Goal: Task Accomplishment & Management: Use online tool/utility

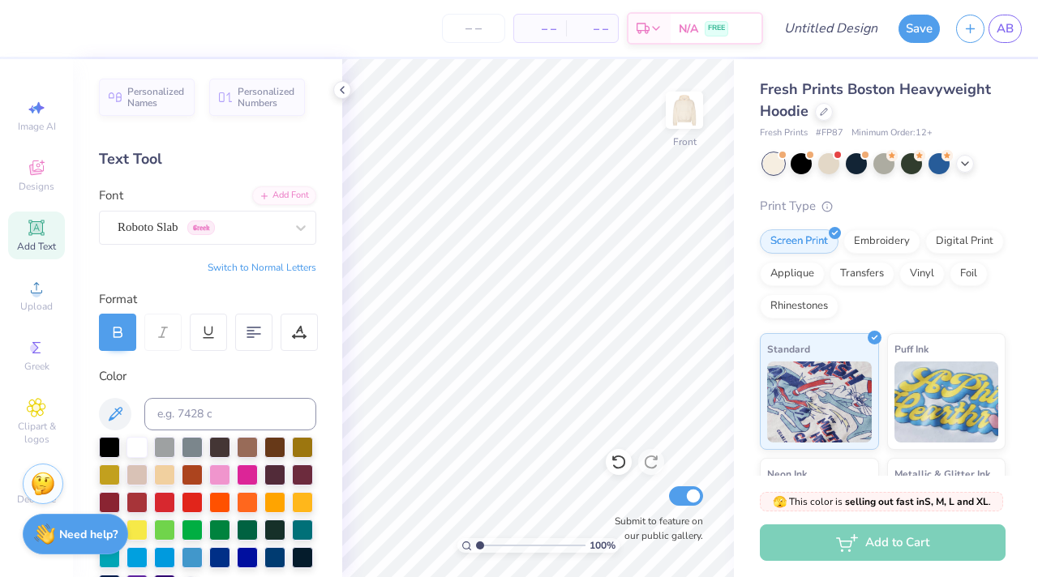
scroll to position [324, 0]
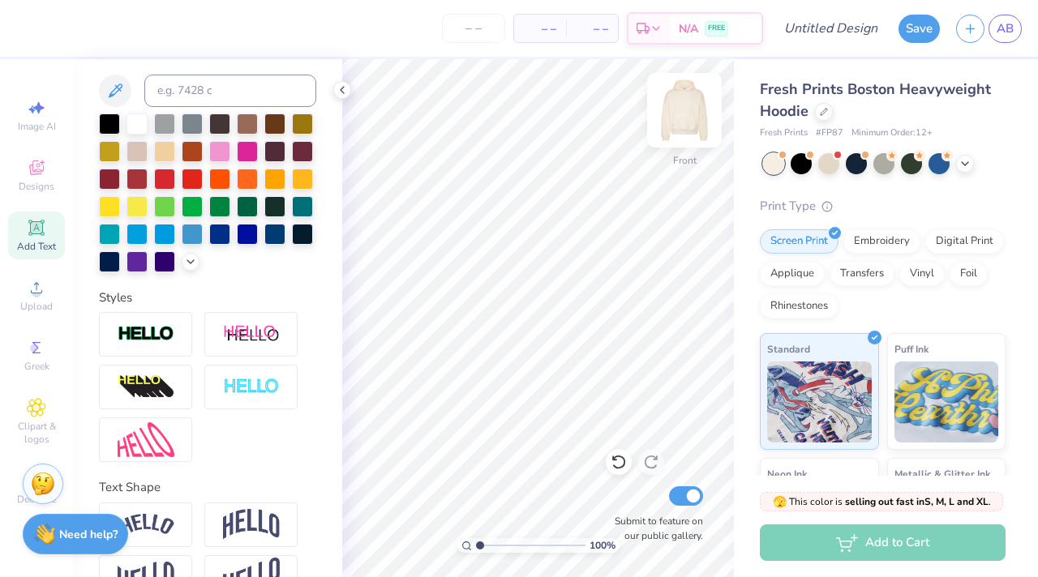
click at [675, 107] on img at bounding box center [684, 110] width 65 height 65
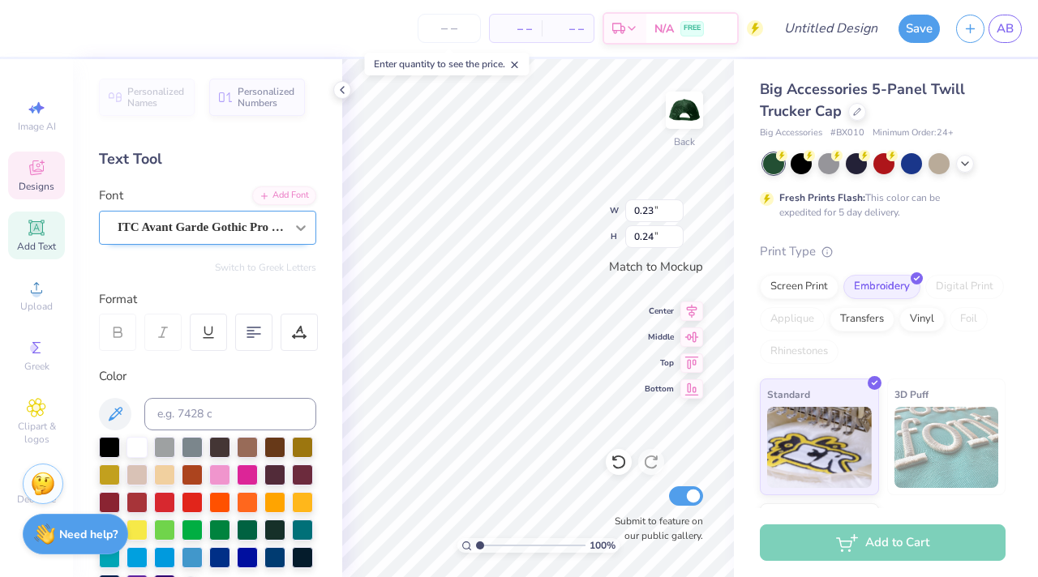
click at [286, 227] on div at bounding box center [300, 227] width 29 height 29
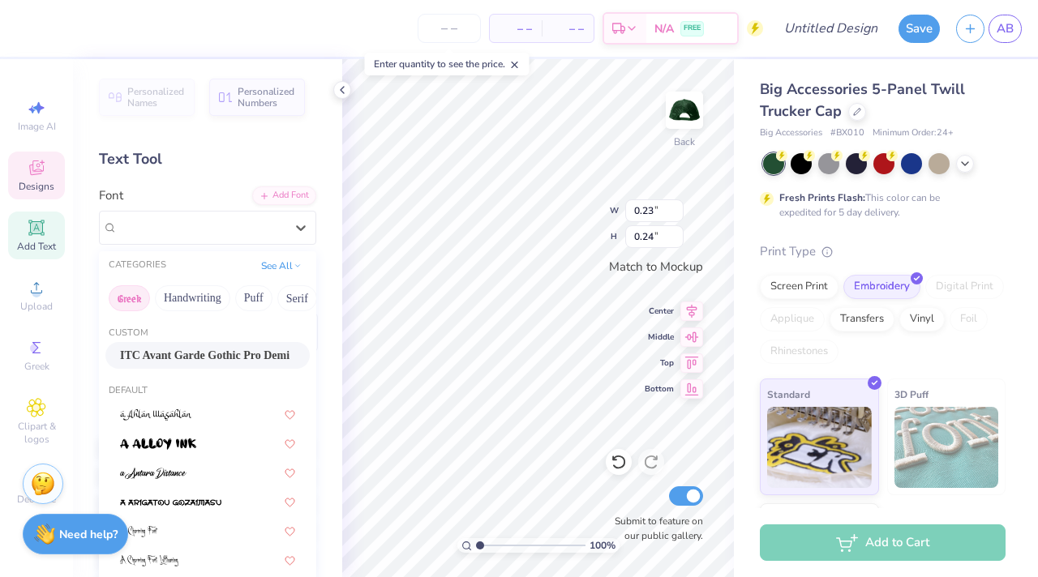
click at [135, 300] on button "Greek" at bounding box center [129, 298] width 41 height 26
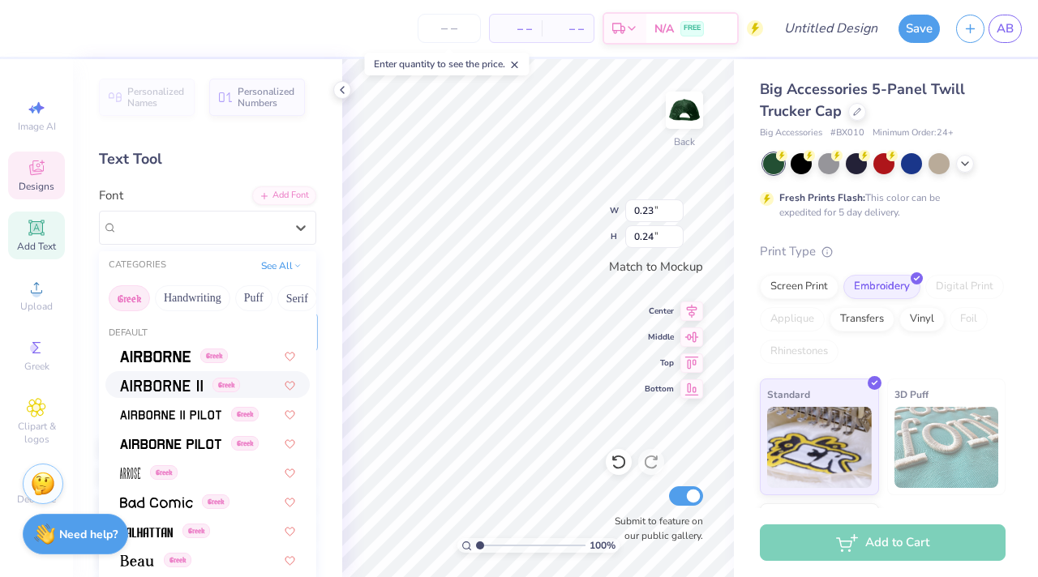
type input "2.03"
type input "1.02"
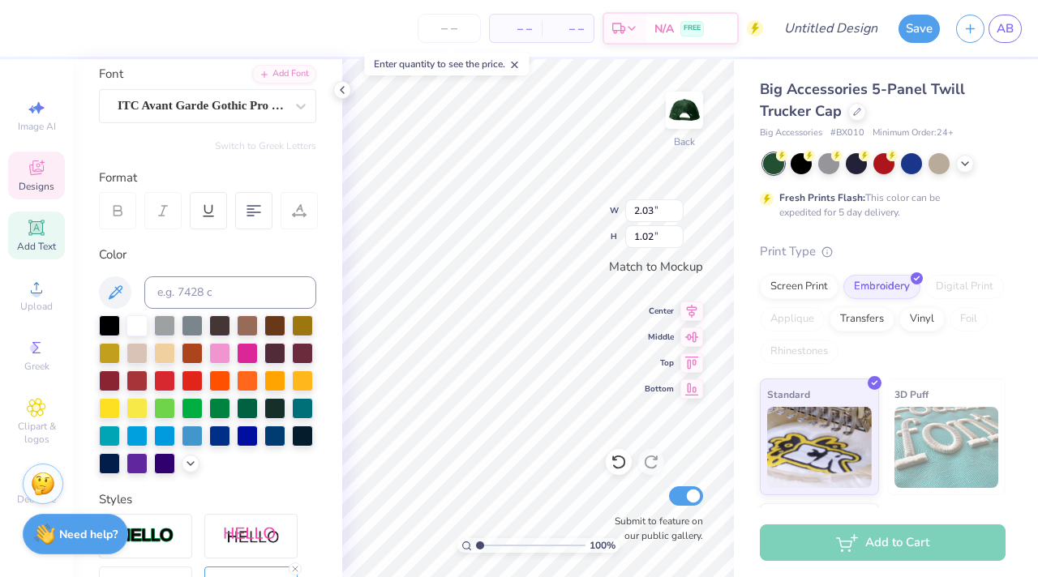
scroll to position [392, 0]
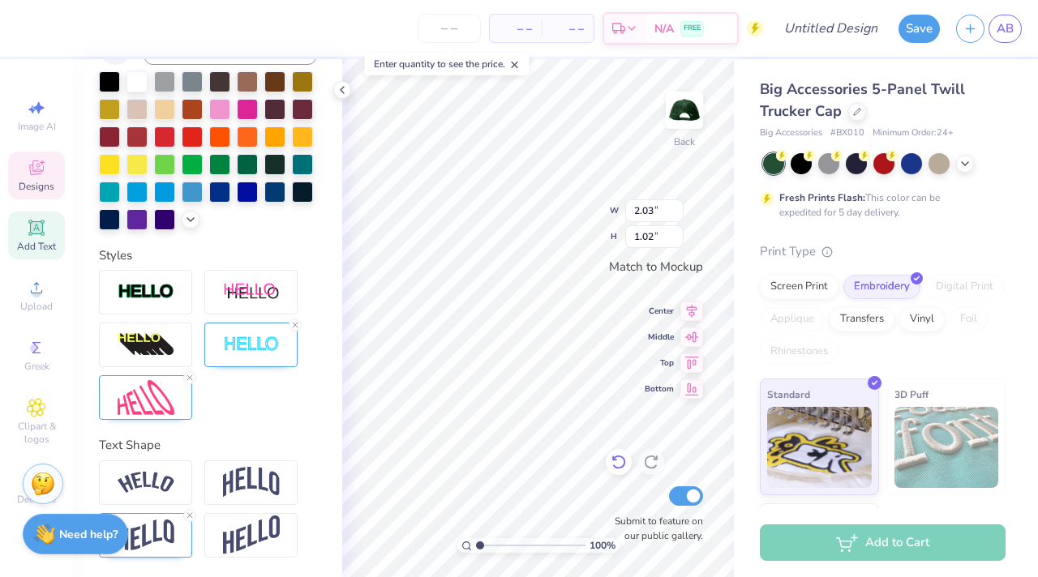
click at [619, 461] on icon at bounding box center [619, 462] width 16 height 16
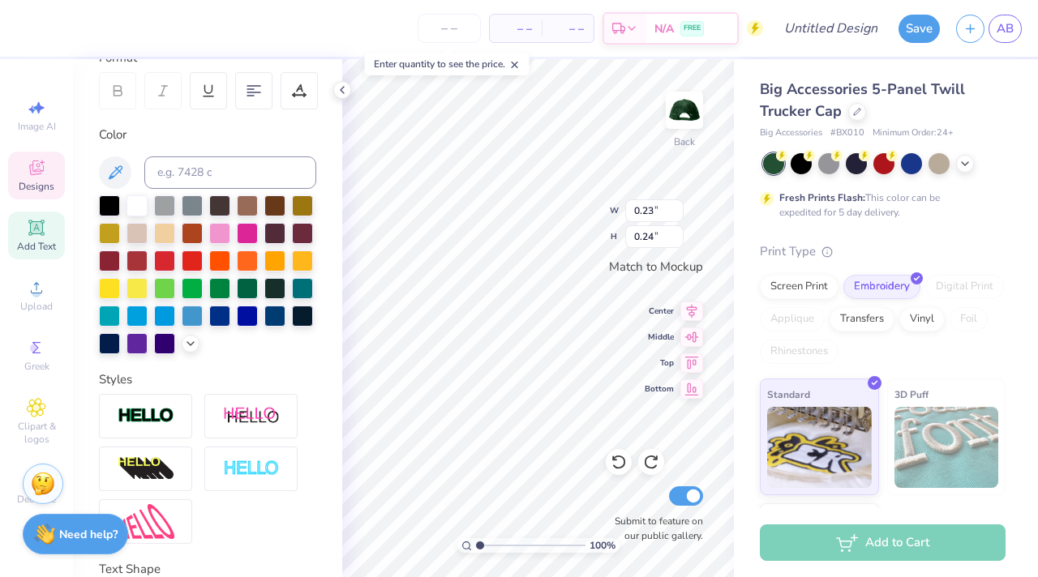
scroll to position [0, 0]
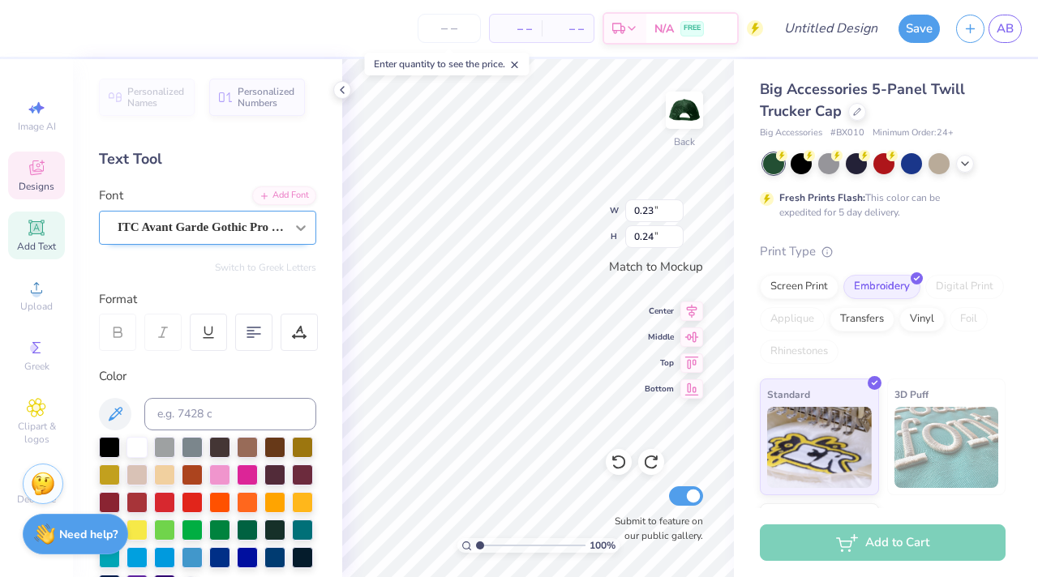
click at [286, 219] on div at bounding box center [300, 227] width 29 height 29
type input "0.15"
type input "0.23"
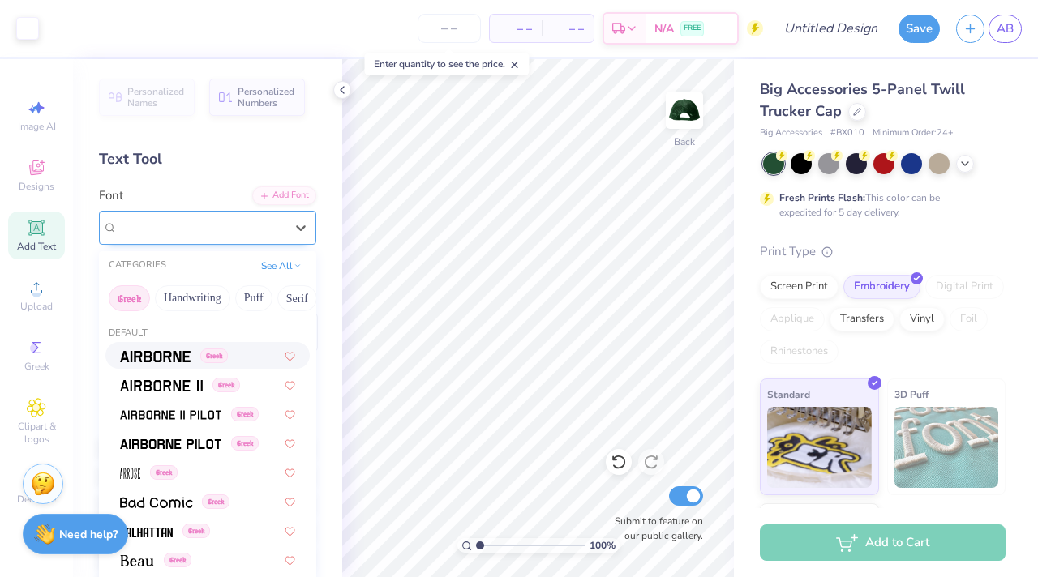
click at [264, 239] on div "ITC Avant Garde Gothic Pro Demi" at bounding box center [201, 227] width 170 height 25
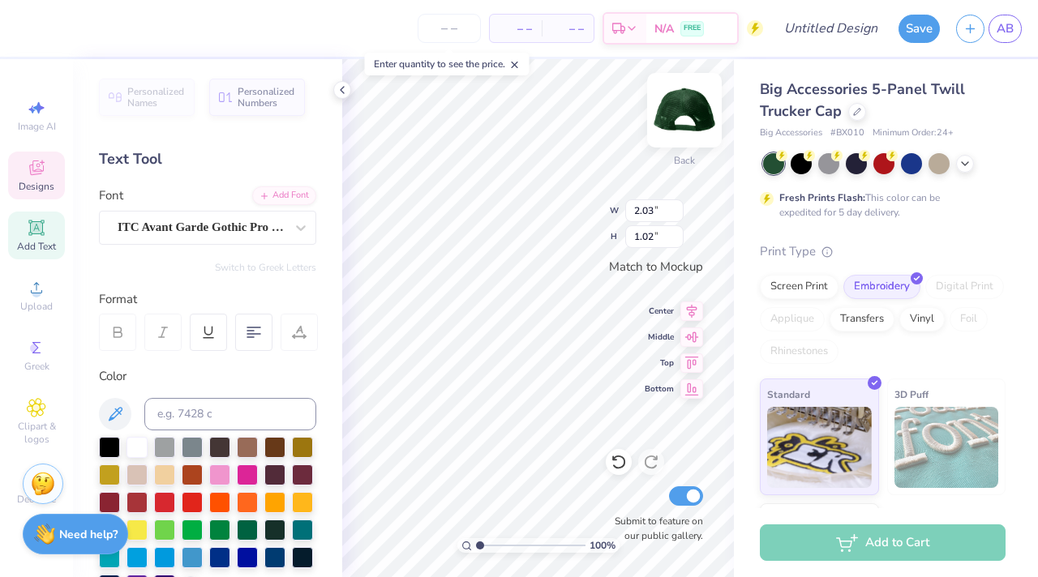
scroll to position [13, 2]
type textarea "1"
type textarea "2007"
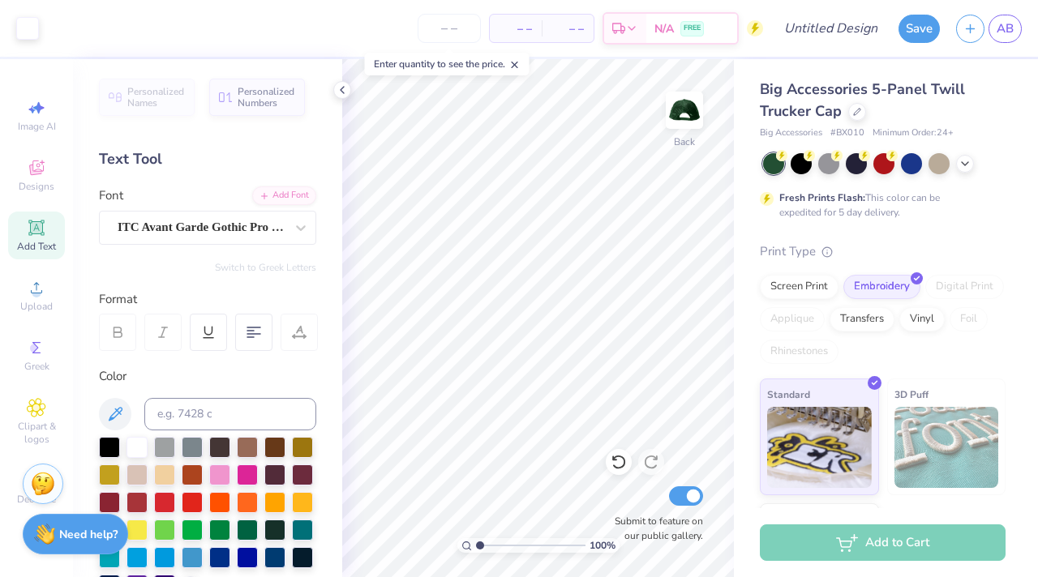
click at [165, 247] on div "Personalized Names Personalized Numbers Text Tool Add Font Font ITC Avant Garde…" at bounding box center [207, 318] width 269 height 518
click at [167, 212] on div "ITC Avant Garde Gothic Pro Demi" at bounding box center [207, 228] width 217 height 34
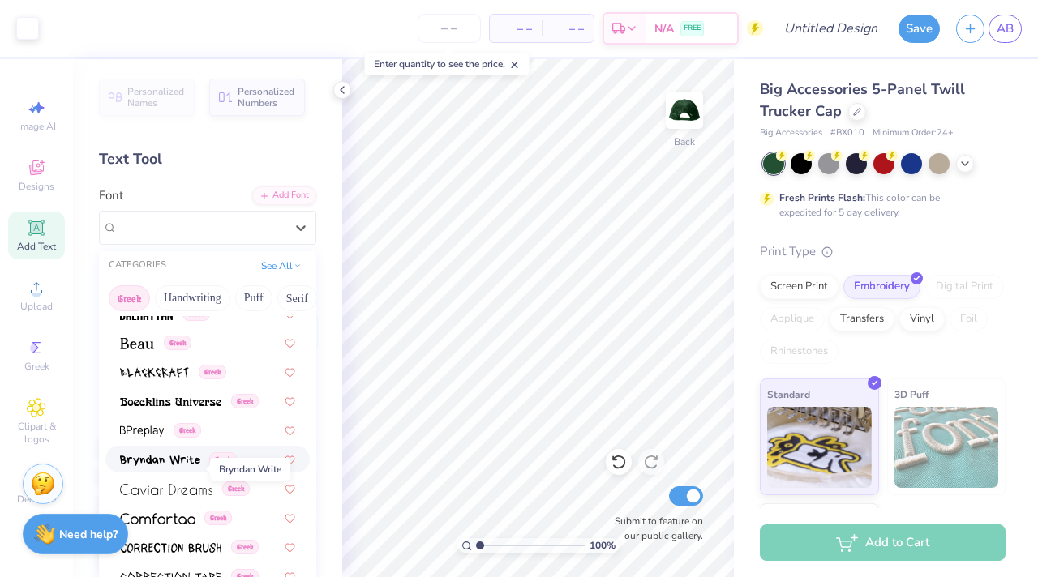
scroll to position [219, 0]
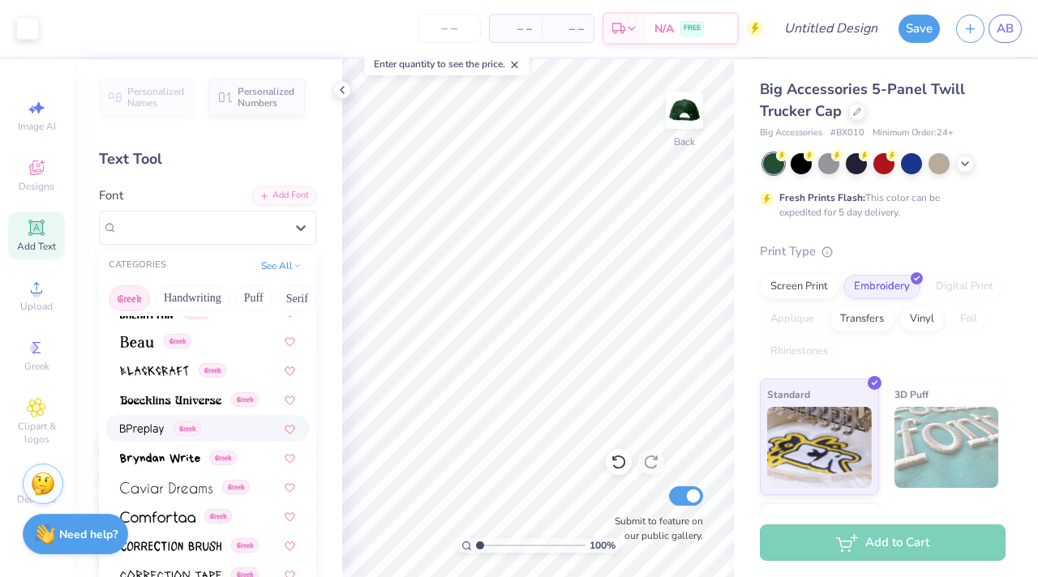
click at [163, 430] on img at bounding box center [142, 429] width 44 height 11
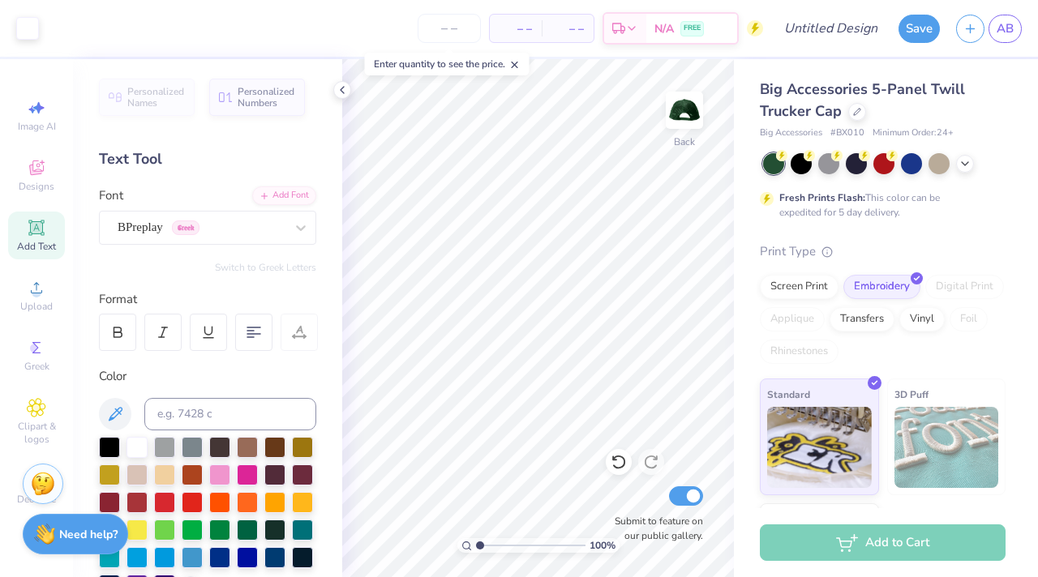
click at [31, 232] on icon at bounding box center [35, 227] width 15 height 15
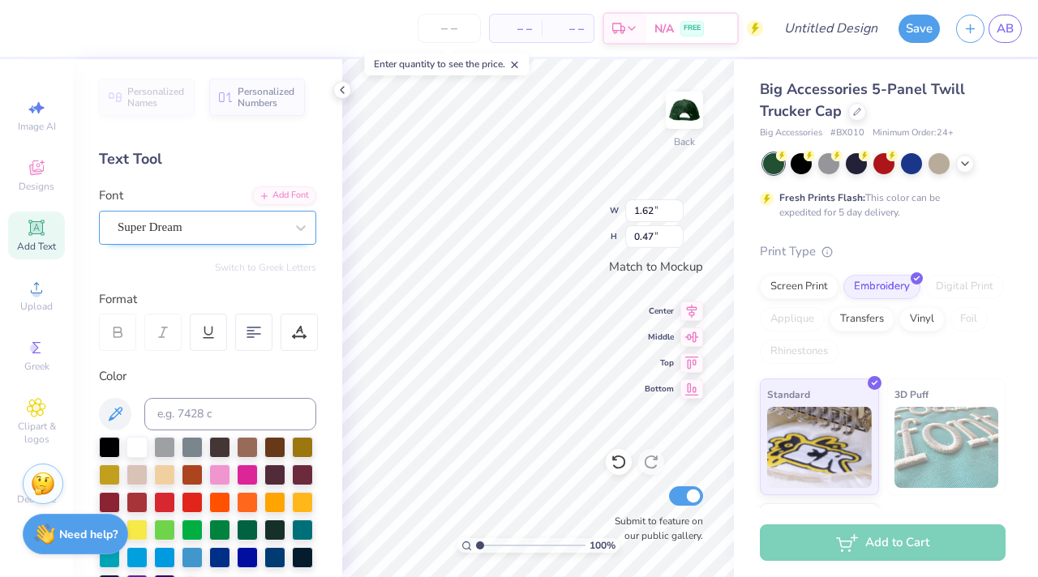
click at [218, 234] on div "Super Dream" at bounding box center [201, 227] width 170 height 25
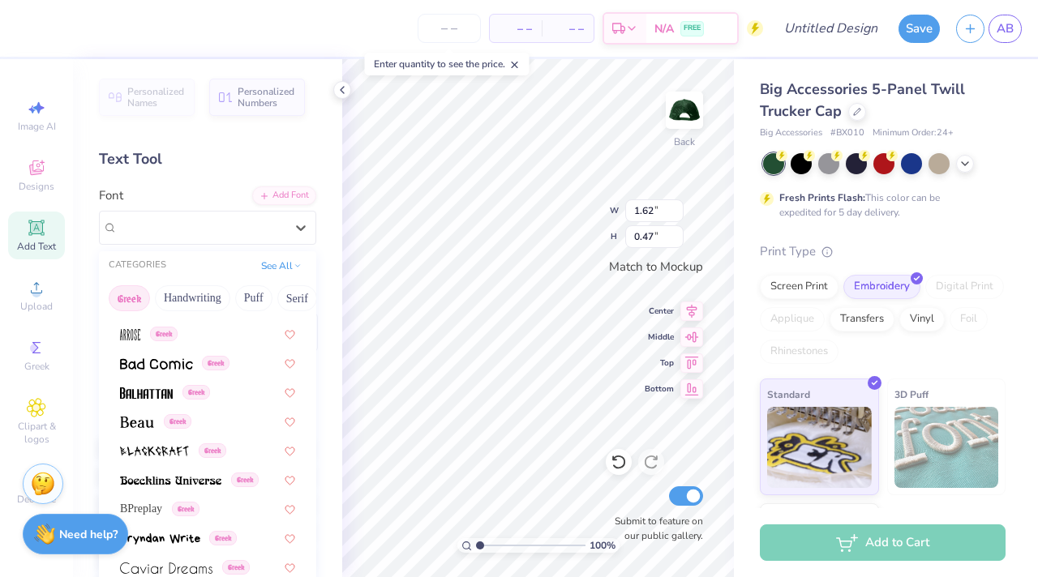
scroll to position [177, 0]
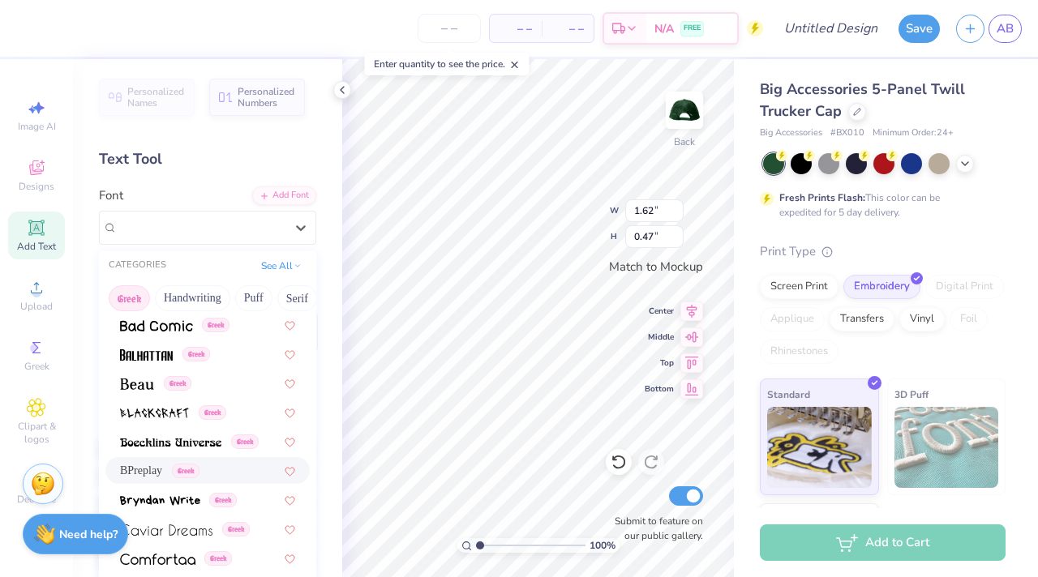
drag, startPoint x: 161, startPoint y: 471, endPoint x: 191, endPoint y: 431, distance: 50.3
click at [160, 471] on span "BPreplay" at bounding box center [141, 470] width 42 height 17
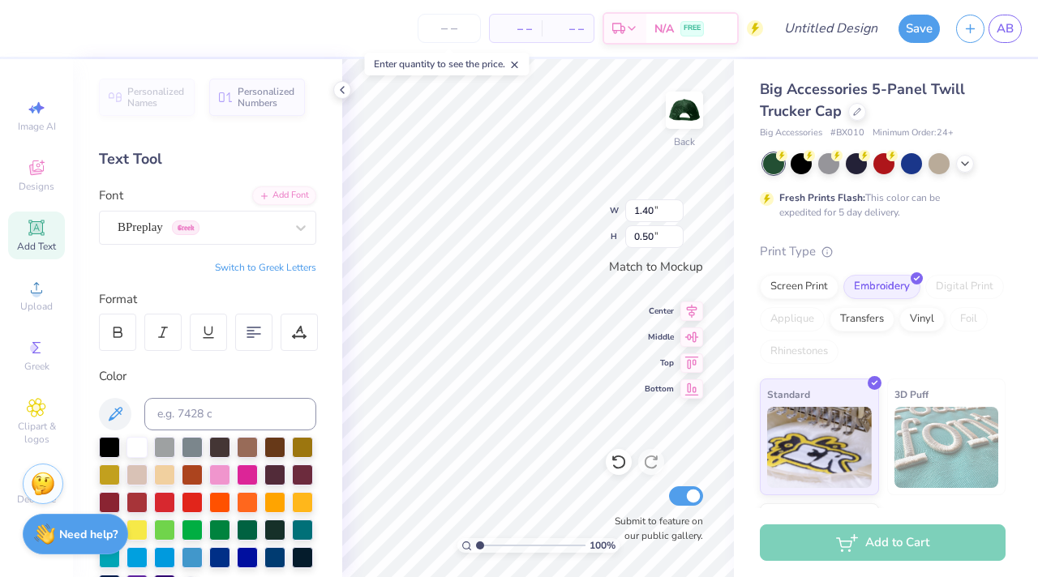
type input "1.40"
type input "0.50"
type input "0.89"
type input "0.32"
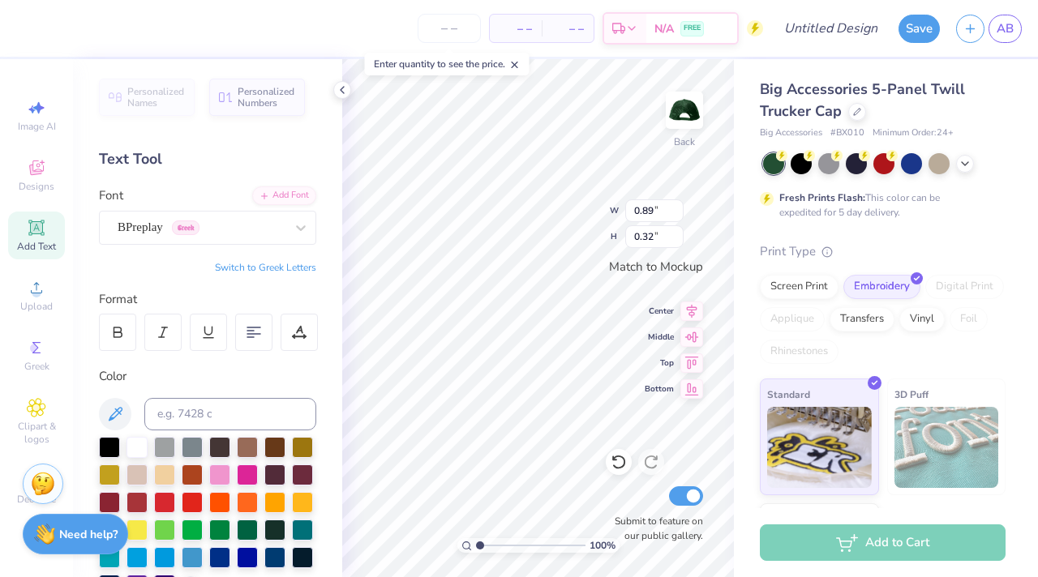
type textarea "T"
type textarea "R"
click at [277, 268] on button "Switch to Greek Letters" at bounding box center [265, 267] width 101 height 13
type textarea "Ρ"
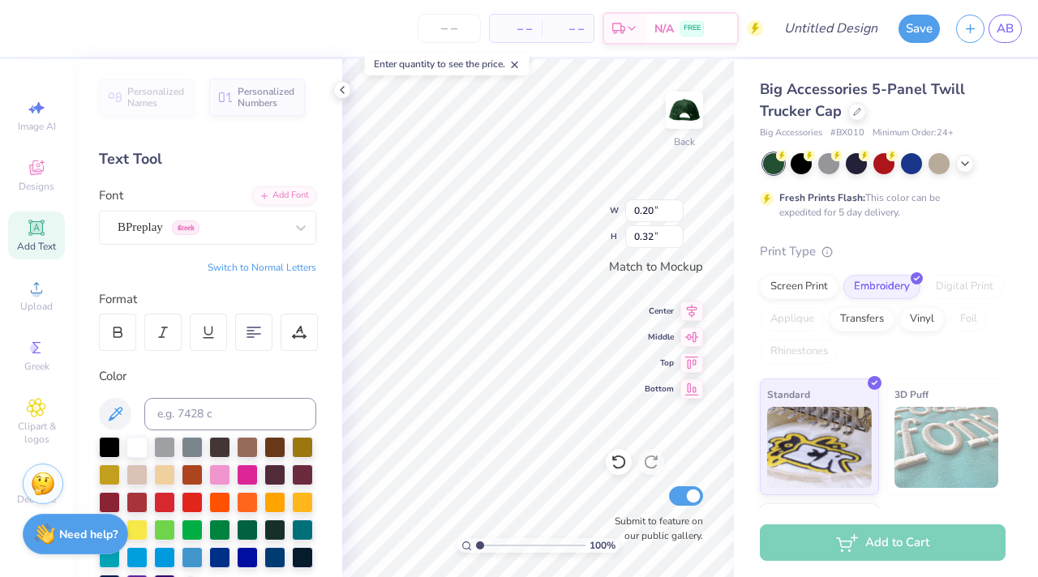
scroll to position [13, 2]
type textarea "Τ"
type textarea "Ψ"
type input "0.25"
type input "0.29"
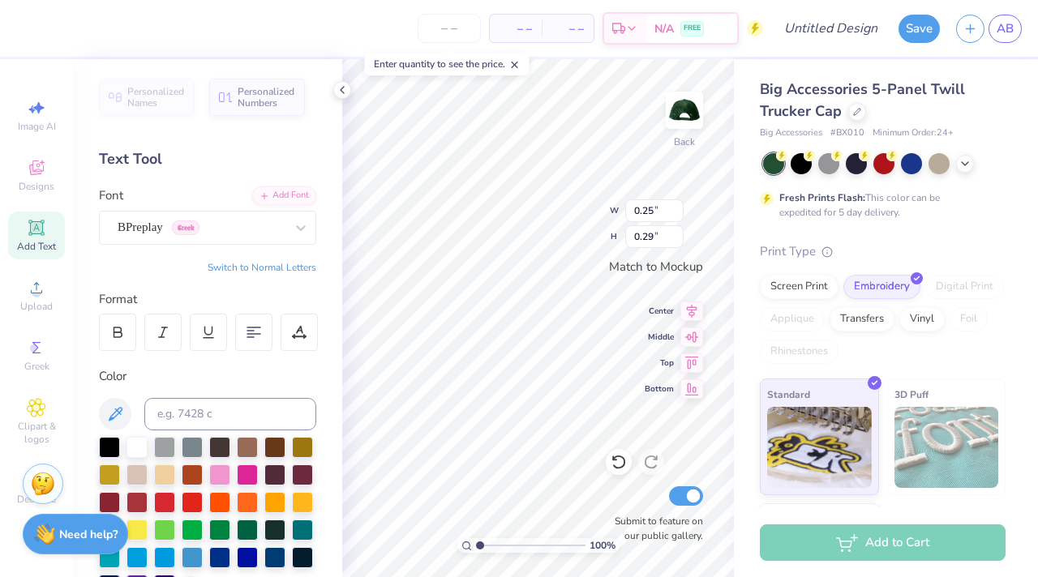
type input "0.20"
type input "0.32"
type input "0.18"
type input "0.29"
type input "0.25"
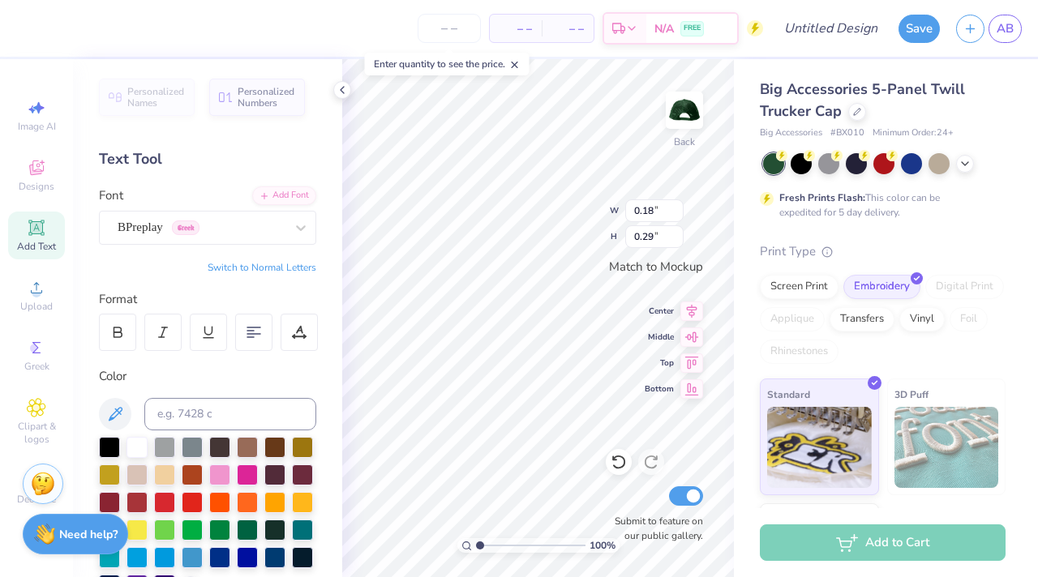
type input "0.20"
type input "0.32"
type textarea "Η"
type input "0.31"
click at [677, 239] on input "0.31" at bounding box center [654, 236] width 58 height 23
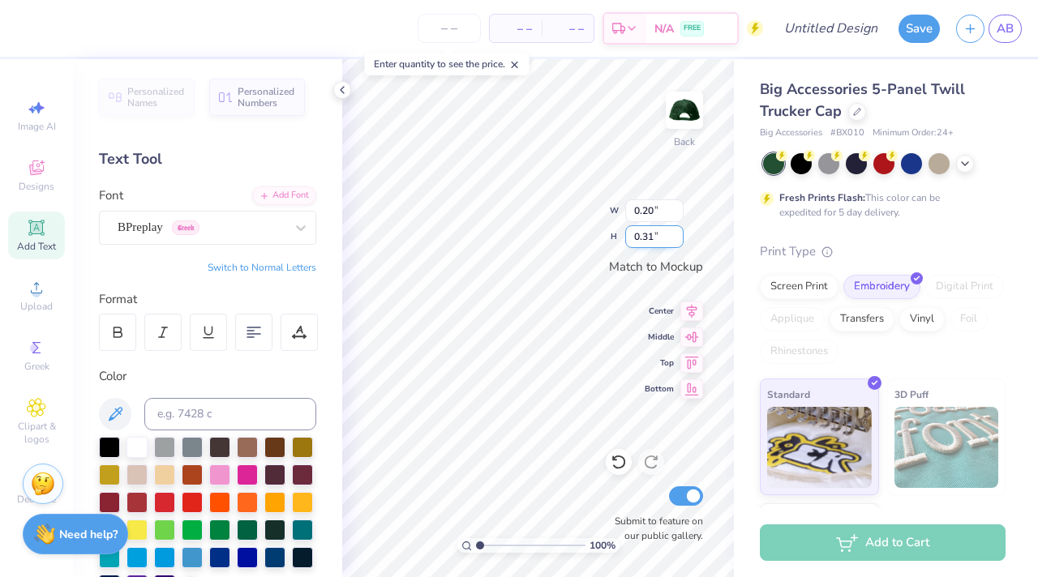
type input "0.24"
click at [677, 239] on input "0.3" at bounding box center [654, 236] width 58 height 23
type input "0.29"
click at [677, 239] on input "0.29" at bounding box center [654, 236] width 58 height 23
type input "0.21"
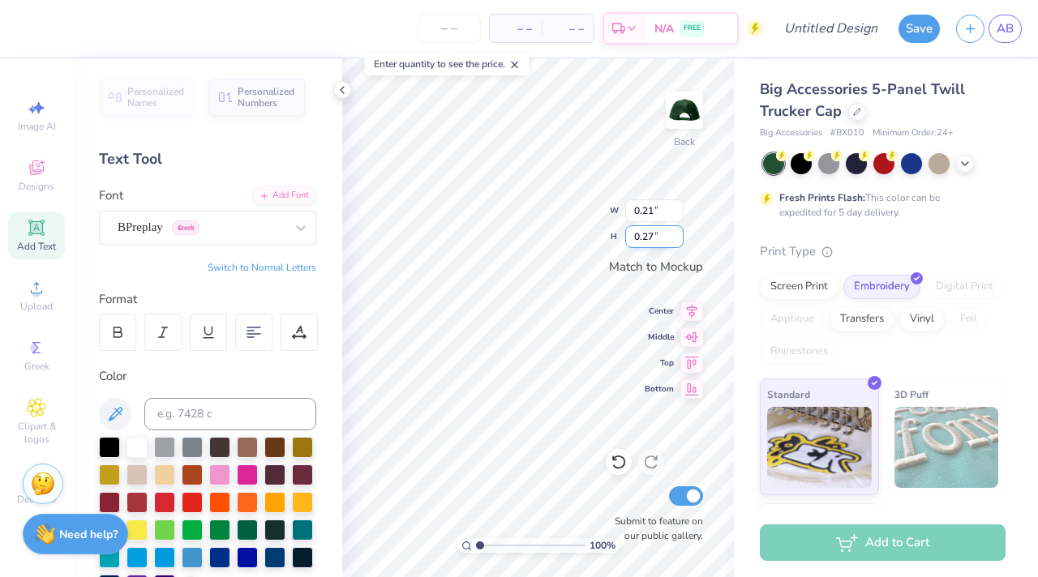
type input "0.28"
type input "0.22"
type input "0.29"
type input "0.26"
type input "0.32"
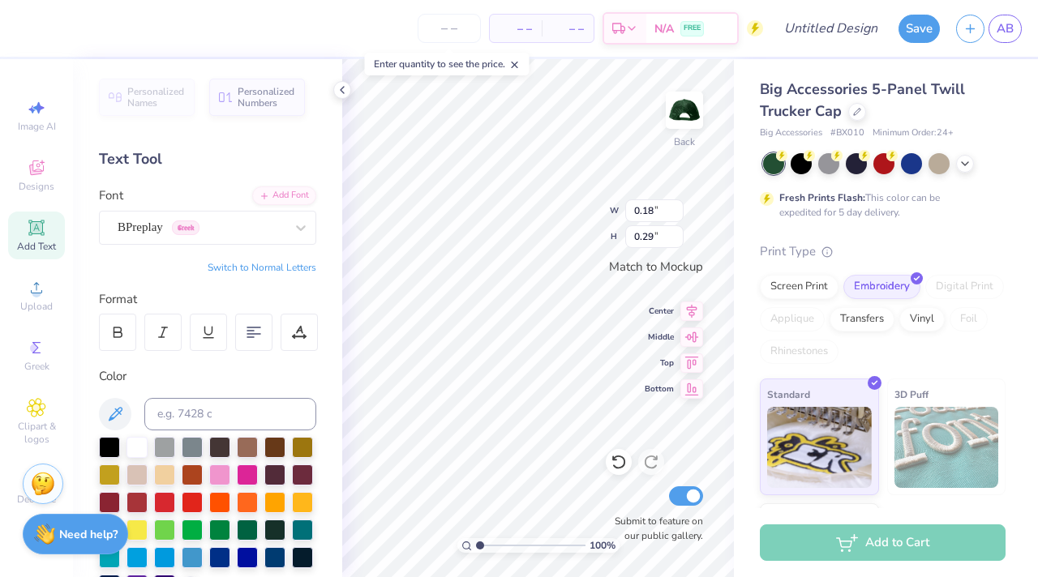
type input "0.20"
type input "0.30"
type input "0.32"
type input "0.39"
type input "0.28"
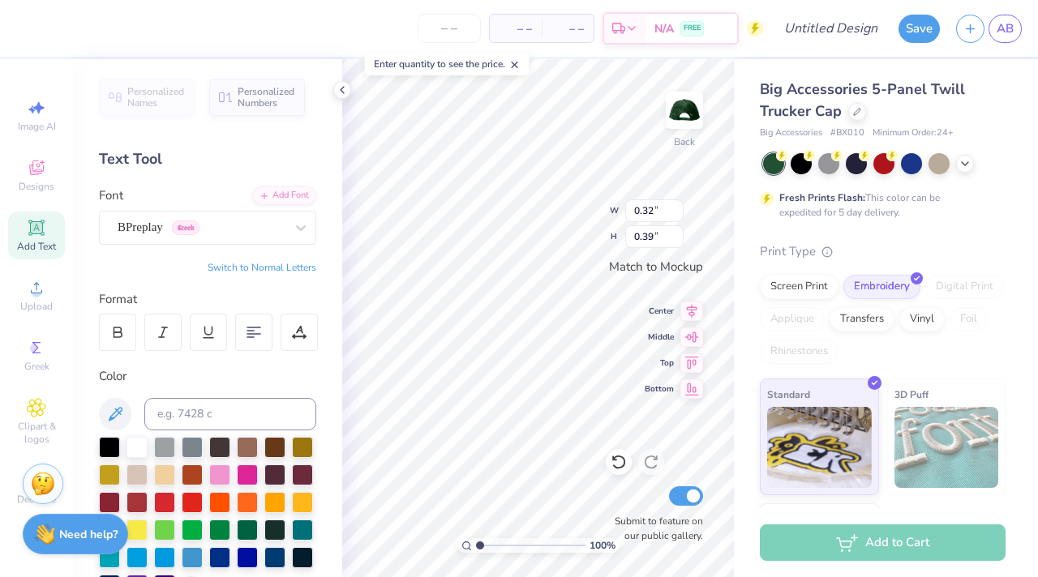
type input "0.34"
type input "0.24"
type input "0.29"
type input "0.26"
type input "0.30"
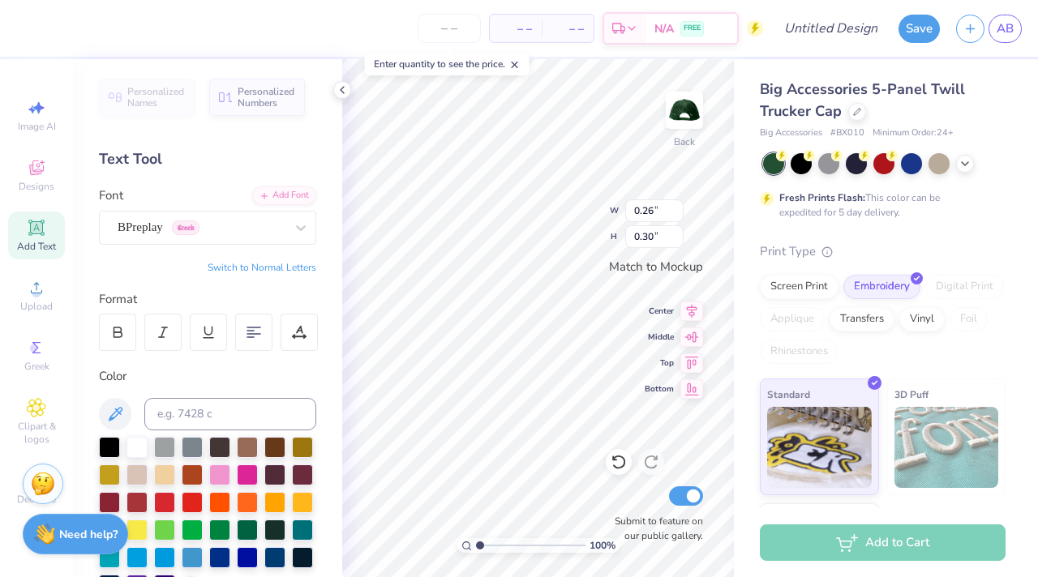
type input "0.24"
type input "0.29"
type input "0.27"
type input "0.31"
type input "0.26"
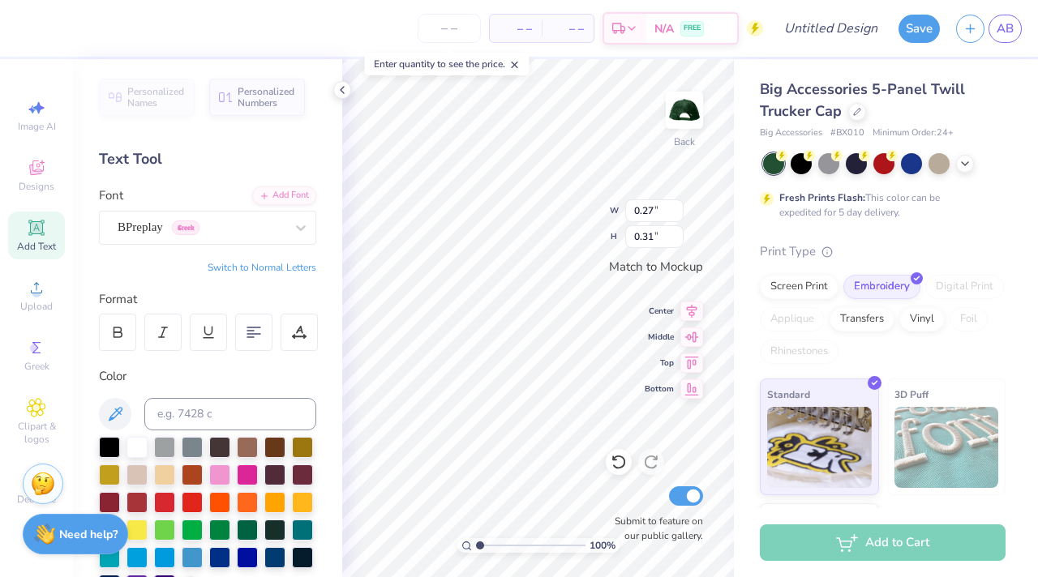
type input "0.30"
type input "0.24"
type input "0.28"
type input "0.22"
type input "0.27"
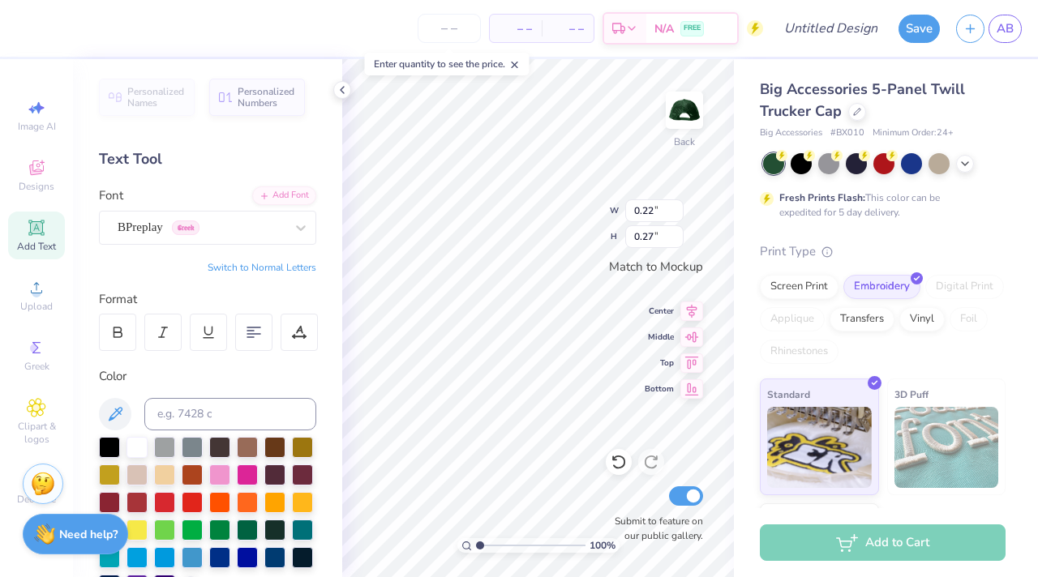
type input "0.25"
type input "0.30"
type input "0.24"
type input "0.29"
type input "0.20"
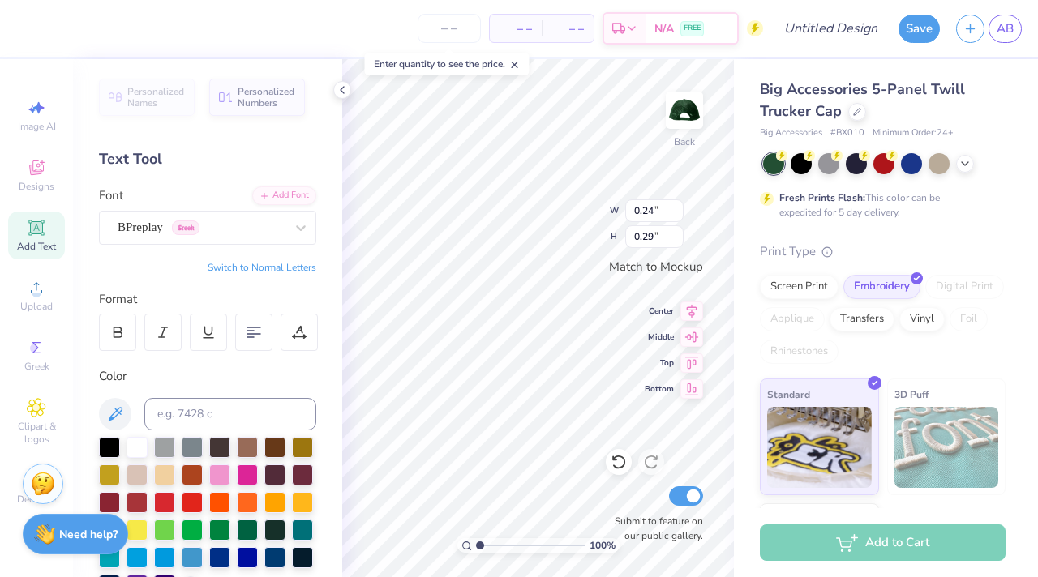
type input "0.30"
click at [614, 471] on div at bounding box center [619, 462] width 26 height 26
click at [614, 464] on icon at bounding box center [619, 462] width 16 height 16
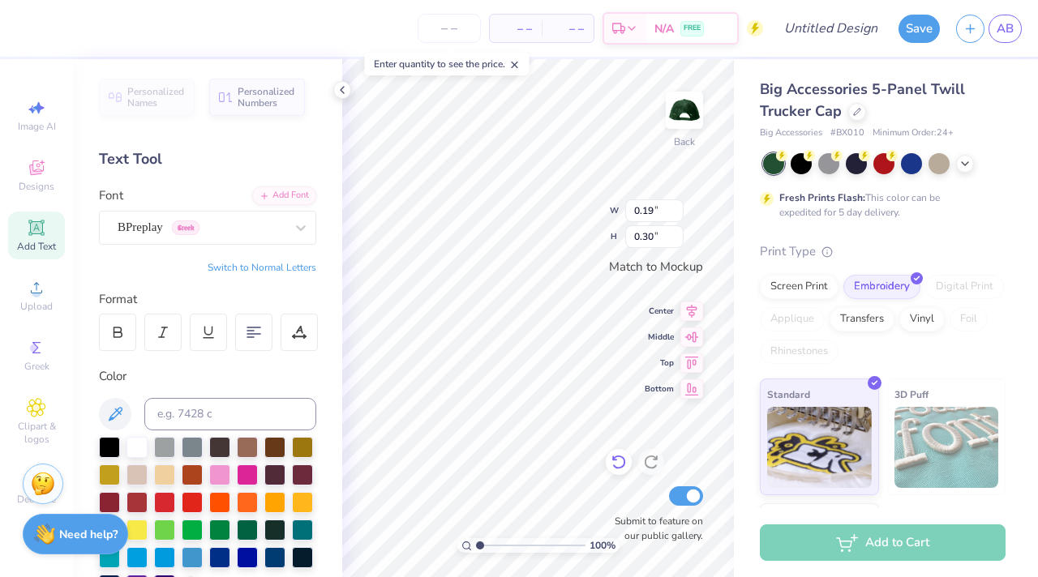
type input "0.19"
type input "0.23"
click at [856, 107] on icon at bounding box center [857, 110] width 8 height 8
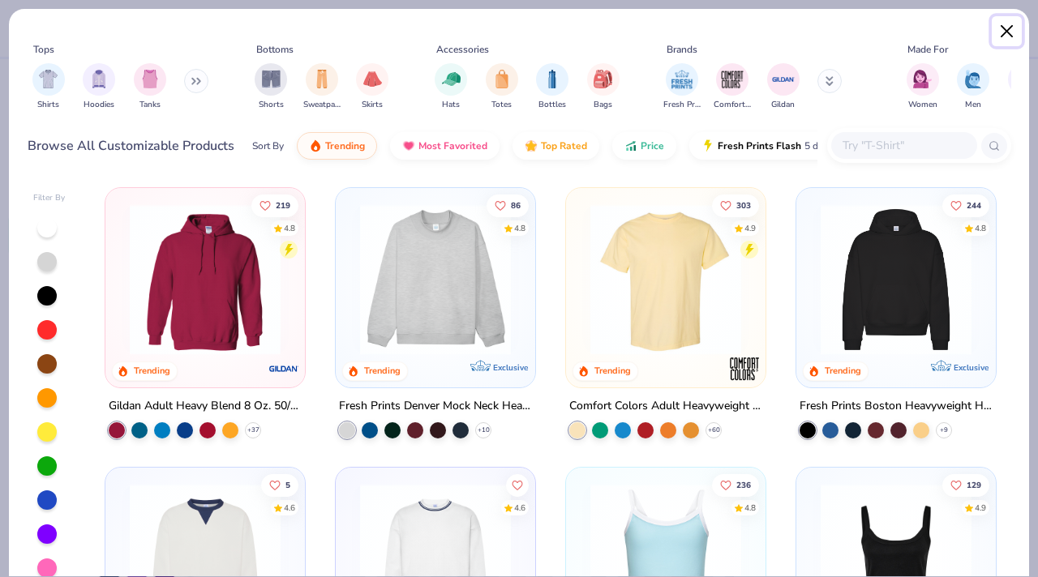
click at [1006, 36] on button "Close" at bounding box center [1007, 31] width 31 height 31
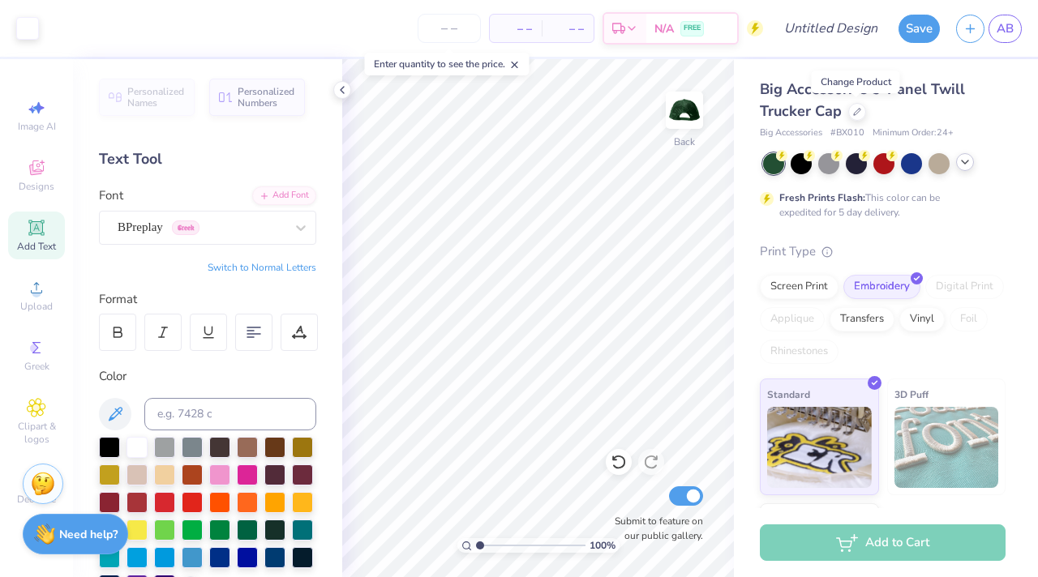
click at [959, 164] on icon at bounding box center [964, 162] width 13 height 13
click at [958, 164] on div at bounding box center [966, 162] width 21 height 21
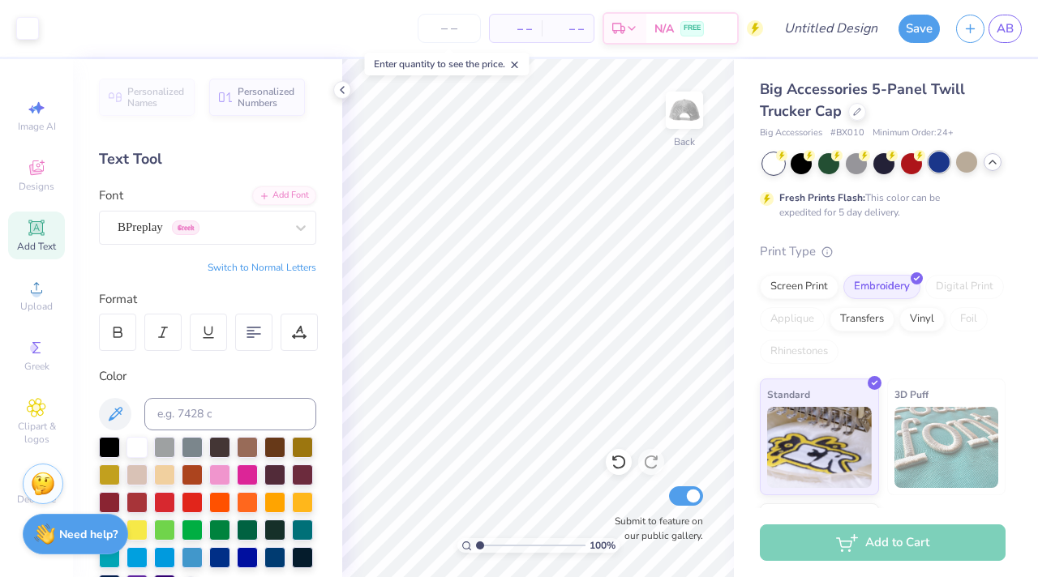
click at [938, 161] on div at bounding box center [938, 162] width 21 height 21
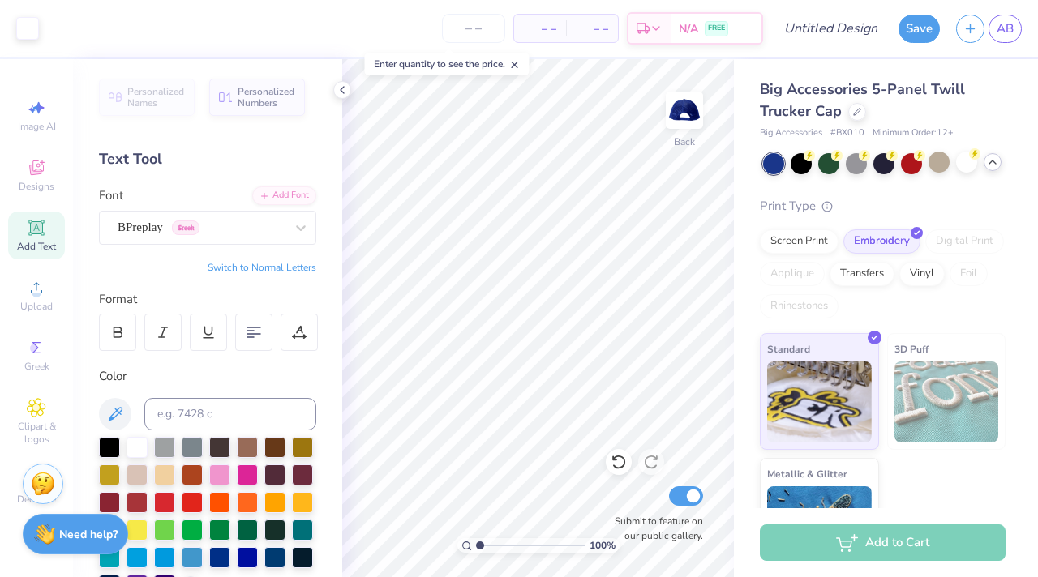
click at [986, 169] on icon at bounding box center [992, 162] width 13 height 13
click at [888, 163] on div at bounding box center [883, 162] width 21 height 21
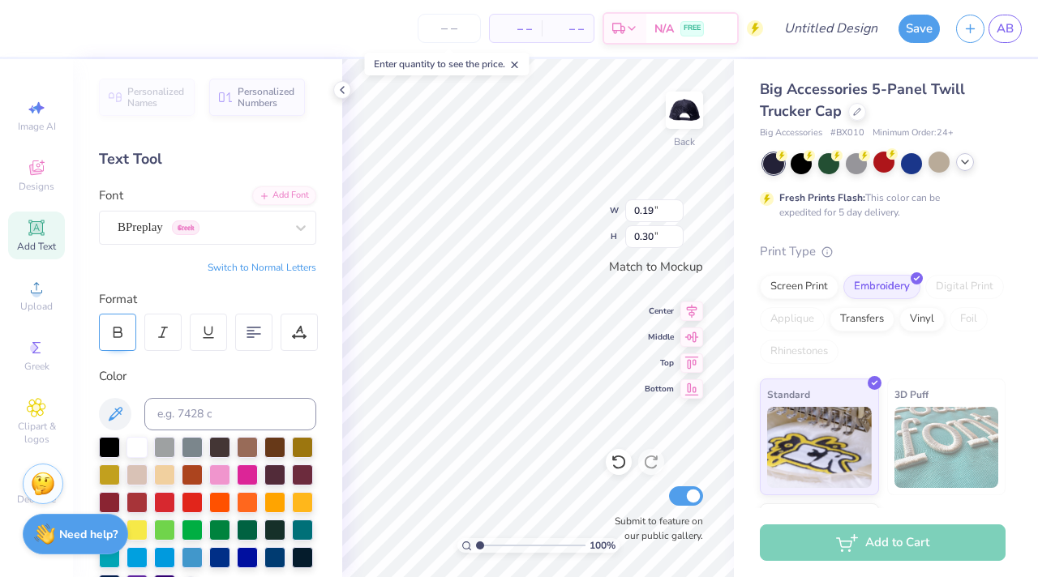
click at [122, 330] on icon at bounding box center [117, 332] width 15 height 15
type input "0.21"
type input "0.32"
click at [126, 323] on div at bounding box center [117, 332] width 37 height 37
type input "0.25"
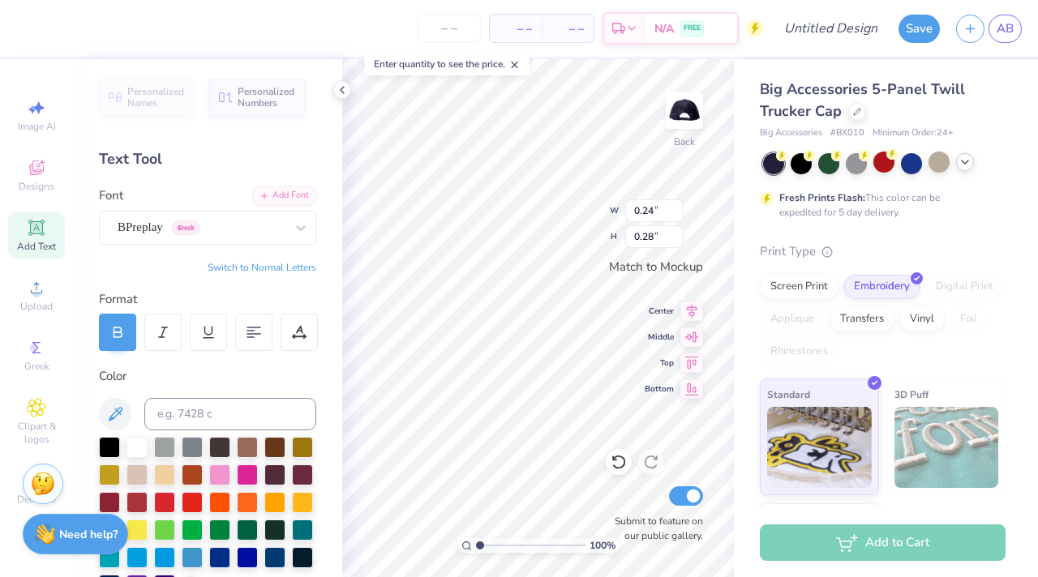
type input "0.29"
click at [119, 336] on icon at bounding box center [118, 334] width 8 height 5
type input "0.25"
type input "0.30"
drag, startPoint x: 482, startPoint y: 546, endPoint x: 469, endPoint y: 546, distance: 13.0
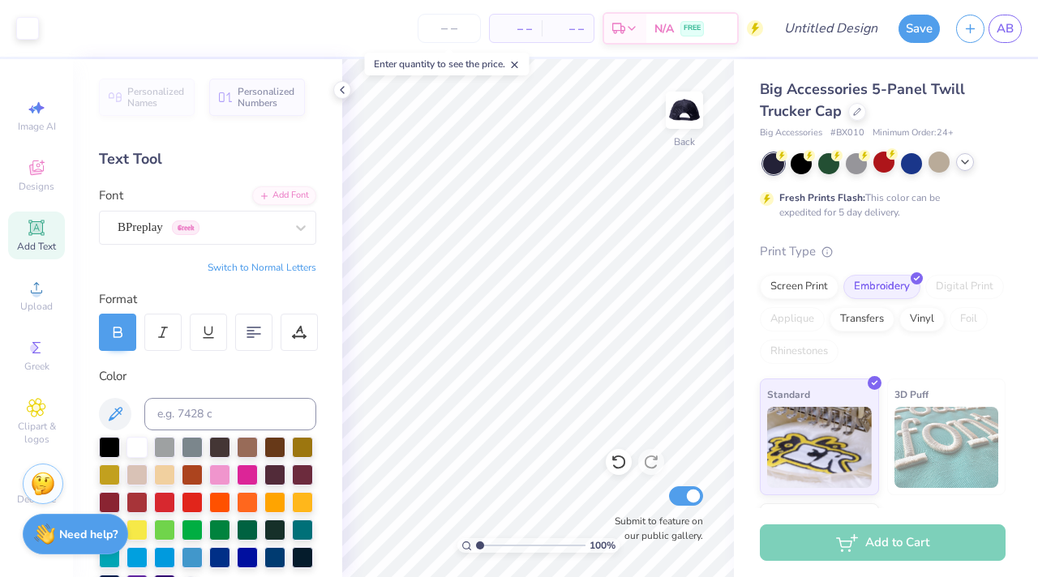
click at [476, 546] on input "range" at bounding box center [530, 545] width 109 height 15
click at [339, 88] on icon at bounding box center [342, 90] width 13 height 13
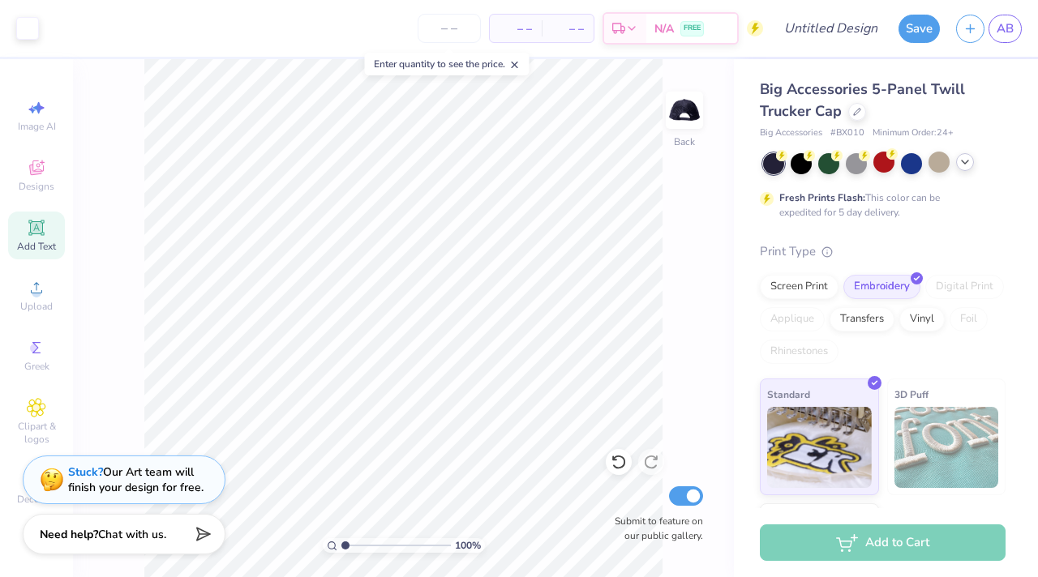
click at [957, 165] on div at bounding box center [965, 162] width 18 height 18
click at [971, 161] on div at bounding box center [966, 162] width 21 height 21
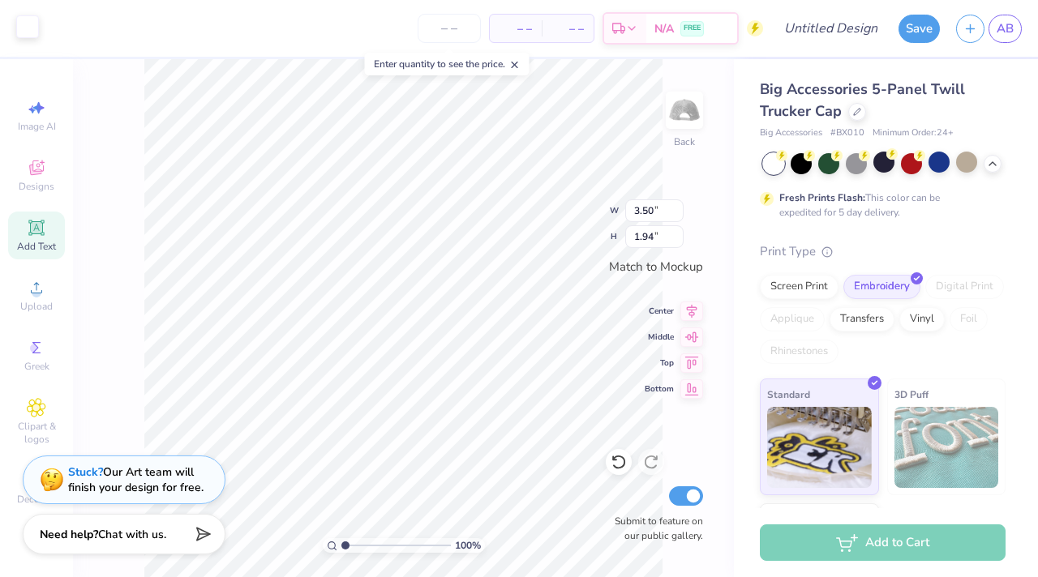
click at [24, 30] on div at bounding box center [27, 26] width 23 height 23
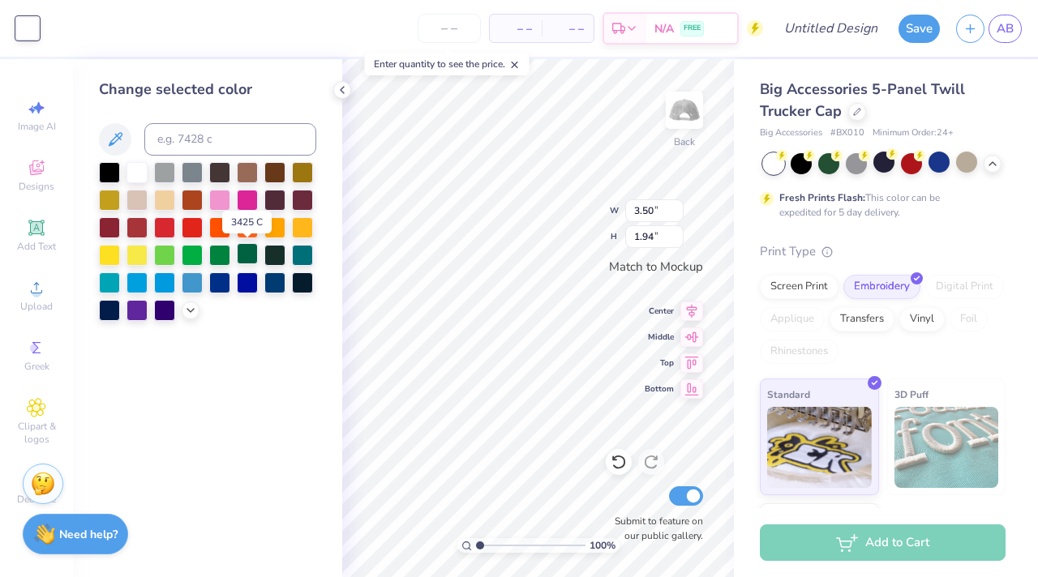
click at [247, 256] on div at bounding box center [247, 253] width 21 height 21
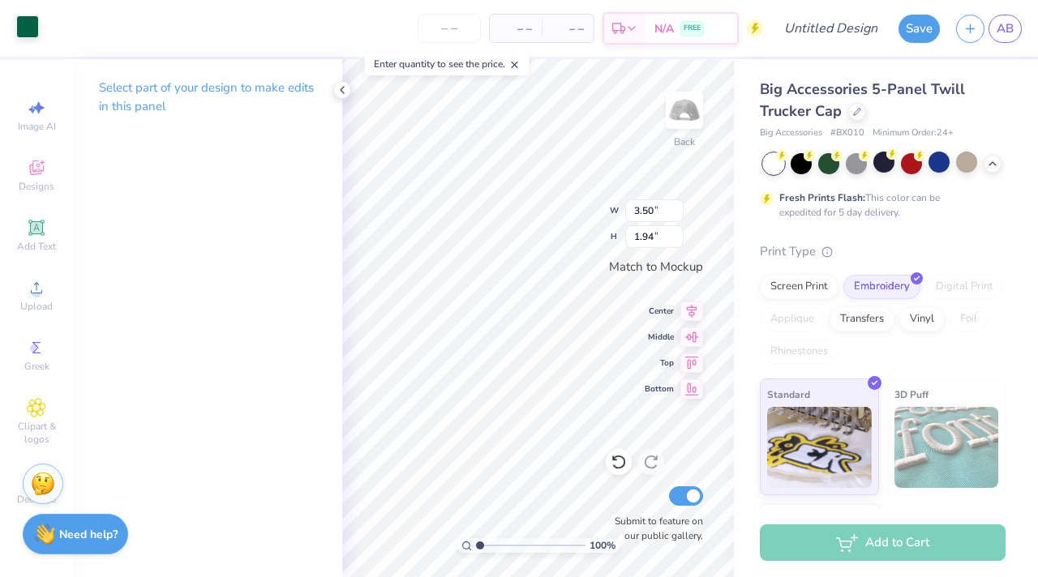
click at [27, 27] on div at bounding box center [27, 26] width 23 height 23
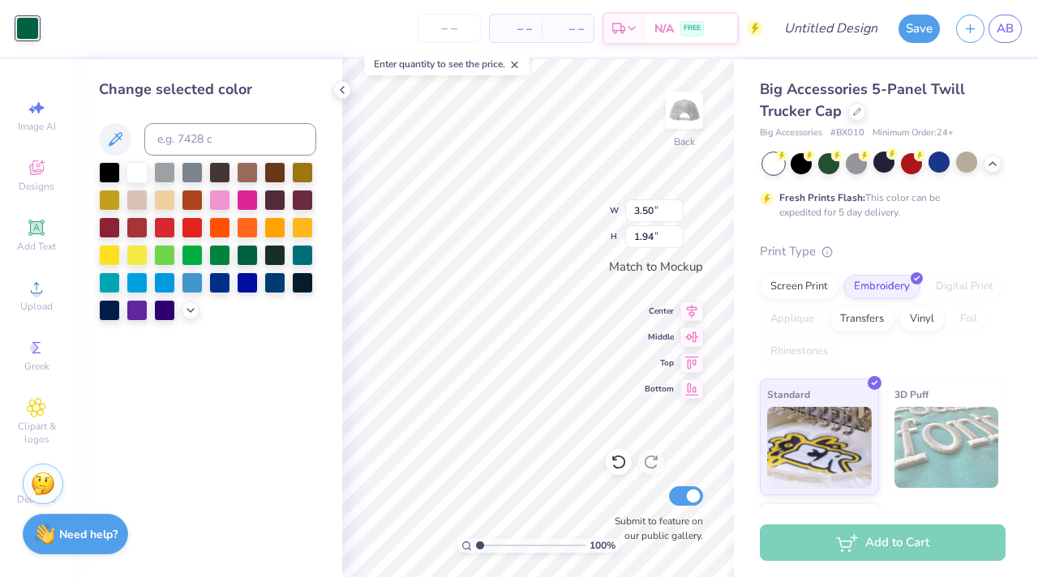
click at [197, 316] on div at bounding box center [207, 241] width 217 height 159
click at [190, 311] on polyline at bounding box center [190, 308] width 6 height 3
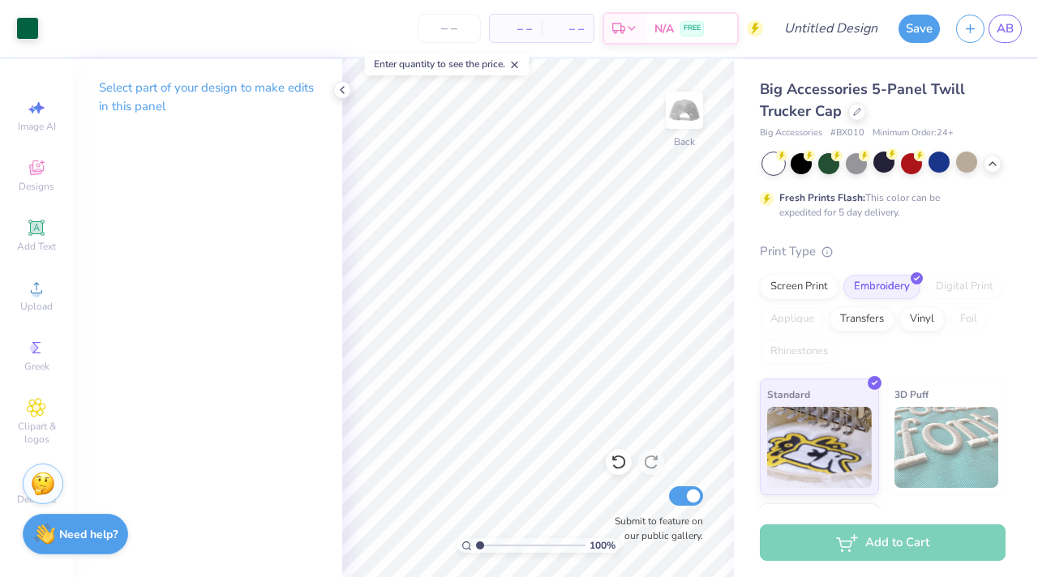
click at [332, 85] on div "Select part of your design to make edits in this panel" at bounding box center [207, 103] width 269 height 88
click at [341, 86] on icon at bounding box center [342, 90] width 13 height 13
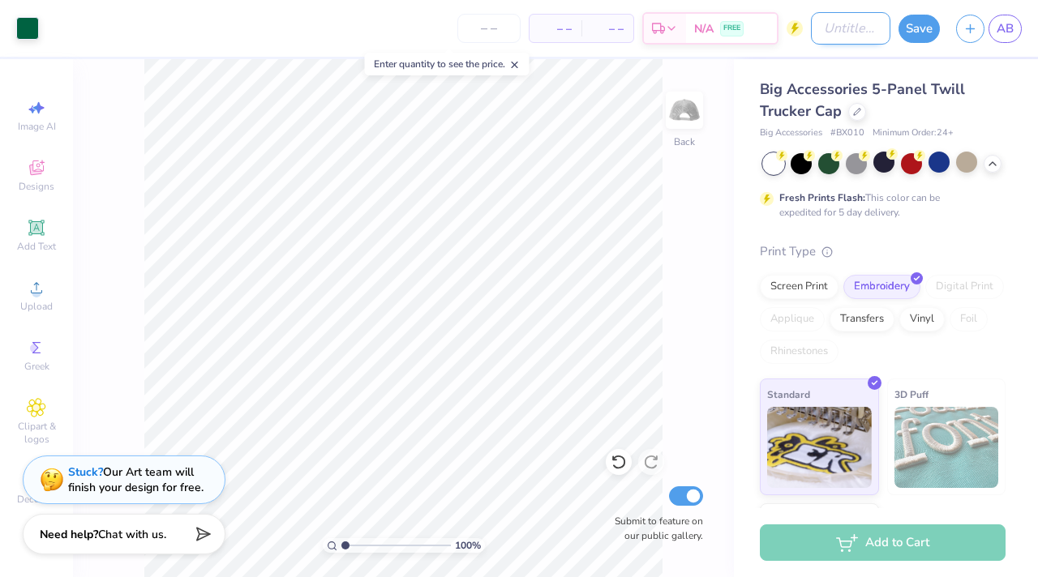
click at [851, 25] on input "Design Title" at bounding box center [850, 28] width 79 height 32
type input "hat 1"
click at [906, 31] on button "Save" at bounding box center [918, 26] width 41 height 28
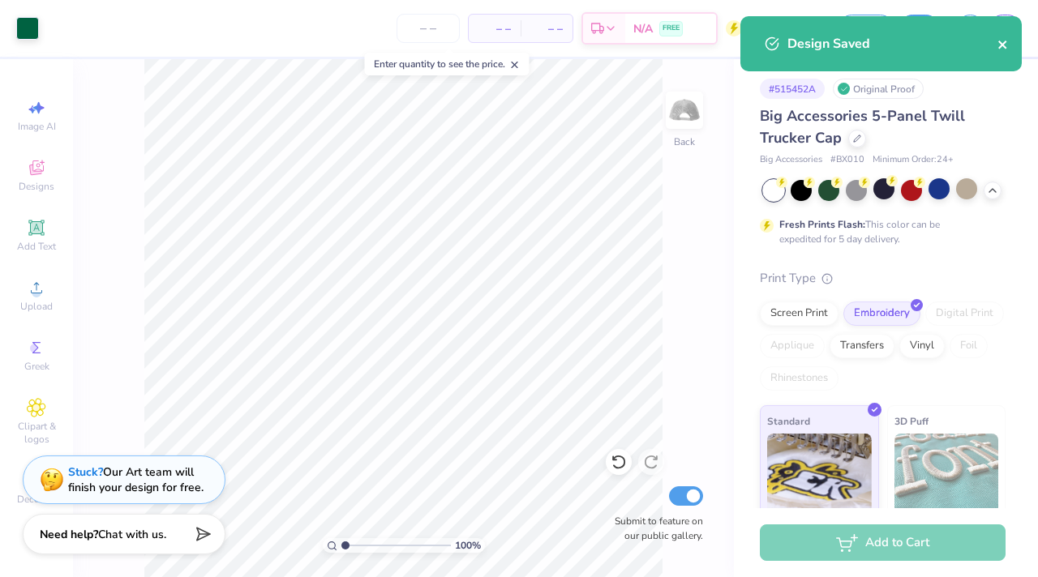
click at [1005, 48] on icon "close" at bounding box center [1002, 45] width 8 height 8
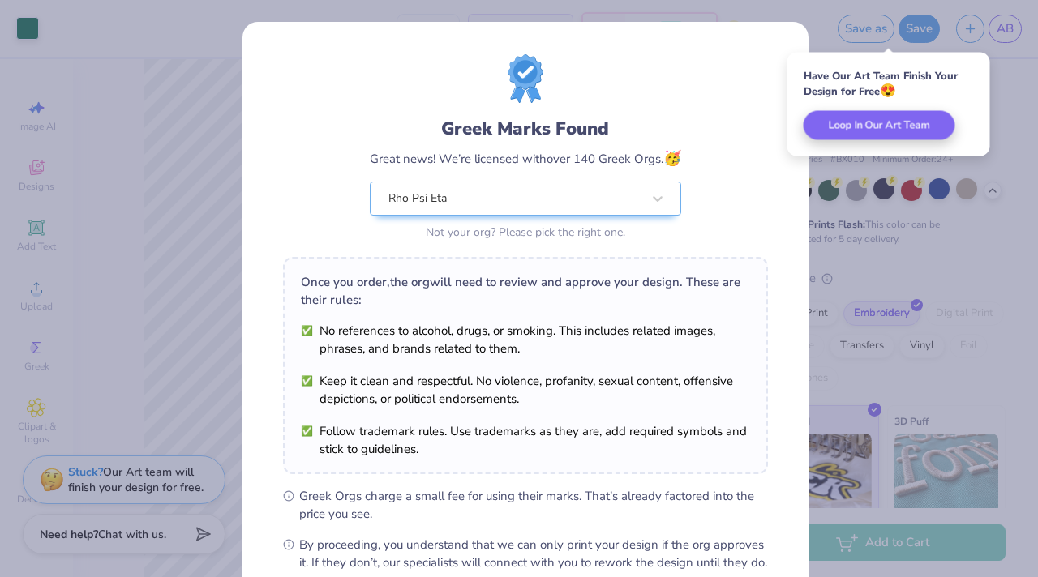
scroll to position [182, 0]
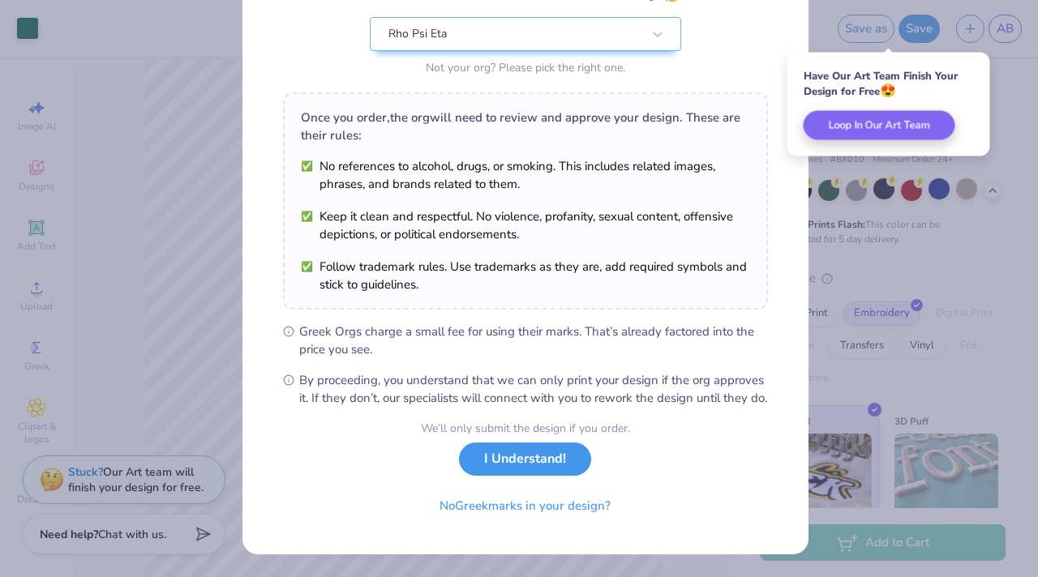
click at [531, 461] on button "I Understand!" at bounding box center [525, 459] width 132 height 33
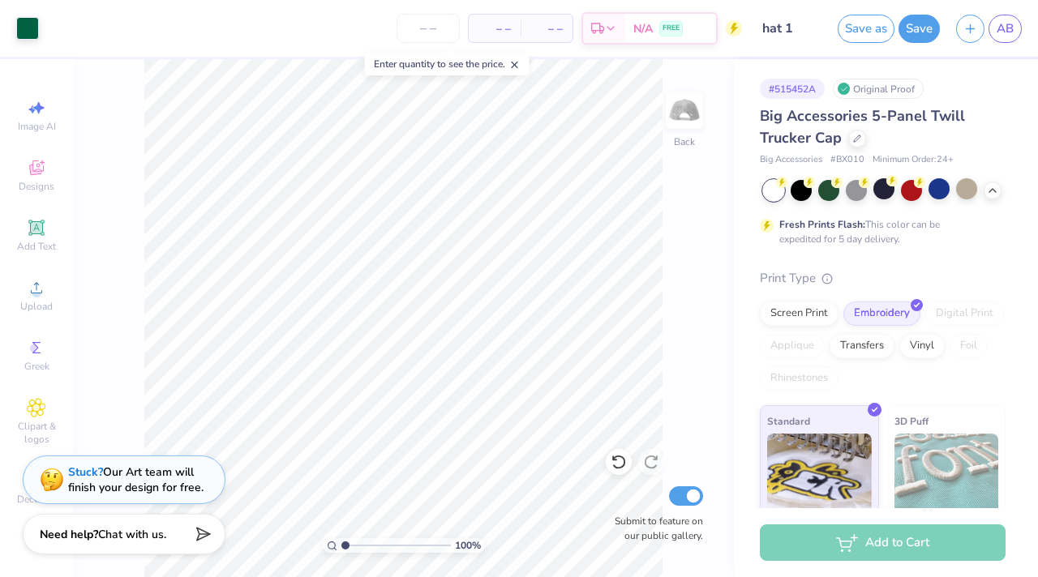
click at [425, 13] on div "– – Per Item – – Total Est. Delivery N/A FREE" at bounding box center [394, 28] width 695 height 57
click at [428, 33] on input "number" at bounding box center [427, 28] width 63 height 29
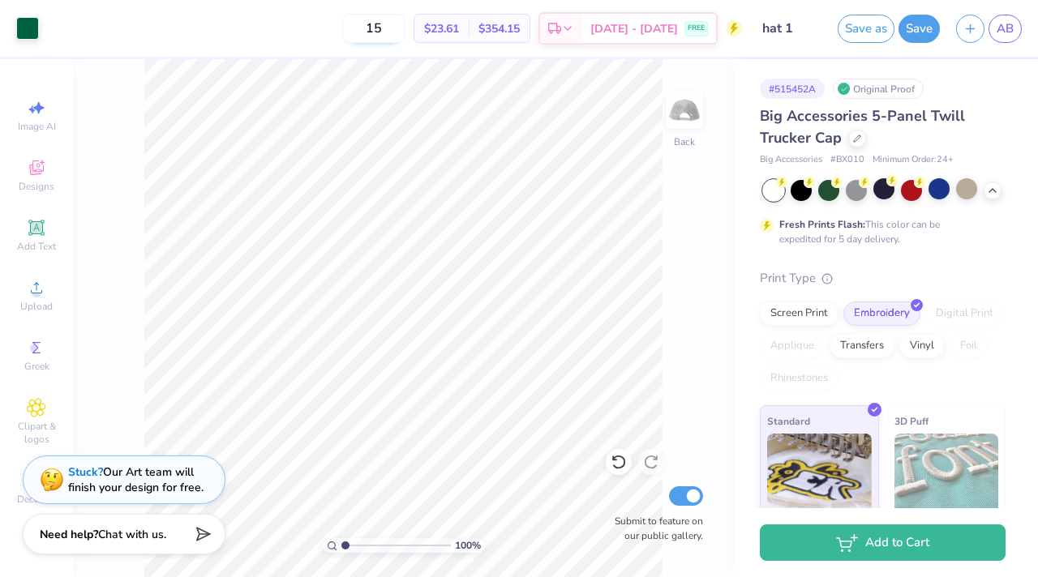
type input "1"
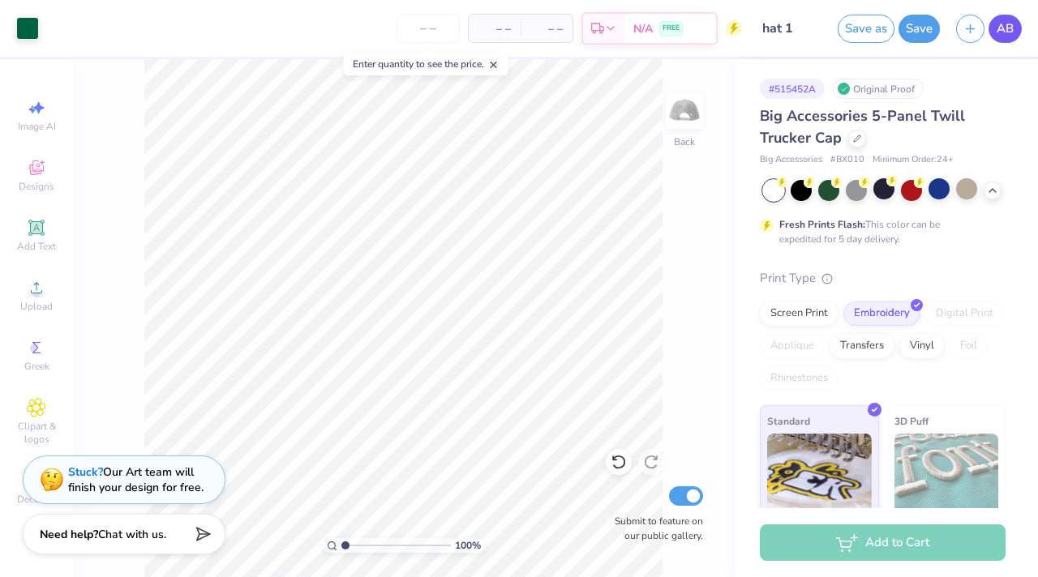
click at [1012, 35] on span "AB" at bounding box center [1004, 28] width 17 height 19
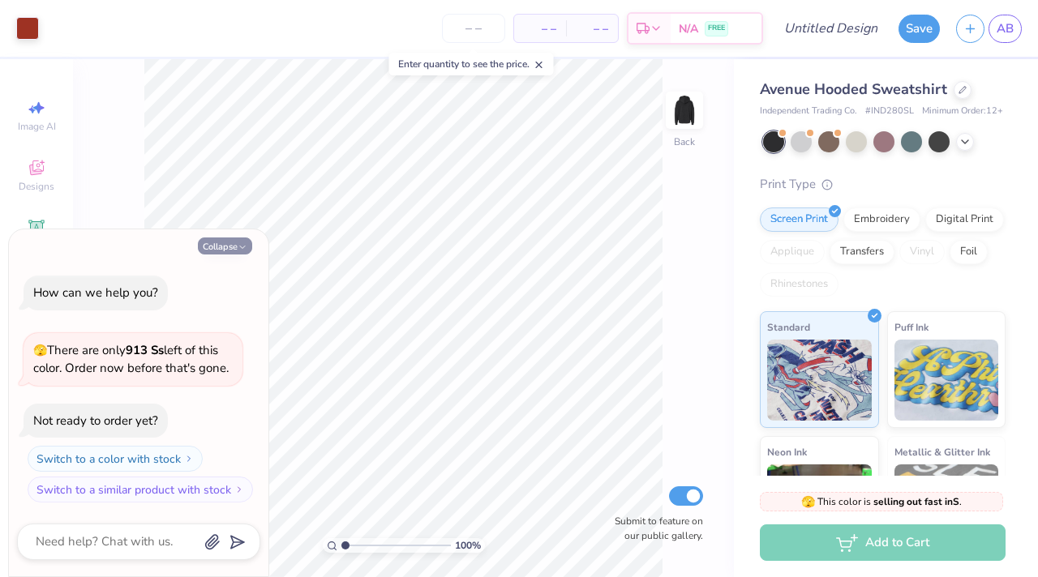
click at [211, 244] on button "Collapse" at bounding box center [225, 246] width 54 height 17
type textarea "x"
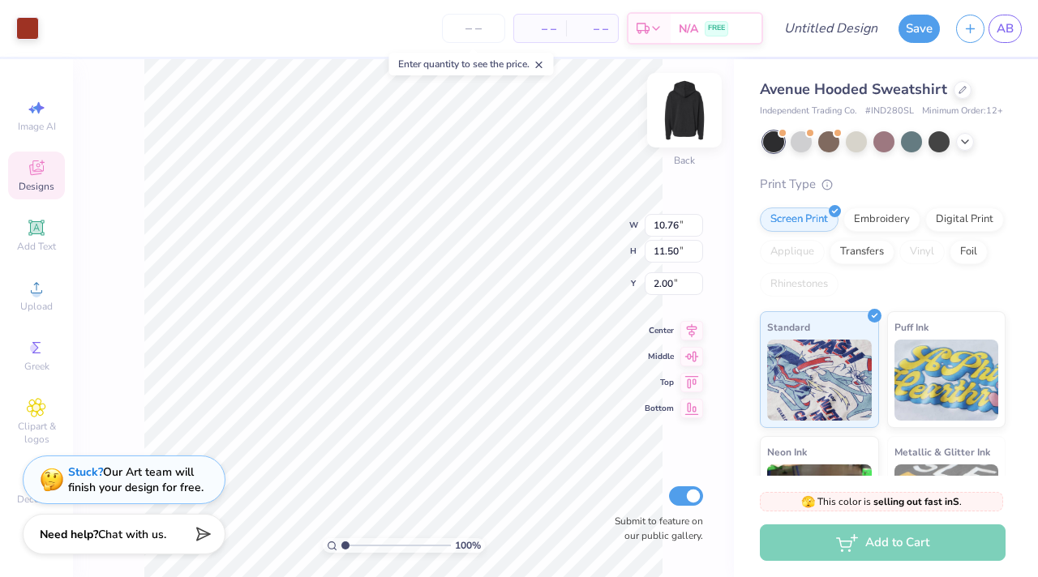
click at [688, 110] on img at bounding box center [684, 110] width 65 height 65
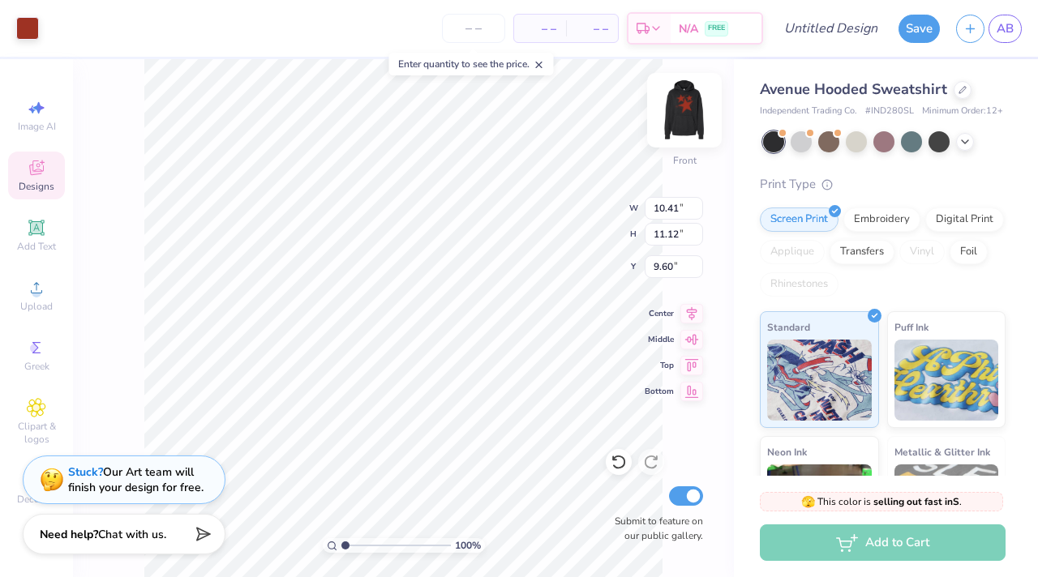
type input "9.94"
type input "11.46"
type input "12.25"
type input "7.41"
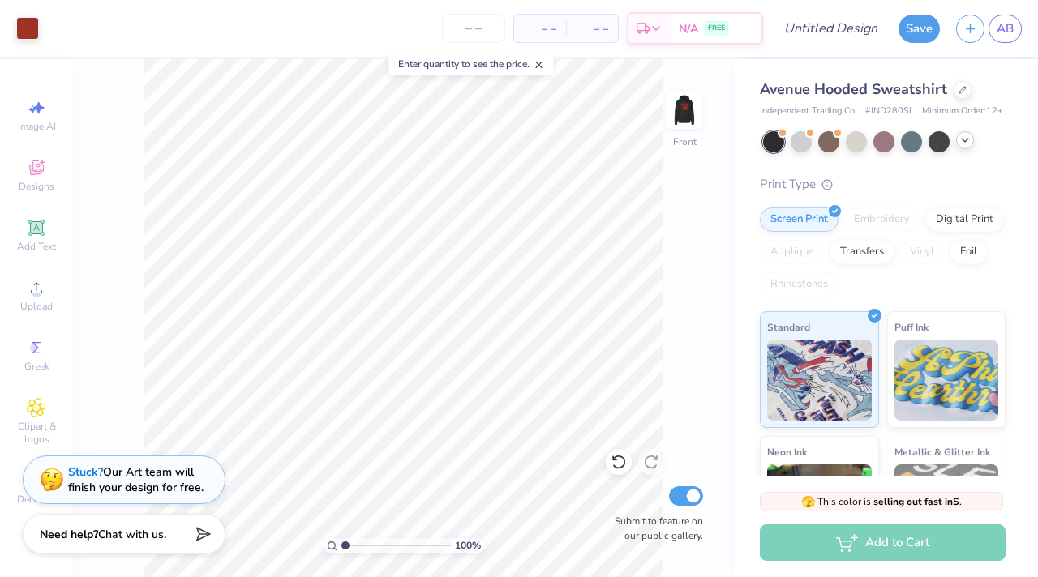
click at [966, 147] on icon at bounding box center [964, 140] width 13 height 13
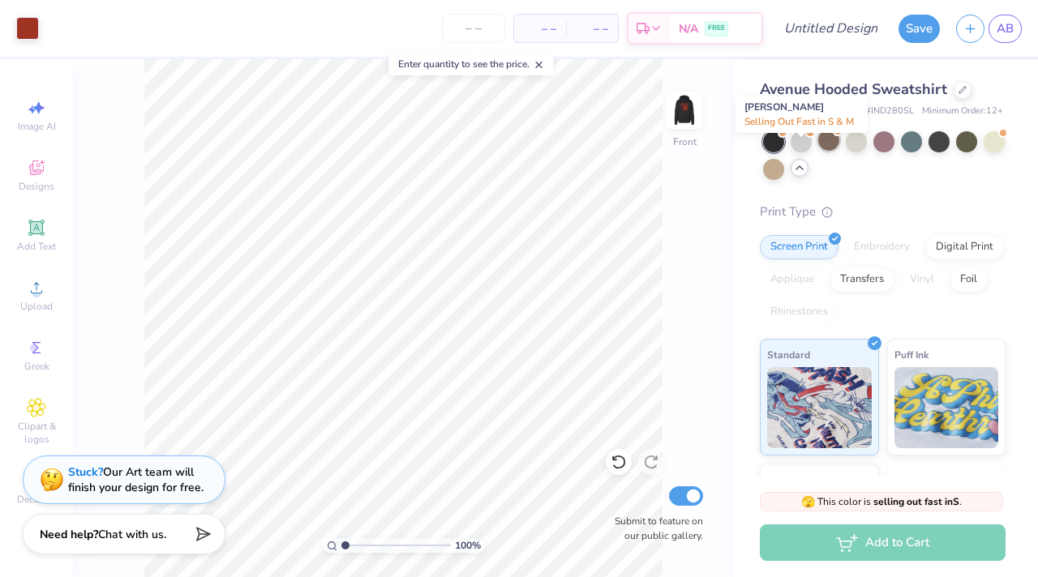
drag, startPoint x: 795, startPoint y: 148, endPoint x: 820, endPoint y: 158, distance: 26.2
click at [795, 148] on div at bounding box center [801, 141] width 21 height 21
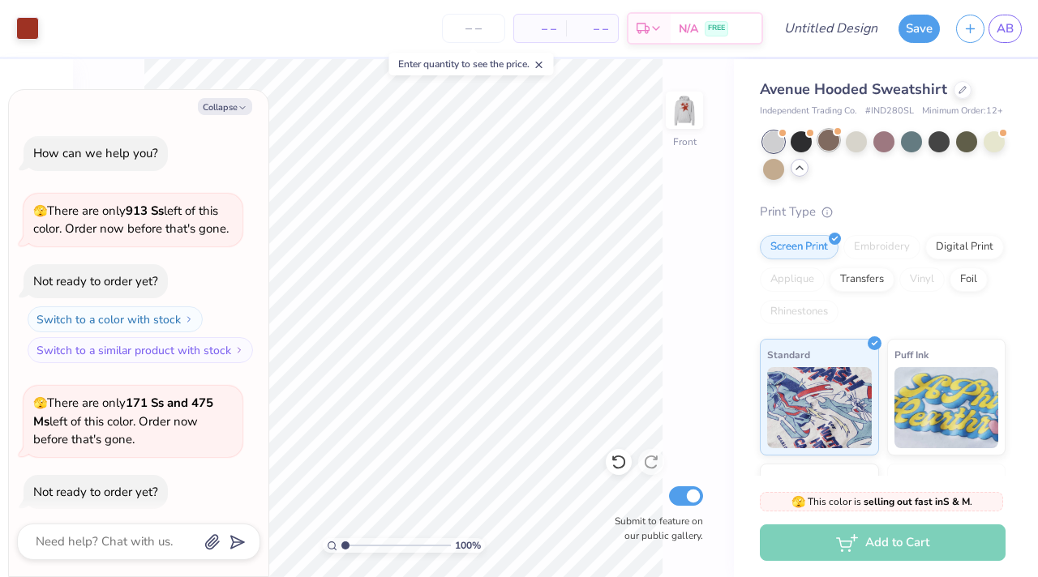
scroll to position [71, 0]
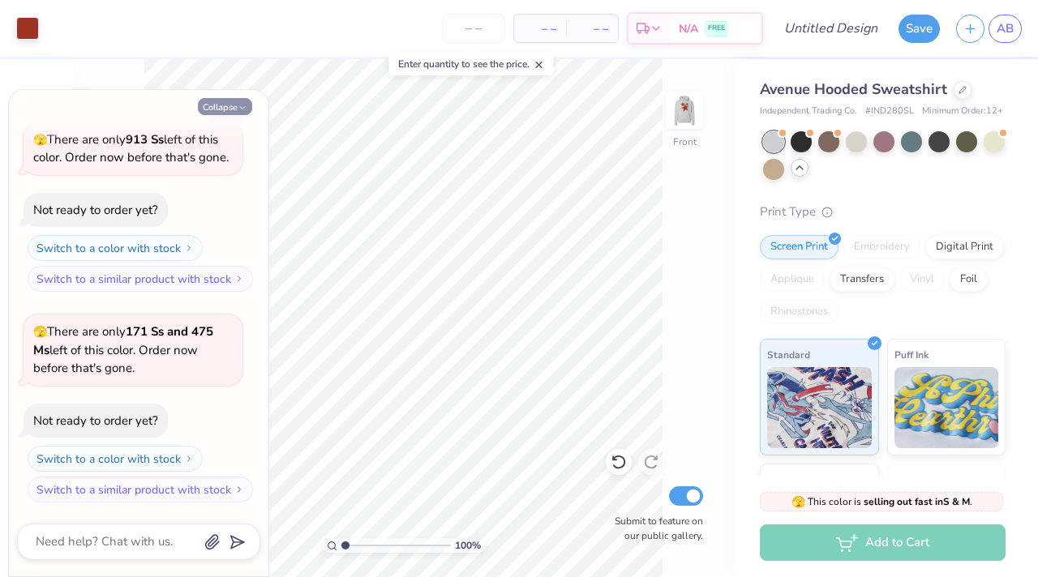
click at [228, 102] on button "Collapse" at bounding box center [225, 106] width 54 height 17
type textarea "x"
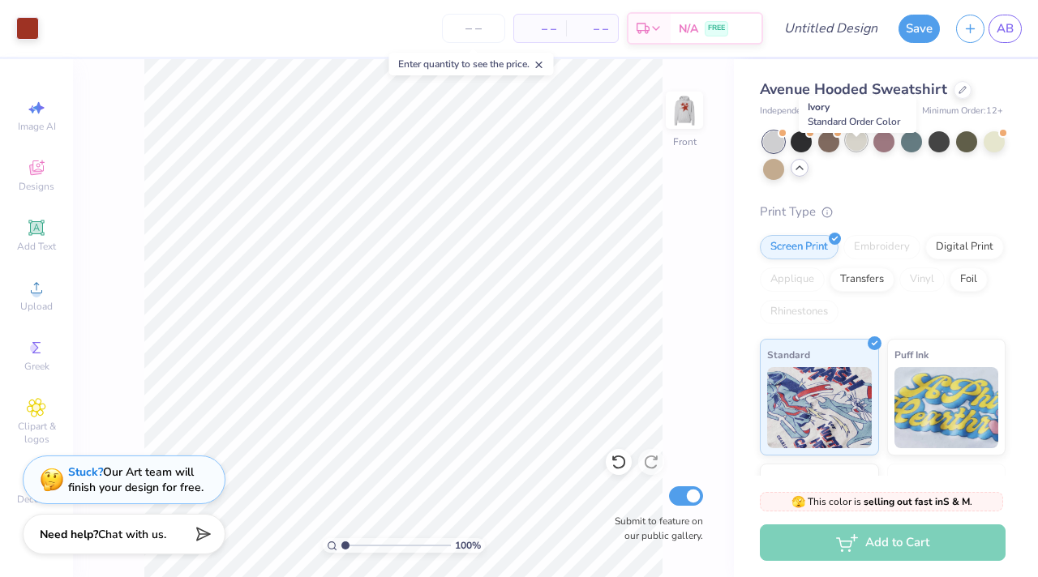
click at [865, 151] on div at bounding box center [856, 140] width 21 height 21
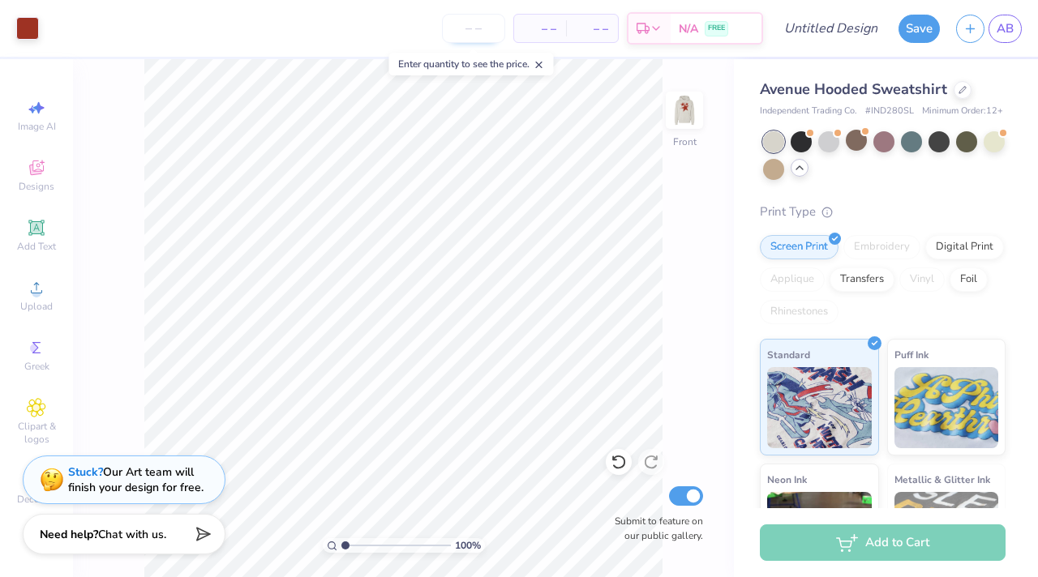
click at [478, 19] on input "number" at bounding box center [473, 28] width 63 height 29
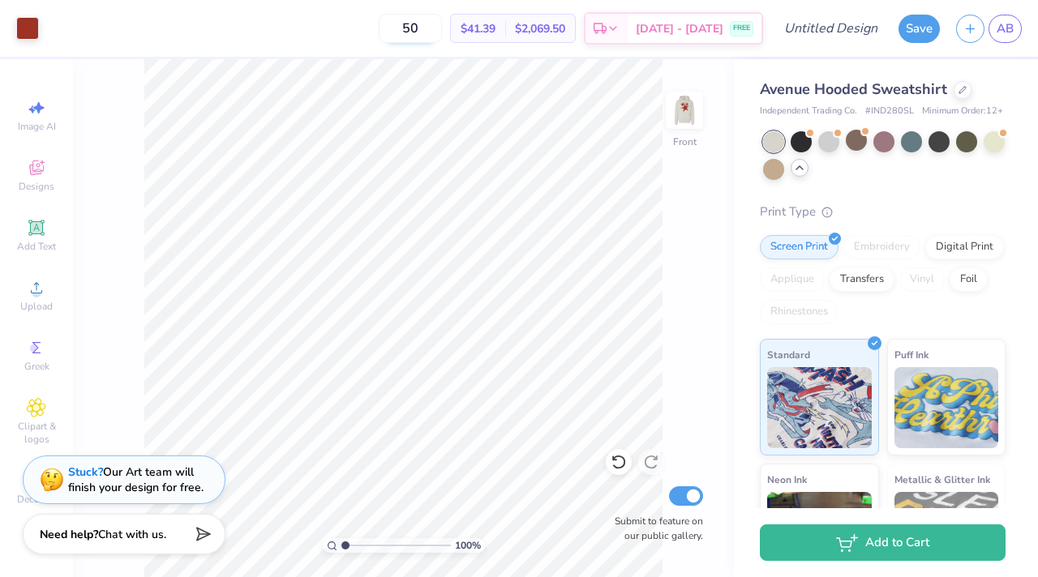
type input "5"
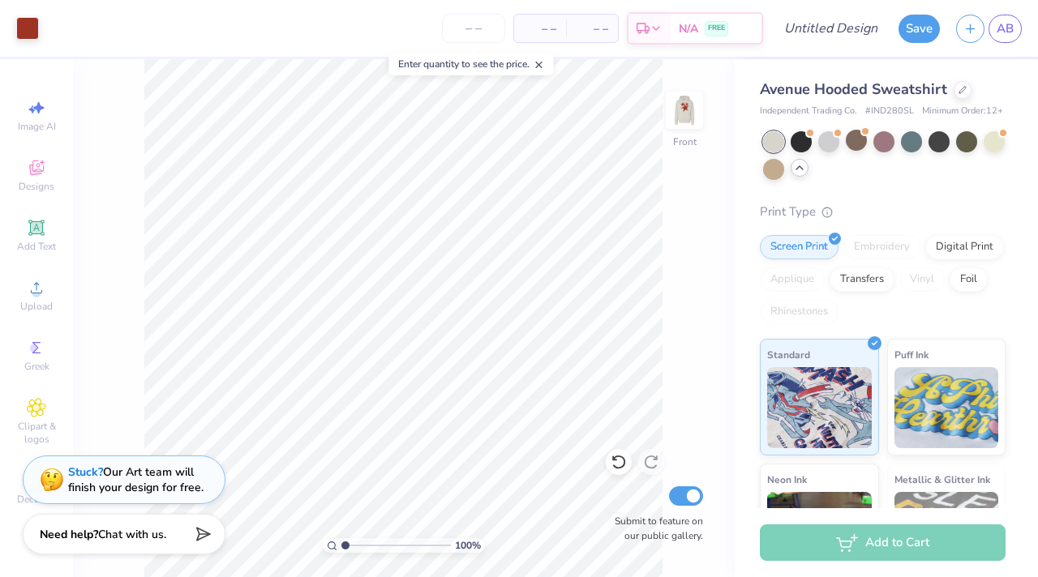
click at [806, 174] on icon at bounding box center [799, 167] width 13 height 13
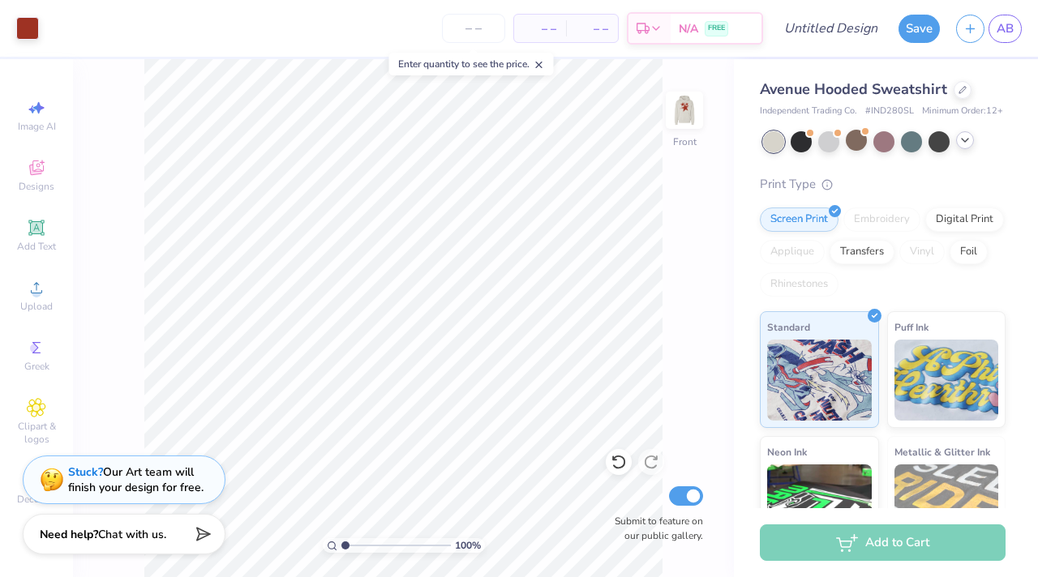
click at [965, 166] on div "Avenue Hooded Sweatshirt Independent Trading Co. # IND280SL Minimum Order: 12 +…" at bounding box center [883, 378] width 246 height 599
click at [961, 147] on icon at bounding box center [964, 140] width 13 height 13
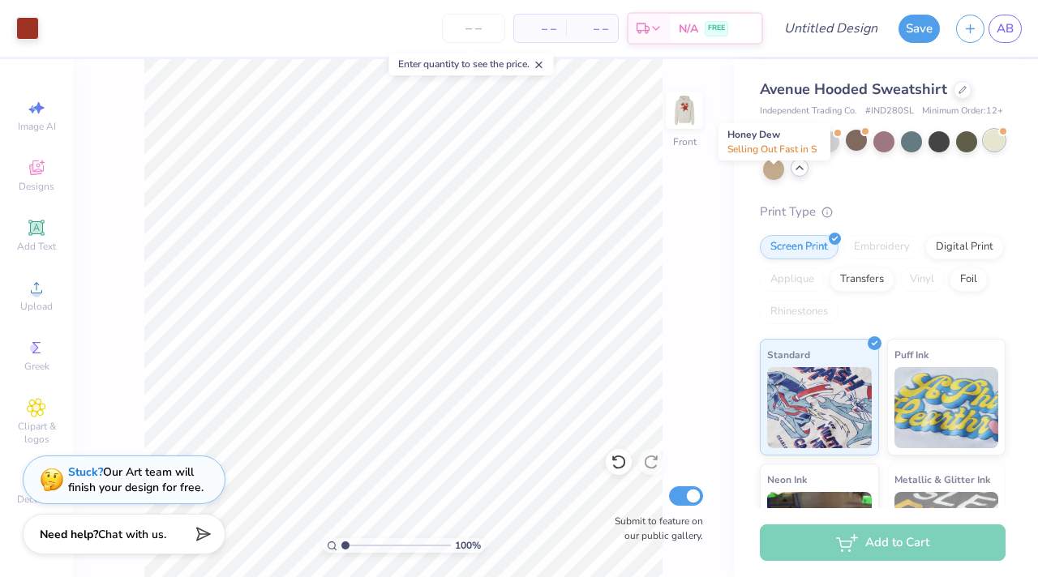
click at [983, 151] on div at bounding box center [993, 140] width 21 height 21
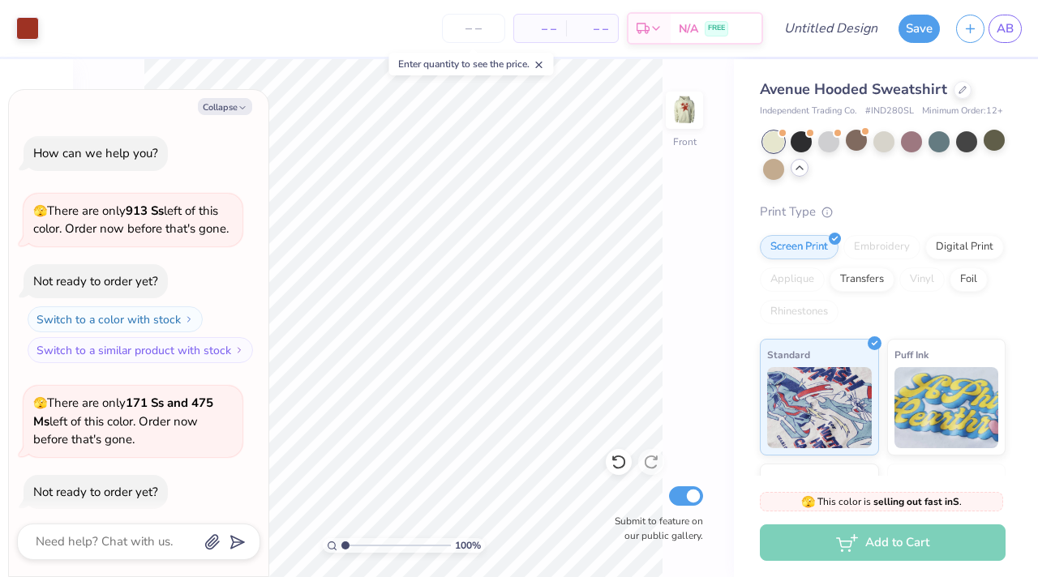
scroll to position [264, 0]
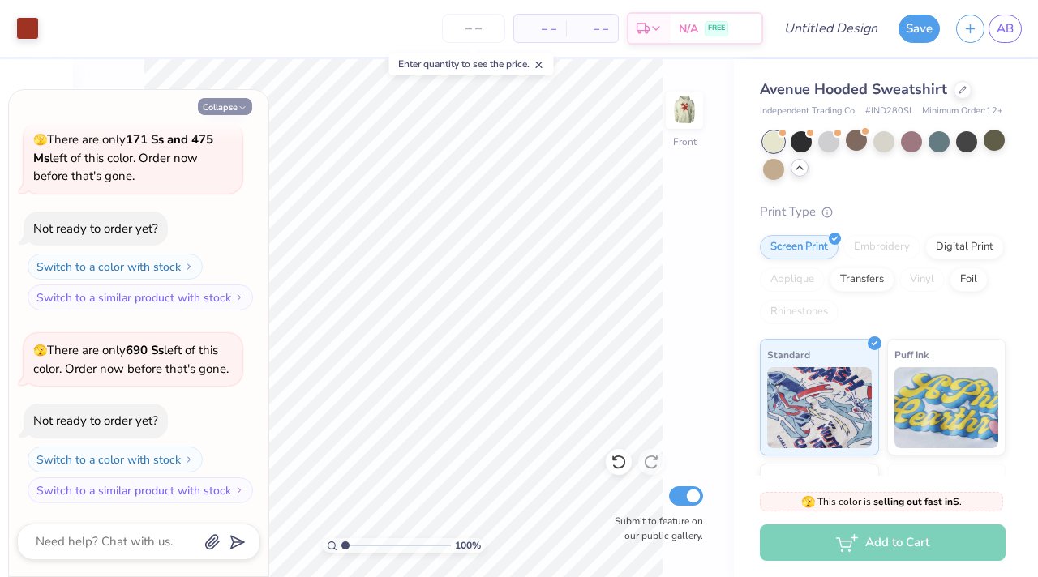
click at [231, 103] on button "Collapse" at bounding box center [225, 106] width 54 height 17
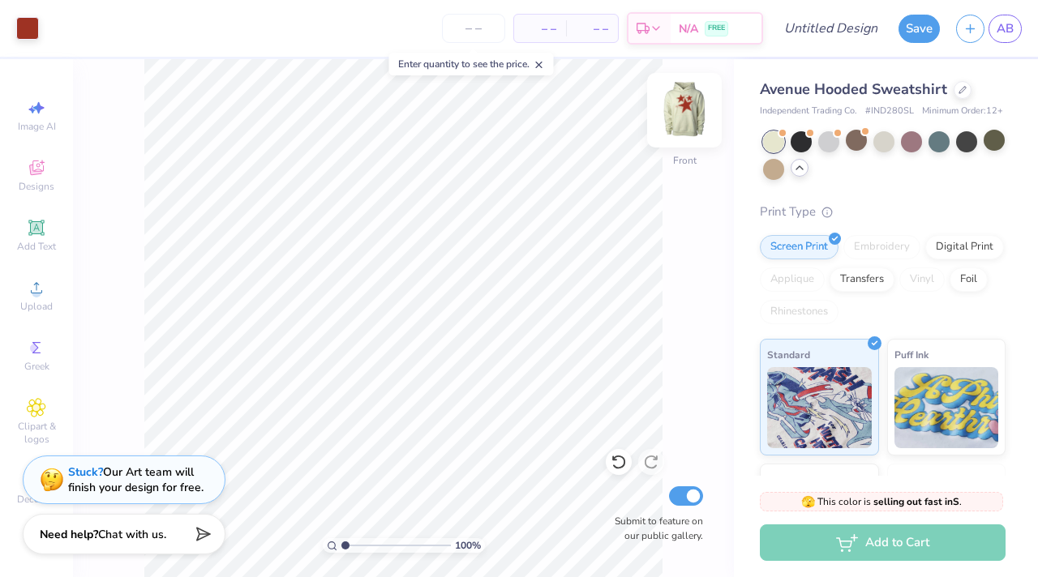
click at [676, 109] on img at bounding box center [684, 110] width 65 height 65
click at [685, 114] on img at bounding box center [684, 110] width 65 height 65
click at [960, 148] on div at bounding box center [966, 140] width 21 height 21
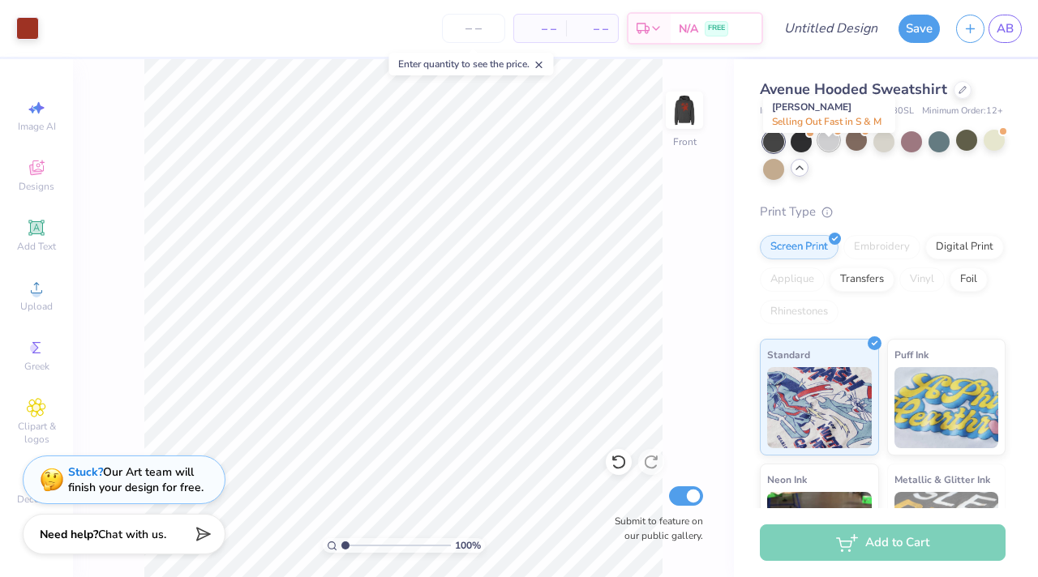
click at [825, 151] on div at bounding box center [828, 140] width 21 height 21
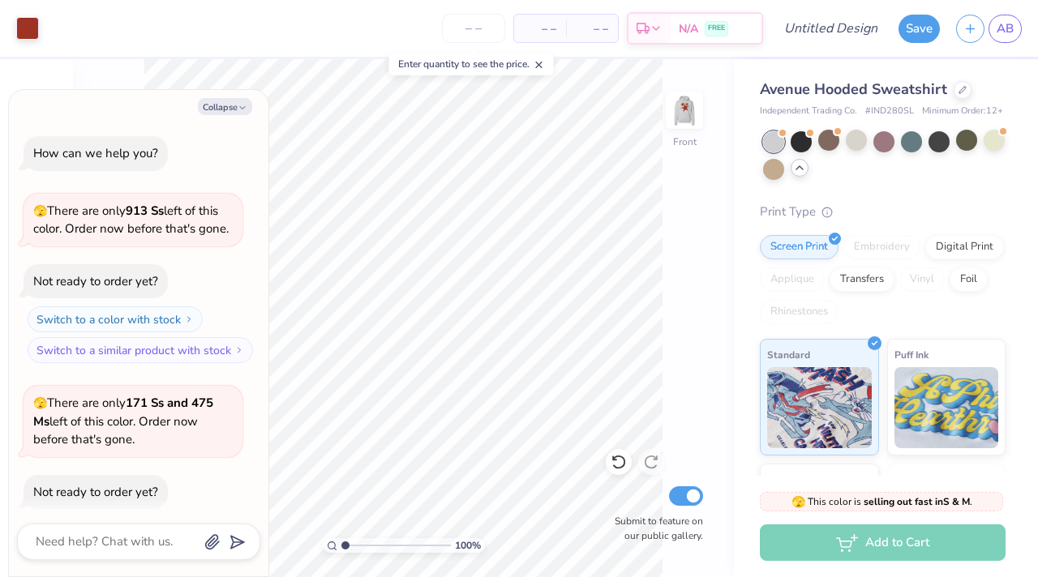
scroll to position [474, 0]
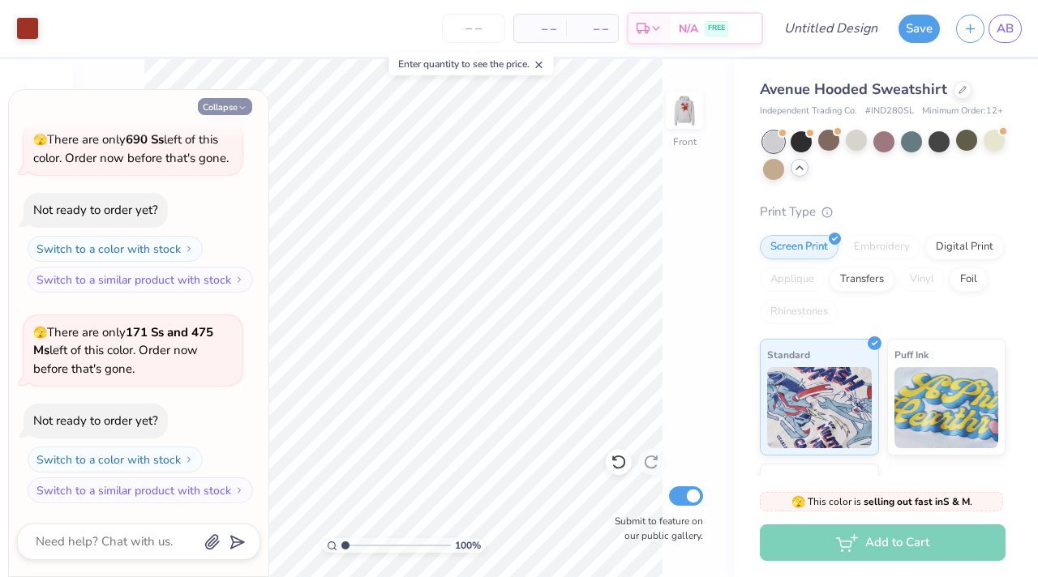
click at [238, 106] on icon "button" at bounding box center [243, 108] width 10 height 10
type textarea "x"
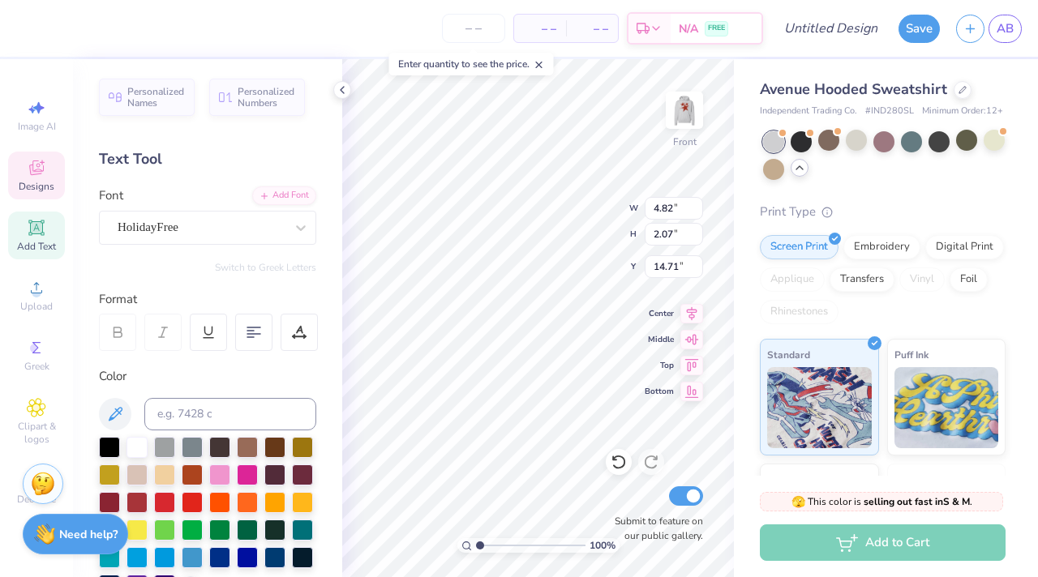
scroll to position [13, 2]
type textarea "C"
type textarea "Rho Psi Eta"
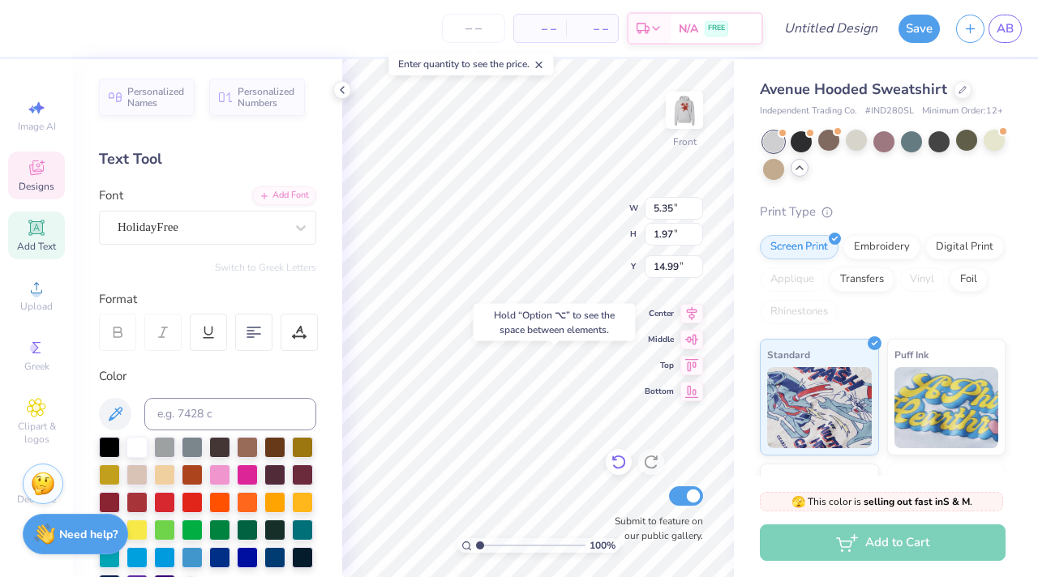
click at [615, 465] on icon at bounding box center [619, 462] width 16 height 16
click at [619, 457] on icon at bounding box center [619, 462] width 16 height 16
type input "14.80"
click at [619, 457] on icon at bounding box center [619, 462] width 16 height 16
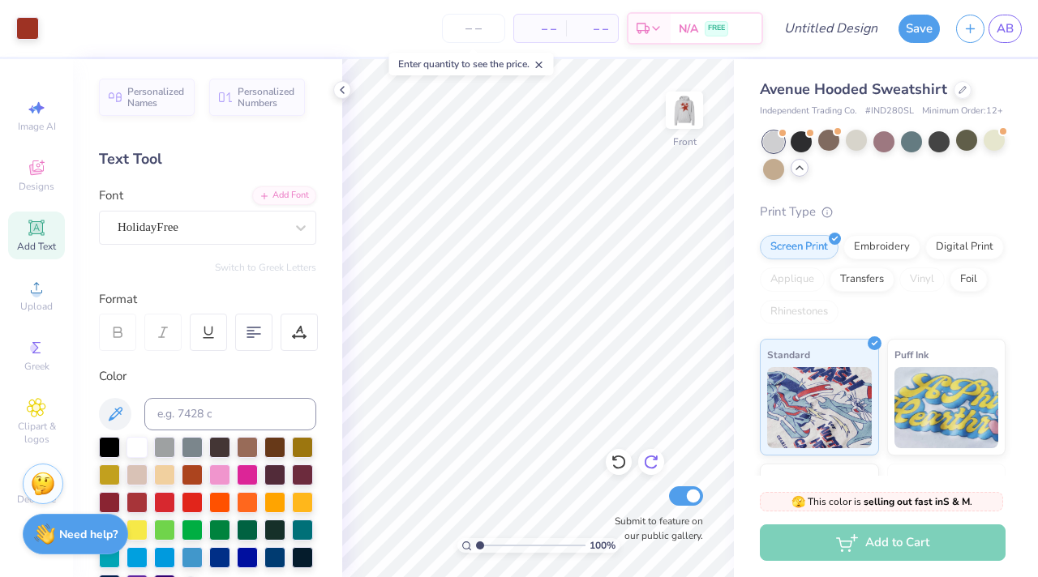
click at [649, 455] on icon at bounding box center [651, 462] width 16 height 16
click at [619, 455] on icon at bounding box center [619, 462] width 16 height 16
click at [654, 452] on div at bounding box center [651, 462] width 26 height 26
type input "14.99"
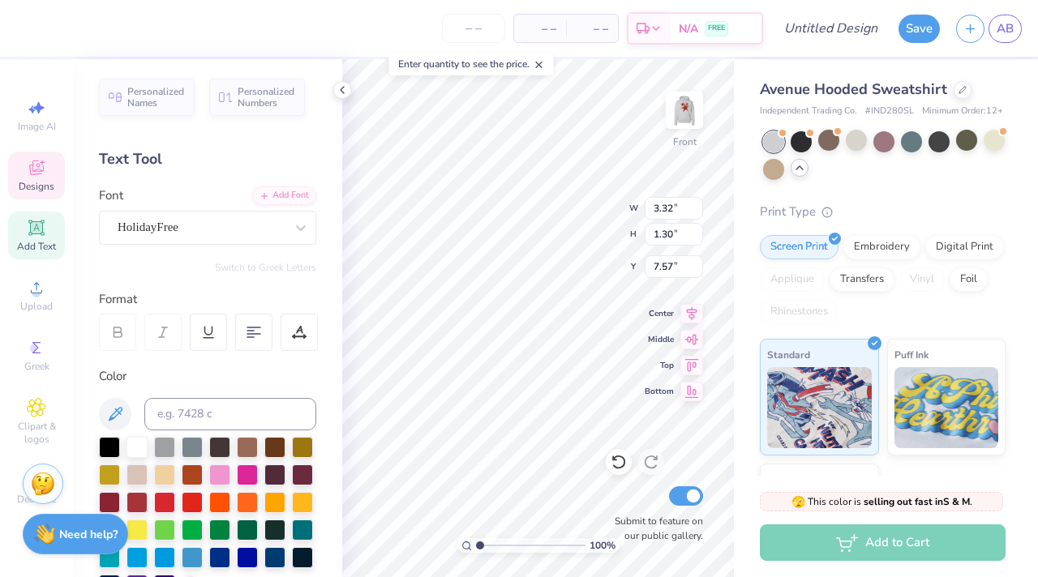
type textarea "i"
type textarea "p"
type textarea "Pittsburgh"
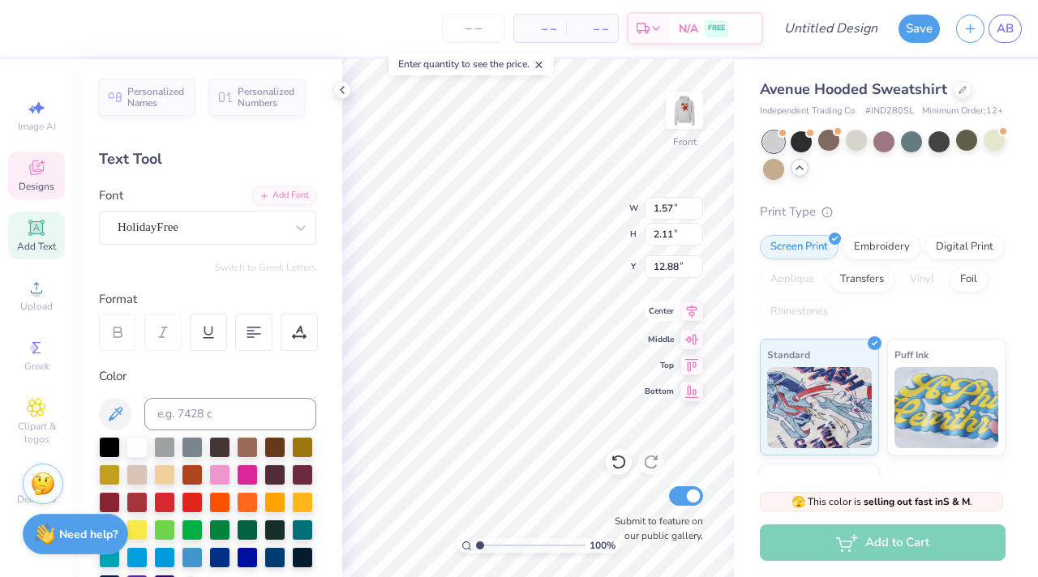
type textarea "est 2007"
type input "4.76"
type input "1.76"
type input "15.22"
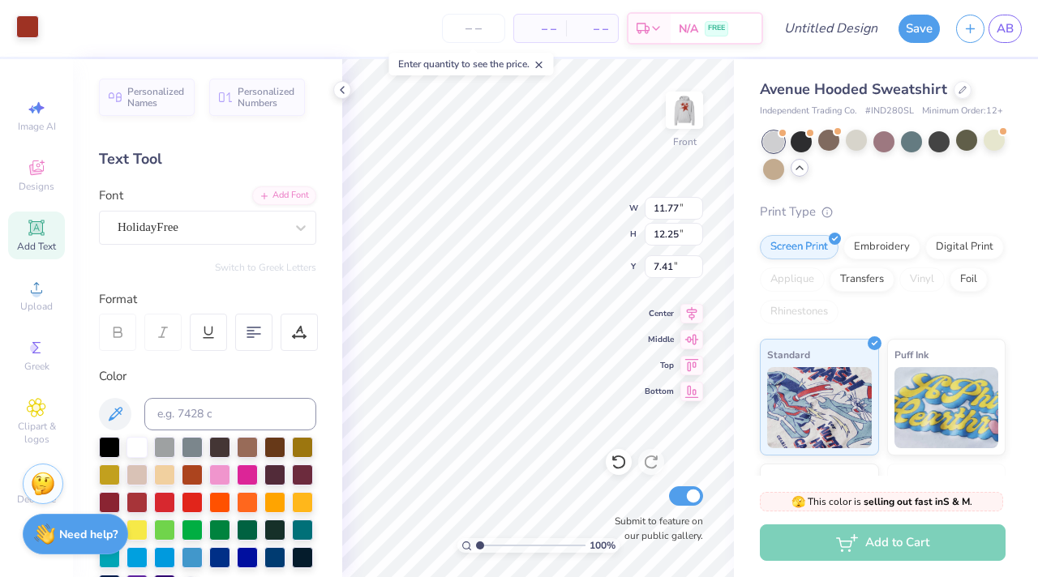
click at [24, 37] on div at bounding box center [27, 26] width 23 height 23
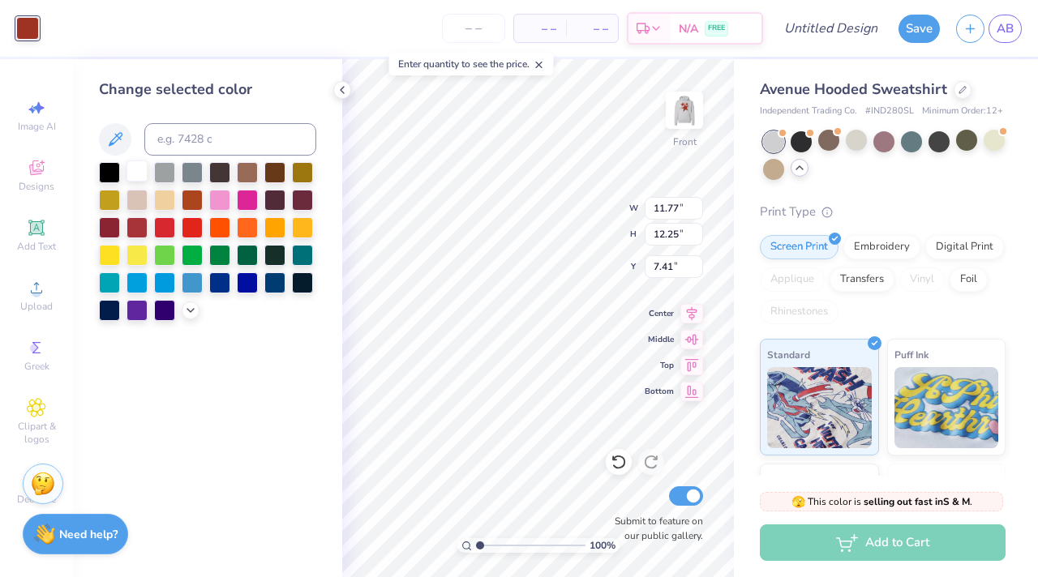
click at [134, 170] on div at bounding box center [136, 171] width 21 height 21
click at [114, 174] on div at bounding box center [109, 171] width 21 height 21
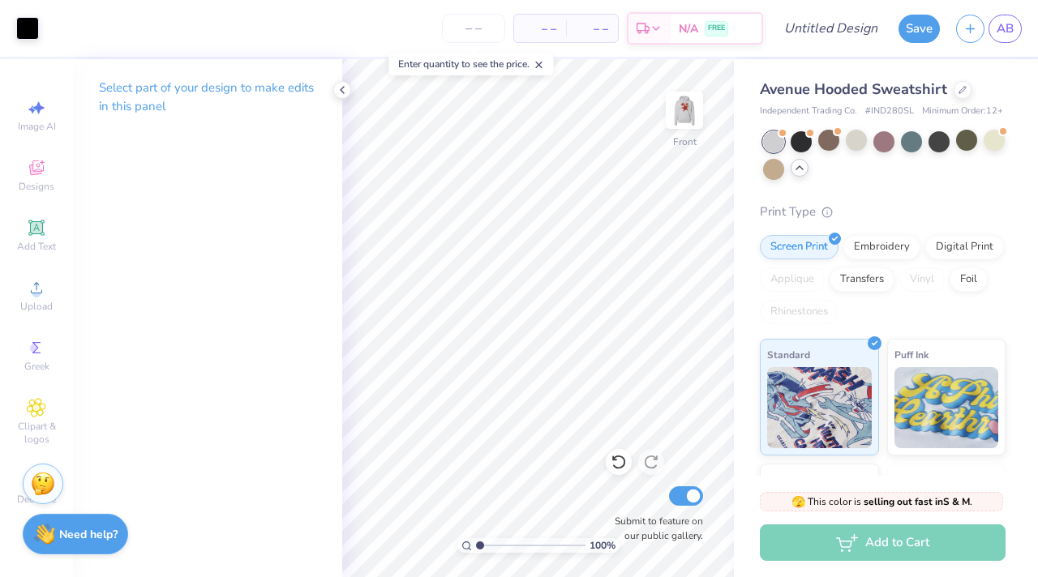
click at [839, 180] on div at bounding box center [884, 155] width 242 height 49
click at [806, 174] on icon at bounding box center [799, 167] width 13 height 13
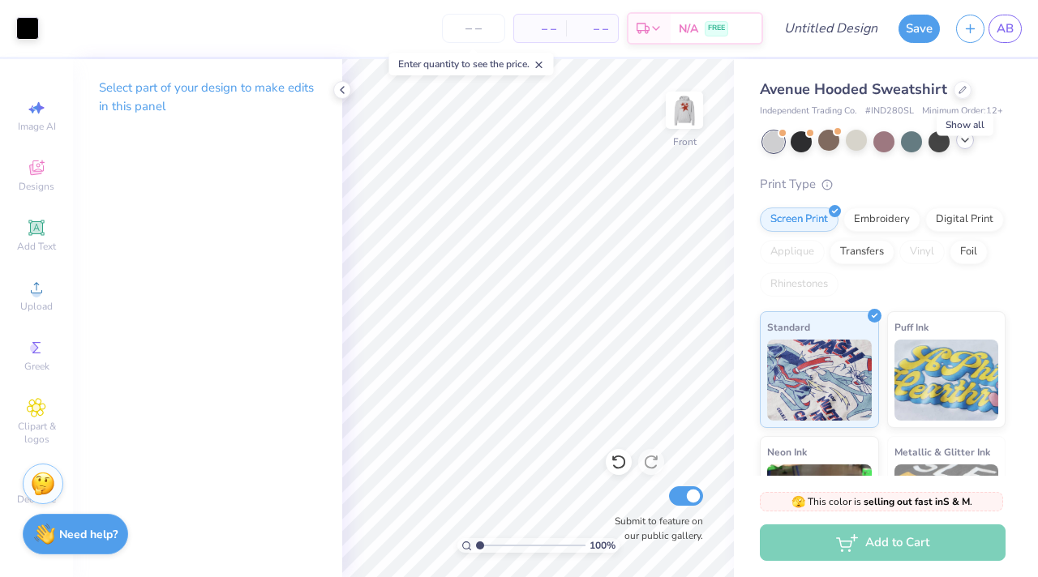
click at [962, 147] on icon at bounding box center [964, 140] width 13 height 13
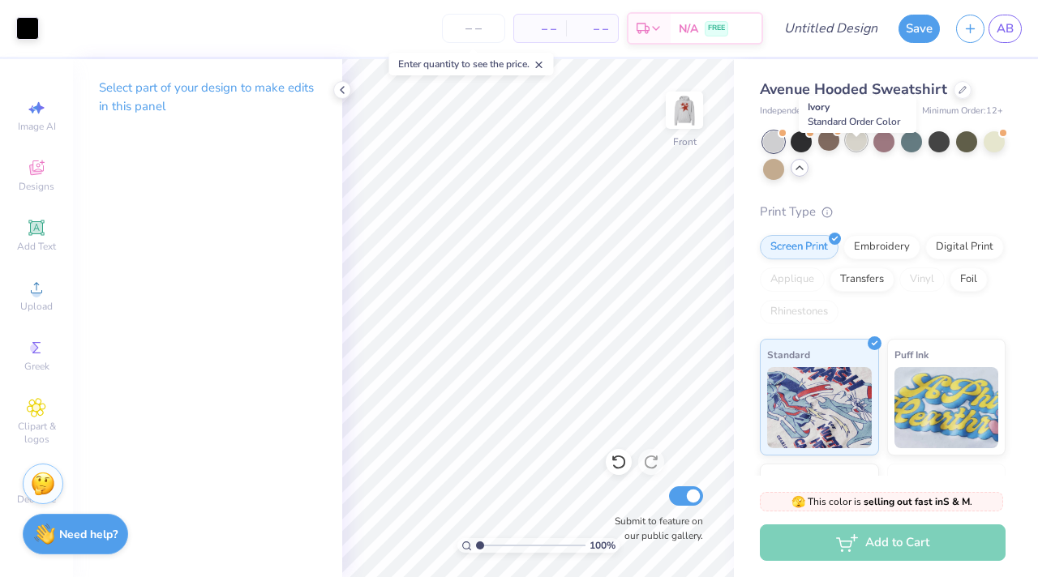
click at [858, 151] on div at bounding box center [856, 140] width 21 height 21
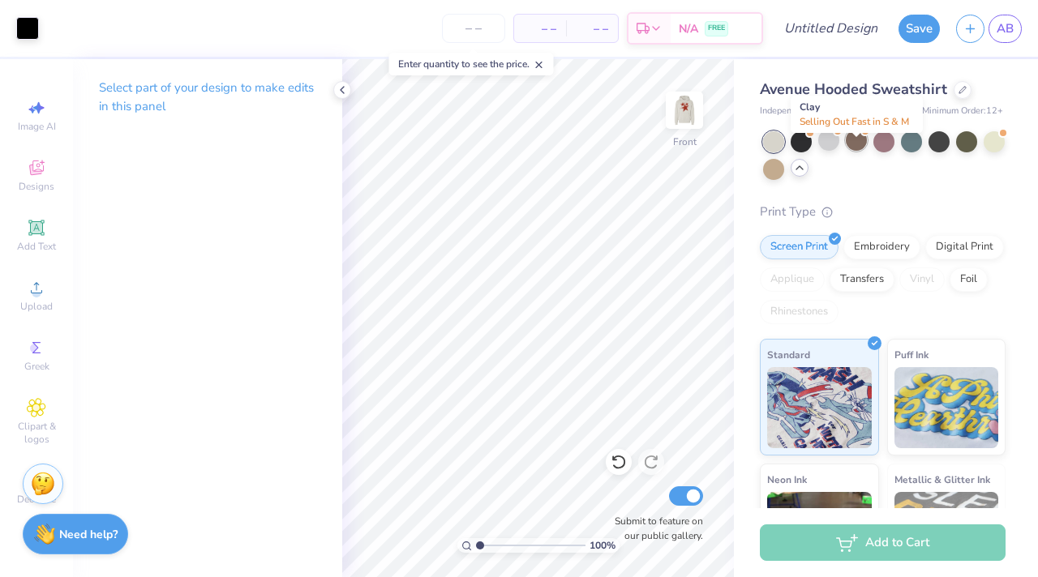
click at [862, 150] on div at bounding box center [856, 140] width 21 height 21
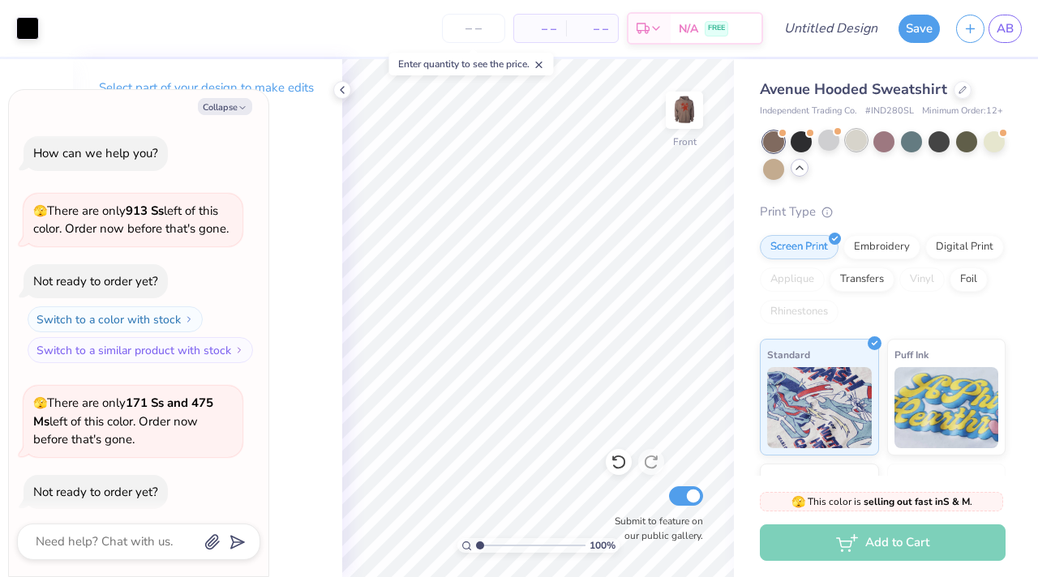
scroll to position [685, 0]
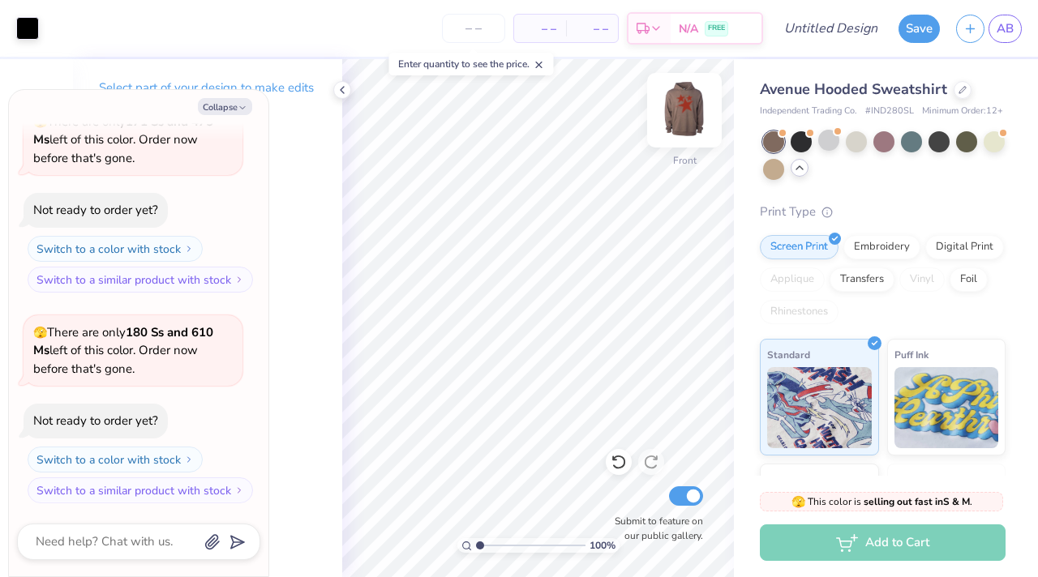
click at [683, 118] on img at bounding box center [684, 110] width 65 height 65
click at [681, 114] on img at bounding box center [684, 110] width 65 height 65
click at [803, 151] on div at bounding box center [801, 140] width 21 height 21
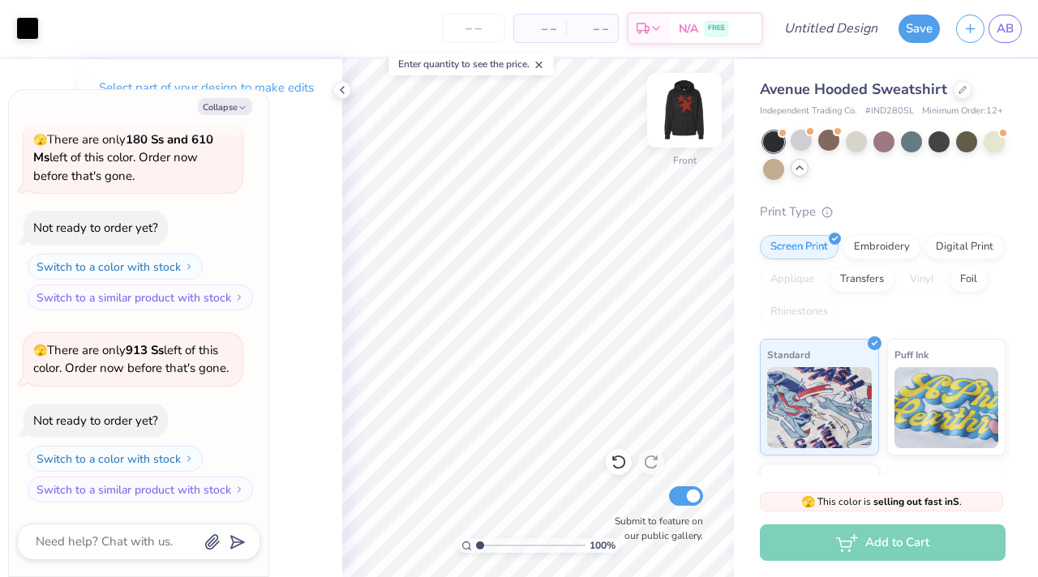
click at [688, 116] on img at bounding box center [684, 110] width 65 height 65
click at [983, 151] on div at bounding box center [993, 140] width 21 height 21
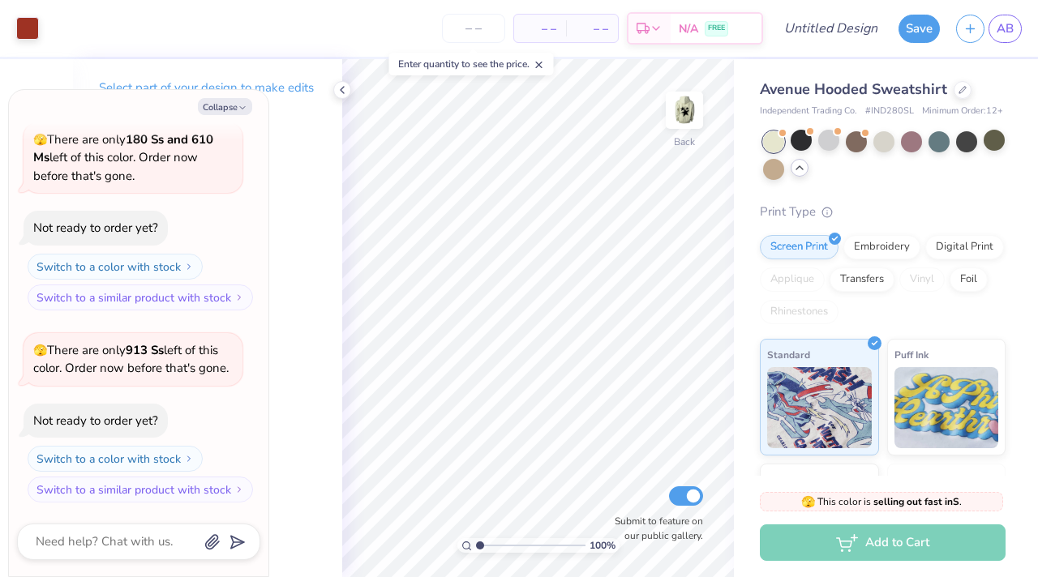
scroll to position [1070, 0]
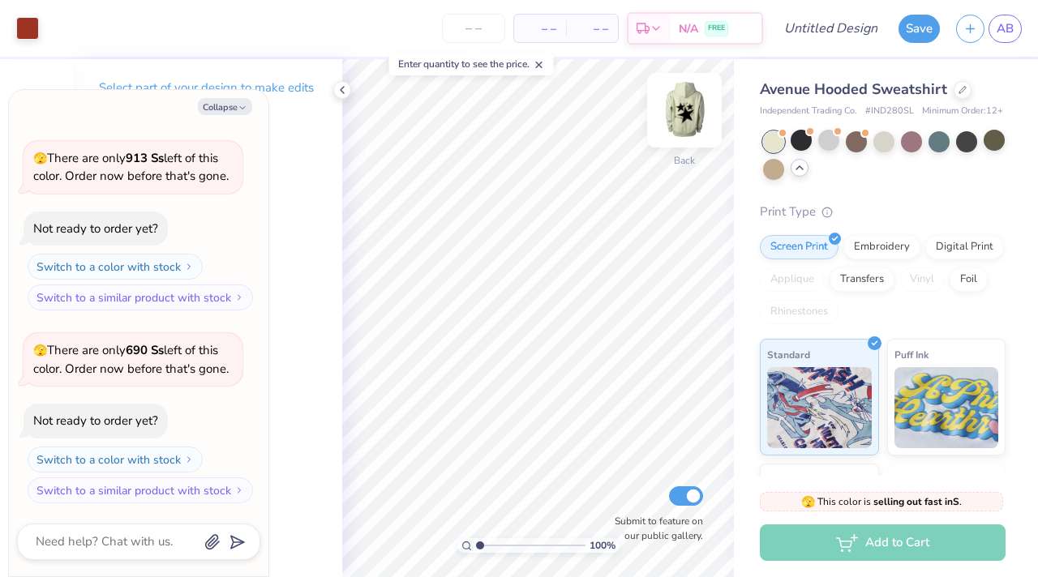
click at [672, 120] on img at bounding box center [684, 110] width 65 height 65
click at [219, 105] on button "Collapse" at bounding box center [225, 106] width 54 height 17
type textarea "x"
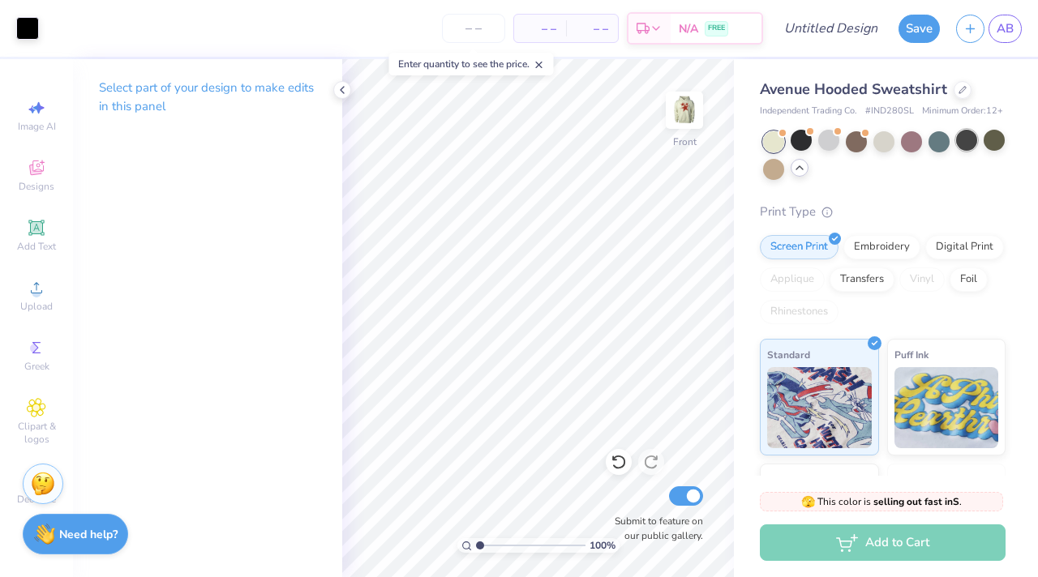
click at [960, 148] on div at bounding box center [966, 140] width 21 height 21
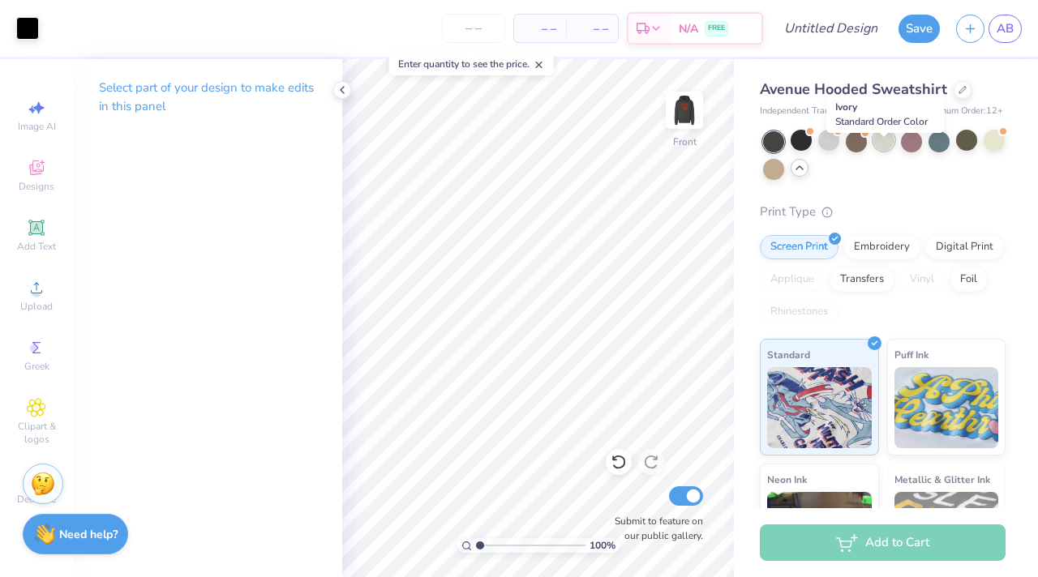
click at [885, 151] on div at bounding box center [883, 140] width 21 height 21
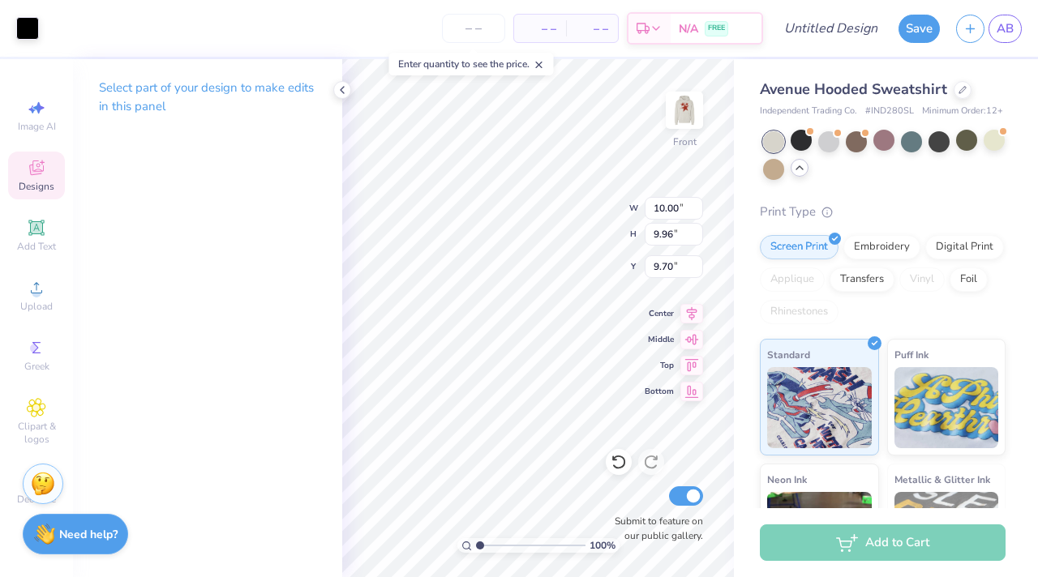
click at [321, 212] on div "Select part of your design to make edits in this panel" at bounding box center [207, 318] width 269 height 518
click at [39, 418] on div "Clipart & logos" at bounding box center [36, 422] width 57 height 61
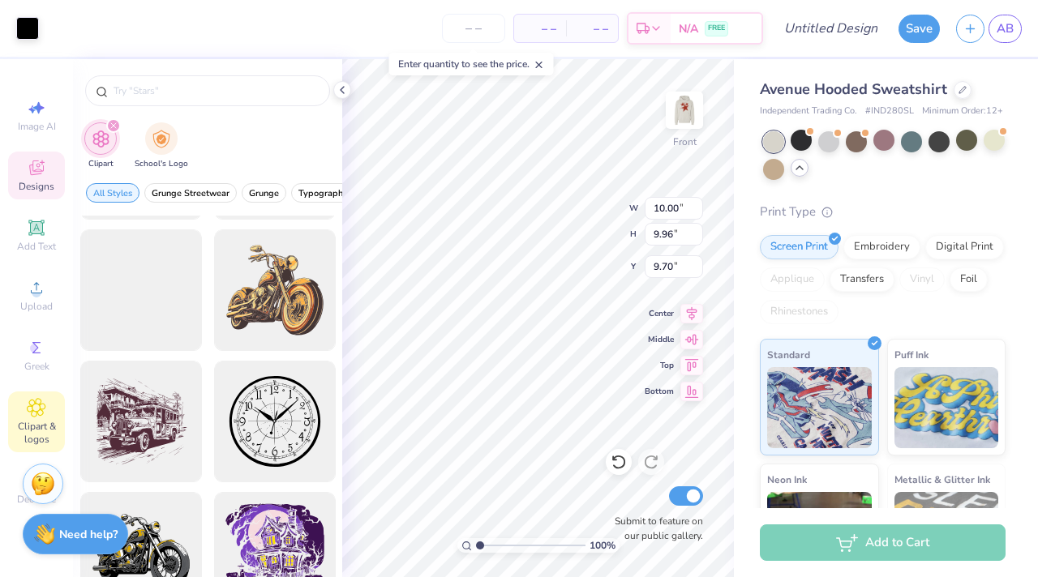
scroll to position [652, 0]
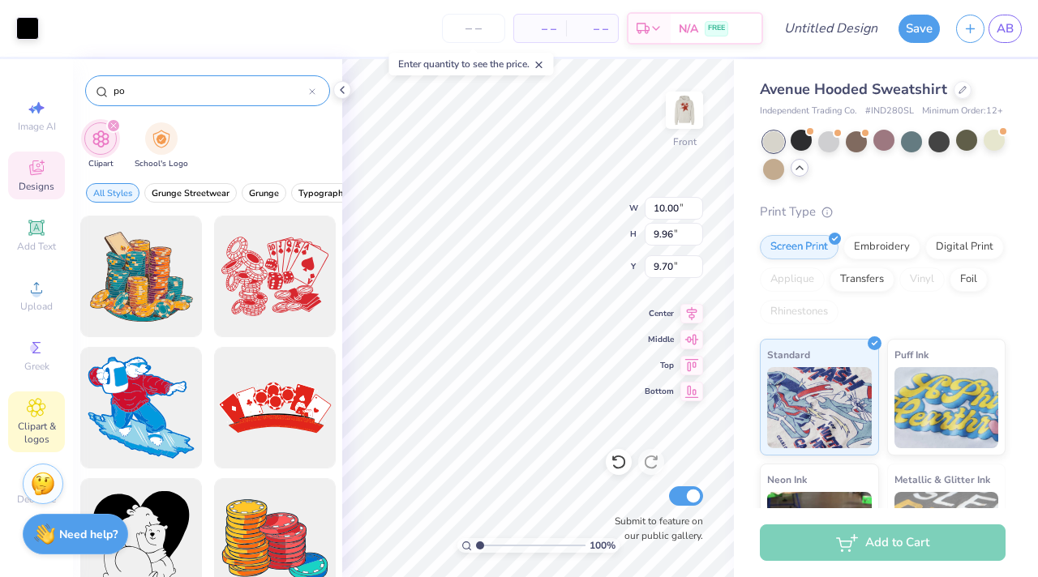
type input "p"
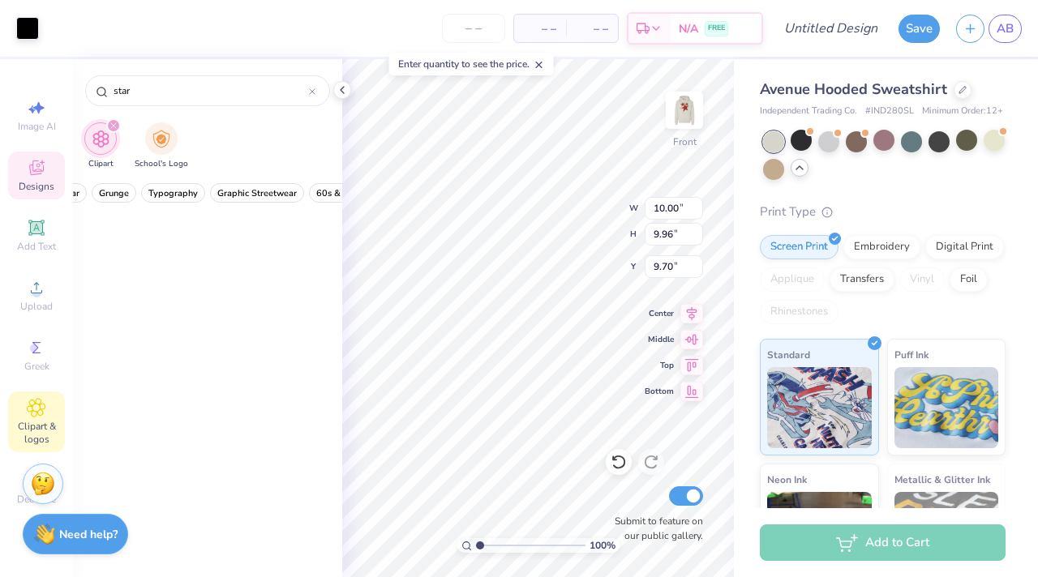
scroll to position [24922, 0]
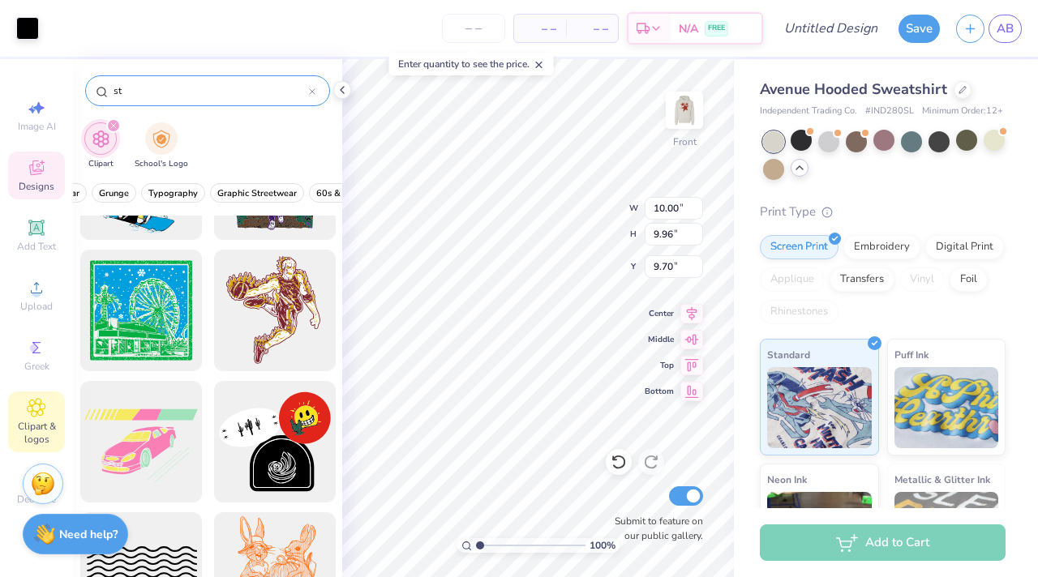
type input "s"
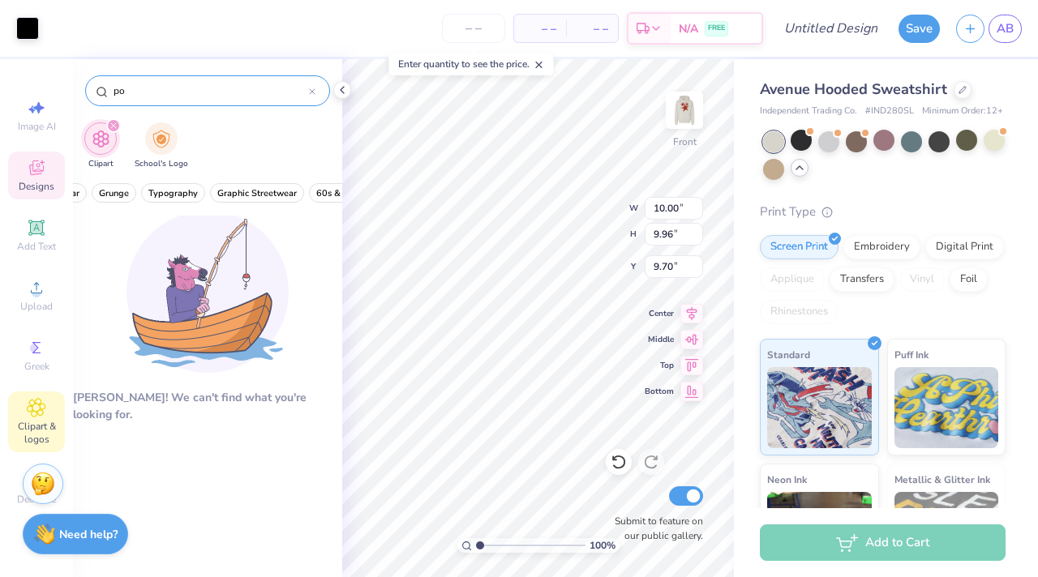
type input "p"
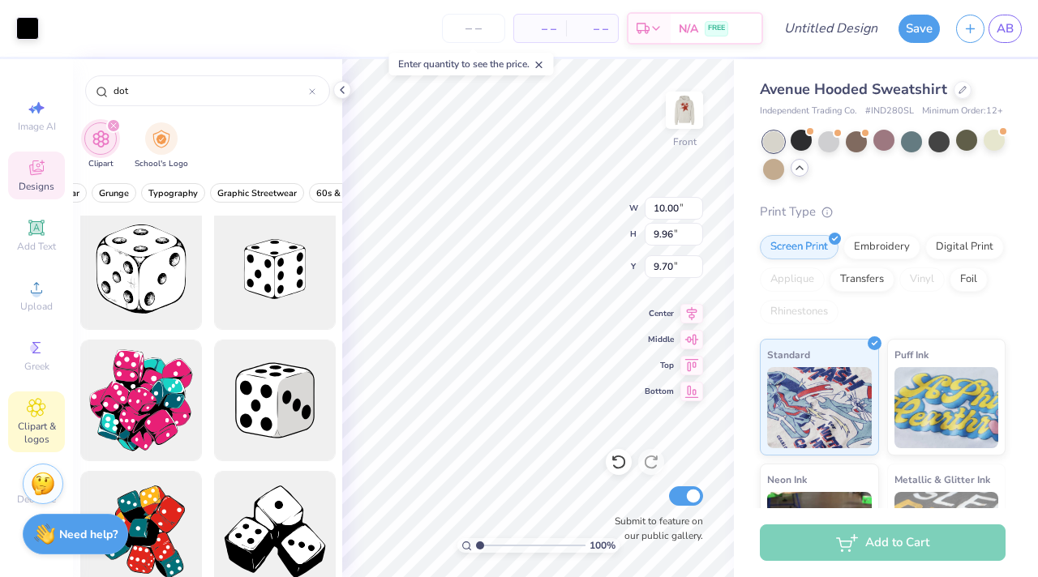
scroll to position [1214, 0]
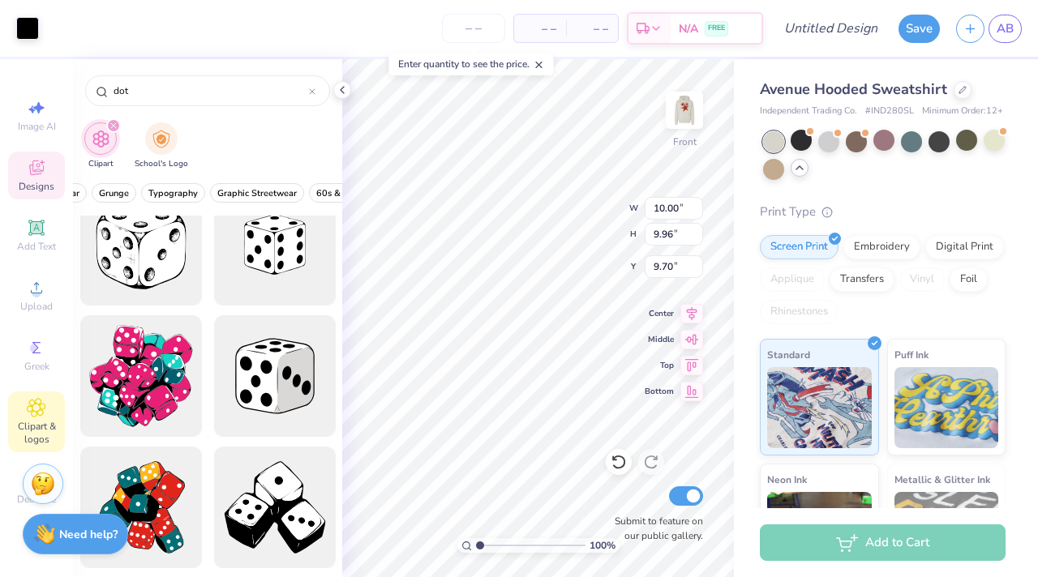
type input "dots"
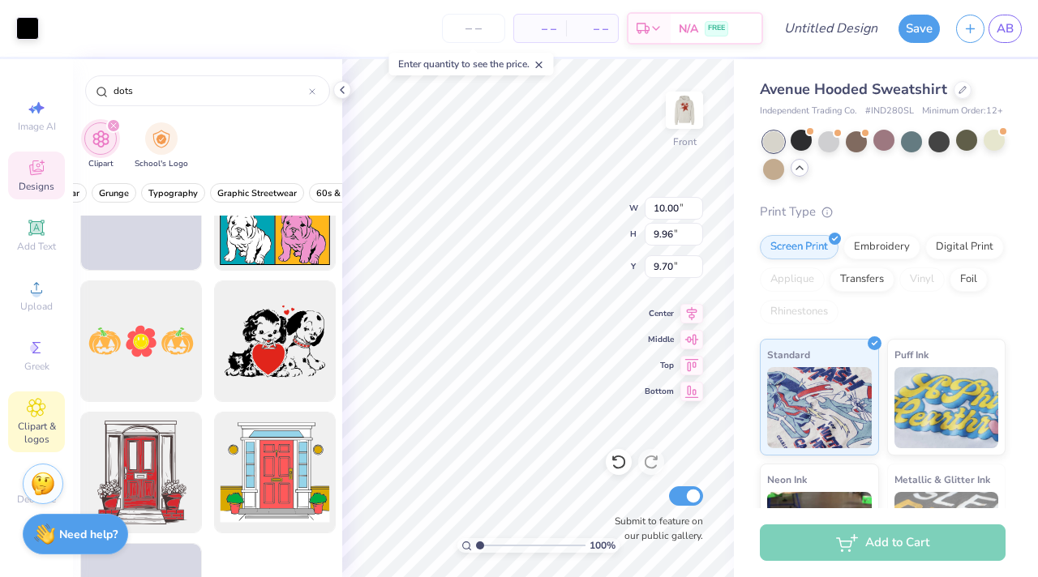
scroll to position [2790, 0]
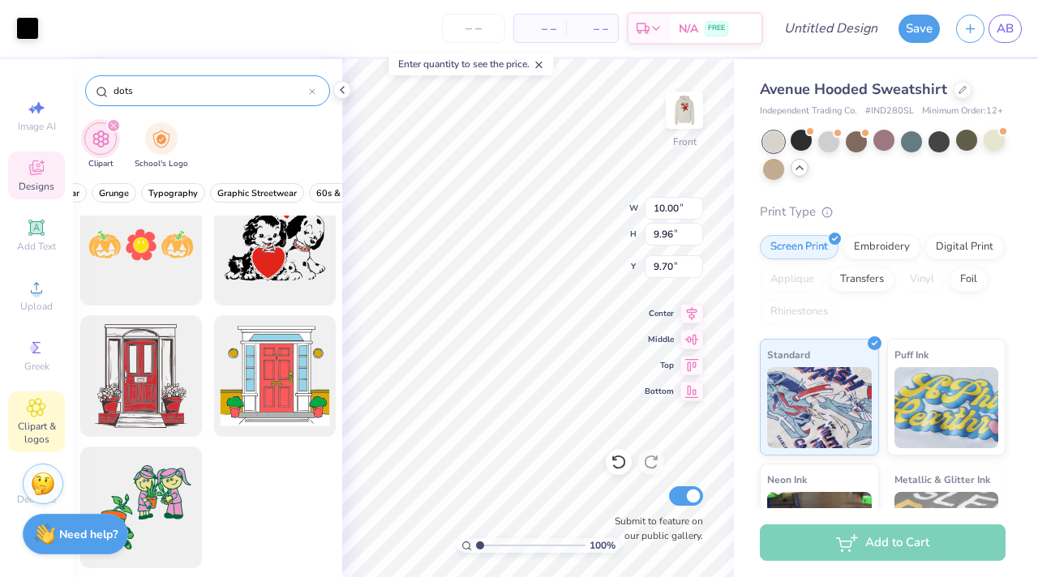
click at [309, 96] on div at bounding box center [312, 91] width 6 height 15
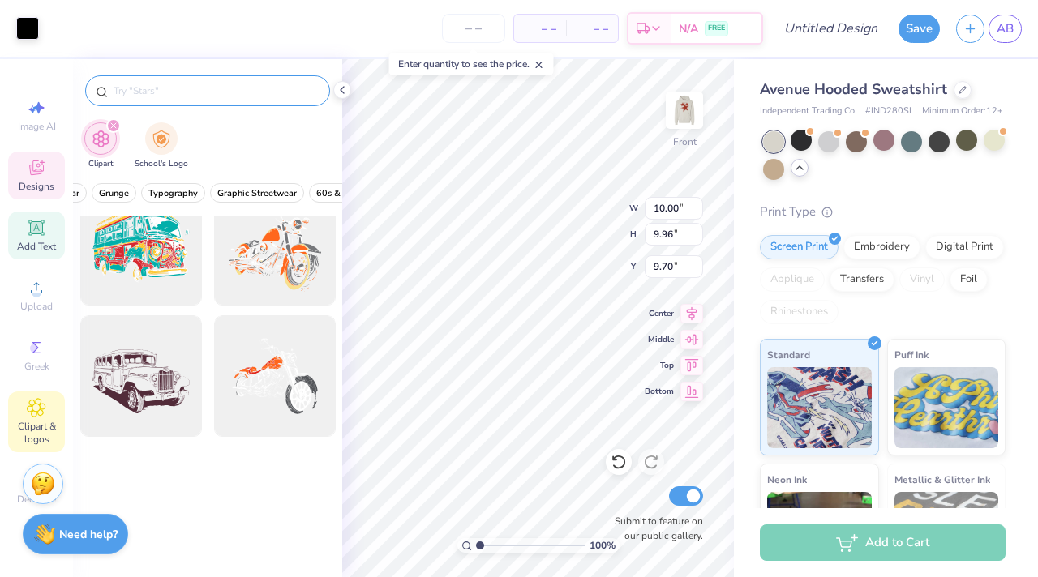
click at [57, 226] on div "Add Text" at bounding box center [36, 236] width 57 height 48
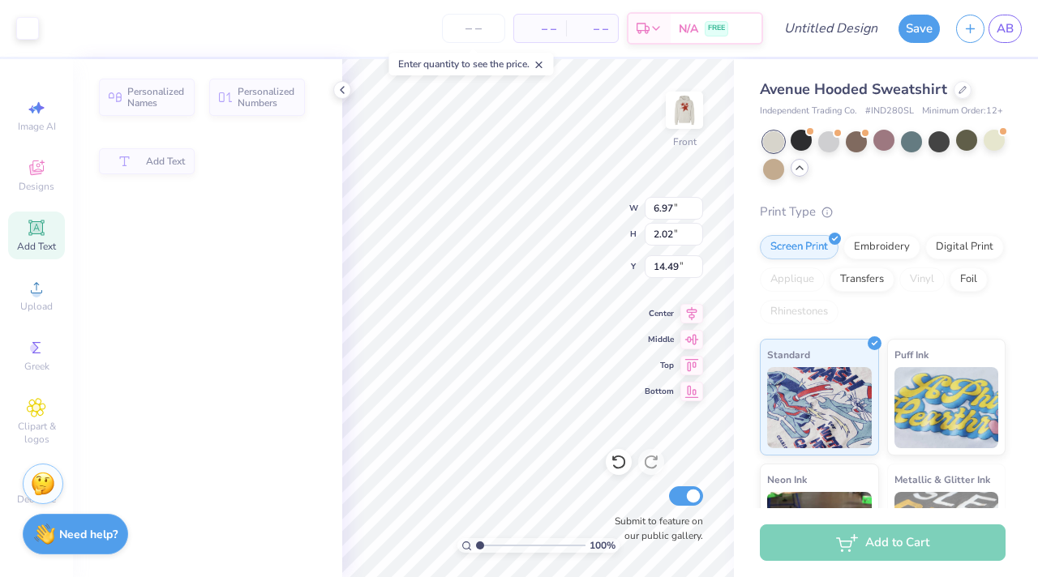
type input "6.97"
type input "2.02"
type input "14.49"
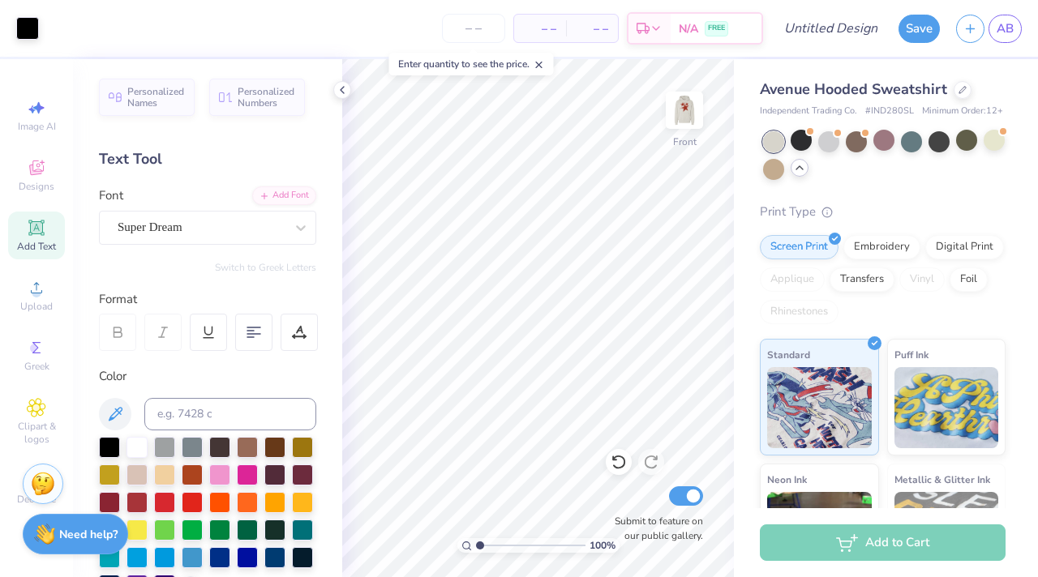
click at [215, 208] on div "Font Super Dream" at bounding box center [207, 215] width 217 height 58
click at [218, 227] on div "Super Dream" at bounding box center [201, 227] width 170 height 25
click at [225, 230] on div "Super Dream" at bounding box center [201, 227] width 167 height 19
click at [25, 268] on div "Image AI Designs Add Text Upload Greek Clipart & logos Decorate" at bounding box center [36, 302] width 57 height 421
click at [27, 240] on span "Add Text" at bounding box center [36, 246] width 39 height 13
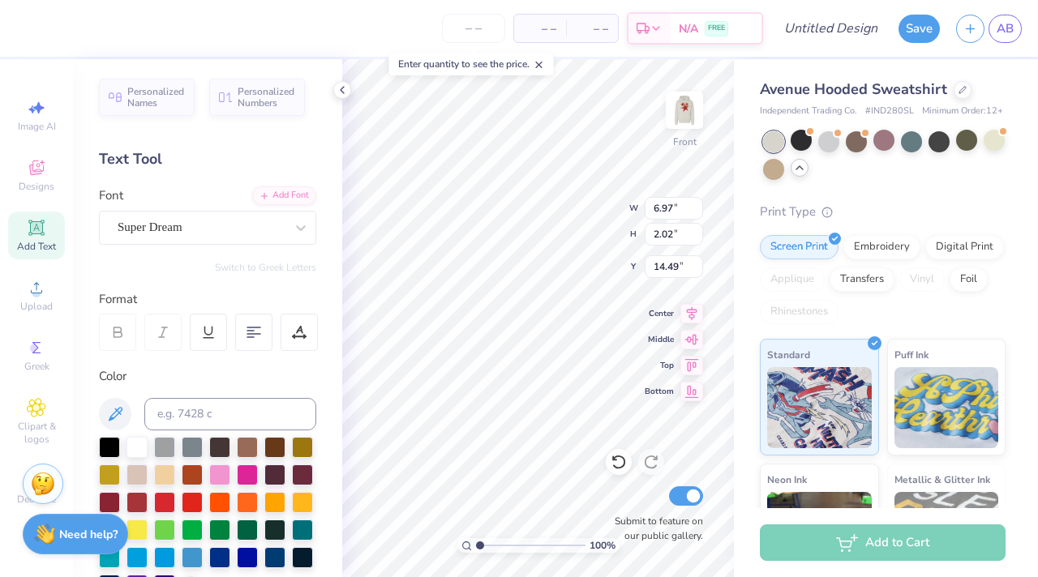
scroll to position [13, 2]
type textarea "T"
type textarea "."
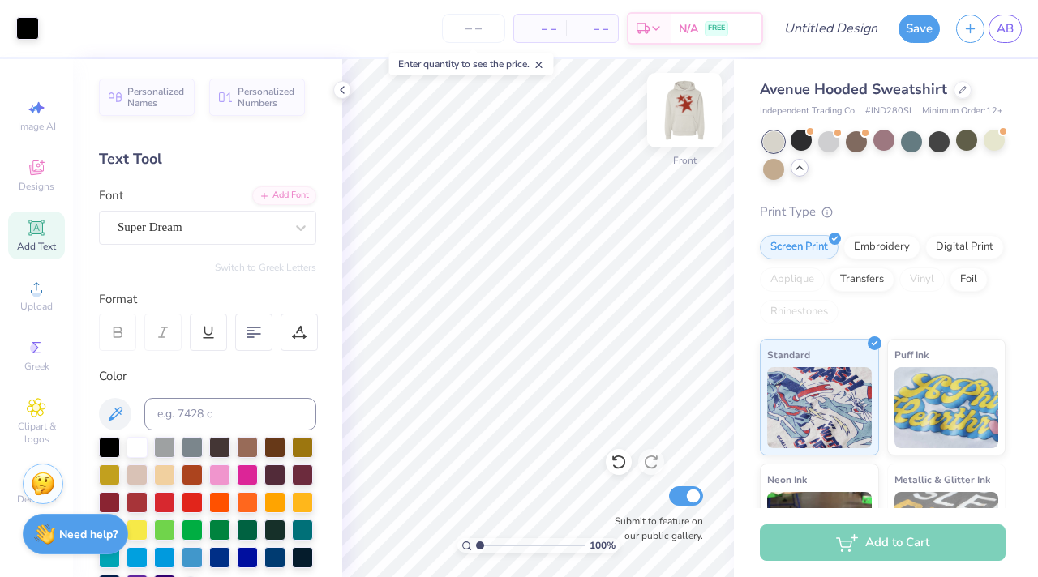
click at [686, 117] on img at bounding box center [684, 110] width 65 height 65
click at [689, 118] on img at bounding box center [684, 110] width 65 height 65
click at [688, 102] on img at bounding box center [684, 110] width 65 height 65
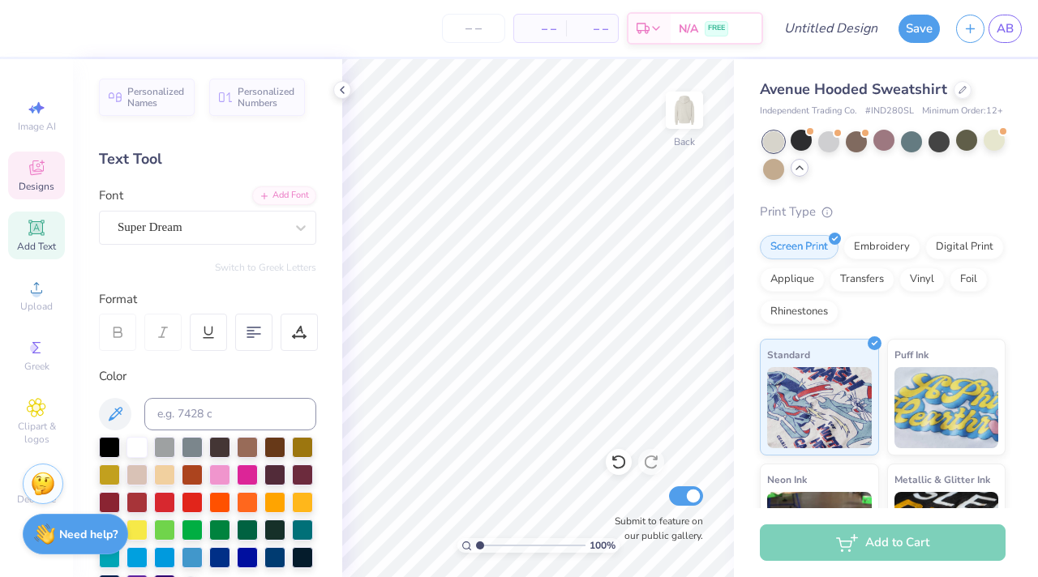
click at [50, 186] on span "Designs" at bounding box center [37, 186] width 36 height 13
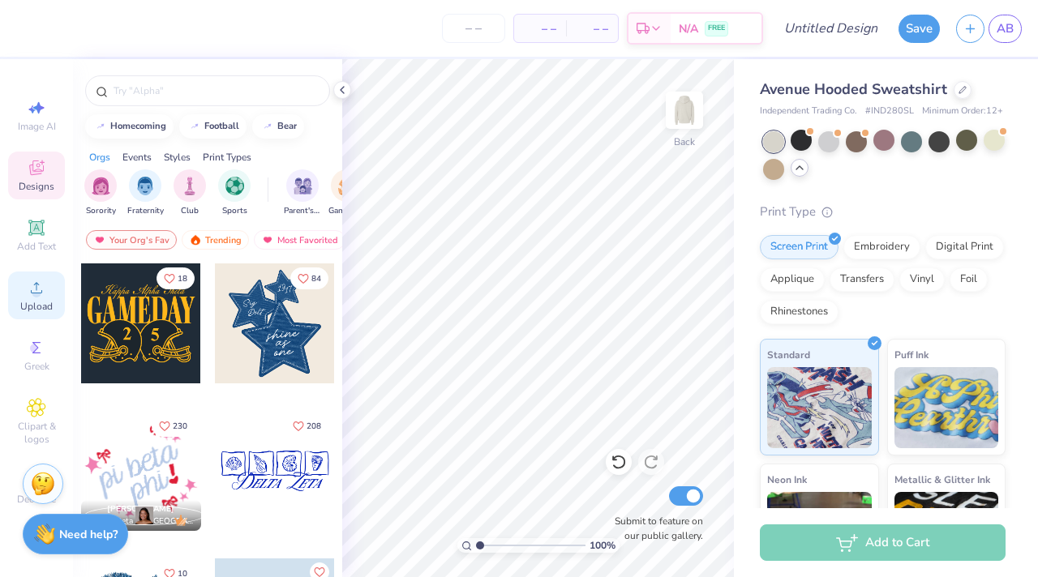
click at [34, 298] on div "Upload" at bounding box center [36, 296] width 57 height 48
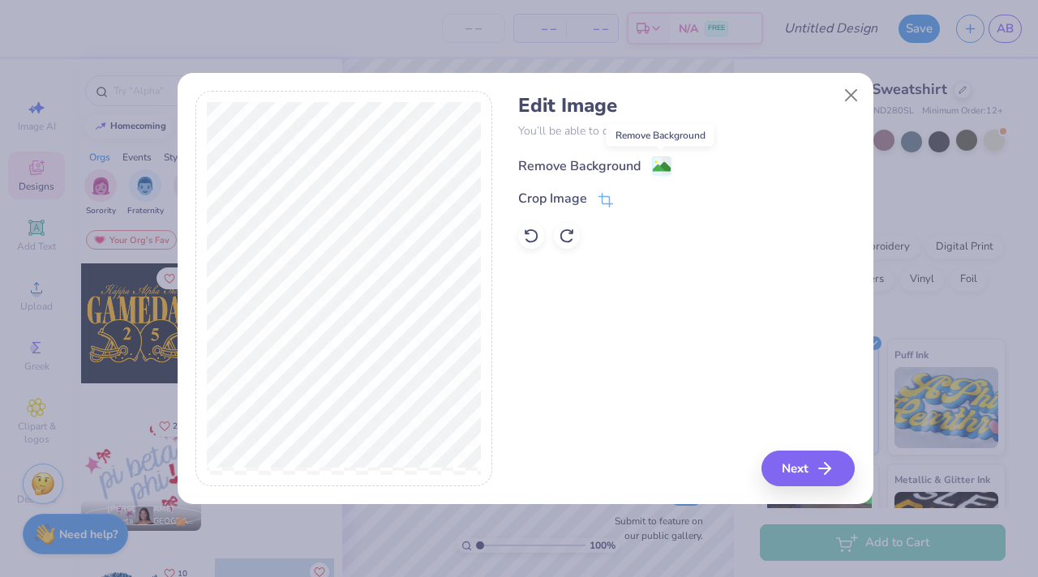
click at [658, 171] on image at bounding box center [662, 167] width 18 height 18
click at [787, 465] on button "Next" at bounding box center [810, 469] width 93 height 36
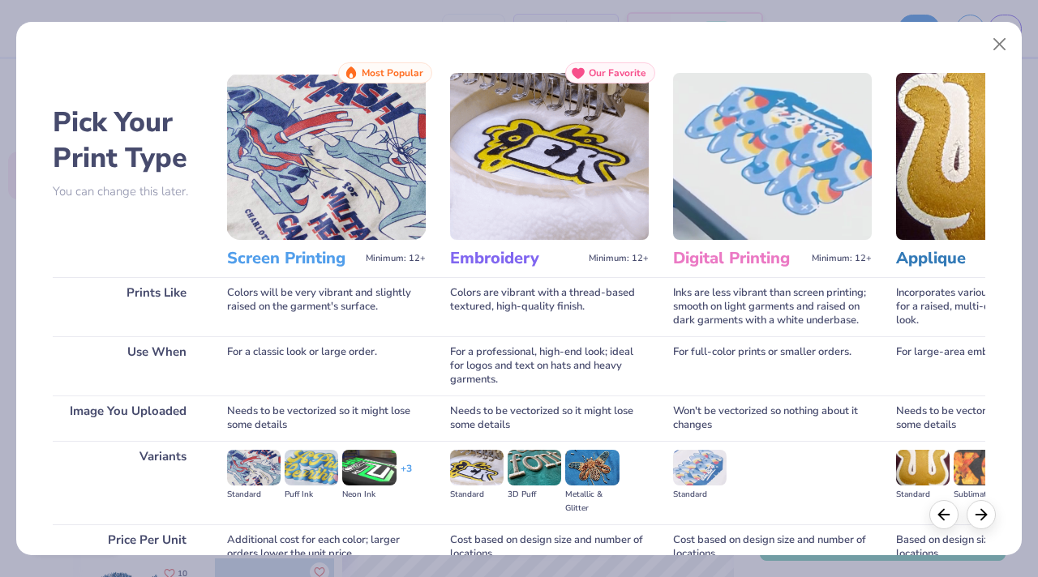
scroll to position [150, 0]
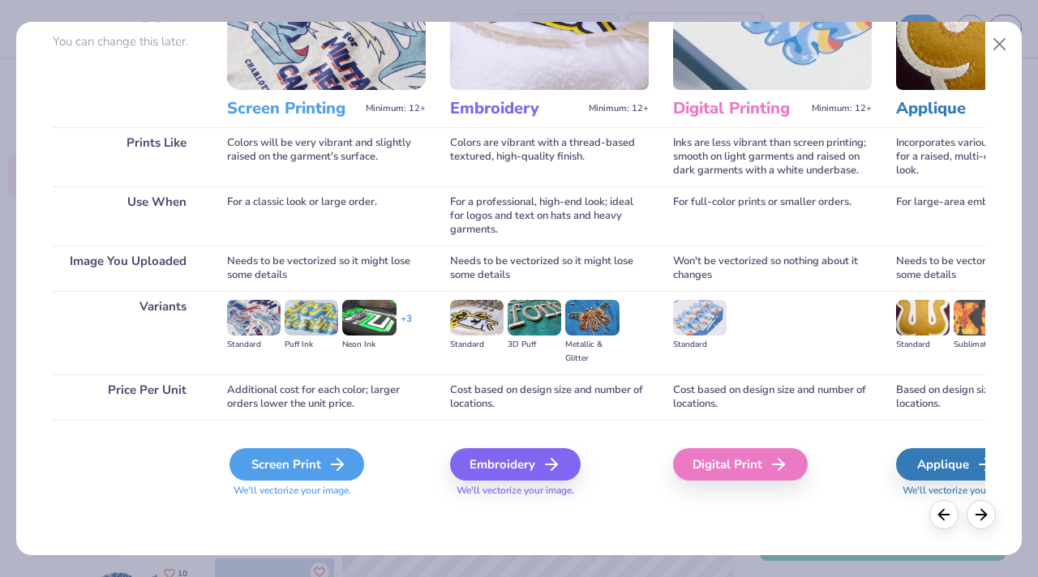
click at [286, 479] on div "Screen Print" at bounding box center [296, 464] width 135 height 32
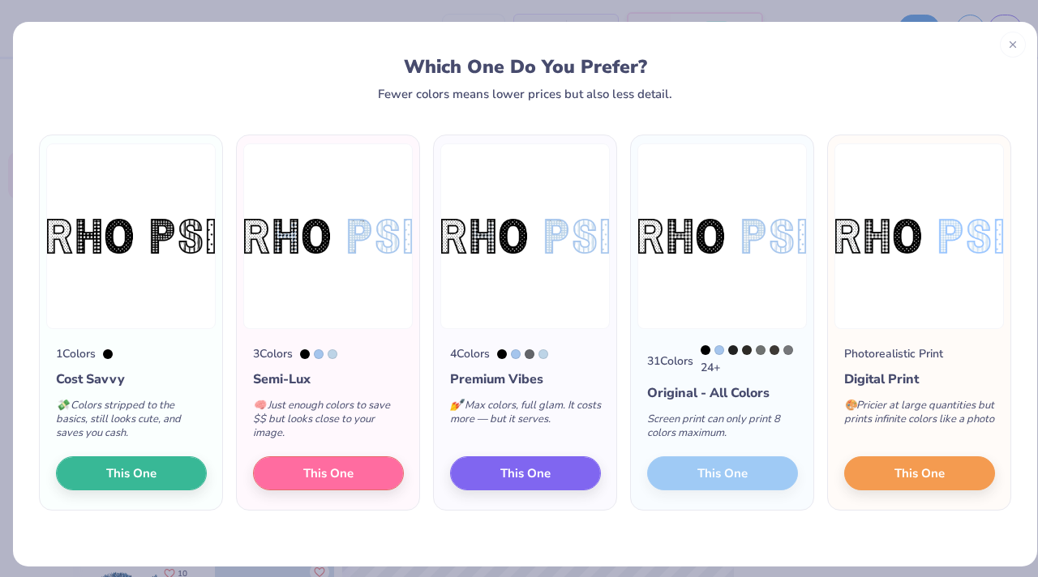
click at [356, 223] on img at bounding box center [327, 237] width 169 height 186
click at [877, 472] on button "This One" at bounding box center [919, 471] width 151 height 34
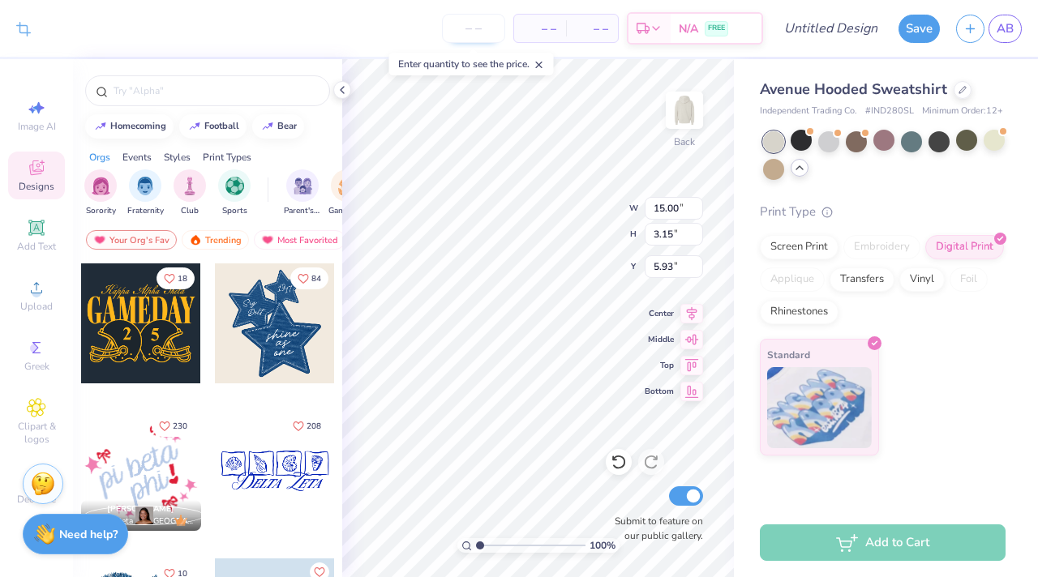
click at [494, 31] on input "number" at bounding box center [473, 28] width 63 height 29
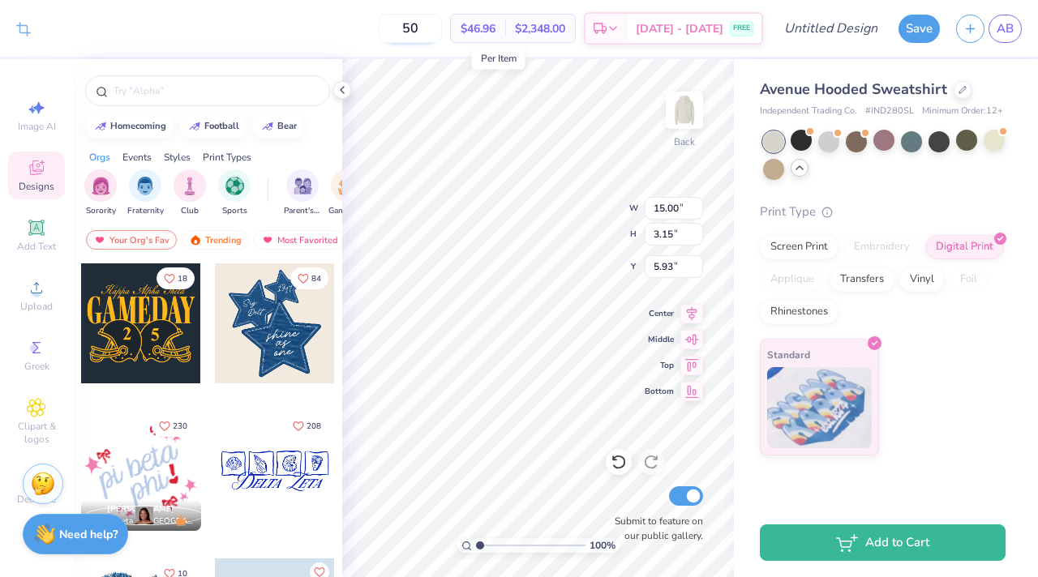
type input "5"
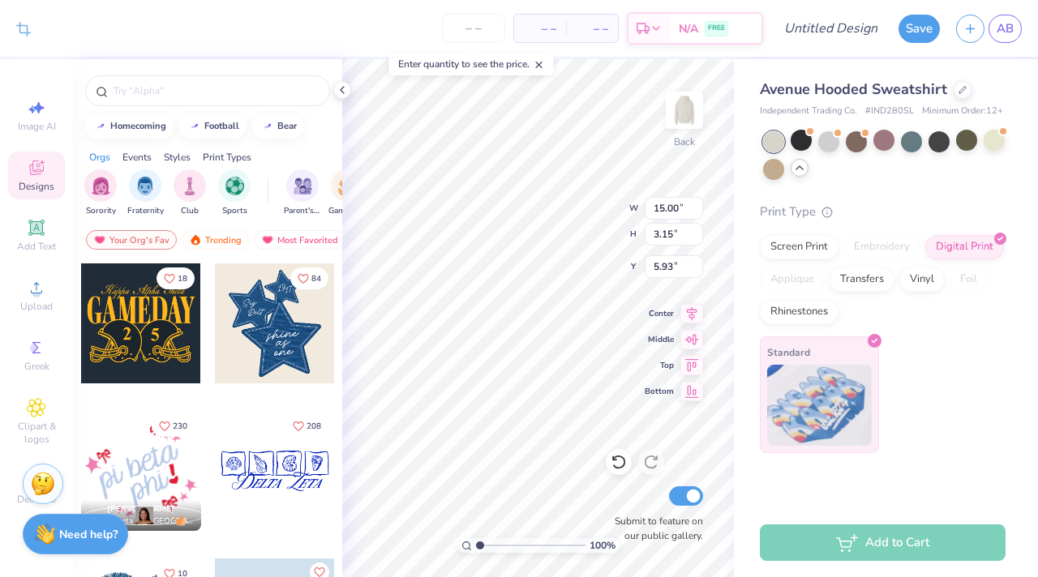
click at [763, 409] on div "Crop Image – – Per Item – – Total Est. Delivery N/A FREE Design Title Save AB I…" at bounding box center [519, 288] width 1038 height 577
drag, startPoint x: 478, startPoint y: 541, endPoint x: 504, endPoint y: 544, distance: 27.0
type input "3.31"
click at [504, 544] on input "range" at bounding box center [530, 545] width 109 height 15
click at [309, 204] on div "Crop Image – – Per Item – – Total Est. Delivery N/A FREE Design Title Save AB I…" at bounding box center [519, 288] width 1038 height 577
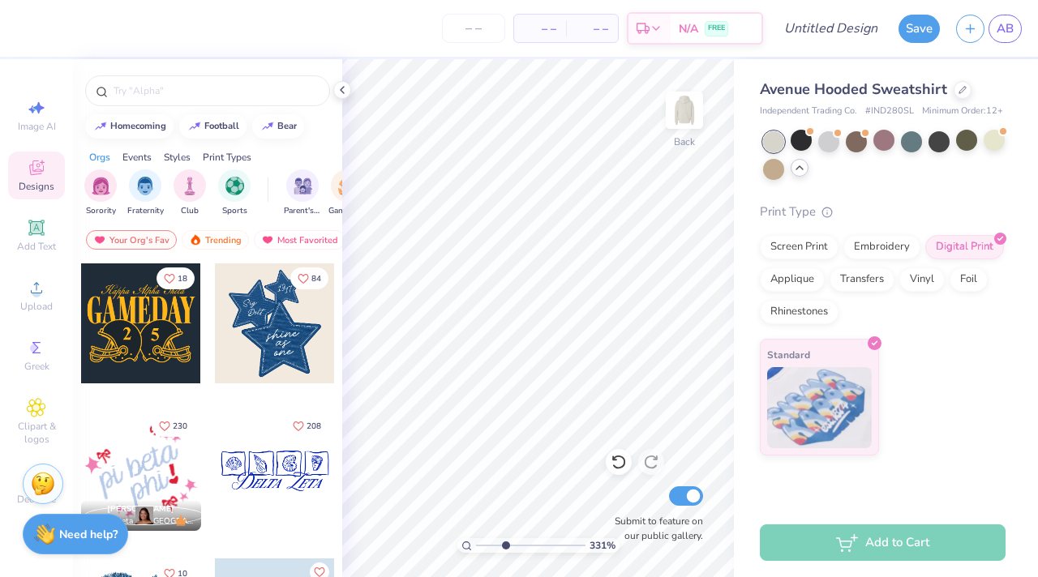
click at [46, 325] on div "Image AI Designs Add Text Upload Greek Clipart & logos Decorate" at bounding box center [36, 302] width 57 height 421
click at [41, 285] on icon at bounding box center [36, 287] width 19 height 19
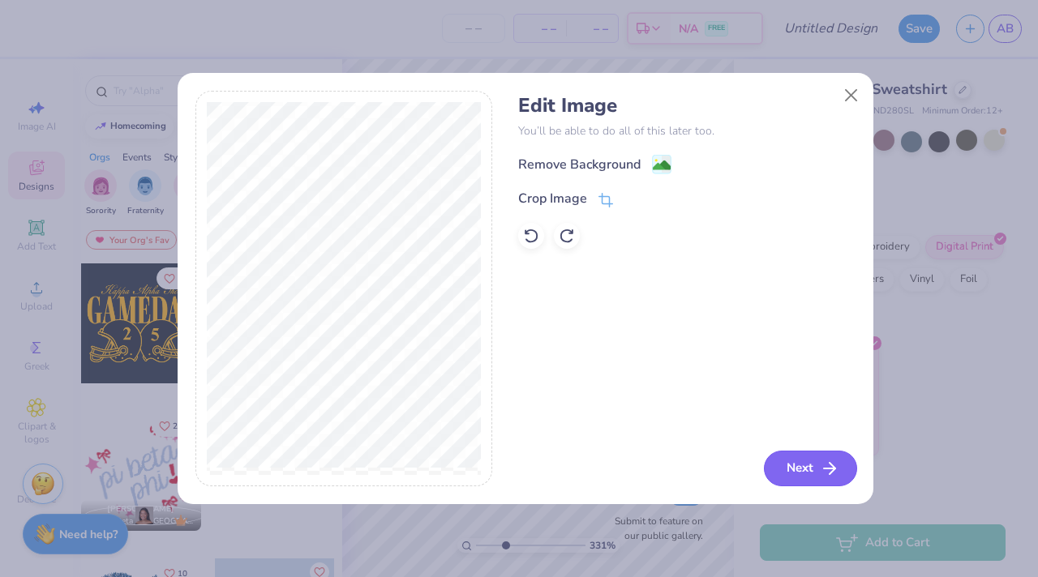
click at [803, 451] on button "Next" at bounding box center [810, 469] width 93 height 36
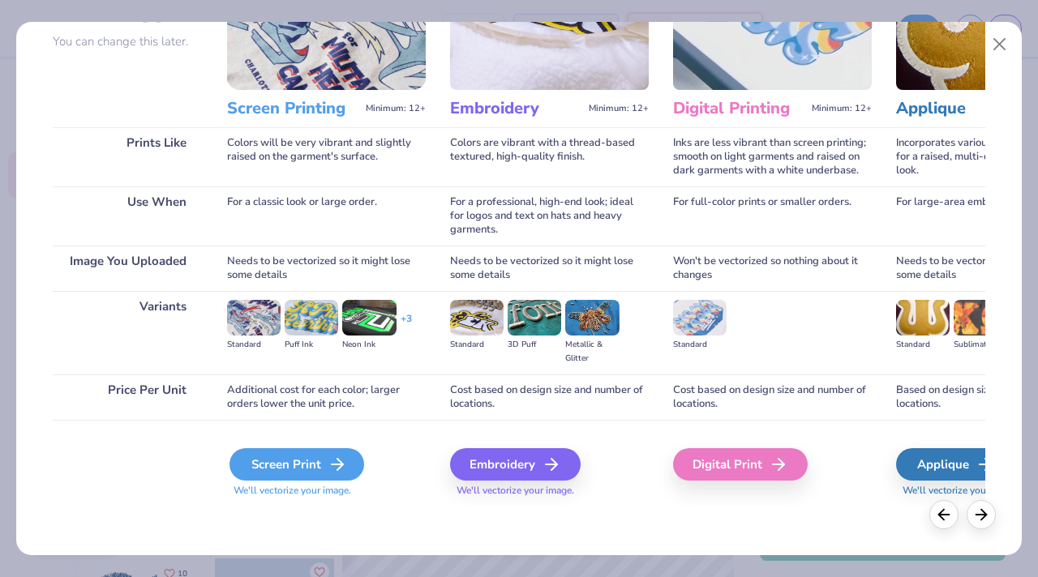
click at [333, 459] on icon at bounding box center [337, 464] width 19 height 19
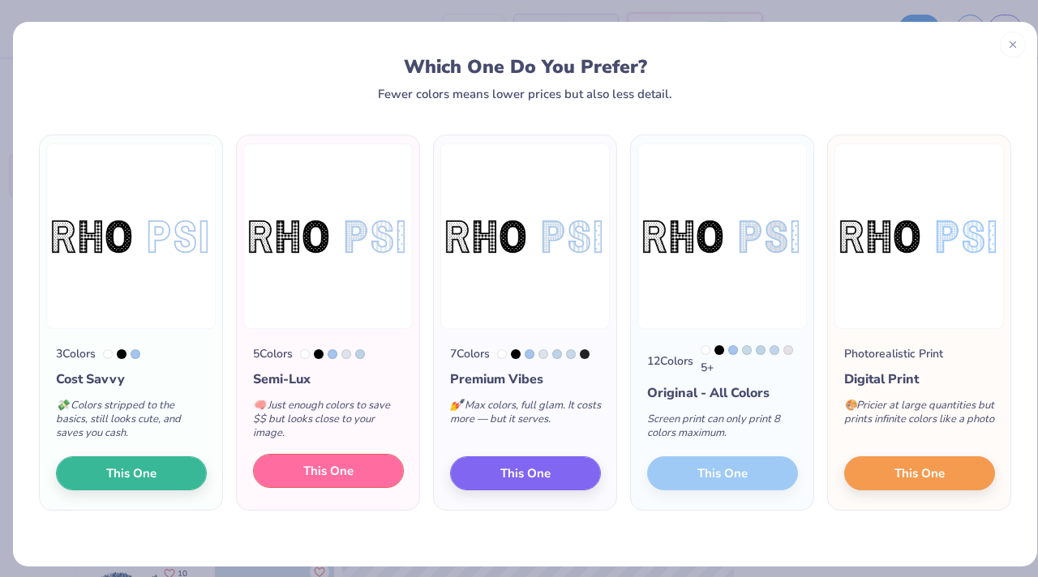
click at [332, 463] on button "This One" at bounding box center [328, 471] width 151 height 34
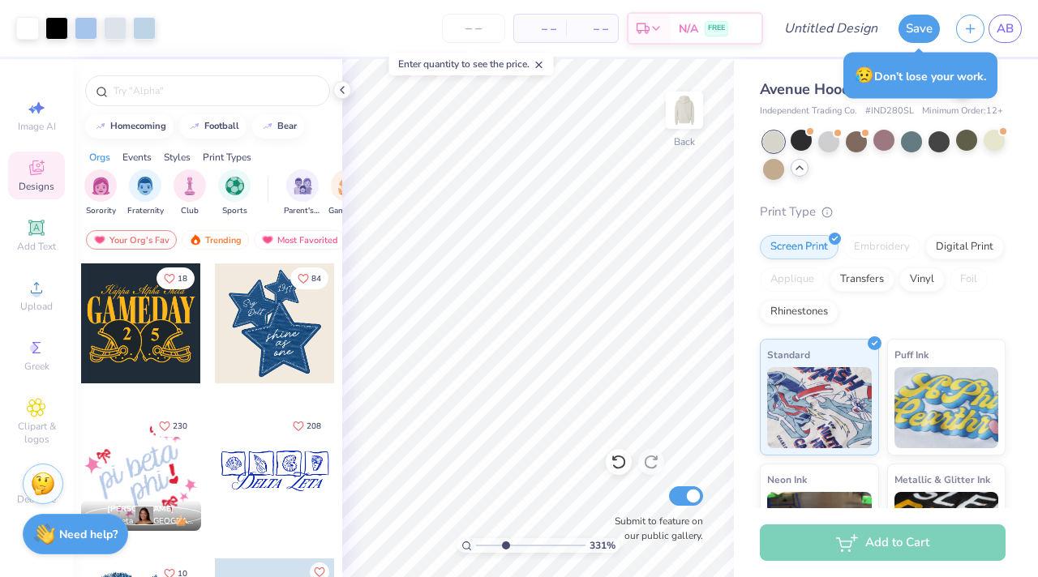
click at [36, 185] on span "Designs" at bounding box center [37, 186] width 36 height 13
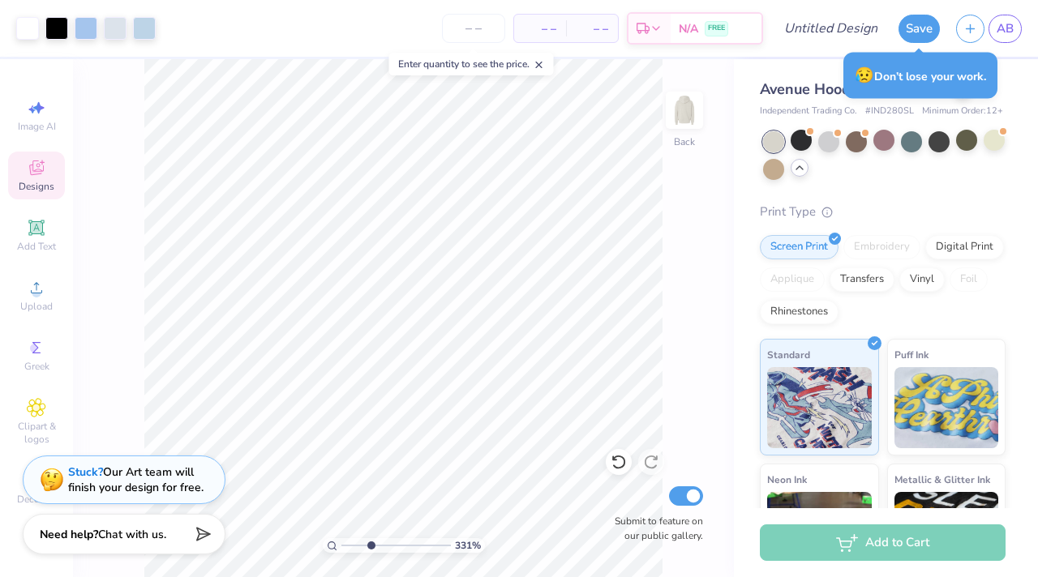
click at [36, 185] on span "Designs" at bounding box center [37, 186] width 36 height 13
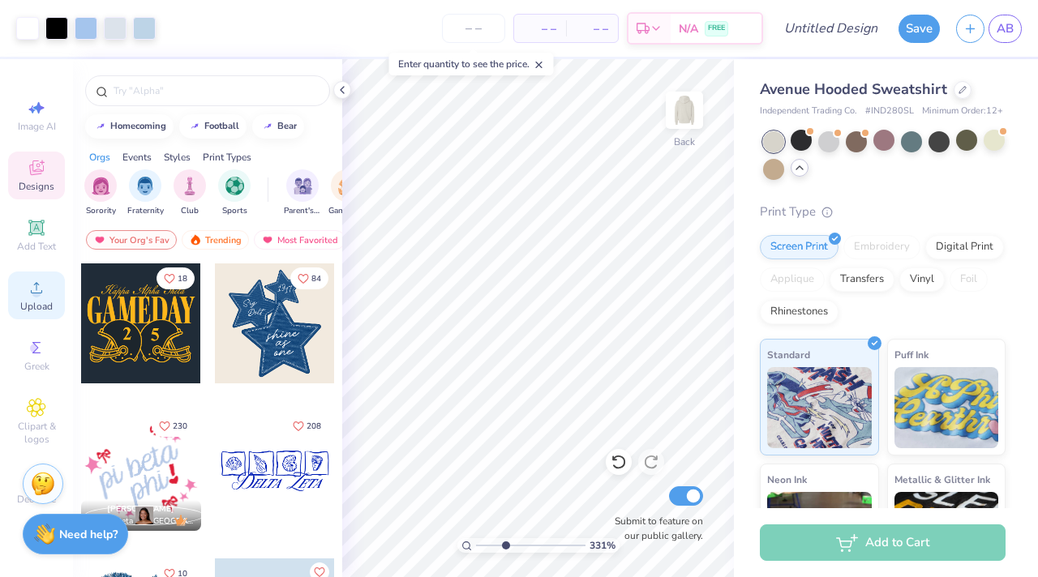
click at [47, 290] on div "Upload" at bounding box center [36, 296] width 57 height 48
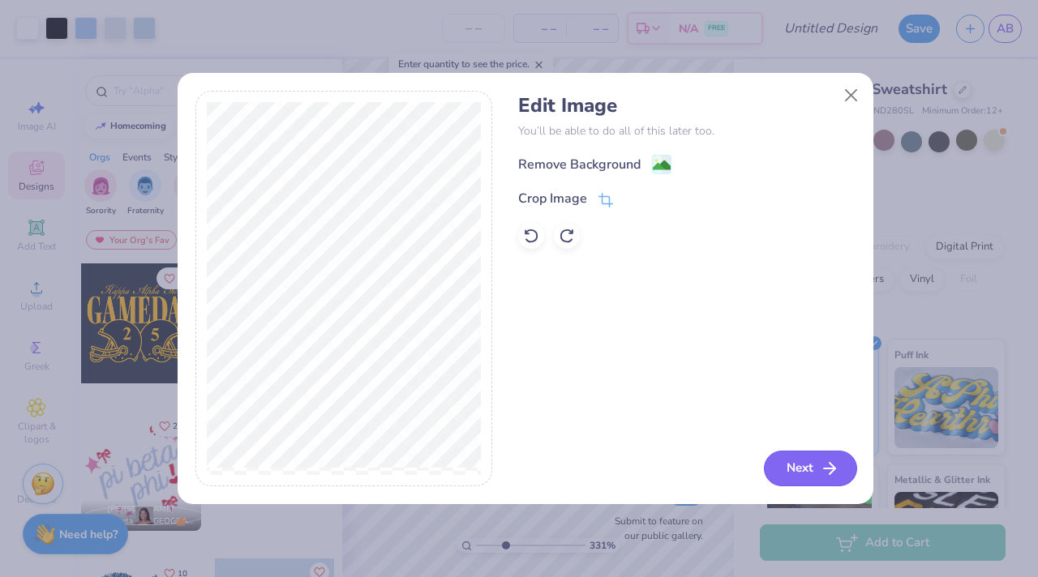
click at [821, 466] on icon "button" at bounding box center [829, 468] width 19 height 19
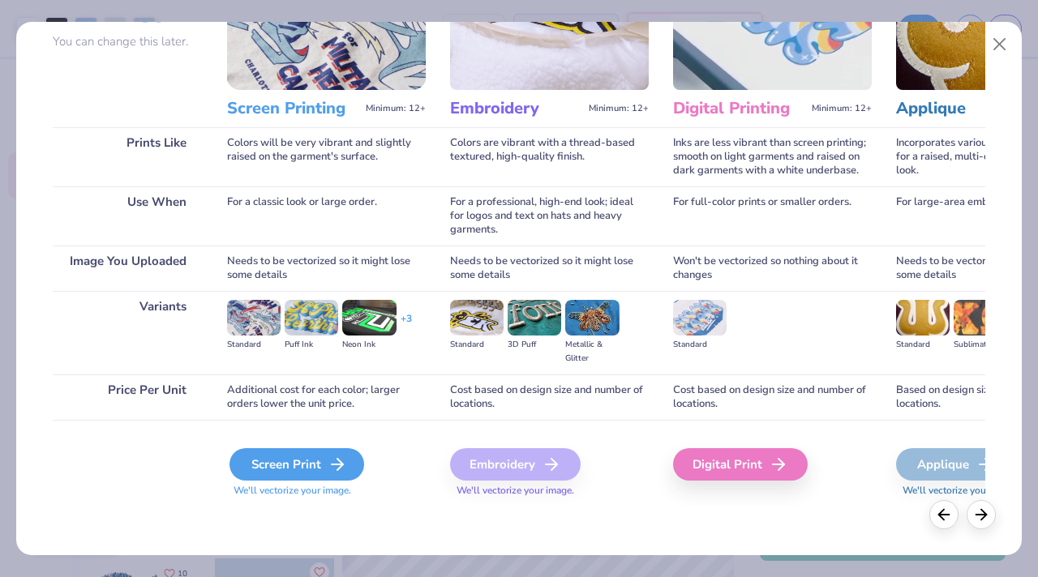
click at [316, 468] on div "Screen Print" at bounding box center [296, 464] width 135 height 32
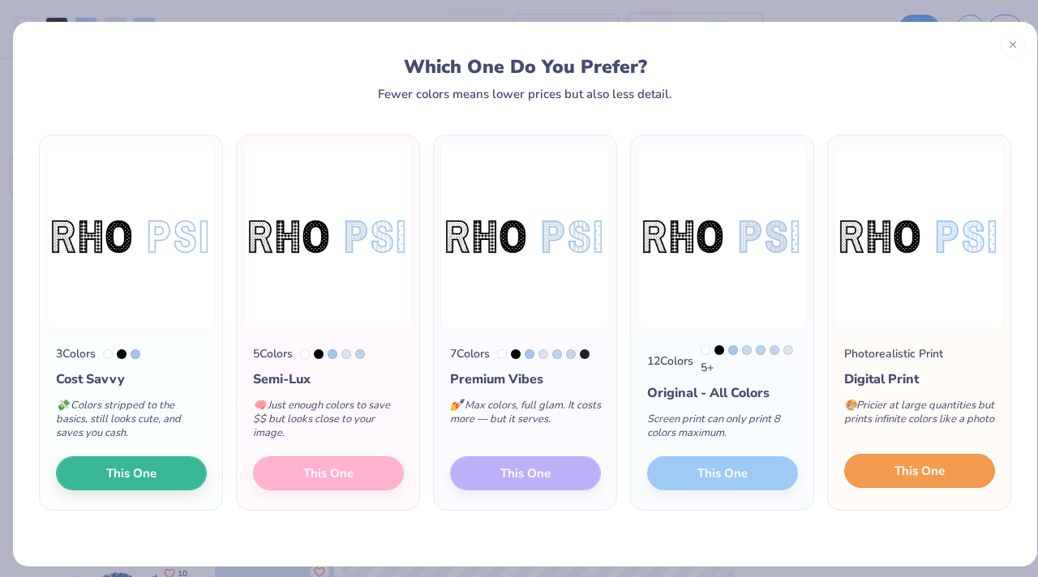
click at [879, 469] on button "This One" at bounding box center [919, 471] width 151 height 34
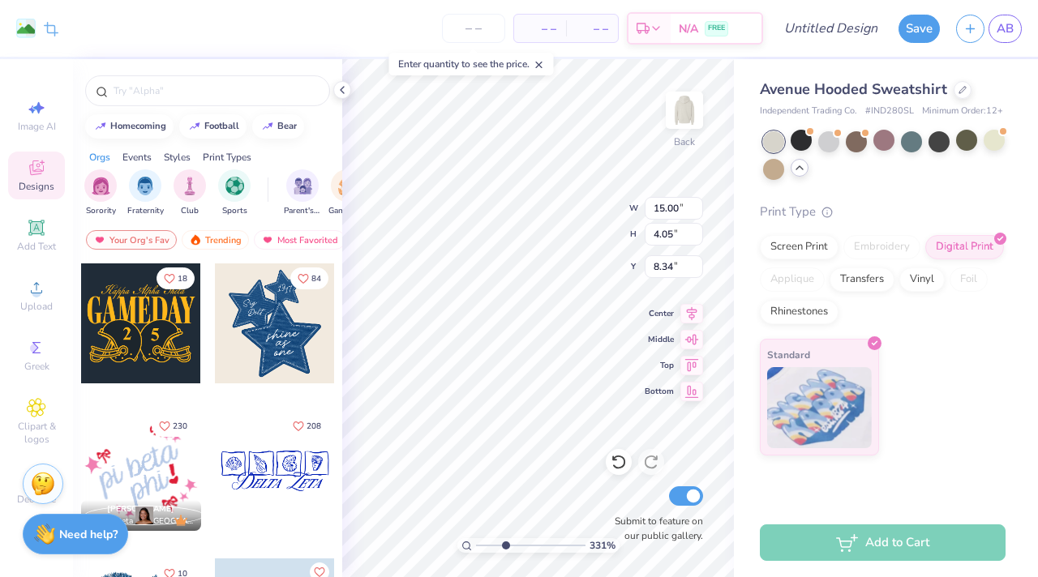
type input "5.48"
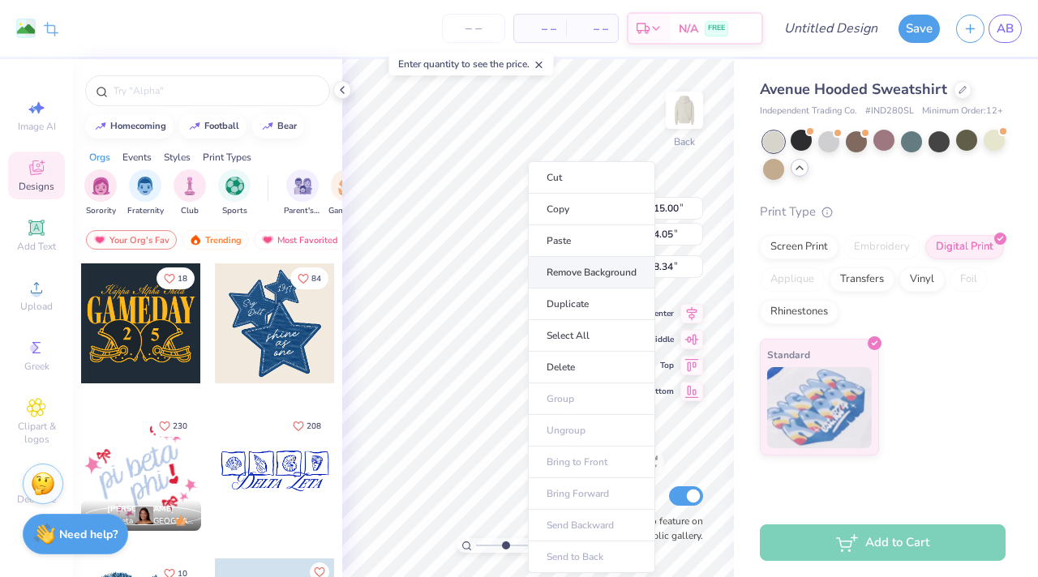
click at [559, 277] on li "Remove Background" at bounding box center [591, 273] width 127 height 32
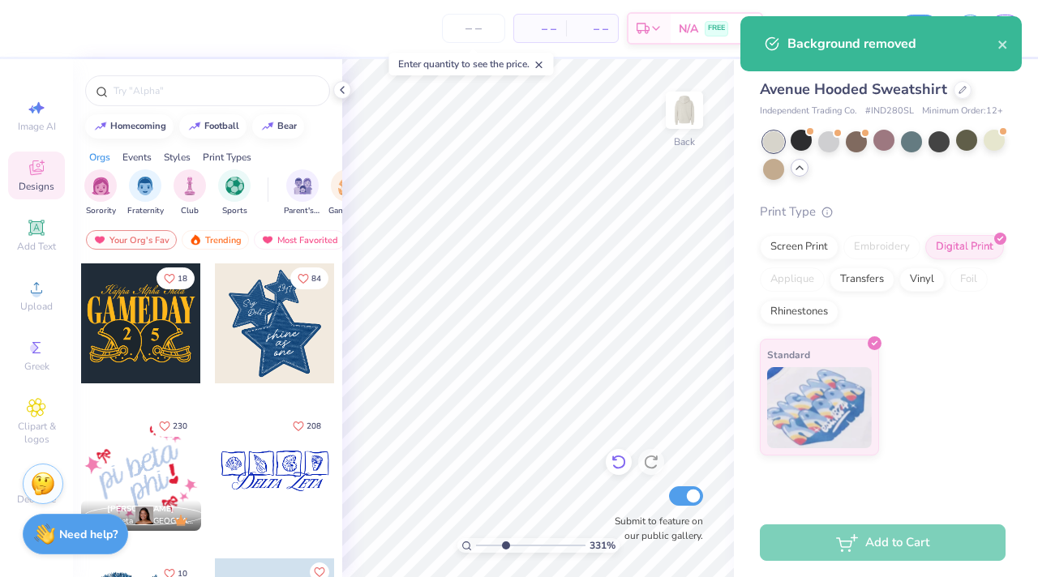
click at [623, 471] on div at bounding box center [619, 462] width 26 height 26
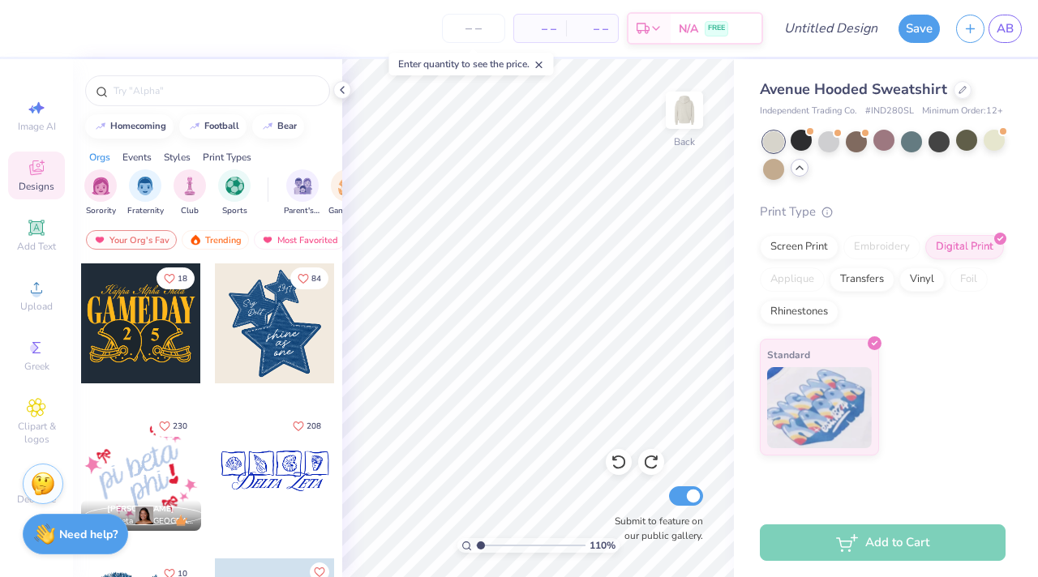
drag, startPoint x: 503, startPoint y: 548, endPoint x: 480, endPoint y: 547, distance: 22.7
type input "1.1"
click at [480, 547] on input "range" at bounding box center [530, 545] width 109 height 15
type input "3.00"
click at [823, 140] on div at bounding box center [828, 140] width 21 height 21
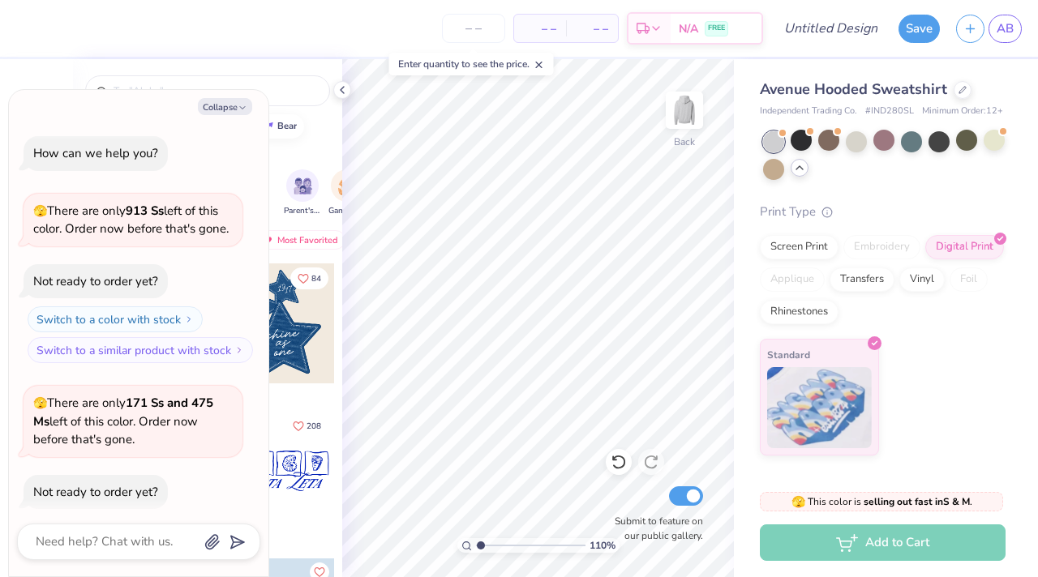
scroll to position [1281, 0]
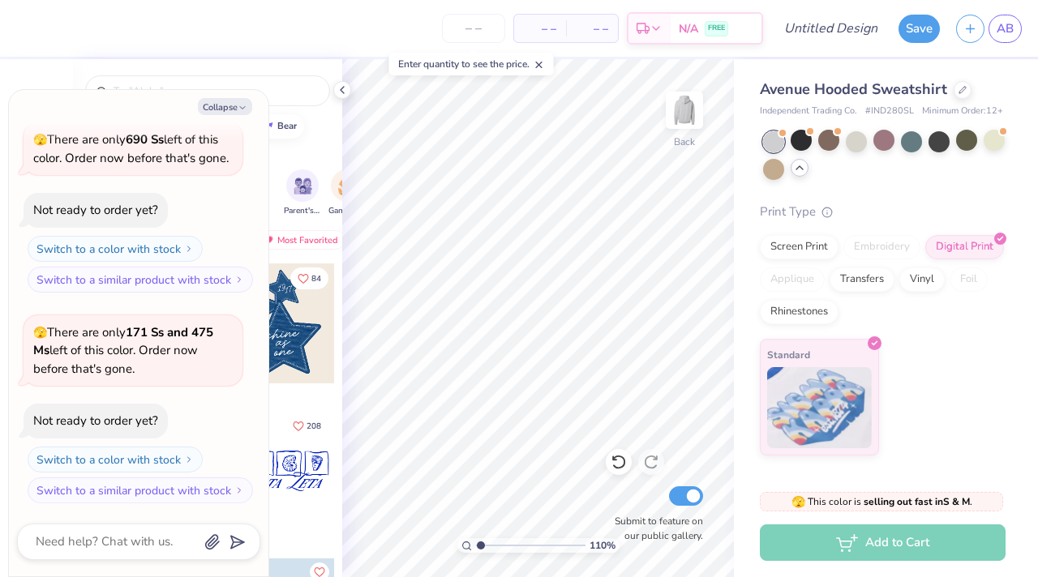
click at [765, 143] on div at bounding box center [773, 141] width 21 height 21
click at [860, 139] on div at bounding box center [856, 140] width 21 height 21
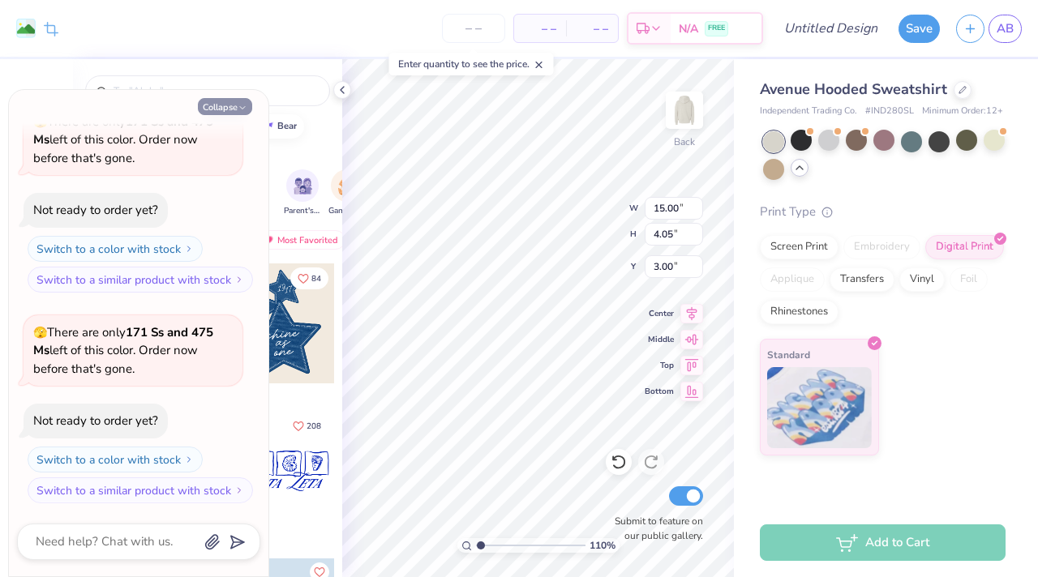
click at [246, 108] on icon "button" at bounding box center [243, 108] width 10 height 10
type textarea "x"
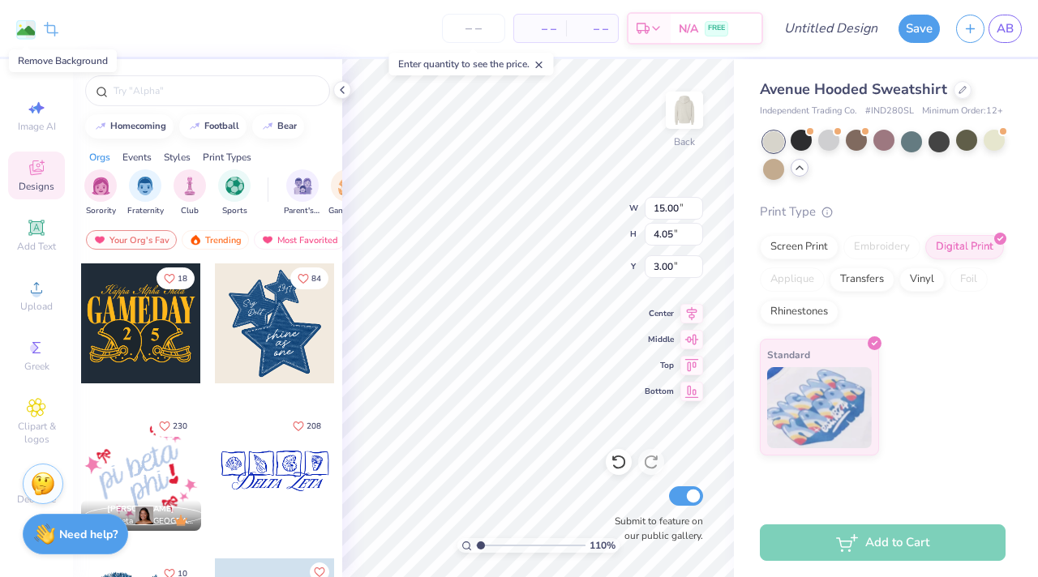
click at [24, 23] on image at bounding box center [26, 31] width 18 height 18
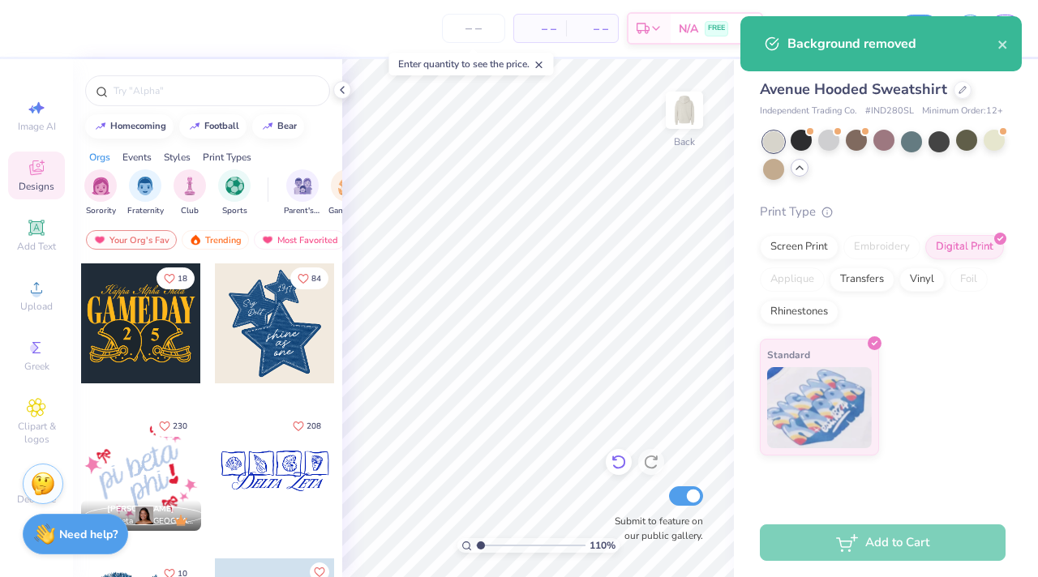
click at [613, 465] on icon at bounding box center [618, 463] width 14 height 15
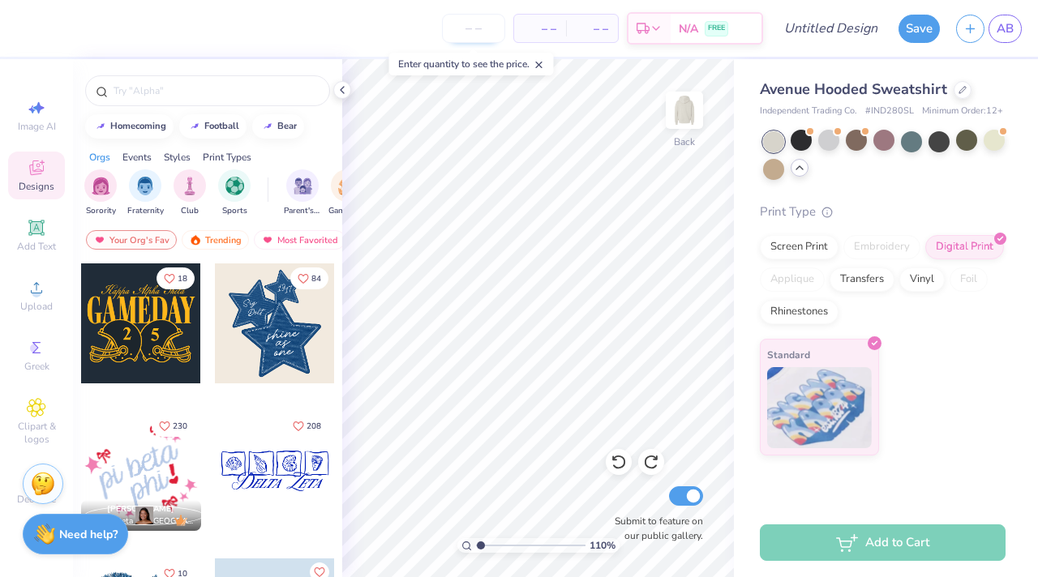
click at [484, 24] on input "number" at bounding box center [473, 28] width 63 height 29
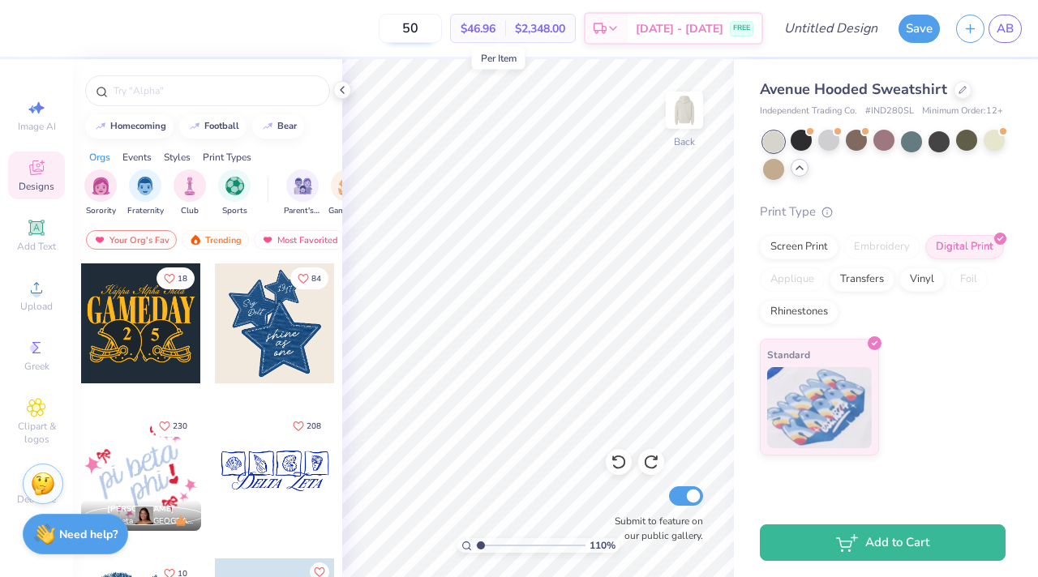
type input "5"
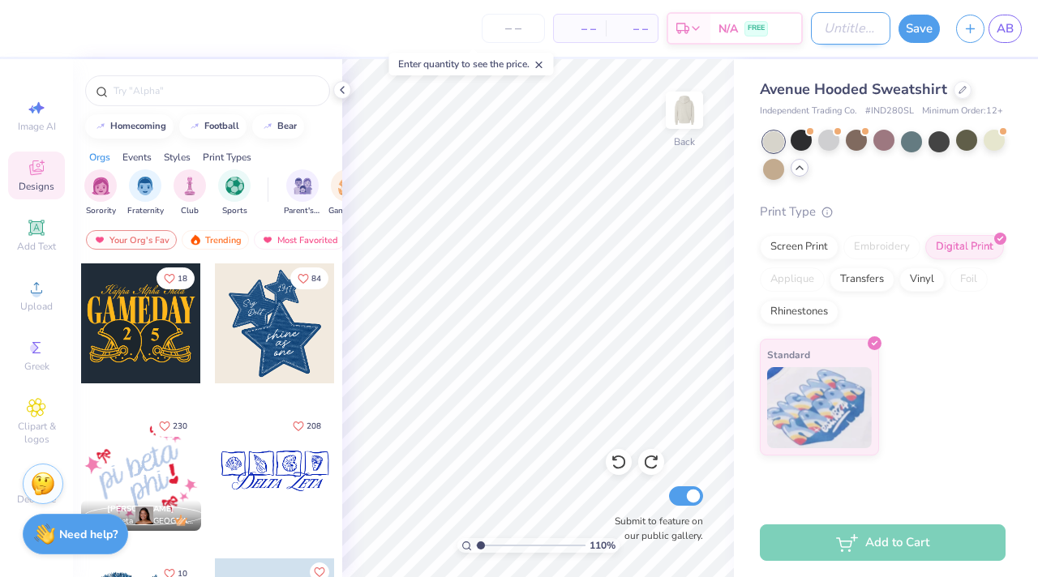
click at [828, 30] on input "Design Title" at bounding box center [850, 28] width 79 height 32
type input "patchwork?"
click at [917, 22] on button "Save" at bounding box center [918, 26] width 41 height 28
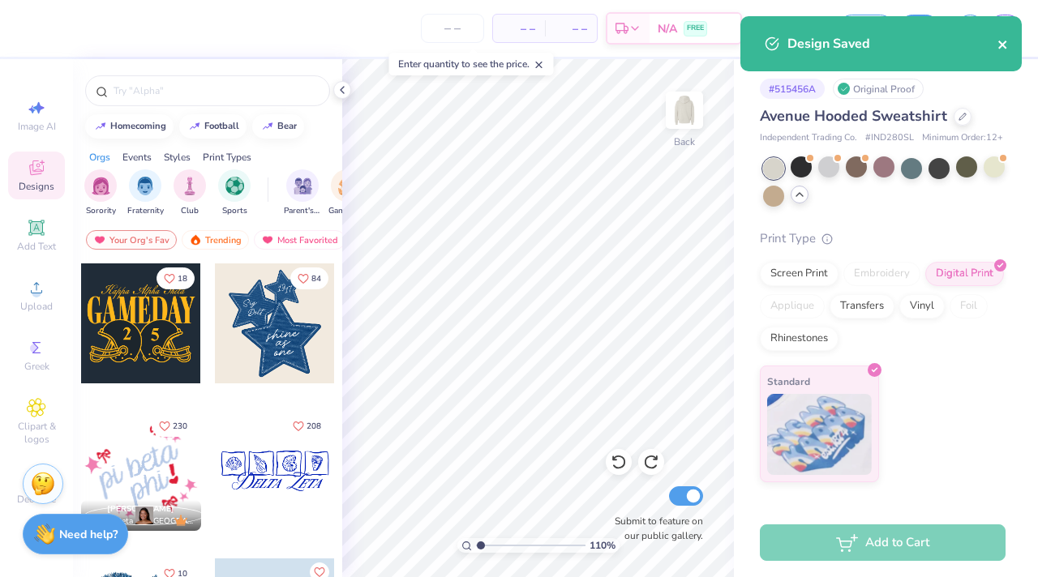
click at [1000, 47] on icon "close" at bounding box center [1002, 45] width 8 height 8
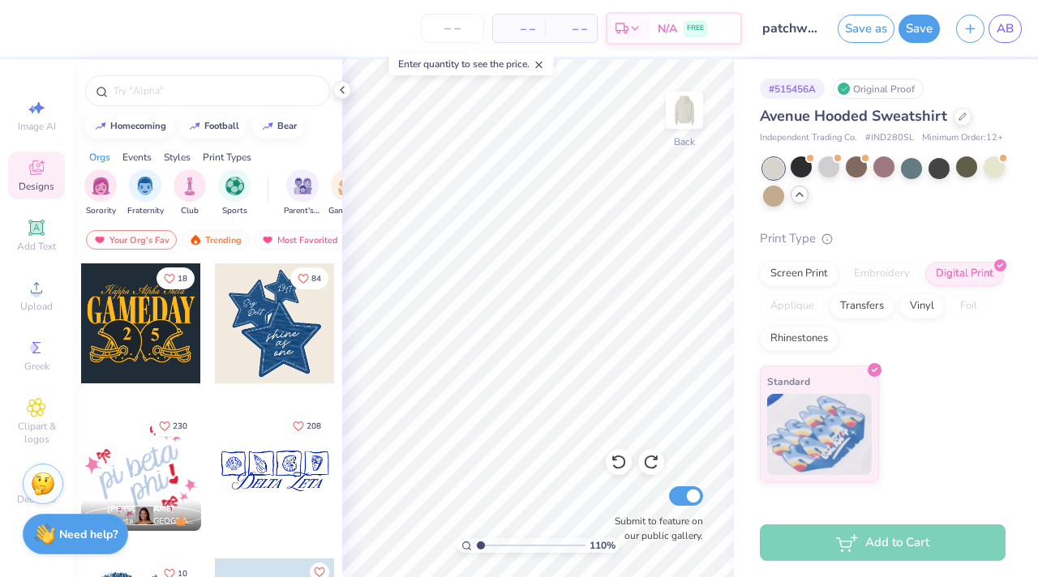
click at [1015, 22] on div "Design Saved" at bounding box center [881, 50] width 288 height 74
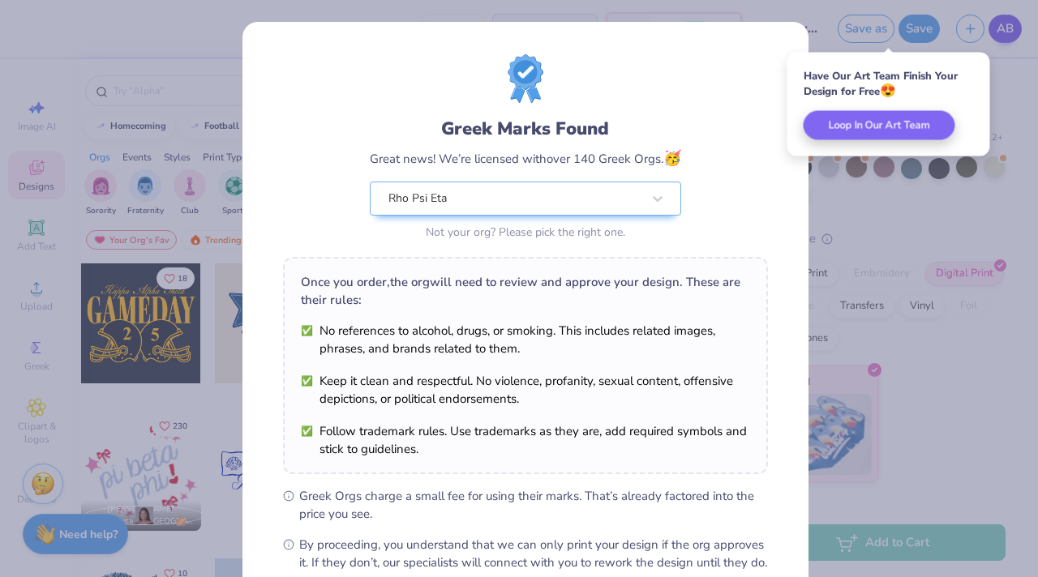
click at [1005, 26] on div "Greek Marks Found Great news! We’re licensed with over 140 Greek Orgs. 🥳 Rho Ps…" at bounding box center [519, 288] width 1038 height 577
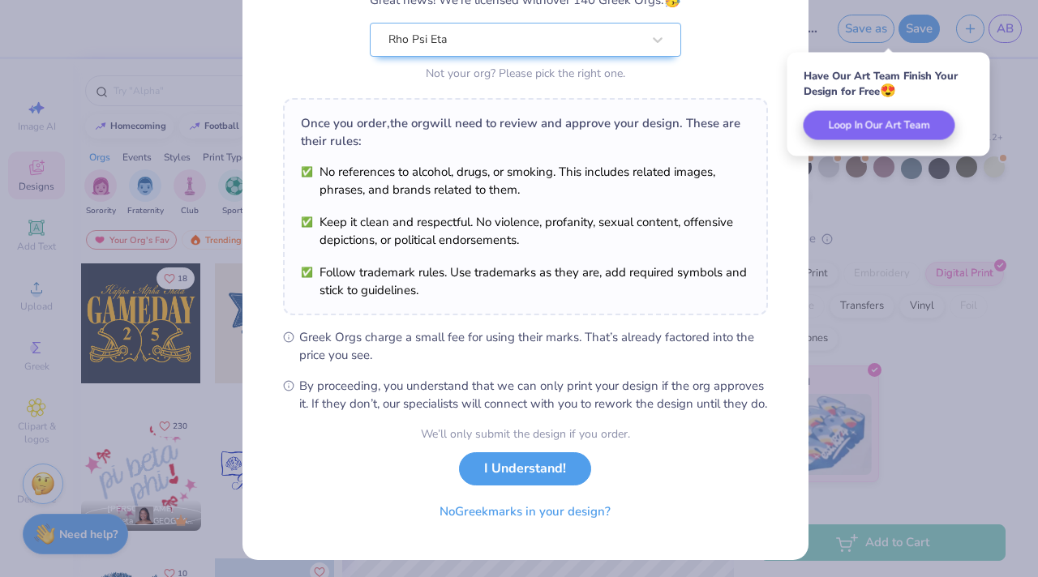
scroll to position [182, 0]
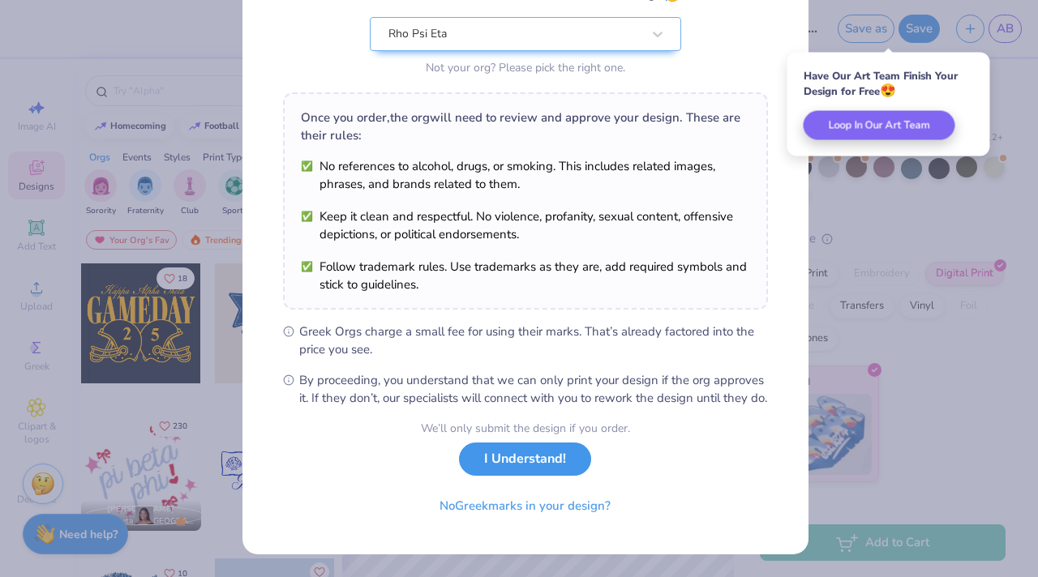
click at [476, 461] on button "I Understand!" at bounding box center [525, 459] width 132 height 33
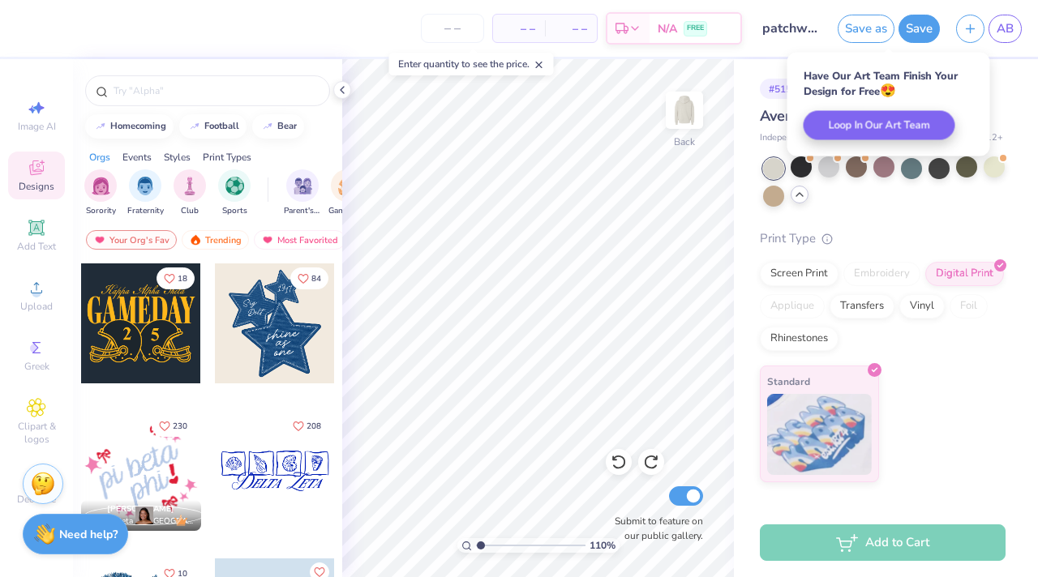
scroll to position [0, 0]
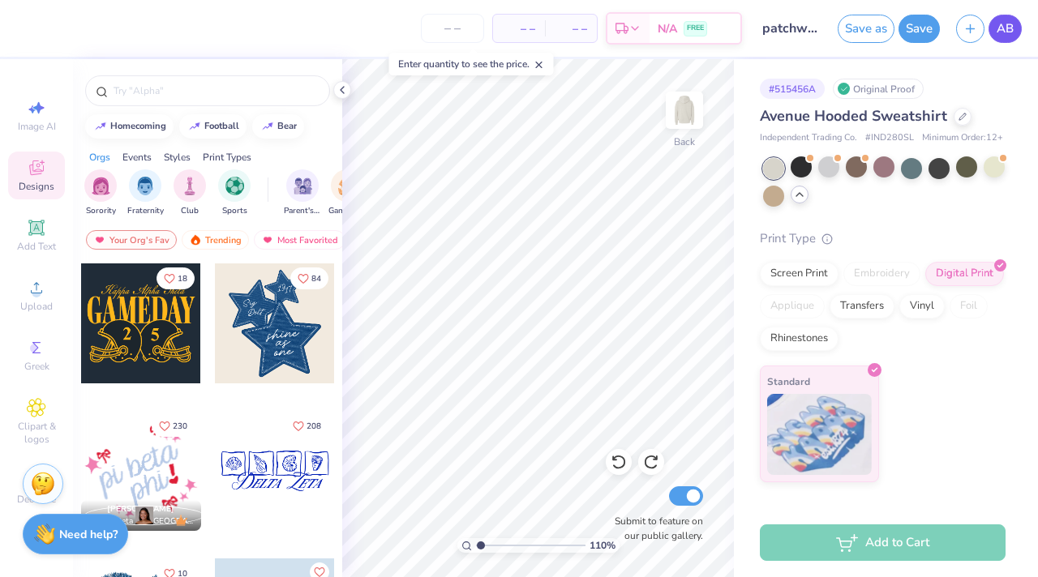
click at [1018, 25] on link "AB" at bounding box center [1004, 29] width 33 height 28
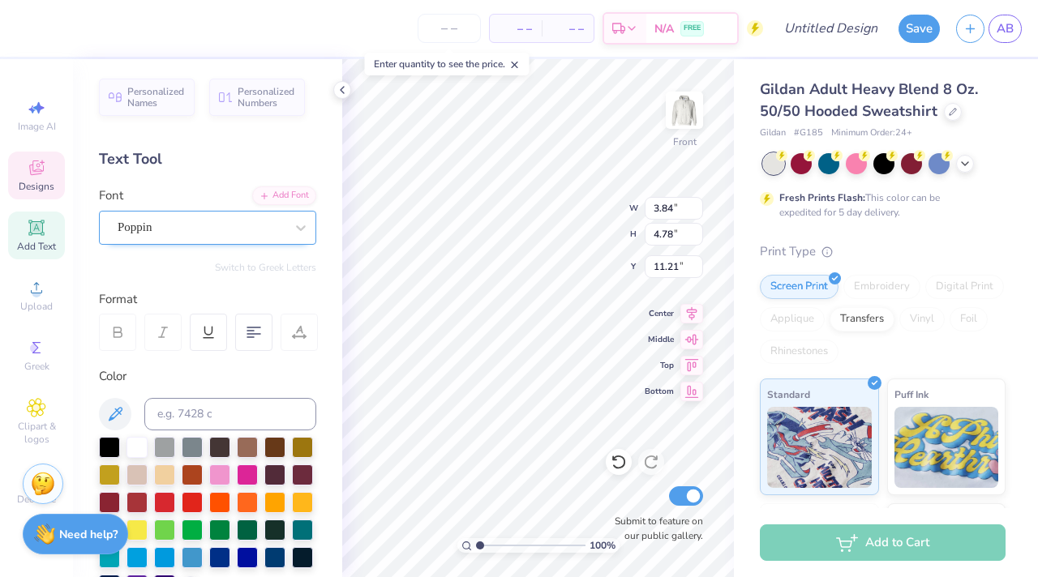
click at [243, 231] on div "Poppin" at bounding box center [201, 227] width 170 height 25
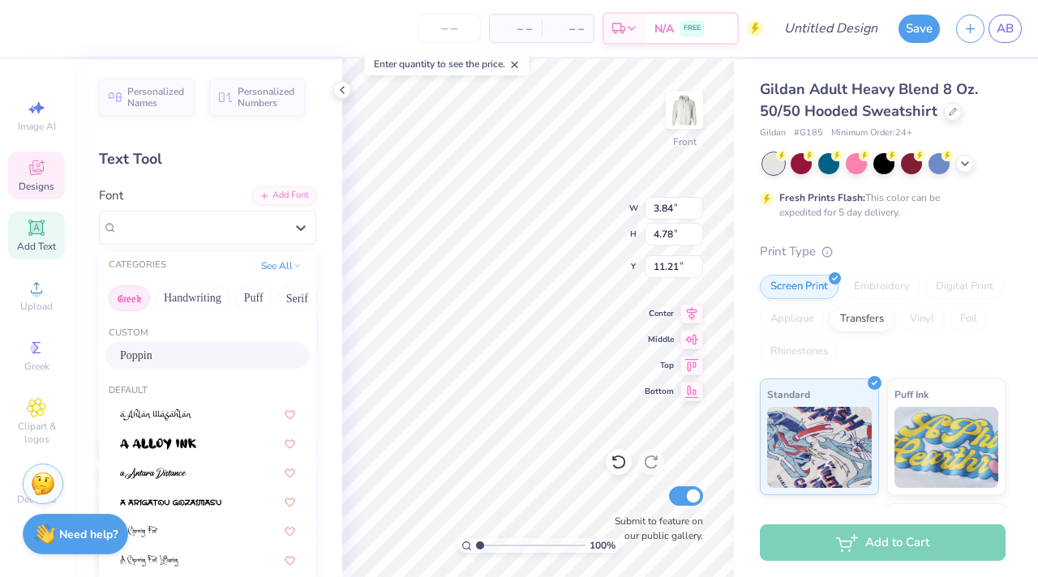
click at [142, 297] on button "Greek" at bounding box center [129, 298] width 41 height 26
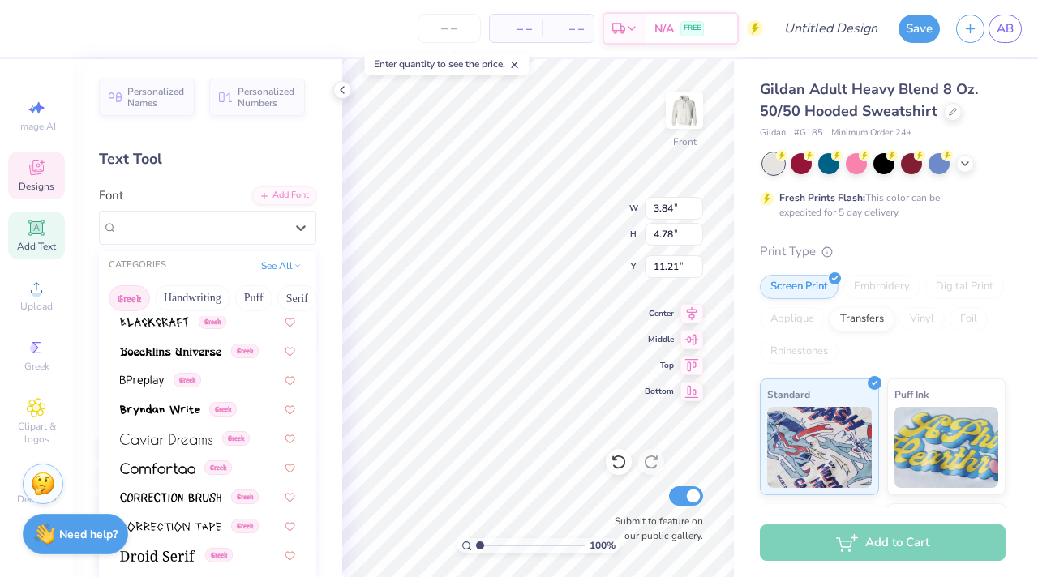
scroll to position [269, 0]
click at [196, 409] on img at bounding box center [160, 408] width 80 height 11
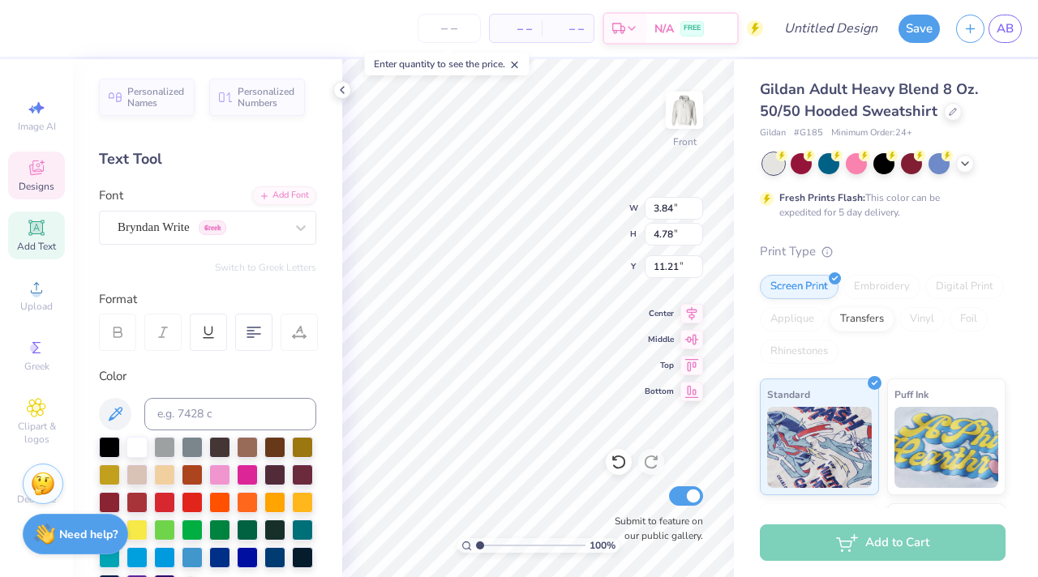
type input "4.19"
type input "5.20"
type input "11.23"
click at [247, 264] on button "Switch to Greek Letters" at bounding box center [265, 267] width 101 height 13
type input "4.32"
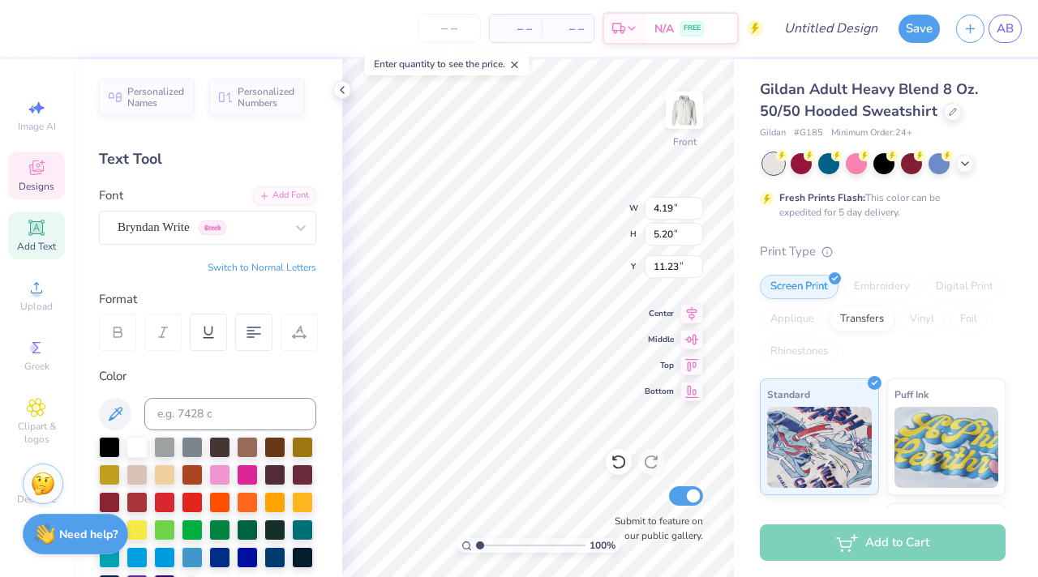
type input "5.01"
type input "11.38"
type textarea "Ψ"
type input "3.94"
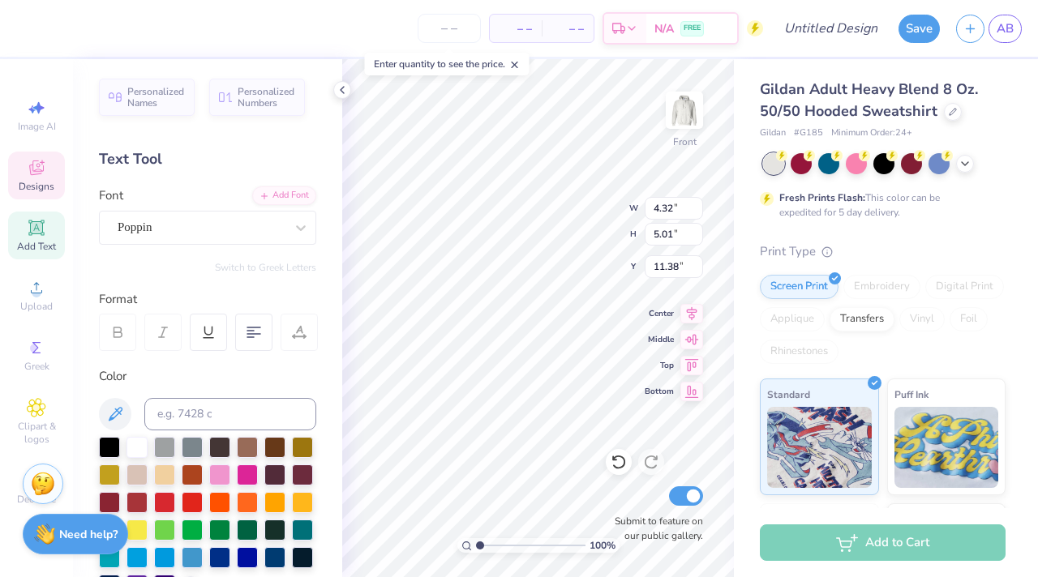
type input "4.88"
type input "12.22"
type textarea "P"
type input "3.33"
type input "4.54"
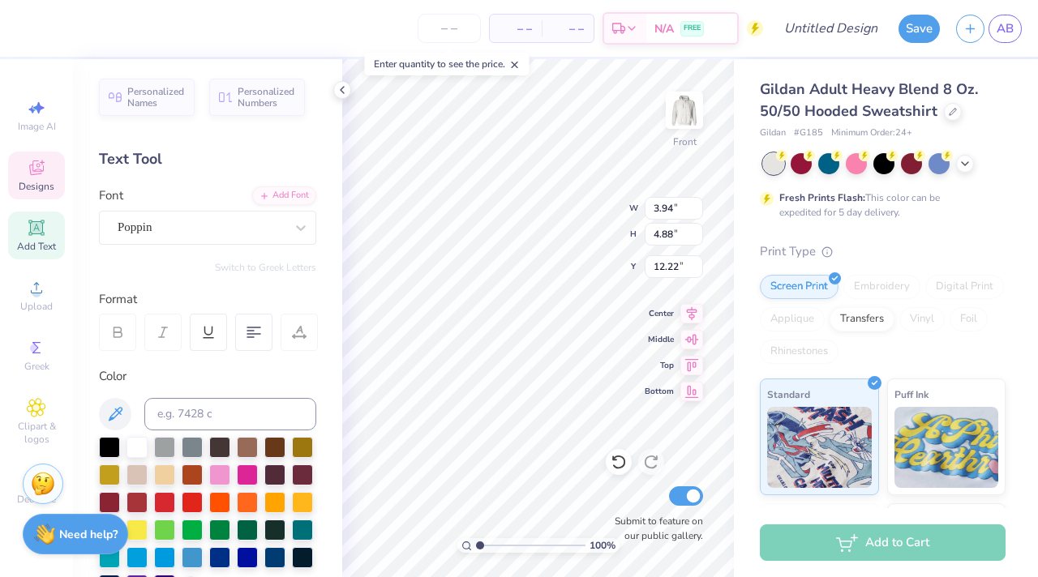
type input "10.95"
type textarea "H"
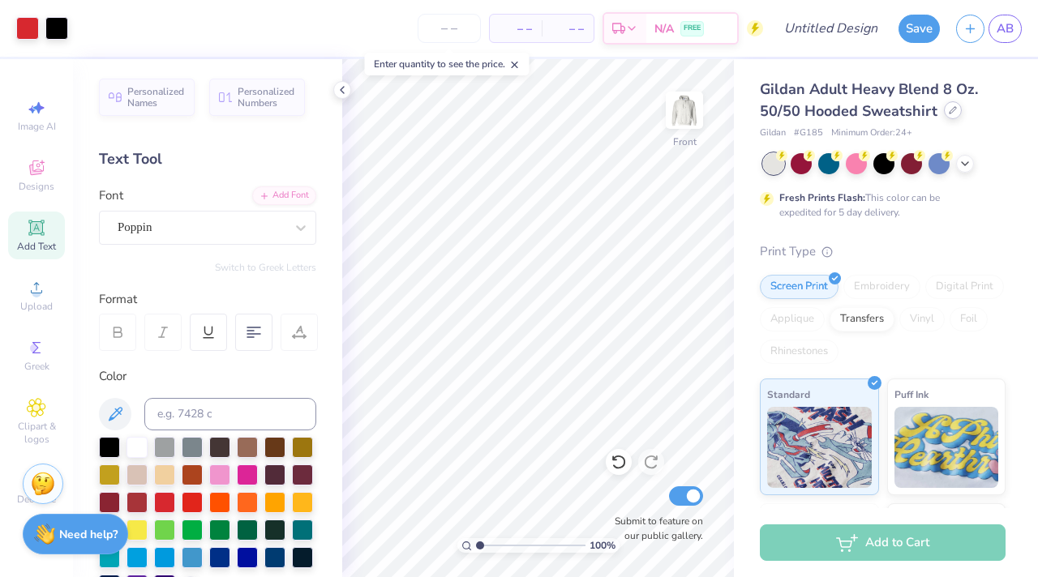
click at [952, 114] on icon at bounding box center [953, 110] width 8 height 8
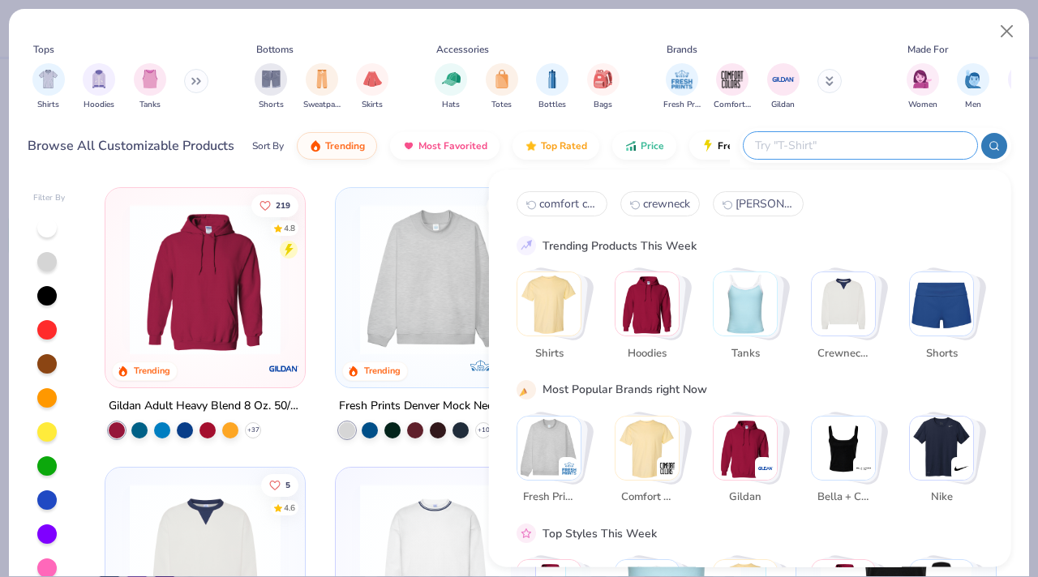
click at [864, 142] on input "text" at bounding box center [859, 145] width 212 height 19
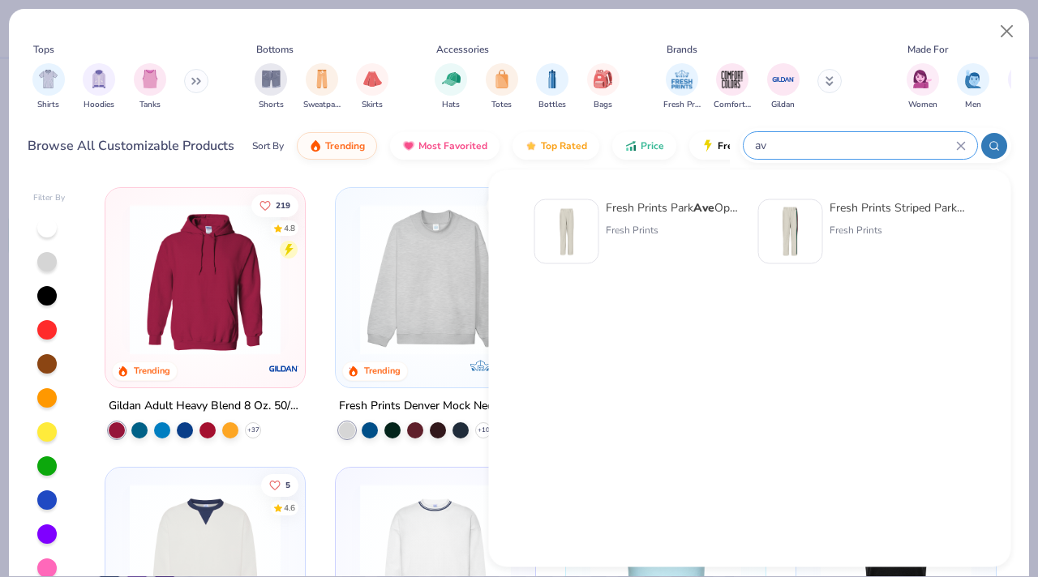
type input "a"
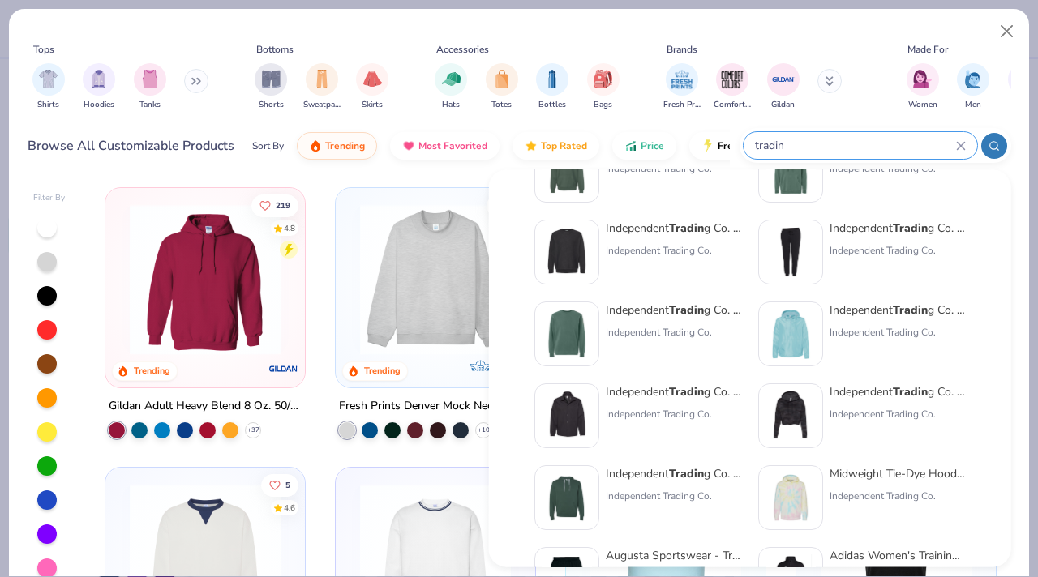
scroll to position [276, 0]
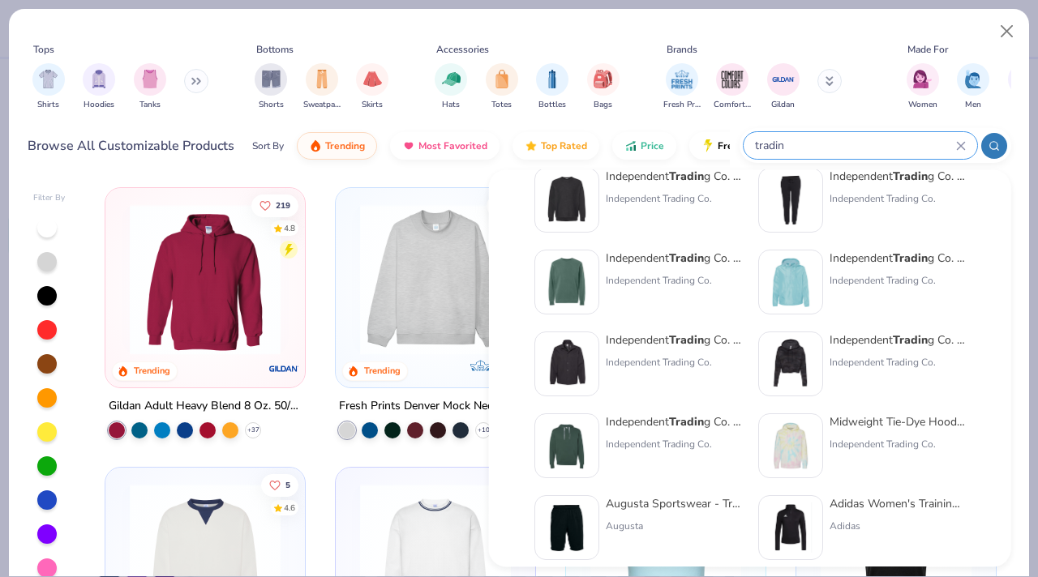
type input "tradin"
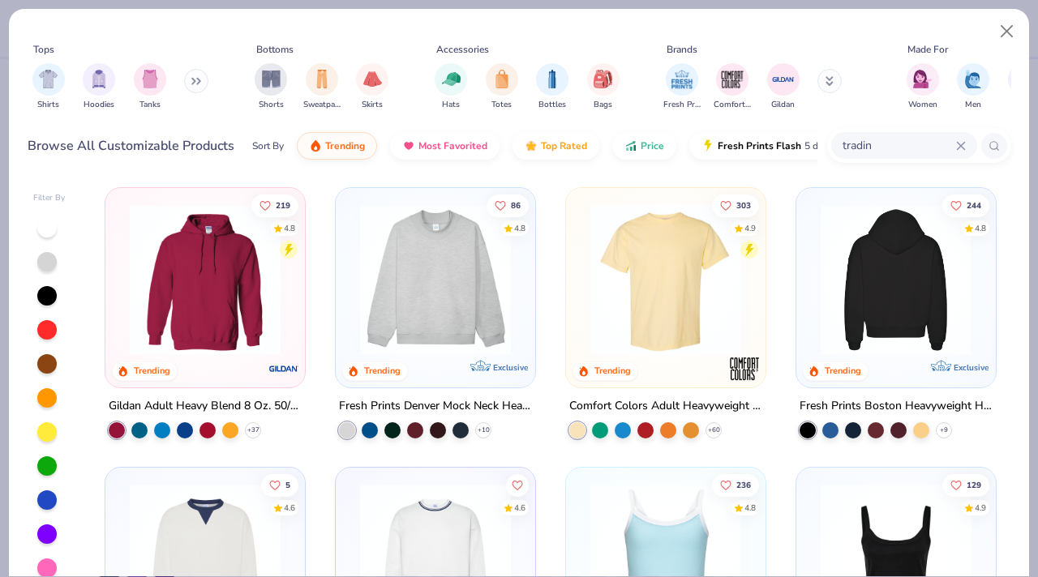
click at [869, 307] on img at bounding box center [895, 279] width 167 height 151
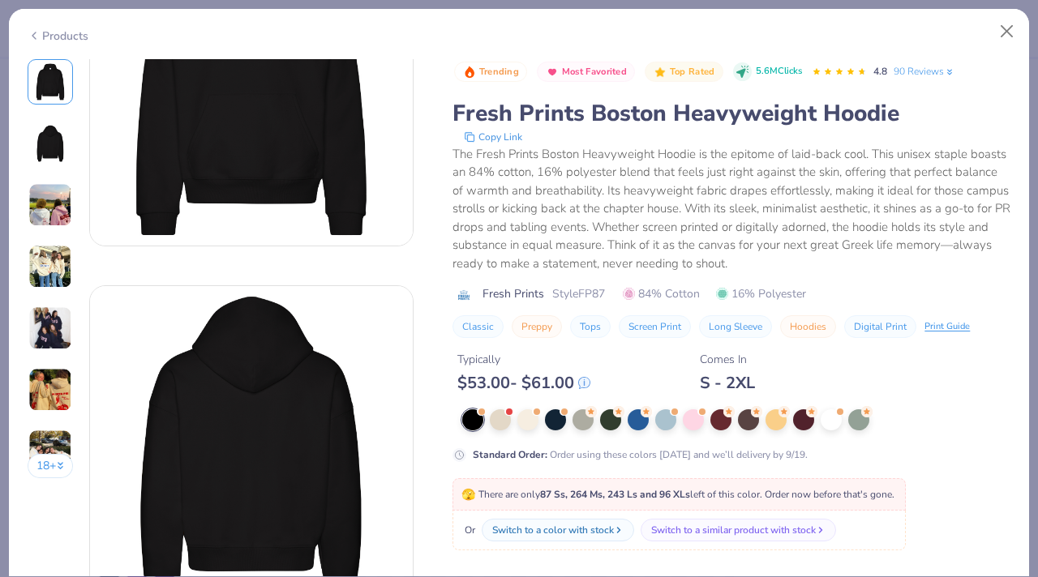
scroll to position [180, 0]
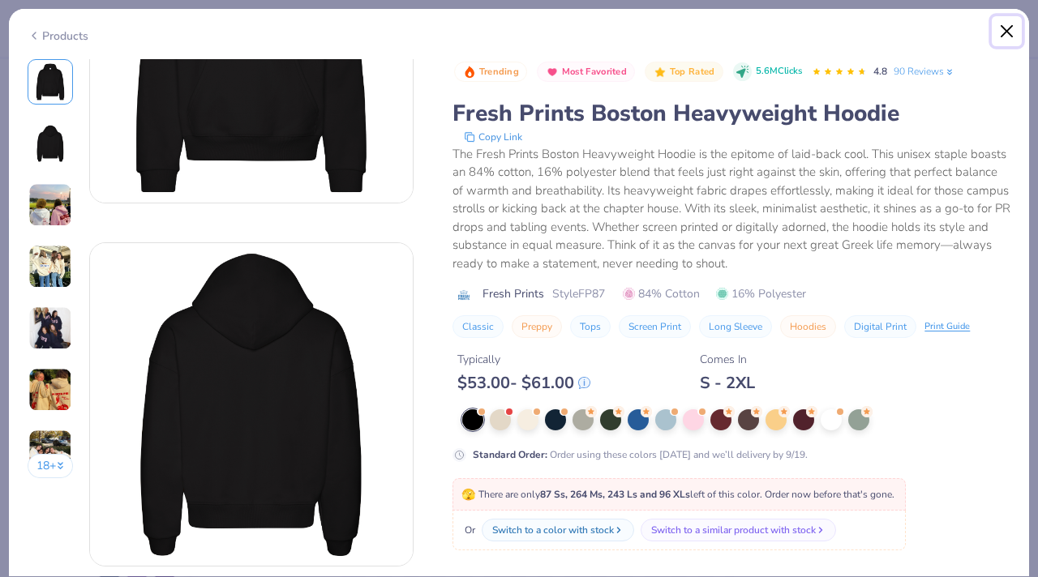
click at [1007, 31] on button "Close" at bounding box center [1007, 31] width 31 height 31
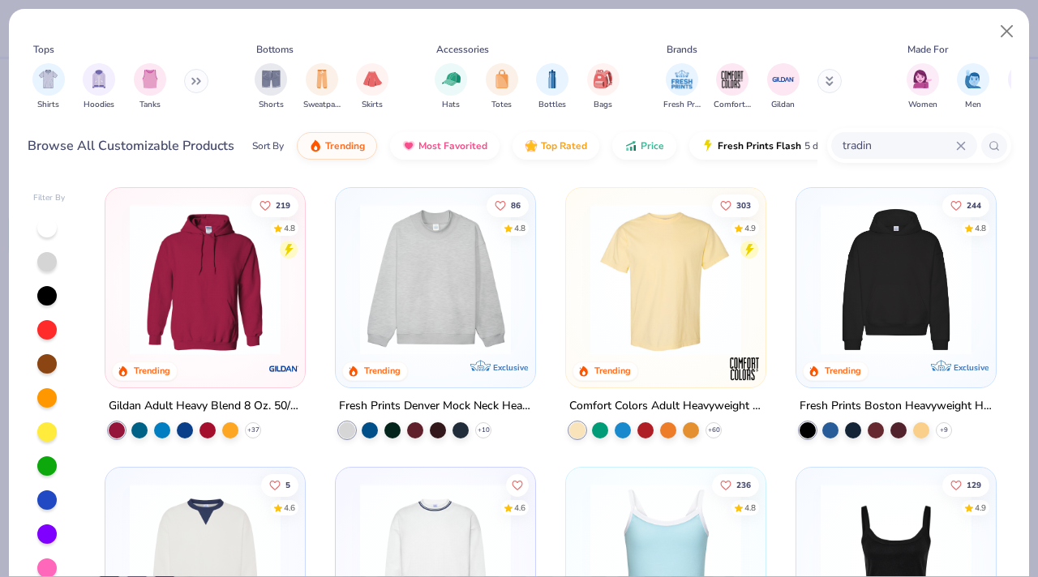
click at [257, 280] on img at bounding box center [205, 279] width 167 height 151
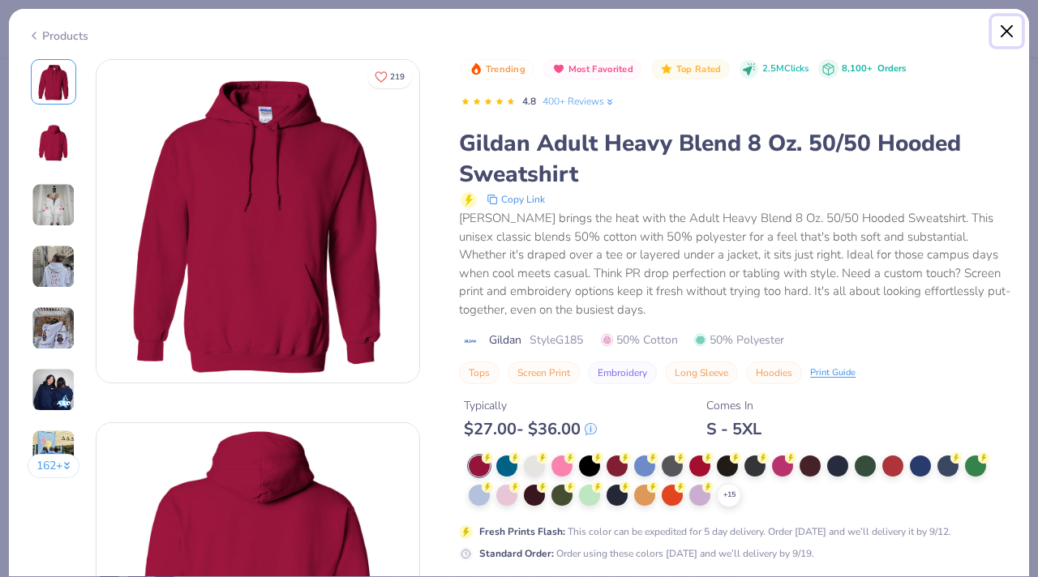
click at [1007, 25] on button "Close" at bounding box center [1007, 31] width 31 height 31
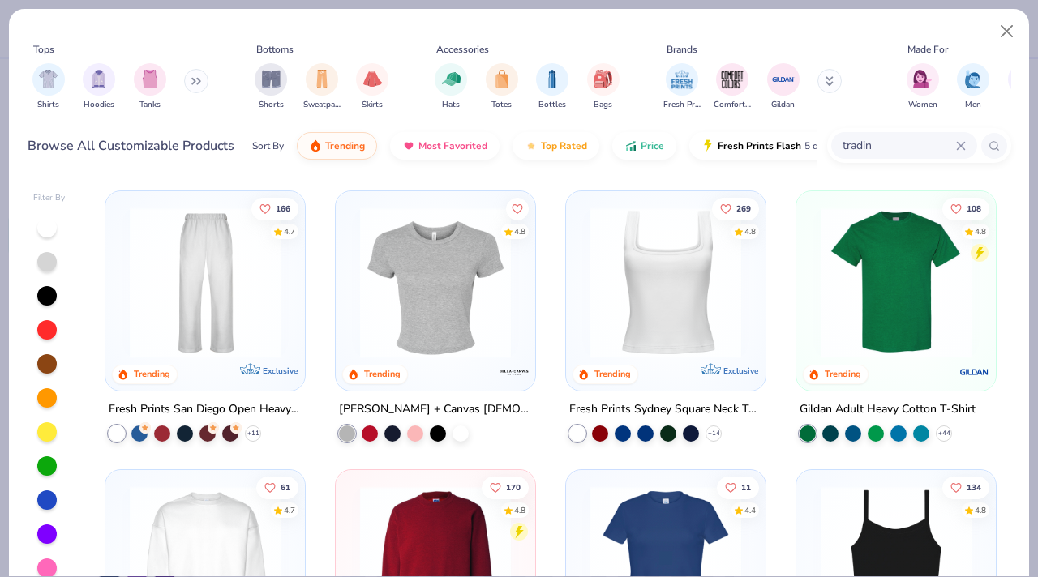
scroll to position [552, 0]
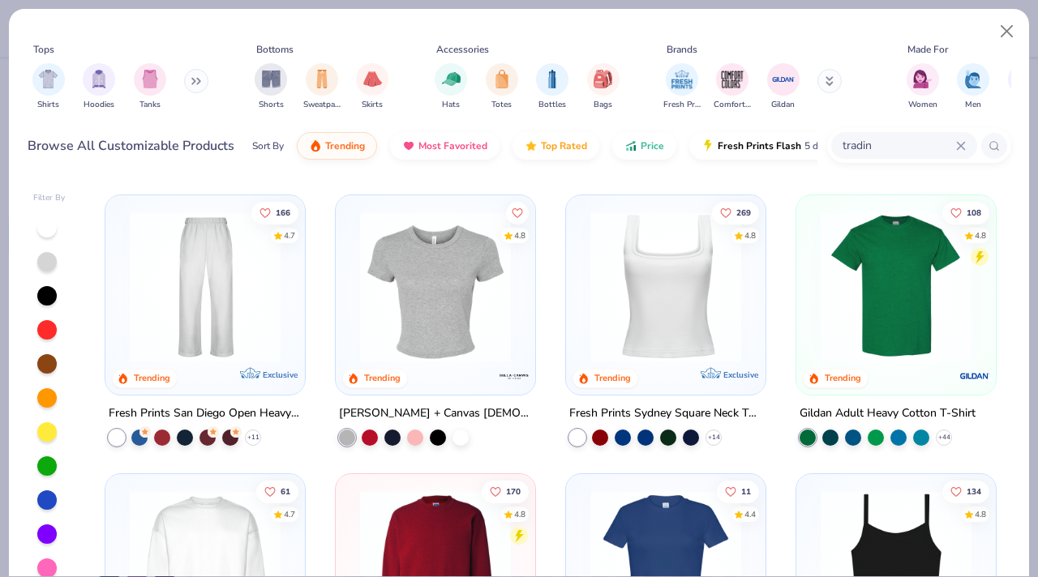
click at [212, 297] on img at bounding box center [205, 286] width 167 height 151
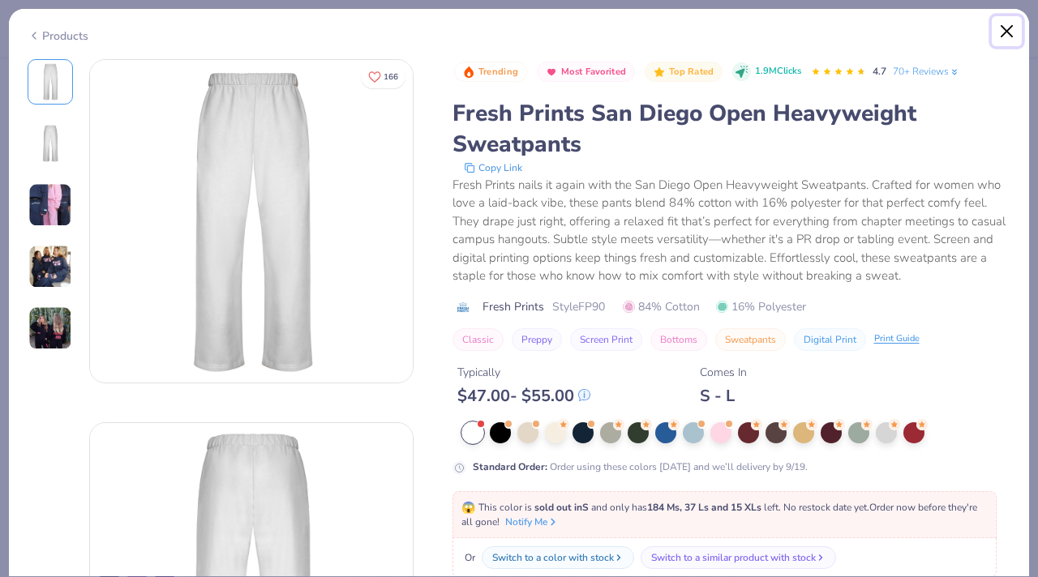
click at [998, 41] on button "Close" at bounding box center [1007, 31] width 31 height 31
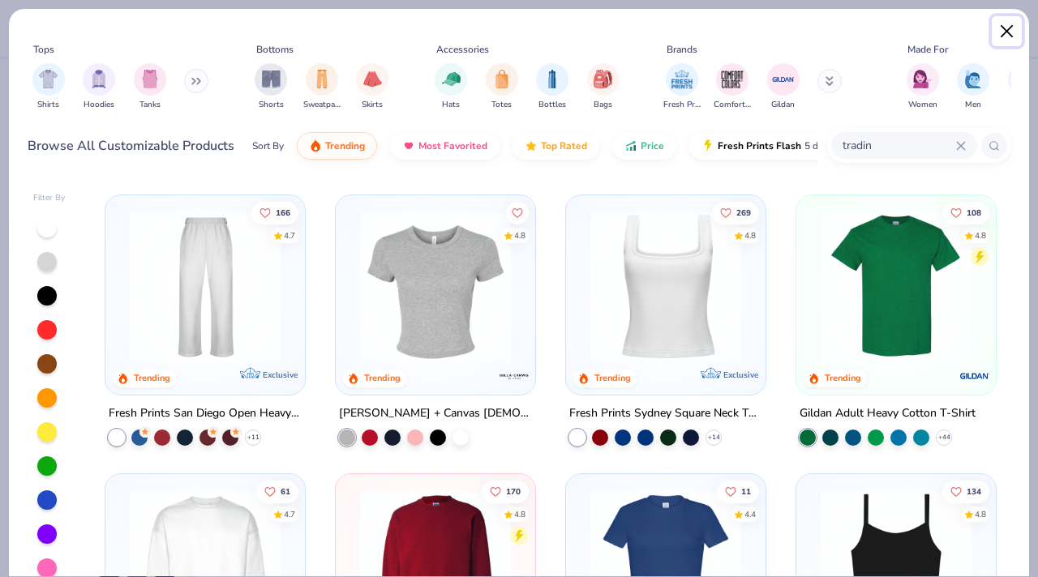
click at [999, 35] on button "Close" at bounding box center [1007, 31] width 31 height 31
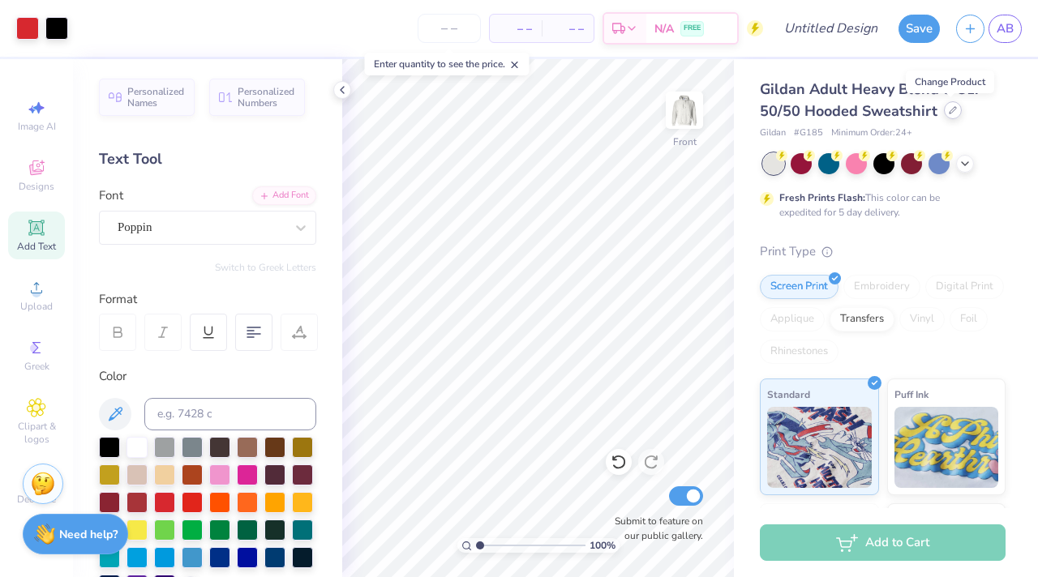
click at [949, 112] on icon at bounding box center [952, 110] width 6 height 6
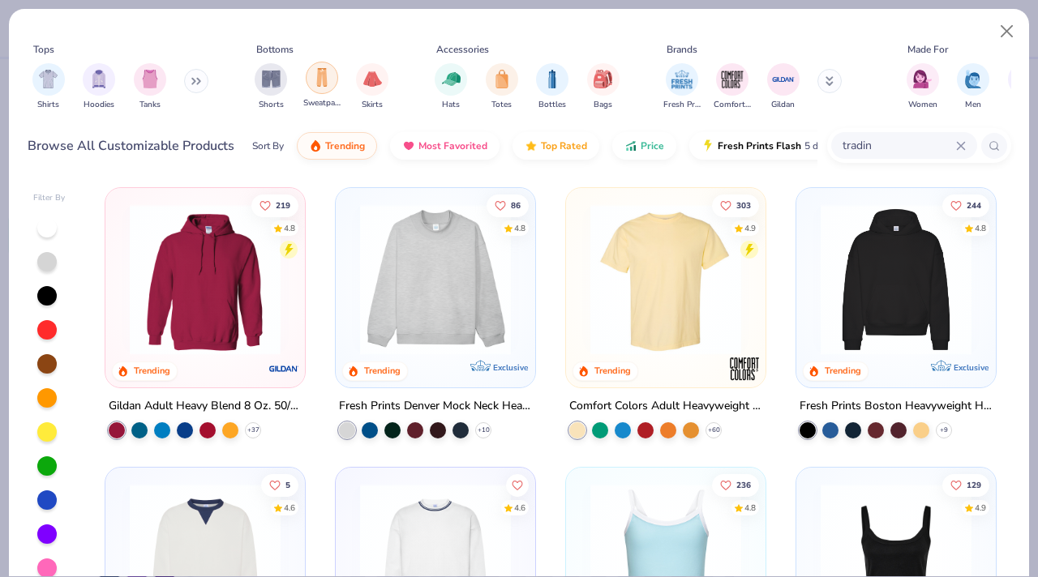
click at [318, 75] on img "filter for Sweatpants" at bounding box center [322, 77] width 18 height 19
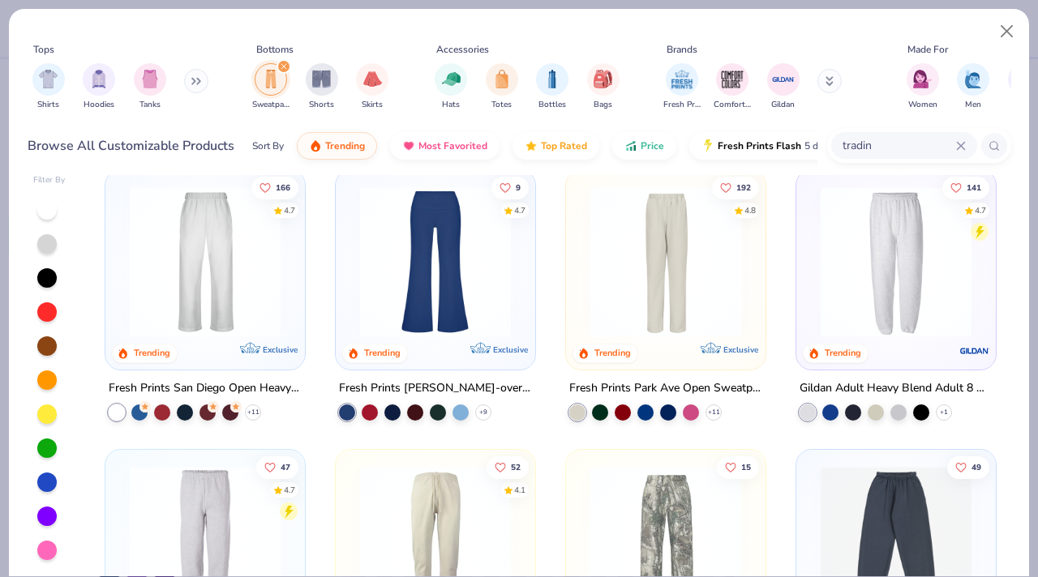
click at [238, 291] on img at bounding box center [205, 261] width 167 height 151
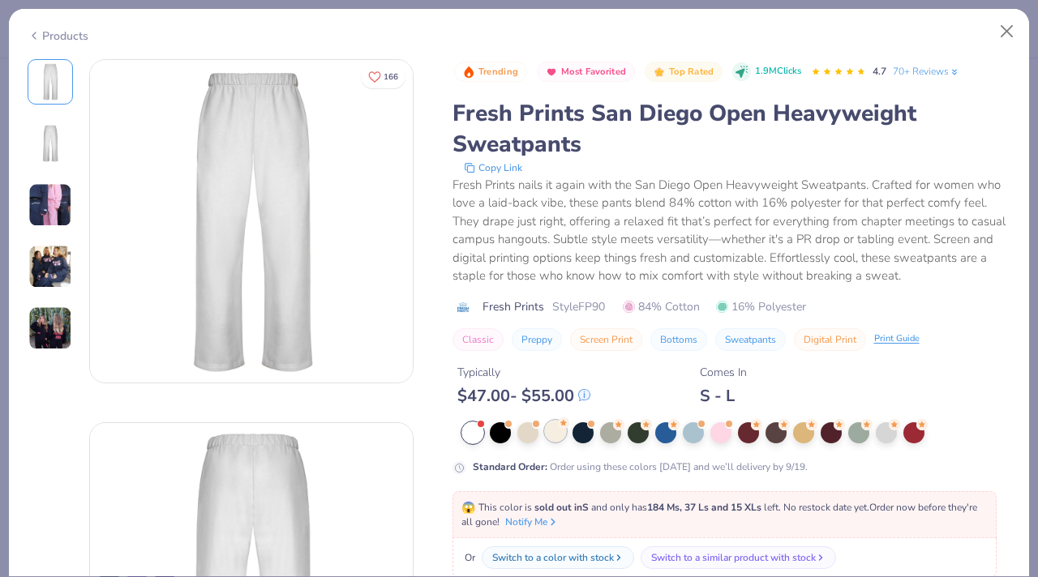
click at [559, 438] on div at bounding box center [555, 431] width 21 height 21
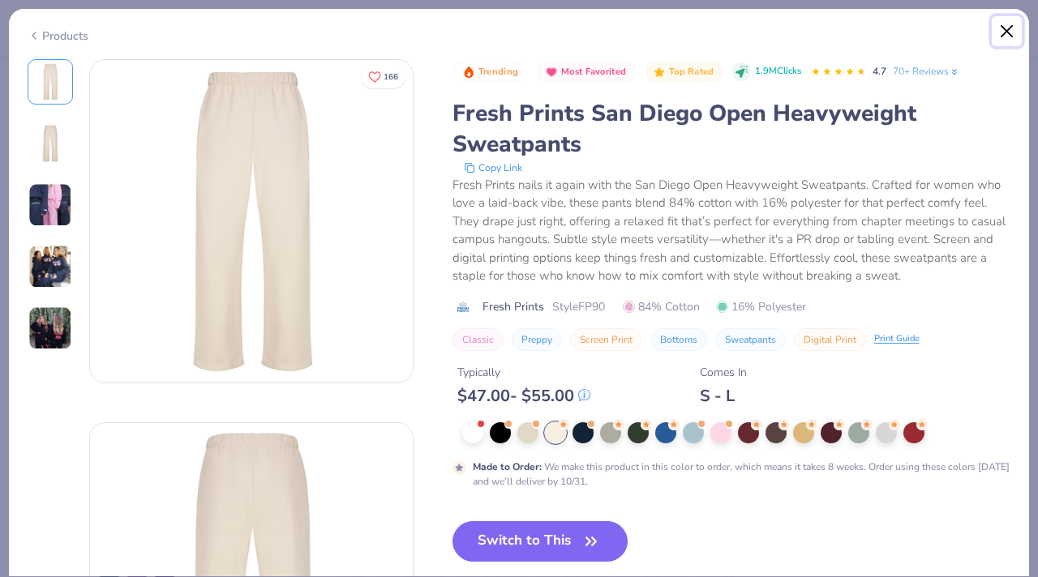
click at [1005, 29] on button "Close" at bounding box center [1007, 31] width 31 height 31
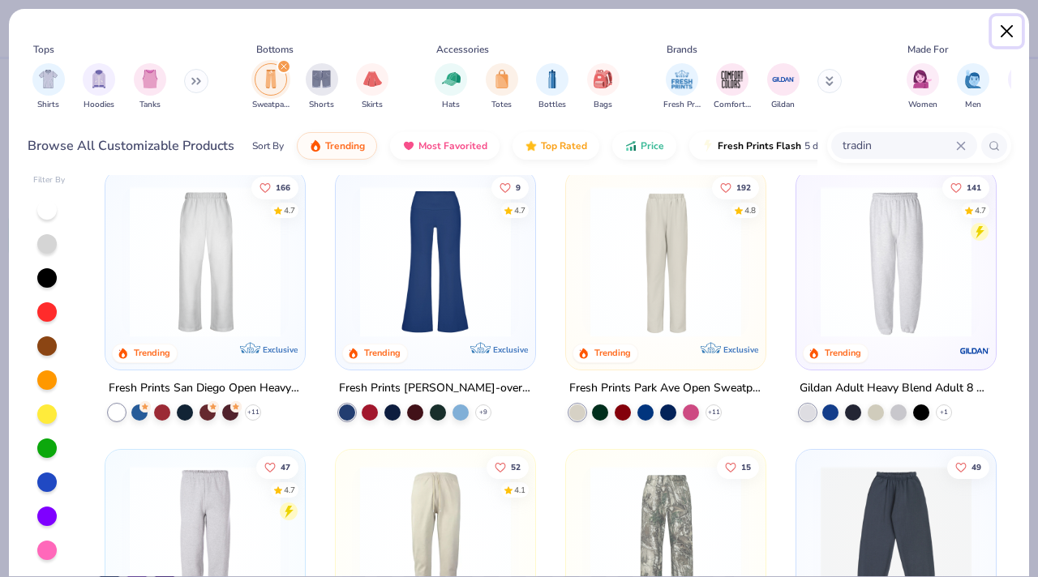
click at [1004, 22] on button "Close" at bounding box center [1007, 31] width 31 height 31
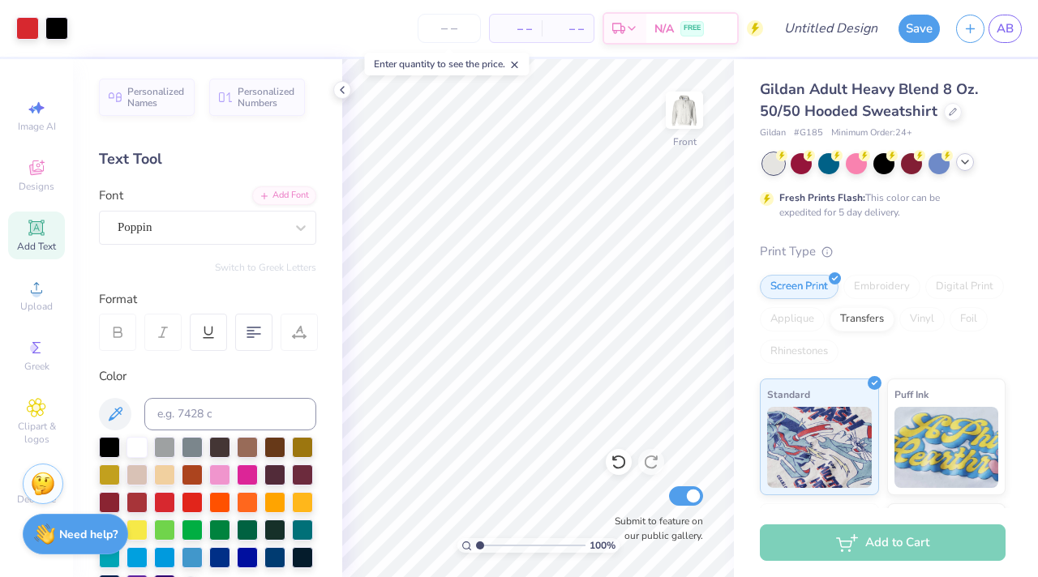
click at [968, 165] on icon at bounding box center [964, 162] width 13 height 13
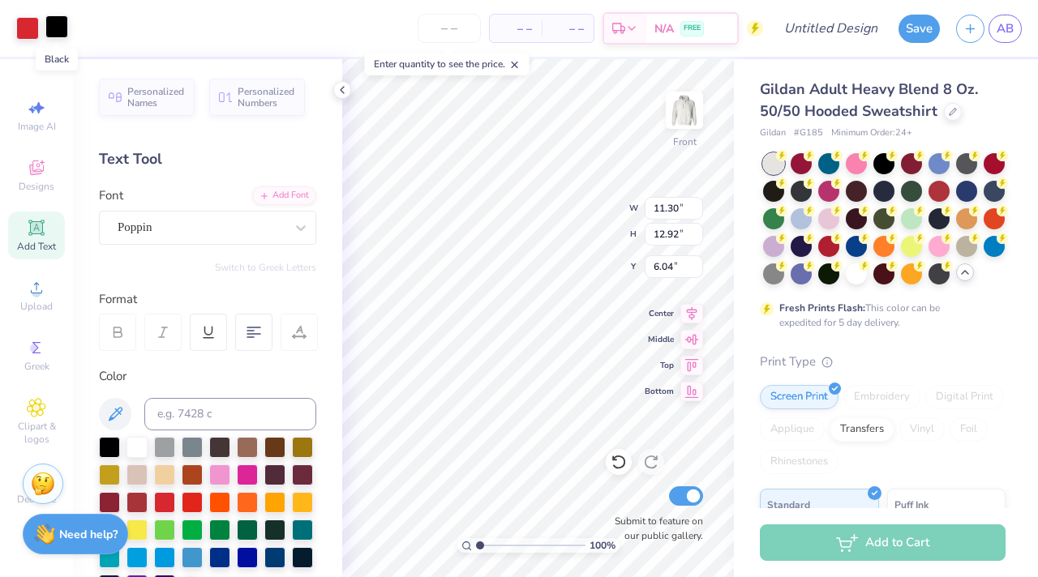
click at [48, 25] on div at bounding box center [56, 26] width 23 height 23
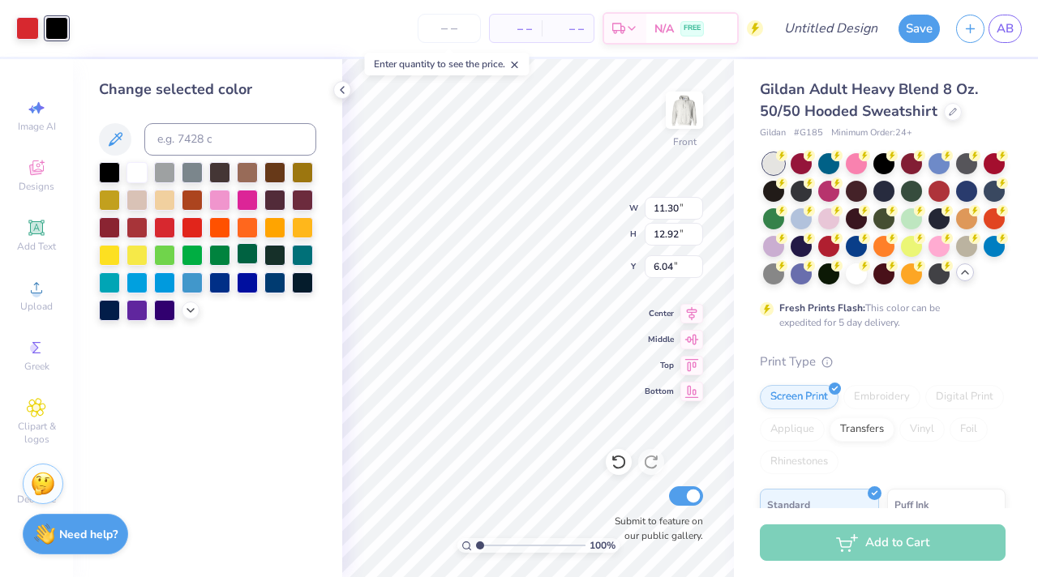
click at [243, 255] on div at bounding box center [247, 253] width 21 height 21
click at [28, 24] on div at bounding box center [27, 26] width 23 height 23
click at [144, 169] on div at bounding box center [136, 171] width 21 height 21
click at [255, 260] on div at bounding box center [247, 253] width 21 height 21
click at [621, 455] on icon at bounding box center [619, 462] width 16 height 16
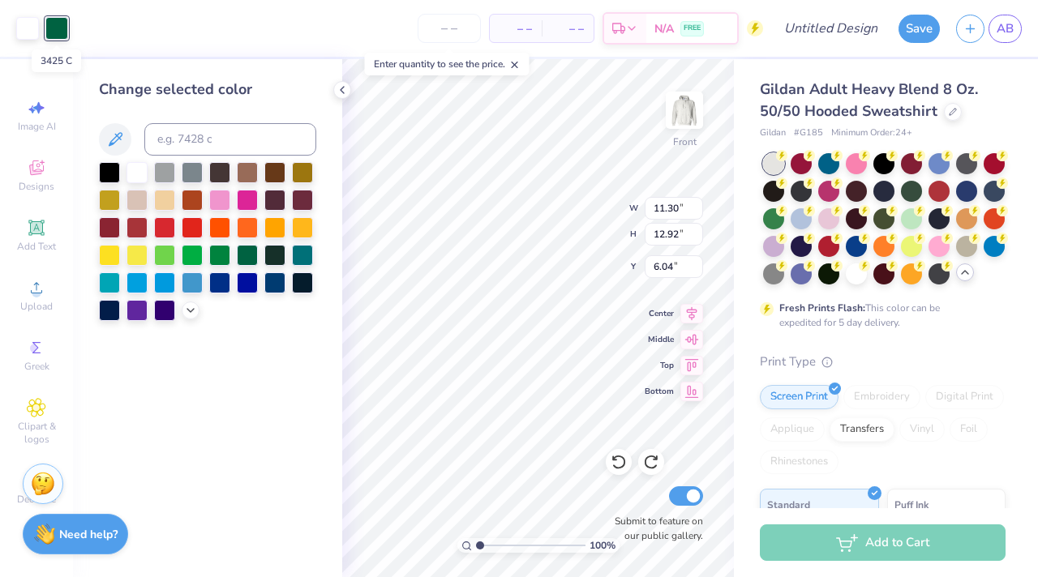
click at [54, 28] on div at bounding box center [56, 28] width 23 height 23
click at [55, 32] on div at bounding box center [56, 28] width 23 height 23
click at [161, 170] on div at bounding box center [164, 171] width 21 height 21
click at [19, 19] on div at bounding box center [27, 26] width 23 height 23
click at [251, 256] on div at bounding box center [247, 253] width 21 height 21
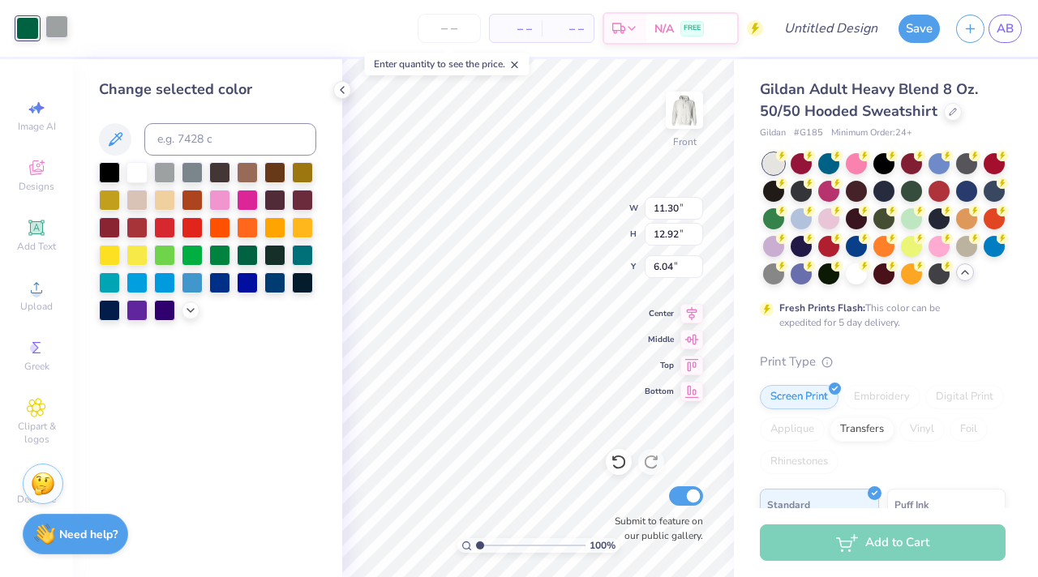
click at [60, 34] on div at bounding box center [56, 26] width 23 height 23
click at [136, 178] on div at bounding box center [136, 171] width 21 height 21
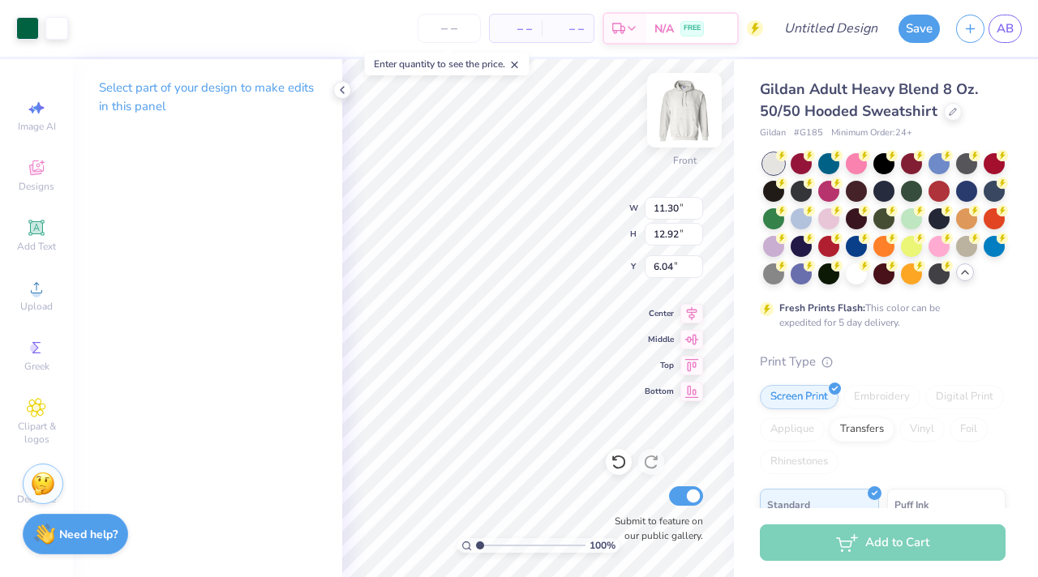
type input "8.27"
type input "12.78"
type input "14.61"
type input "6.00"
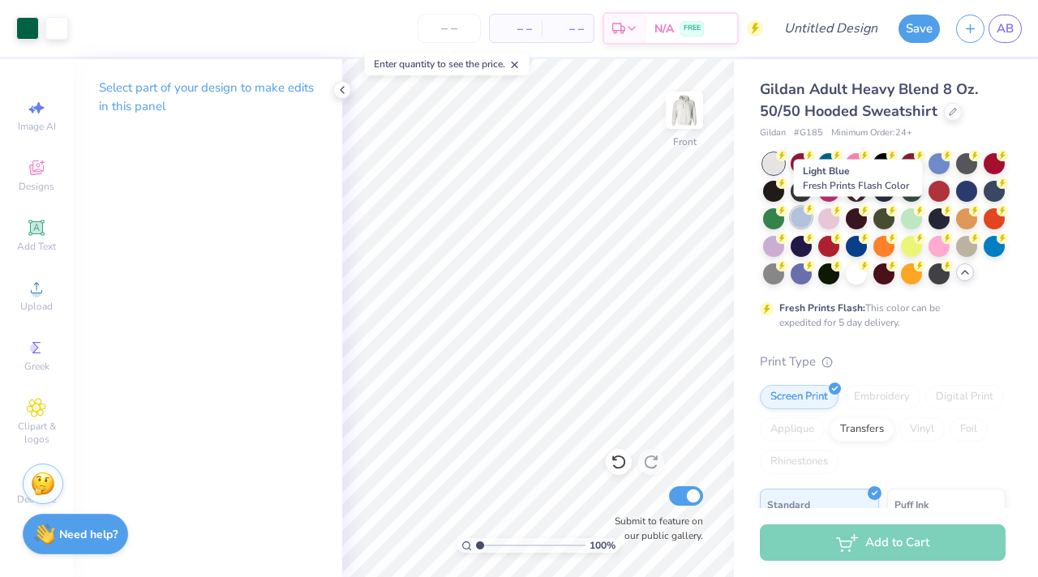
click at [812, 213] on div at bounding box center [801, 217] width 21 height 21
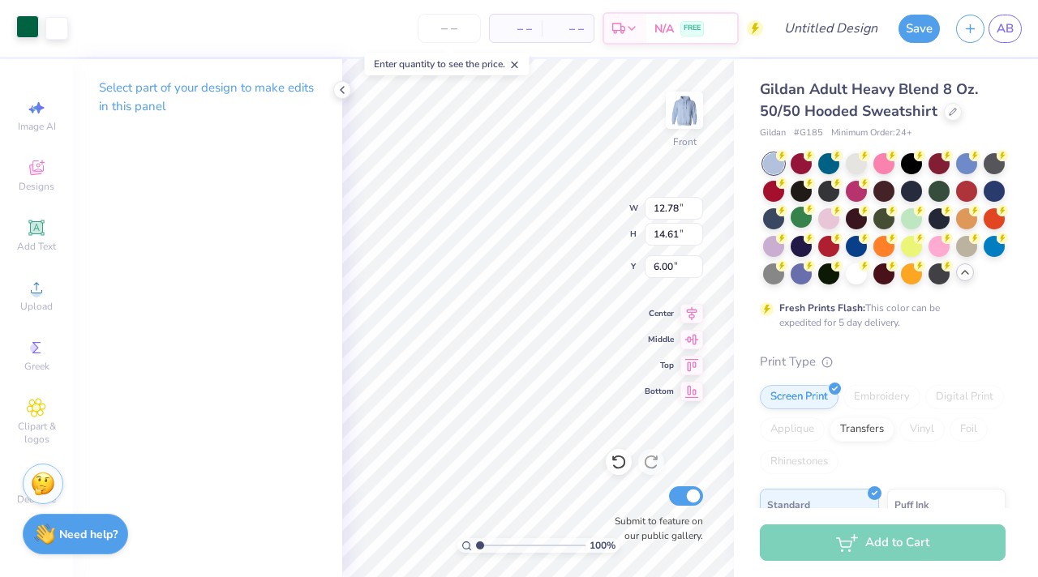
click at [26, 25] on div at bounding box center [27, 26] width 23 height 23
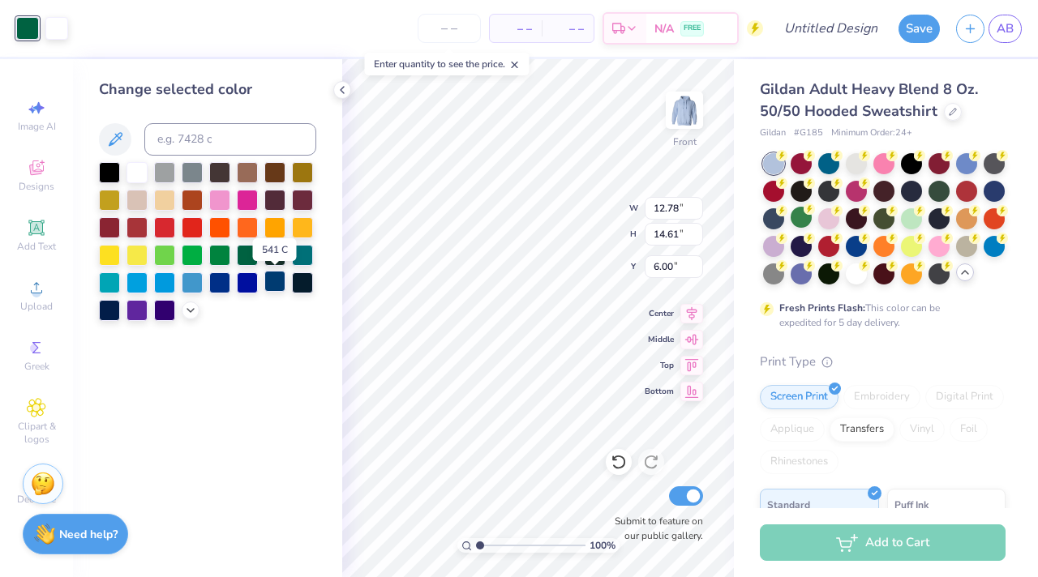
click at [275, 287] on div at bounding box center [274, 281] width 21 height 21
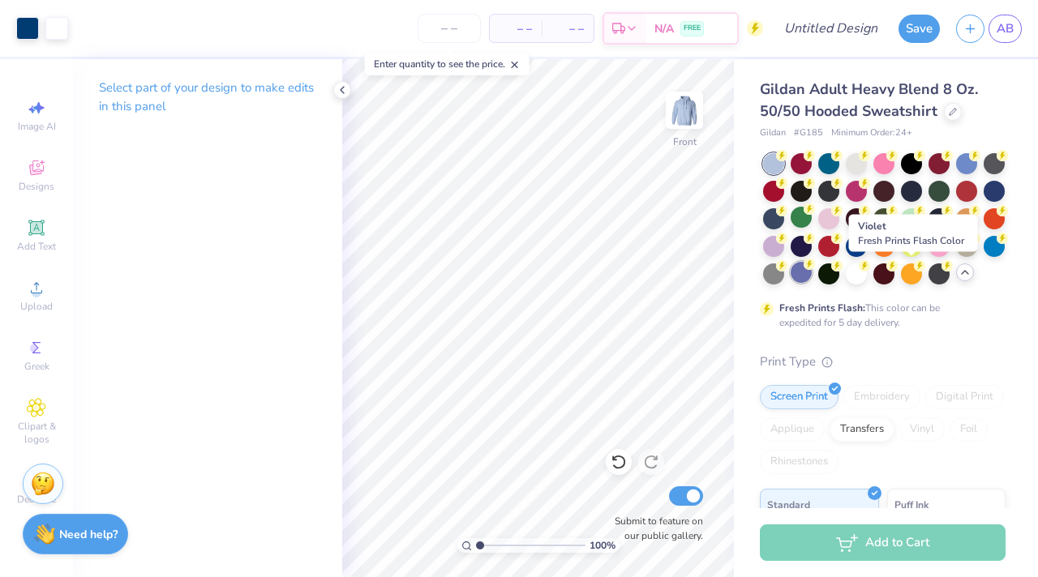
click at [812, 275] on div at bounding box center [801, 272] width 21 height 21
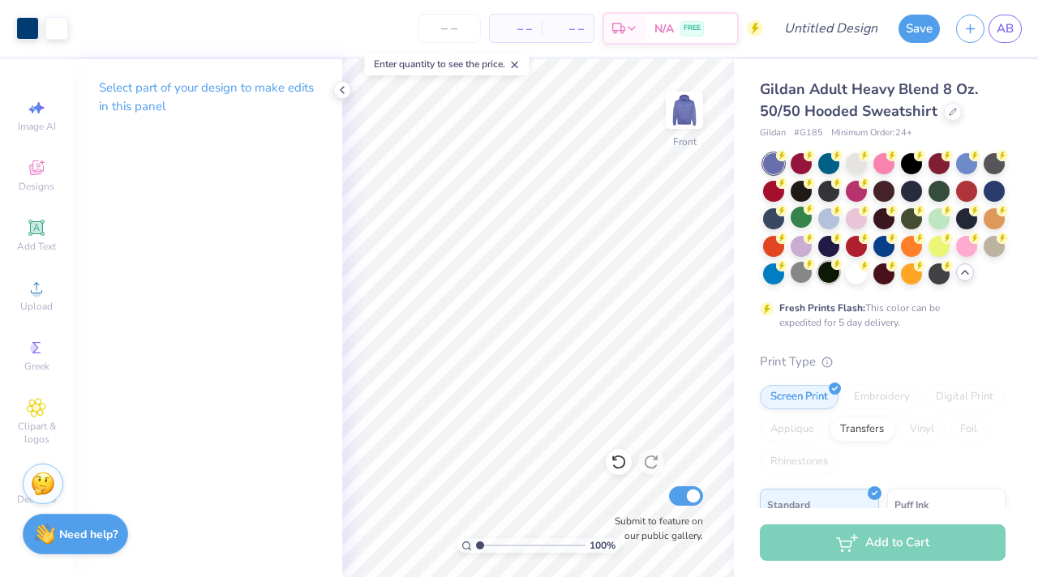
click at [839, 281] on div at bounding box center [828, 272] width 21 height 21
click at [867, 277] on div at bounding box center [856, 272] width 21 height 21
click at [867, 220] on div at bounding box center [856, 217] width 21 height 21
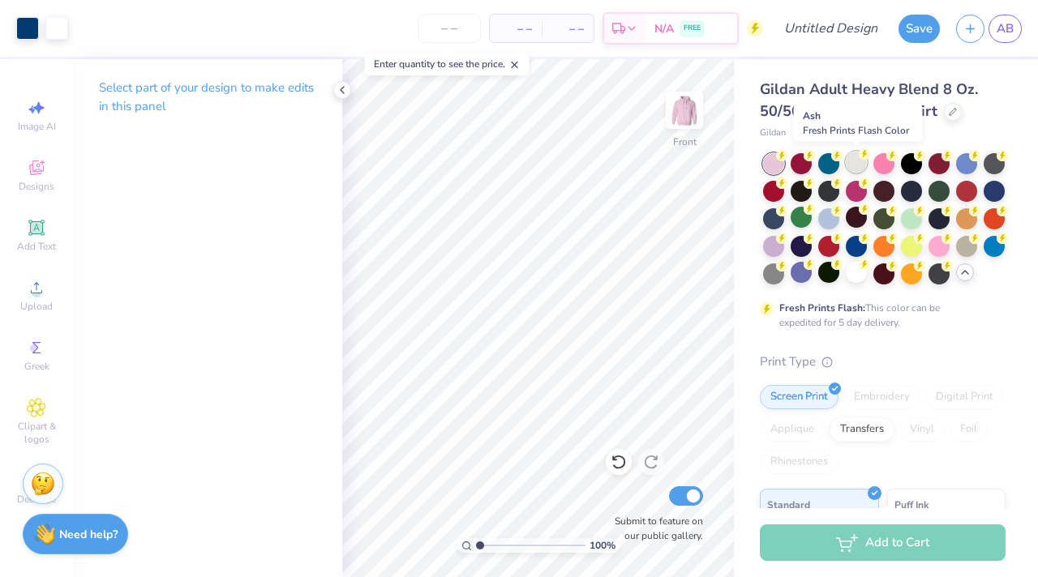
click at [851, 166] on div at bounding box center [856, 162] width 21 height 21
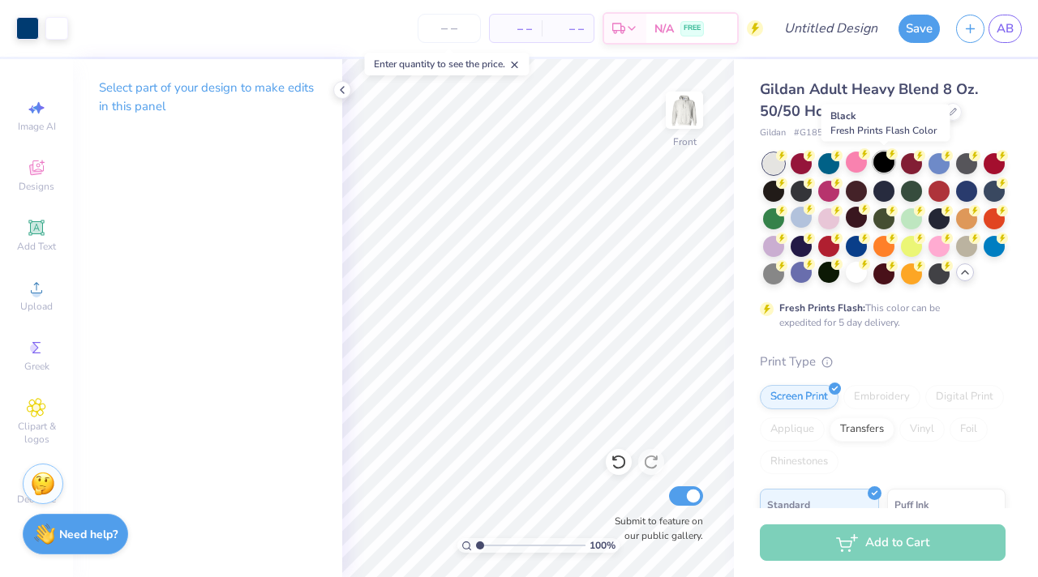
click at [893, 163] on div at bounding box center [883, 162] width 21 height 21
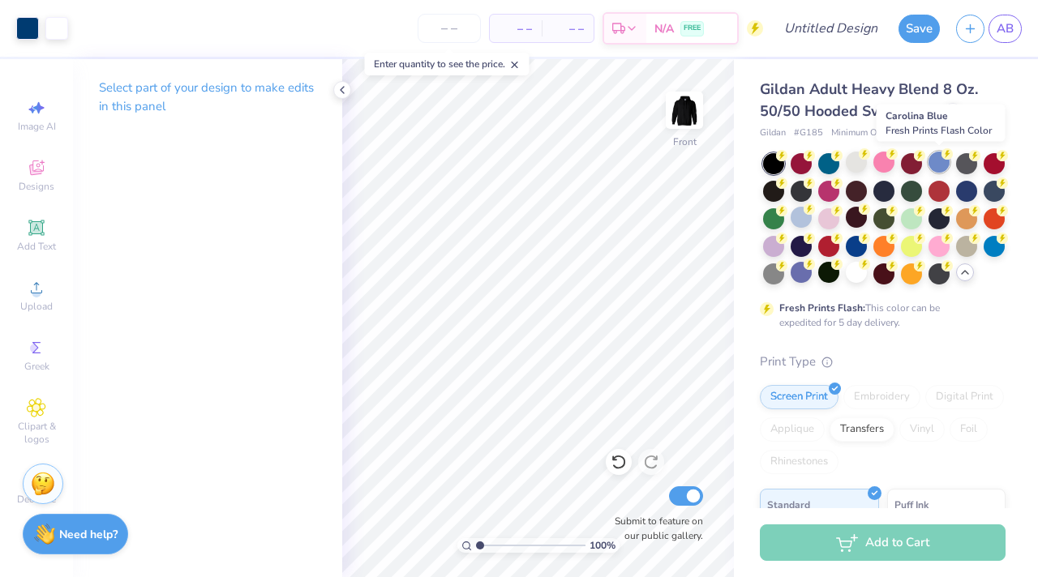
click at [932, 160] on div at bounding box center [938, 162] width 21 height 21
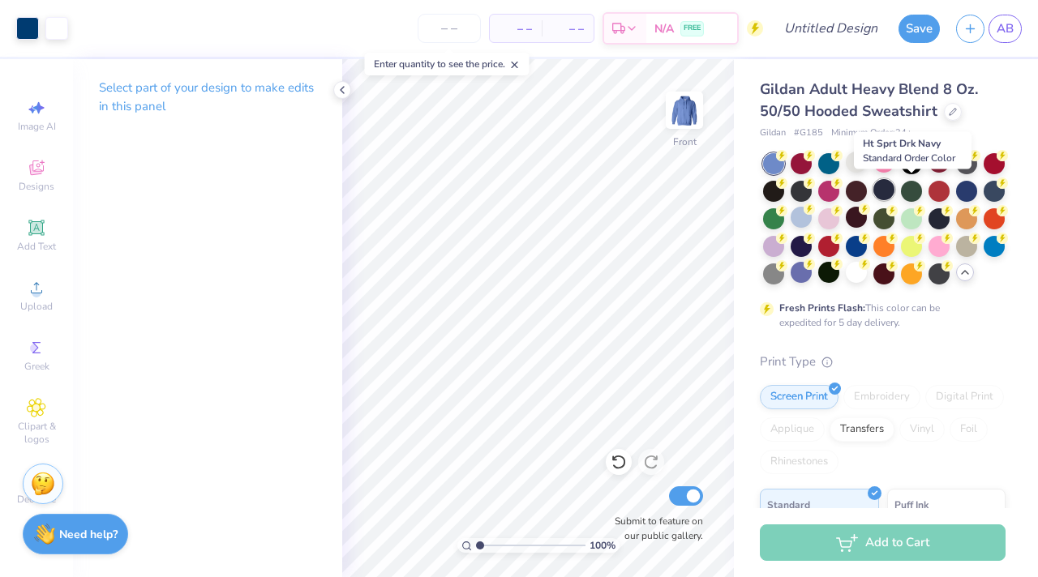
click at [894, 196] on div at bounding box center [883, 189] width 21 height 21
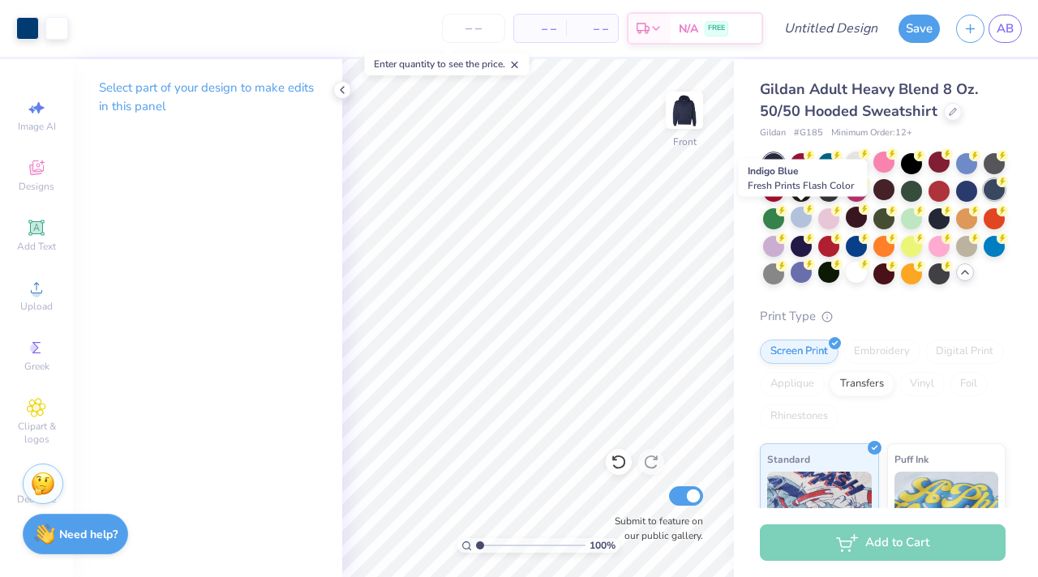
click at [983, 200] on div at bounding box center [993, 189] width 21 height 21
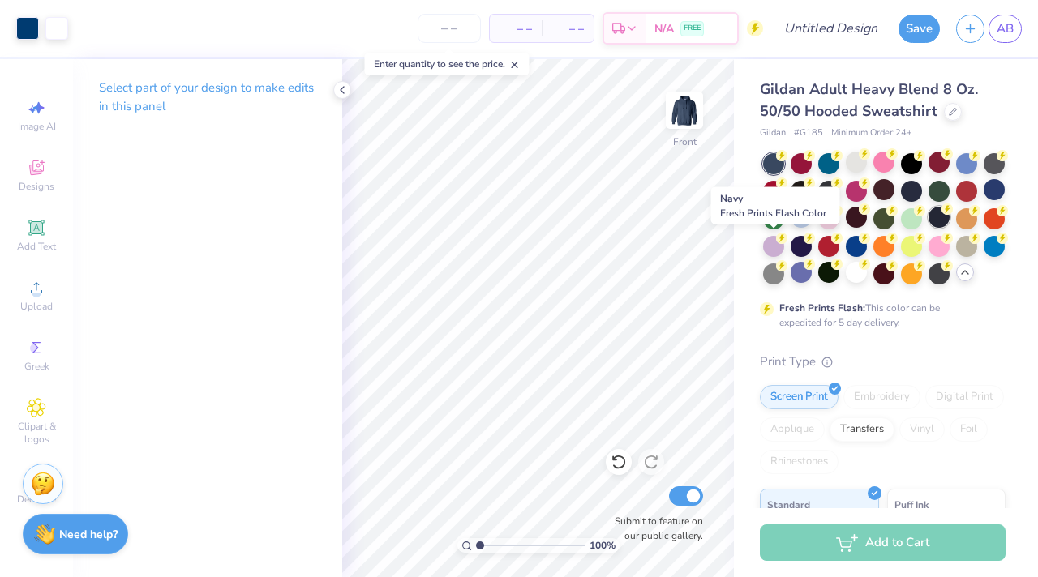
click at [928, 228] on div at bounding box center [938, 217] width 21 height 21
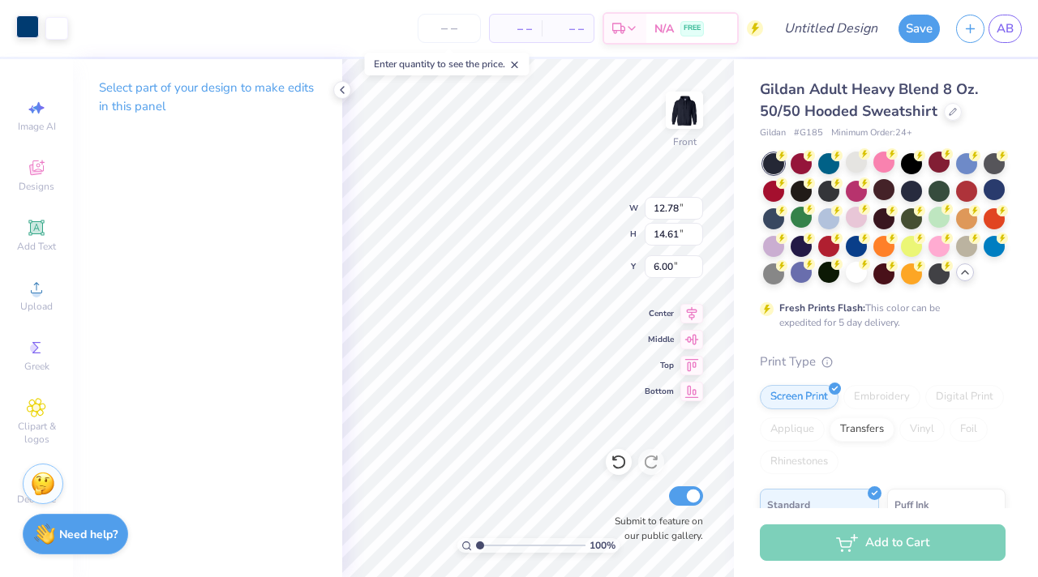
click at [25, 37] on div at bounding box center [27, 26] width 23 height 23
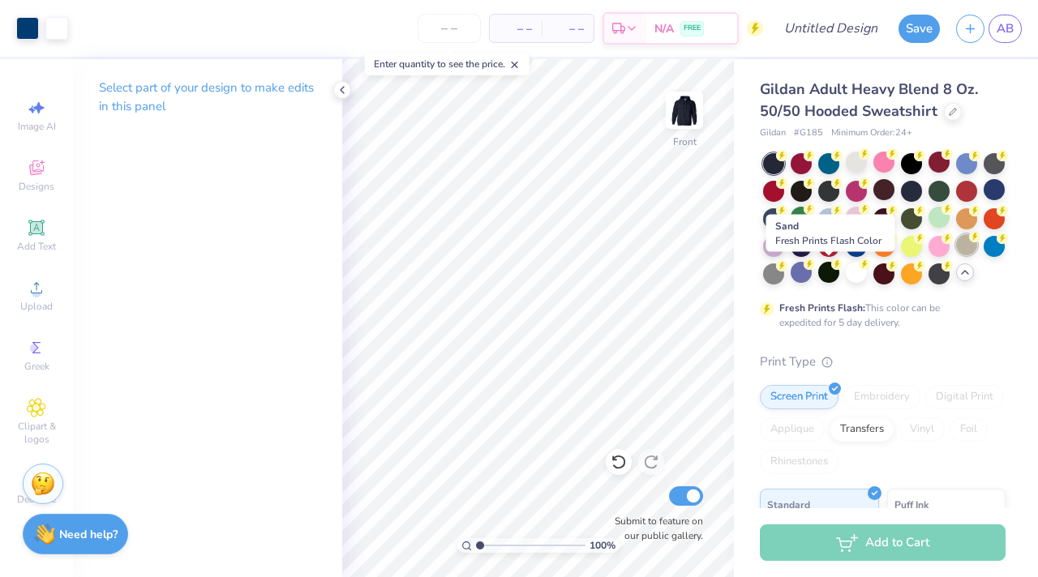
click at [956, 255] on div at bounding box center [966, 244] width 21 height 21
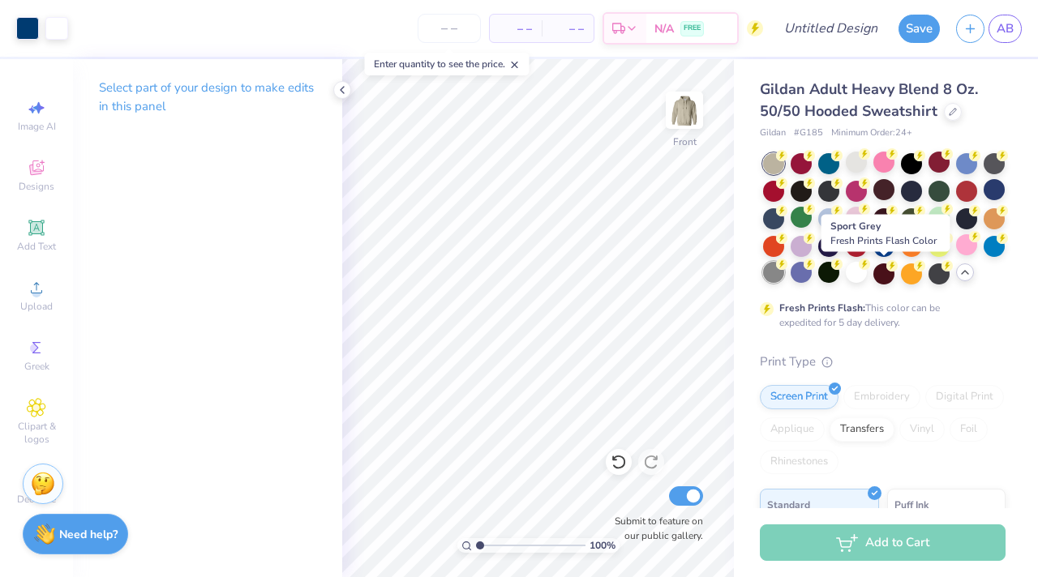
click at [784, 271] on div at bounding box center [773, 272] width 21 height 21
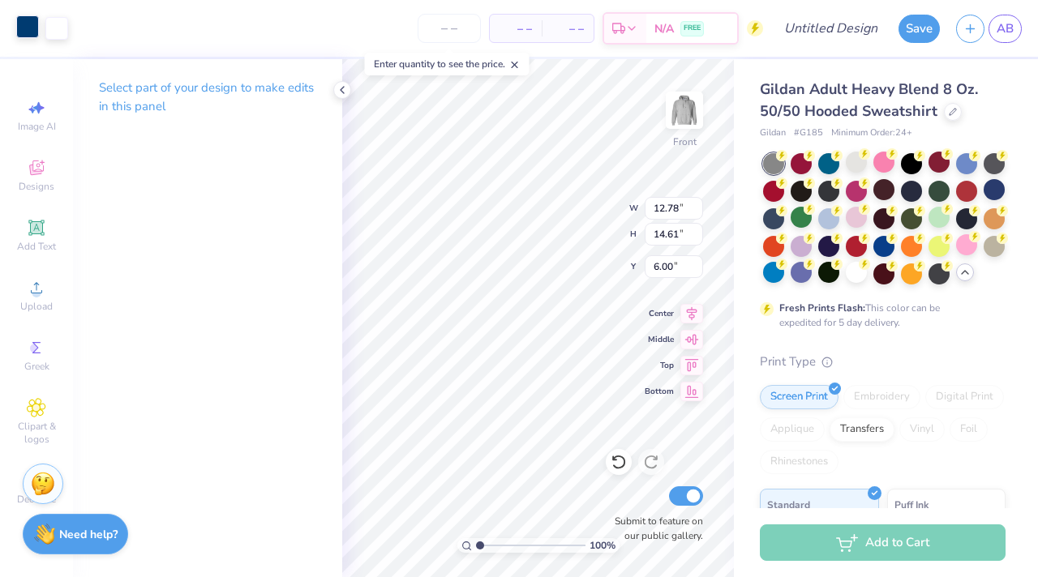
click at [25, 24] on div at bounding box center [27, 26] width 23 height 23
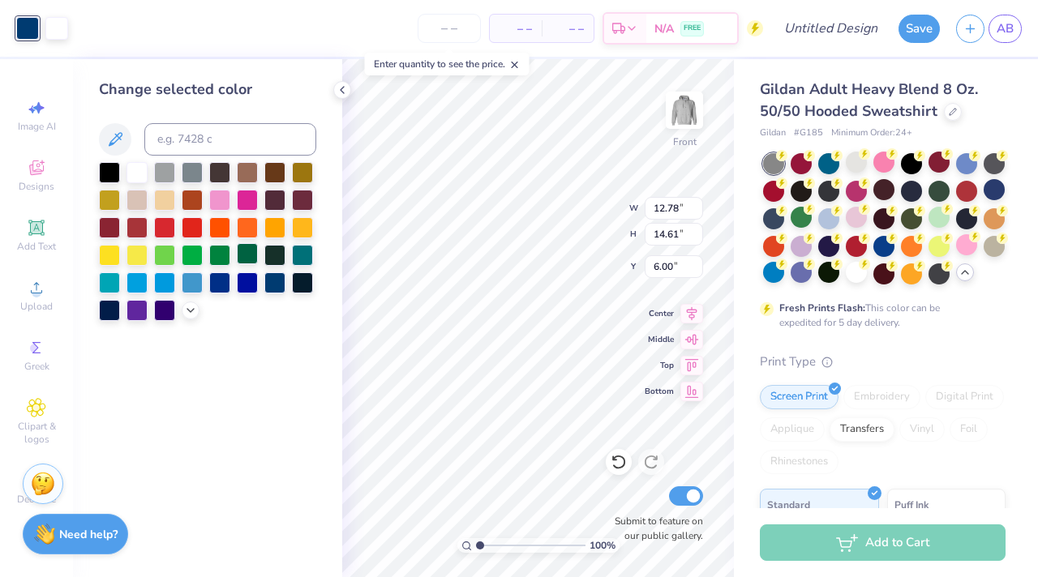
click at [243, 258] on div at bounding box center [247, 253] width 21 height 21
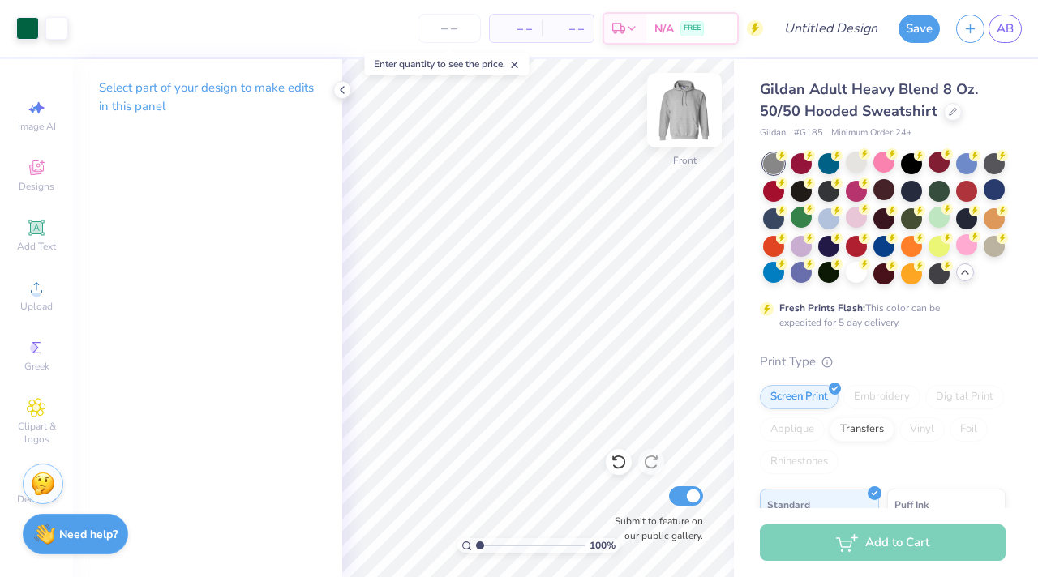
click at [683, 115] on img at bounding box center [684, 110] width 65 height 65
click at [701, 112] on div at bounding box center [684, 110] width 75 height 75
click at [36, 118] on div "Image AI" at bounding box center [36, 116] width 57 height 48
select select "4"
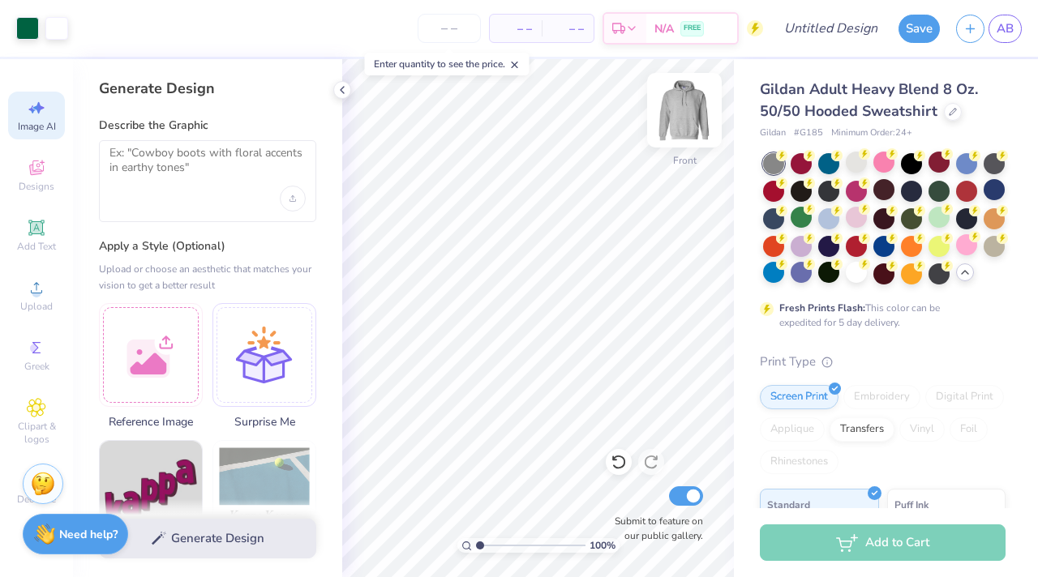
click at [674, 106] on img at bounding box center [684, 110] width 65 height 65
click at [39, 216] on div "Add Text" at bounding box center [36, 236] width 57 height 48
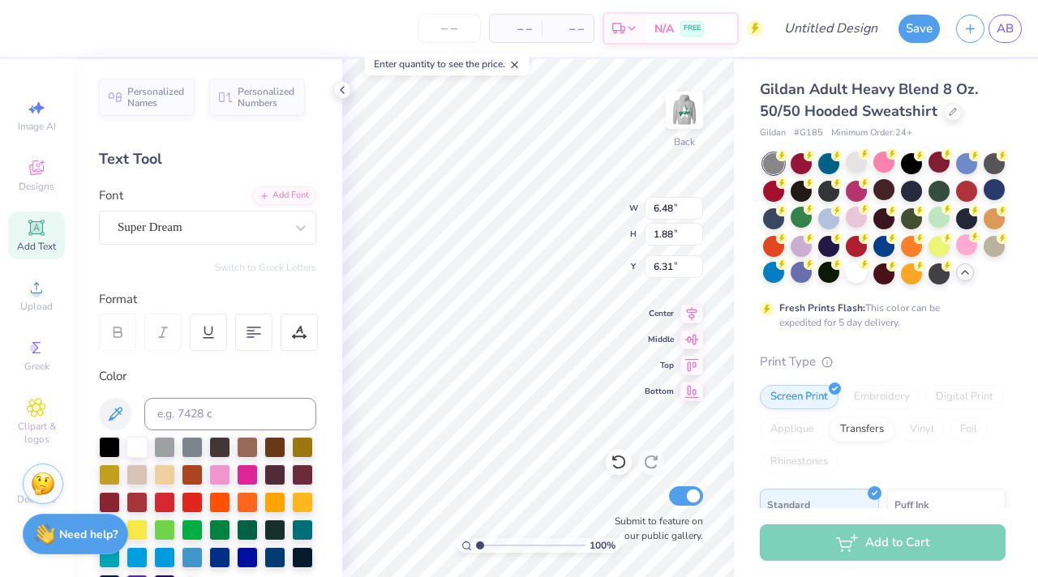
type textarea "T"
type textarea "Rho Psi Eta"
click at [691, 104] on img at bounding box center [684, 110] width 65 height 65
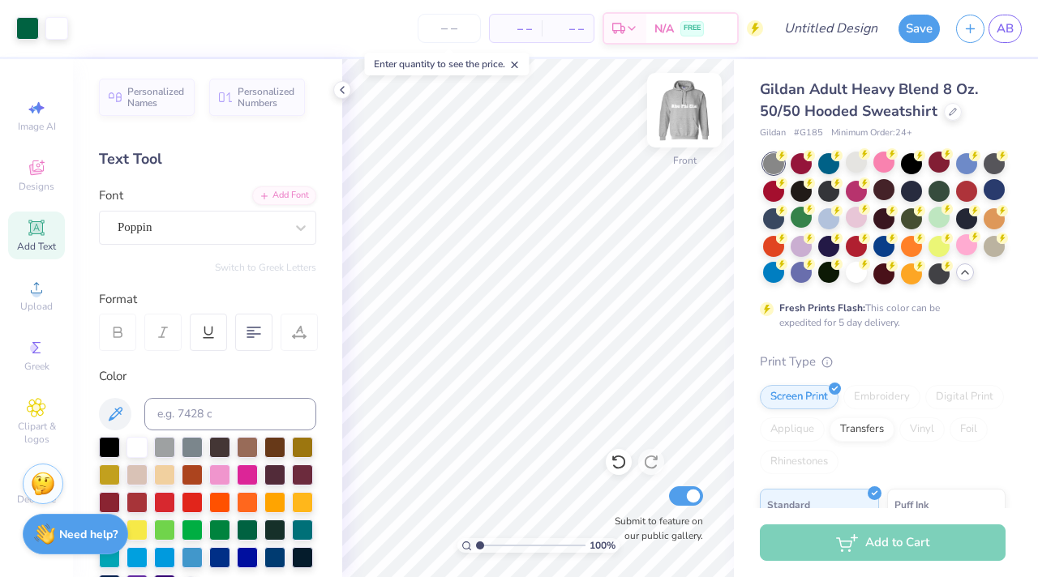
click at [674, 110] on img at bounding box center [684, 110] width 65 height 65
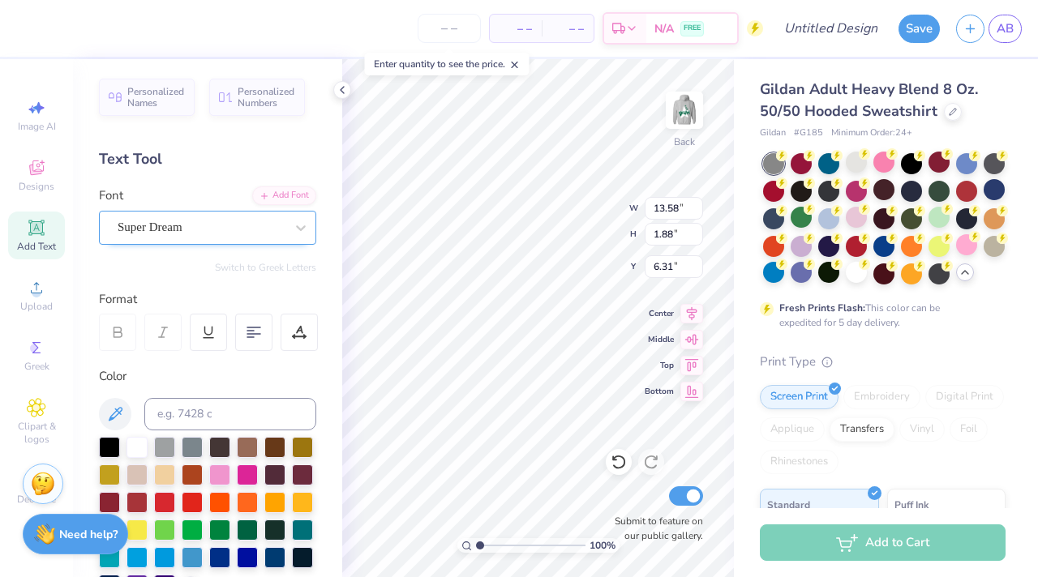
click at [245, 226] on div "Super Dream" at bounding box center [201, 227] width 170 height 25
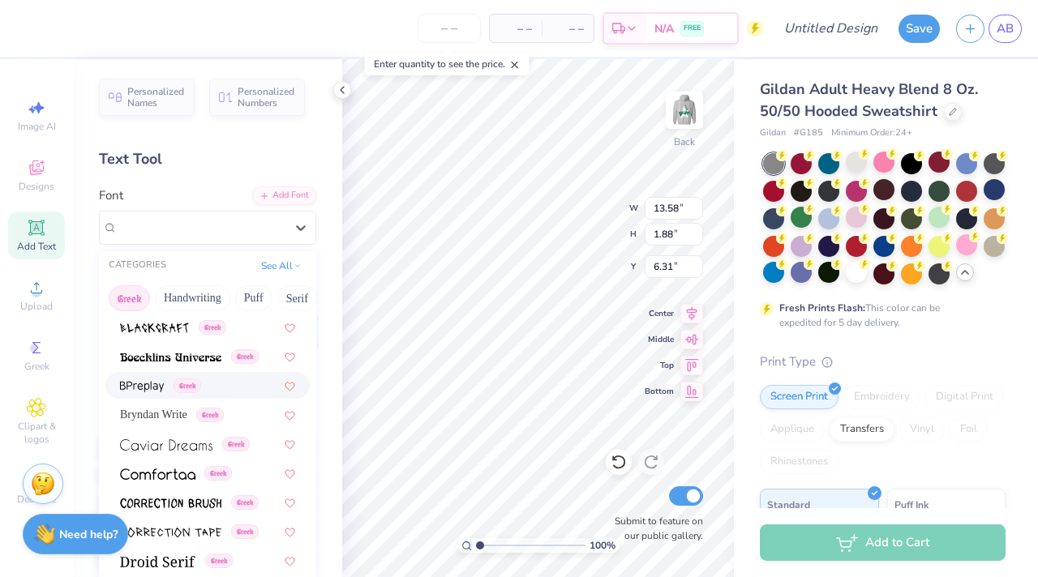
scroll to position [260, 0]
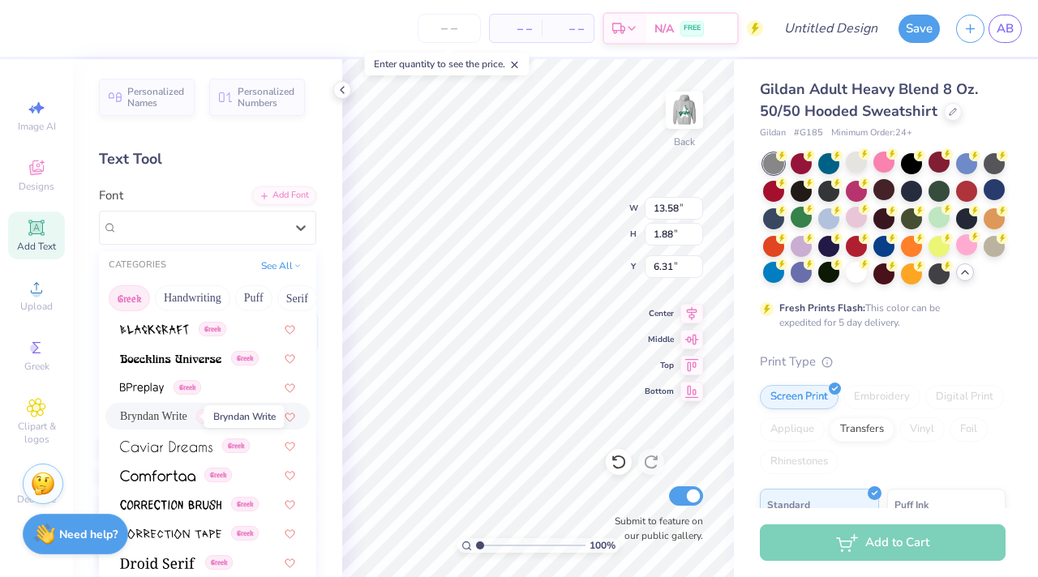
click at [187, 417] on span "Bryndan Write" at bounding box center [153, 416] width 67 height 17
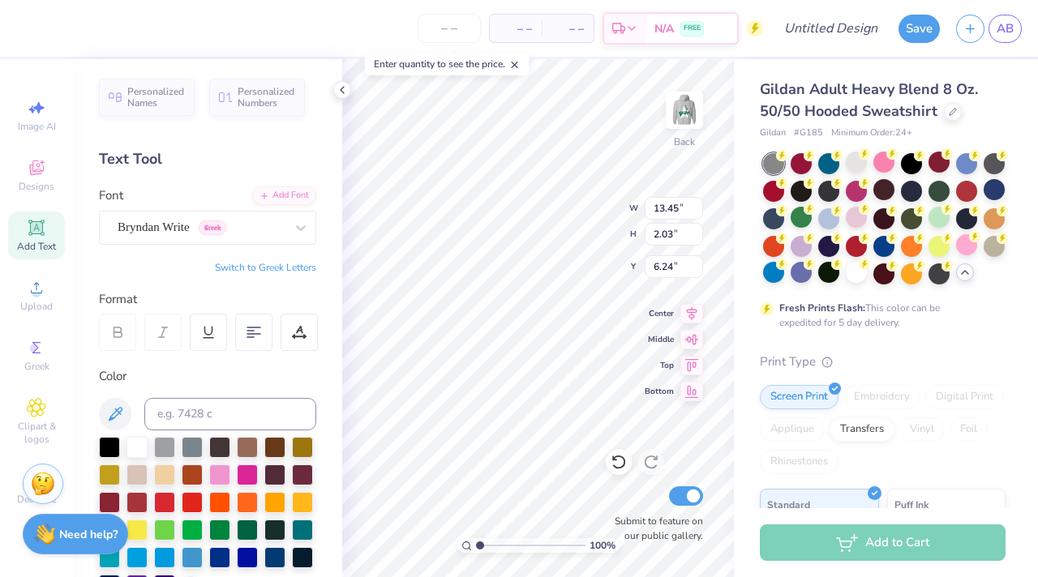
type input "13.45"
type input "2.03"
type input "6.24"
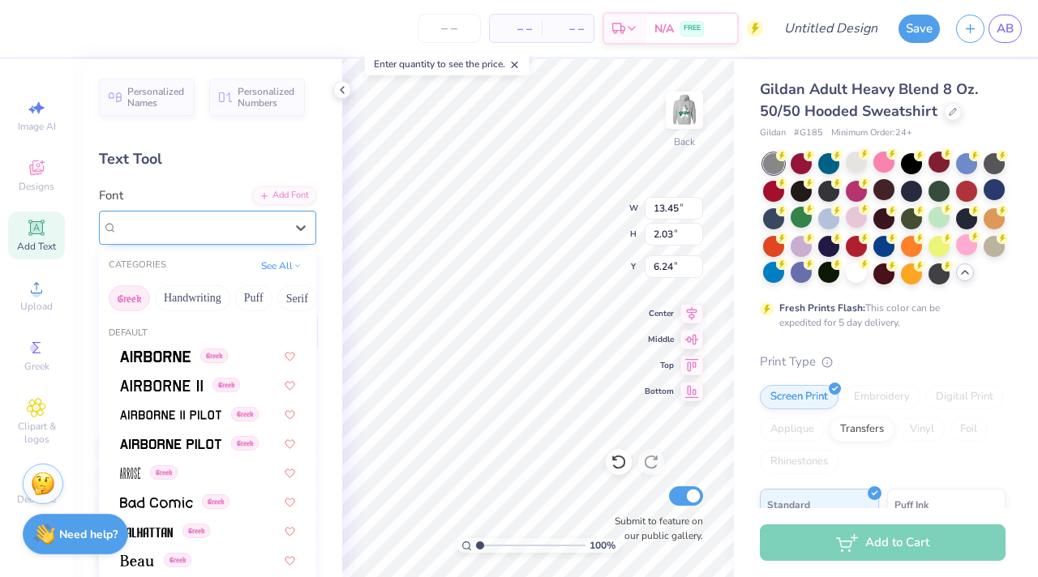
click at [220, 217] on div at bounding box center [201, 227] width 167 height 22
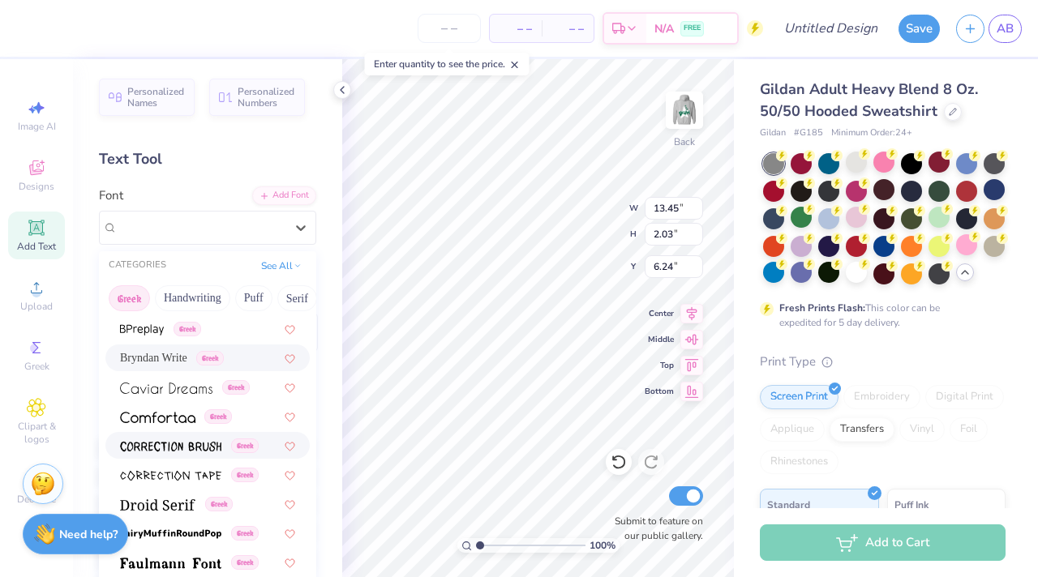
scroll to position [328, 0]
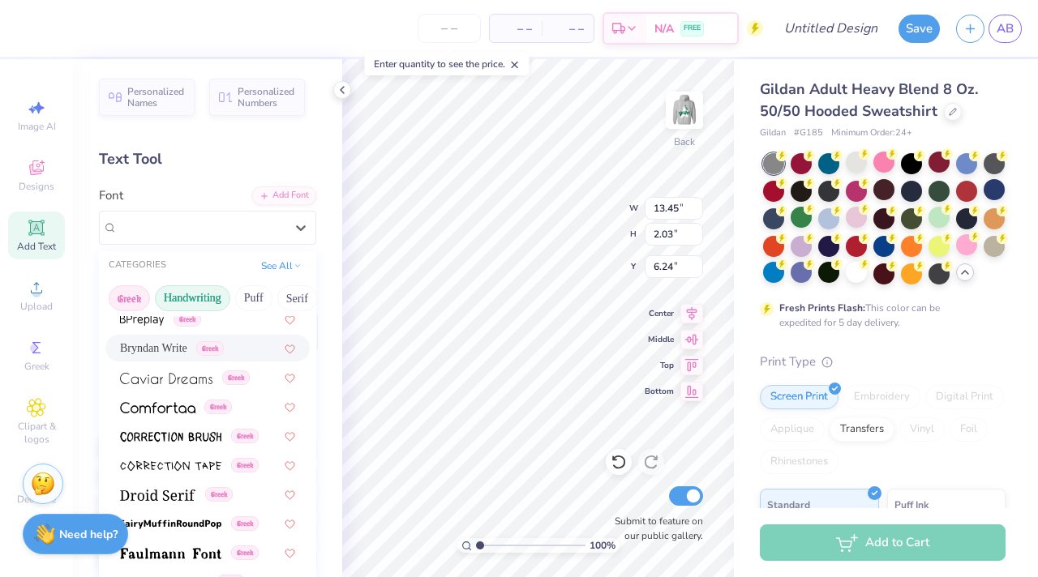
click at [211, 289] on button "Handwriting" at bounding box center [192, 298] width 75 height 26
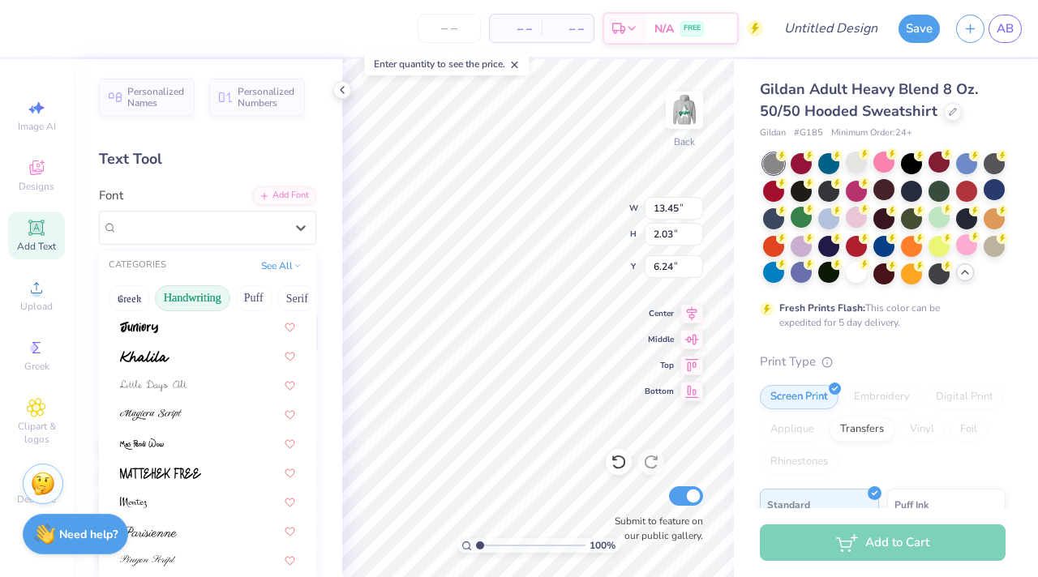
scroll to position [326, 0]
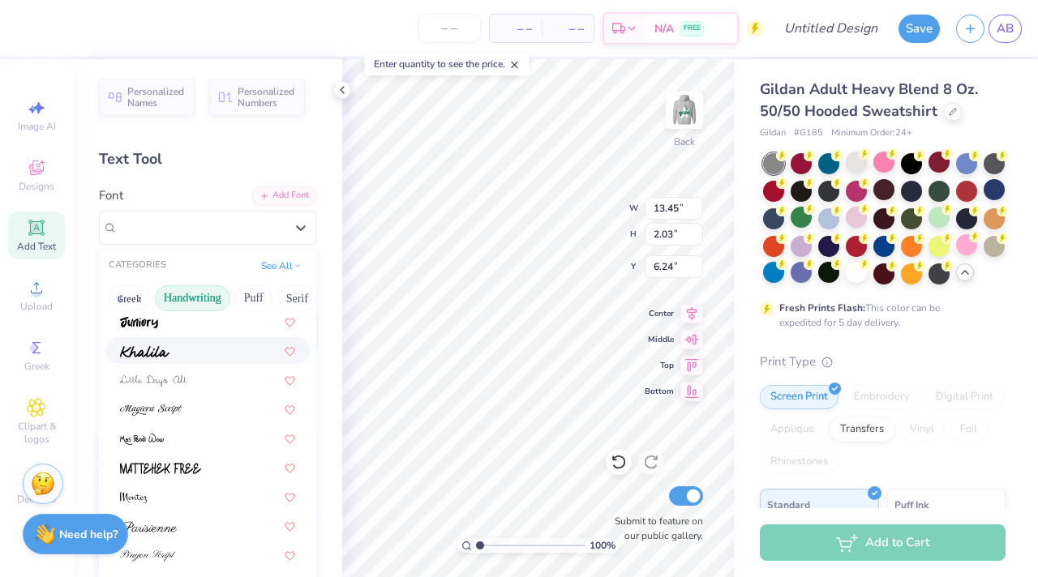
click at [193, 341] on div at bounding box center [207, 350] width 204 height 27
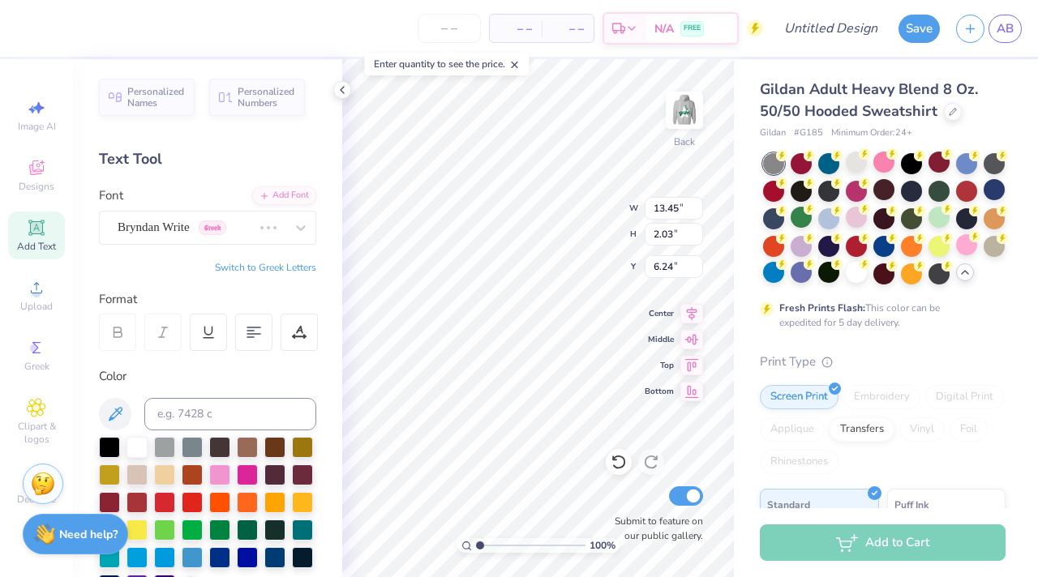
type input "13.39"
type input "2.35"
type input "6.08"
click at [677, 122] on img at bounding box center [684, 110] width 65 height 65
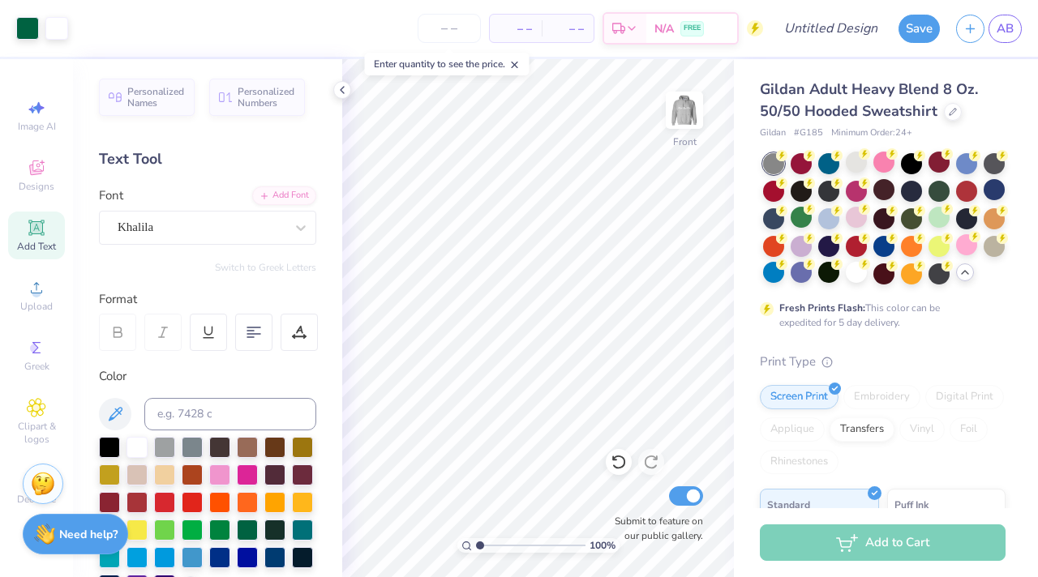
click at [677, 122] on img at bounding box center [684, 110] width 32 height 32
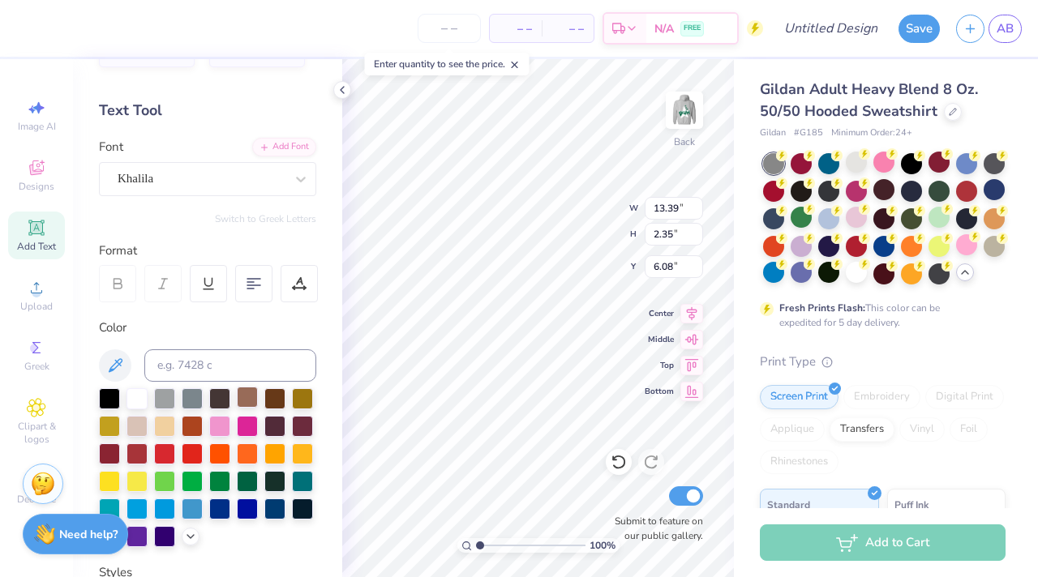
scroll to position [101, 0]
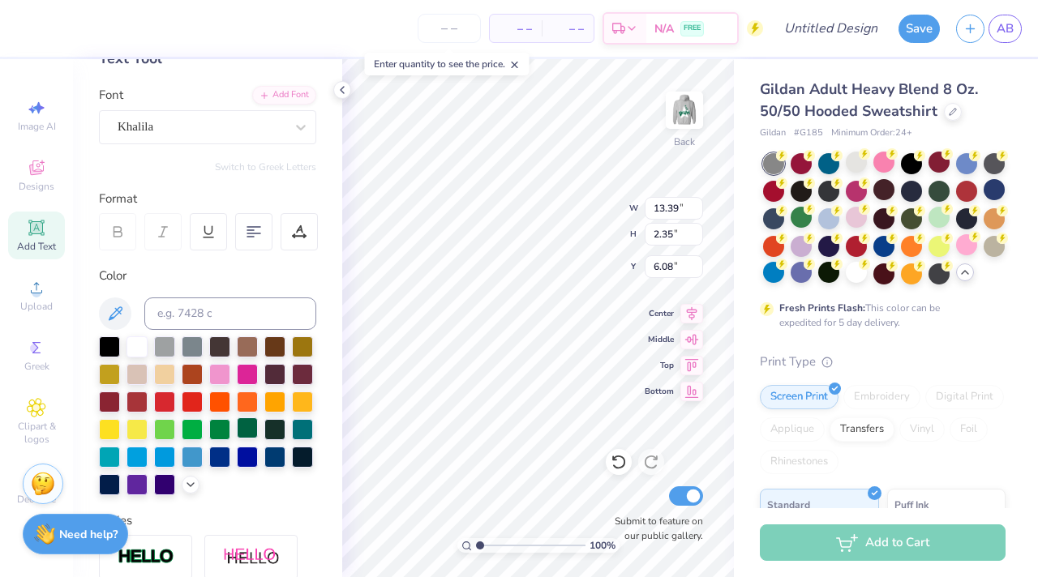
click at [237, 439] on div at bounding box center [247, 428] width 21 height 21
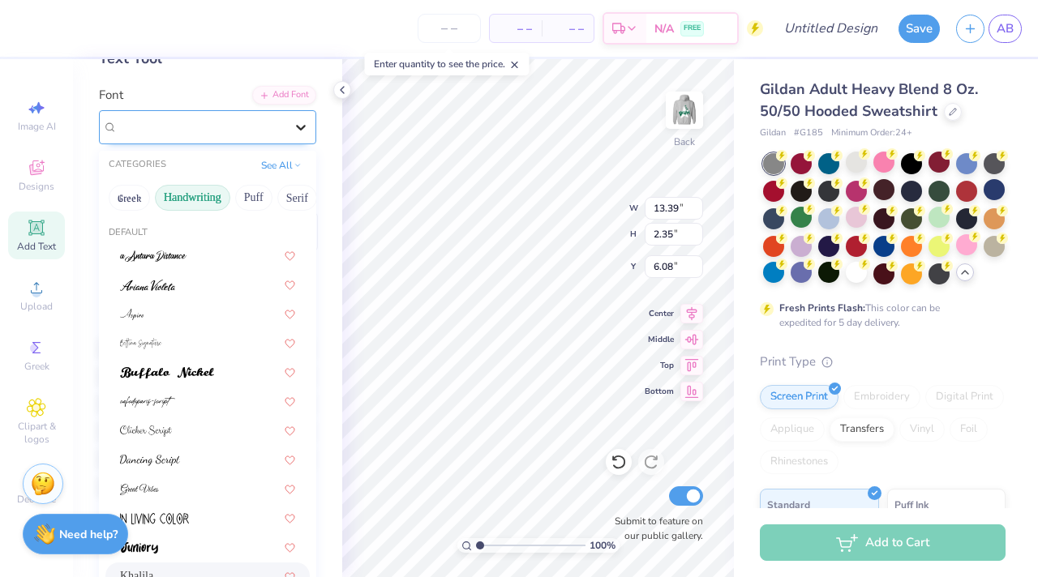
click at [286, 127] on div at bounding box center [300, 127] width 29 height 29
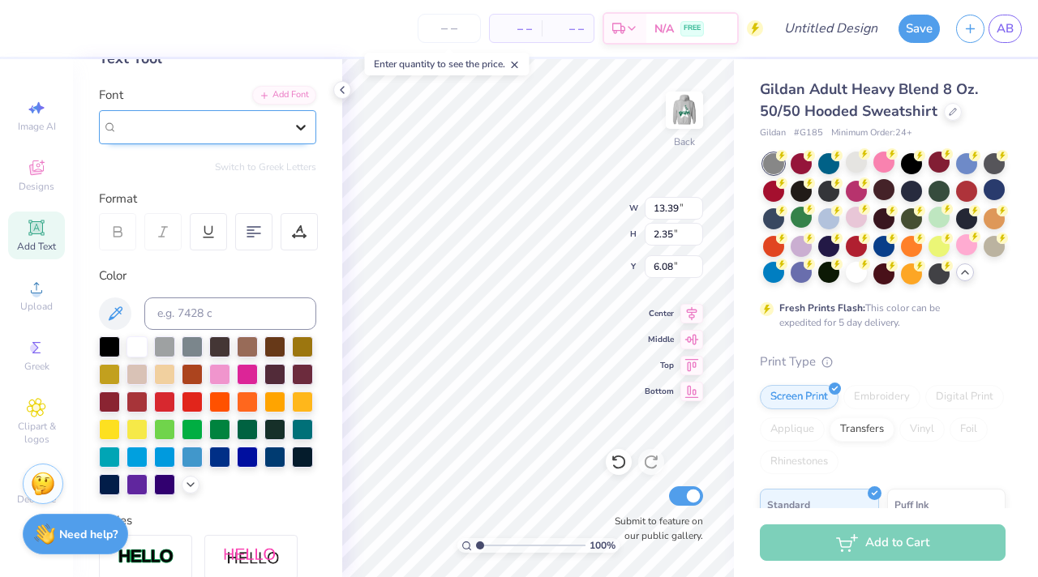
click at [286, 124] on div at bounding box center [300, 127] width 29 height 29
click at [134, 352] on div at bounding box center [136, 345] width 21 height 21
click at [237, 439] on div at bounding box center [247, 428] width 21 height 21
click at [244, 131] on div "Khalila" at bounding box center [201, 126] width 170 height 25
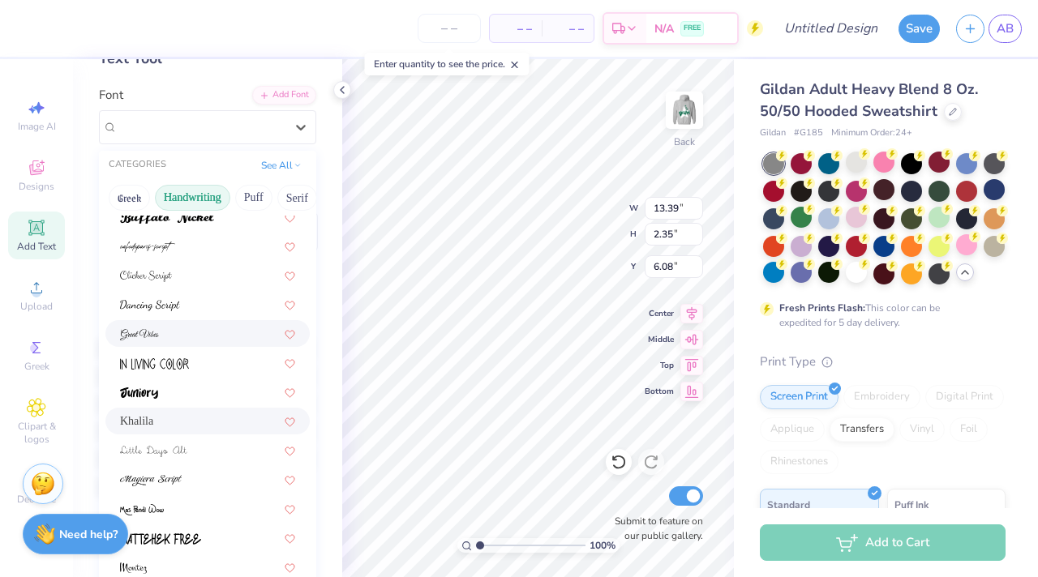
scroll to position [172, 0]
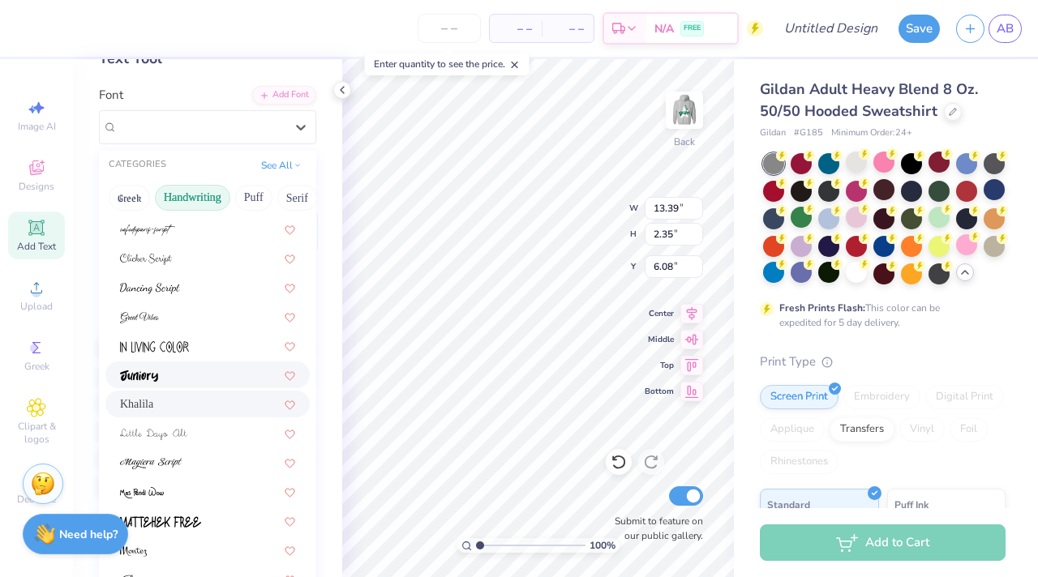
click at [205, 366] on div at bounding box center [207, 375] width 204 height 27
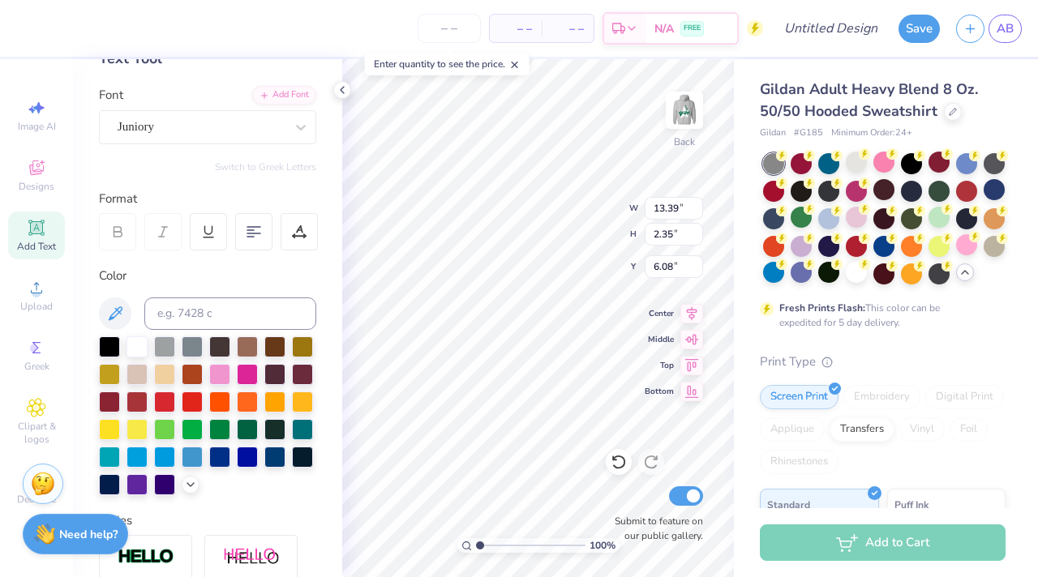
type input "13.14"
type input "2.41"
type input "6.05"
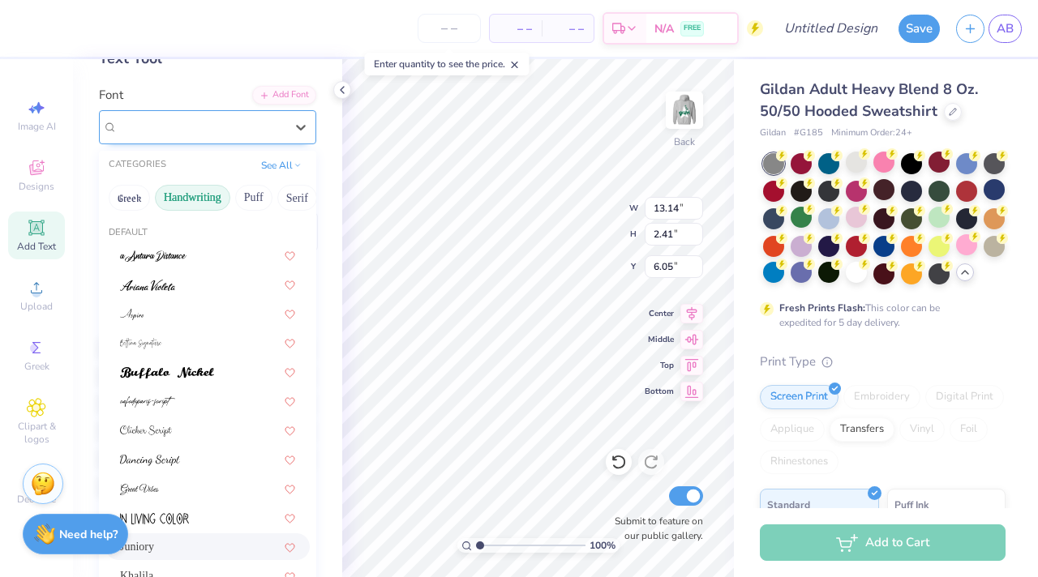
click at [226, 122] on div "Juniory" at bounding box center [201, 126] width 170 height 25
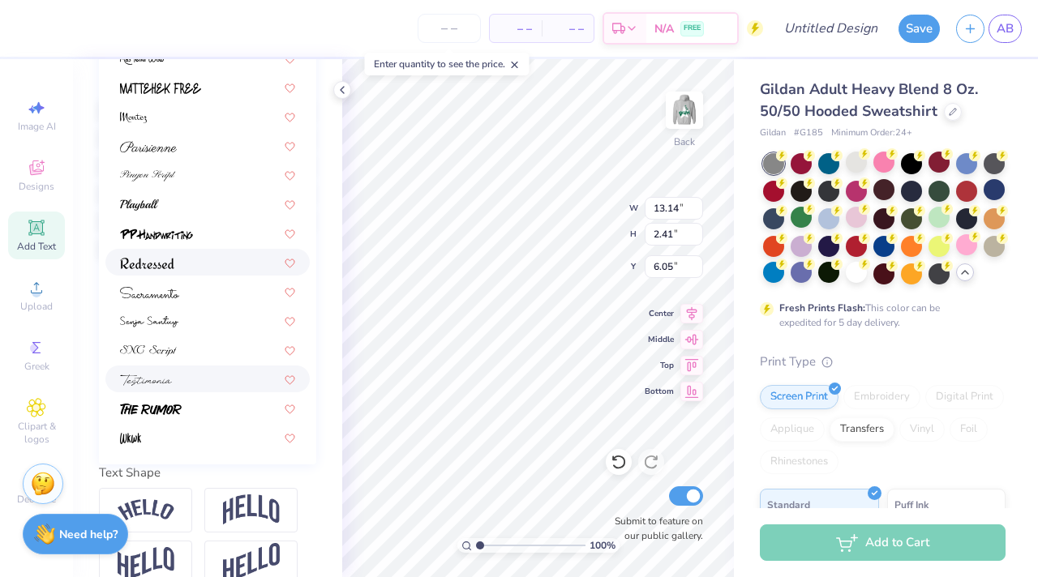
scroll to position [348, 0]
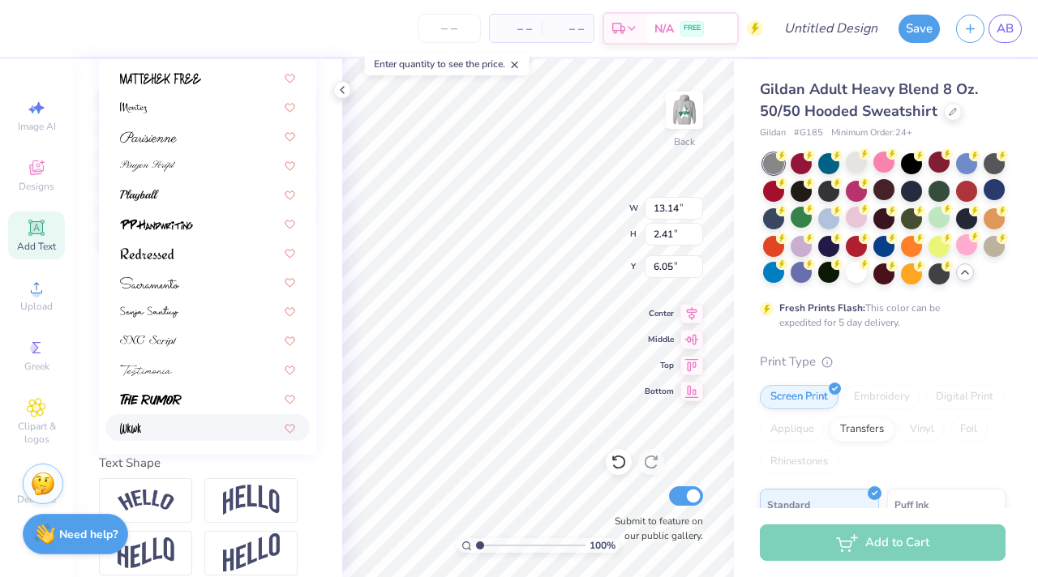
click at [195, 430] on div at bounding box center [207, 427] width 175 height 17
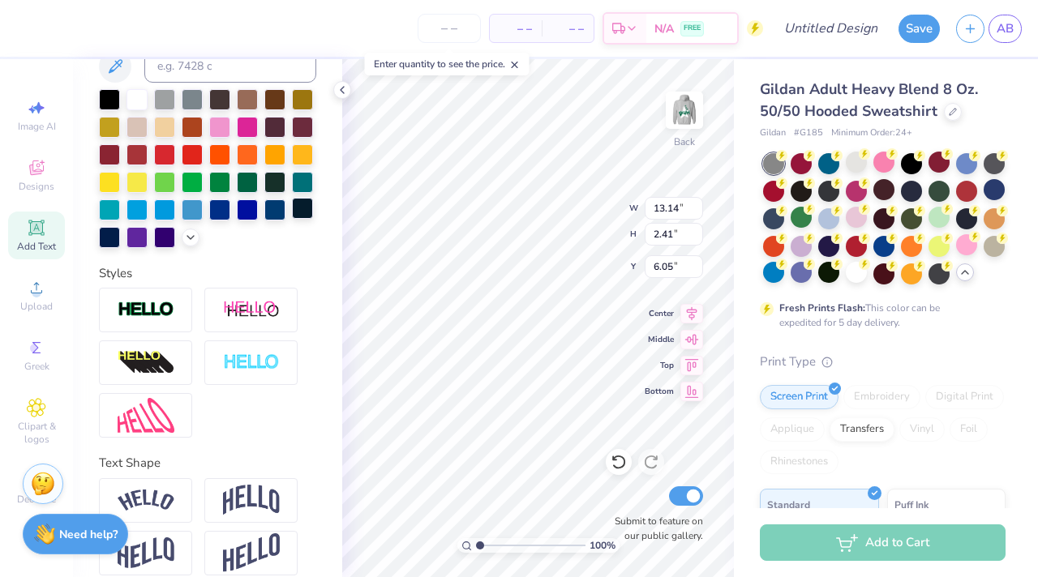
type input "8.70"
type input "2.29"
type input "6.10"
click at [218, 73] on input at bounding box center [230, 66] width 172 height 32
click at [223, 65] on input at bounding box center [230, 66] width 172 height 32
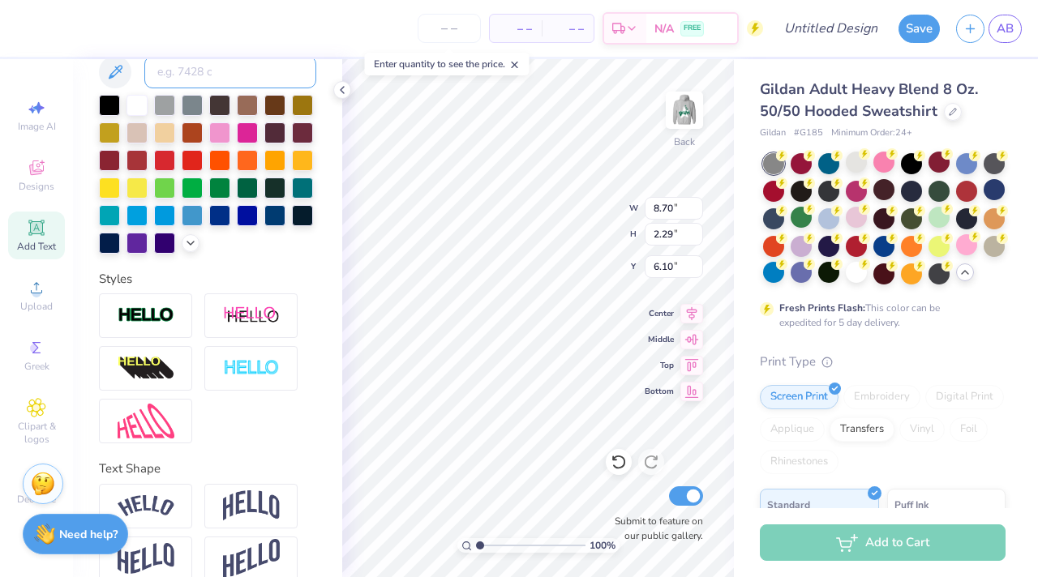
scroll to position [341, 0]
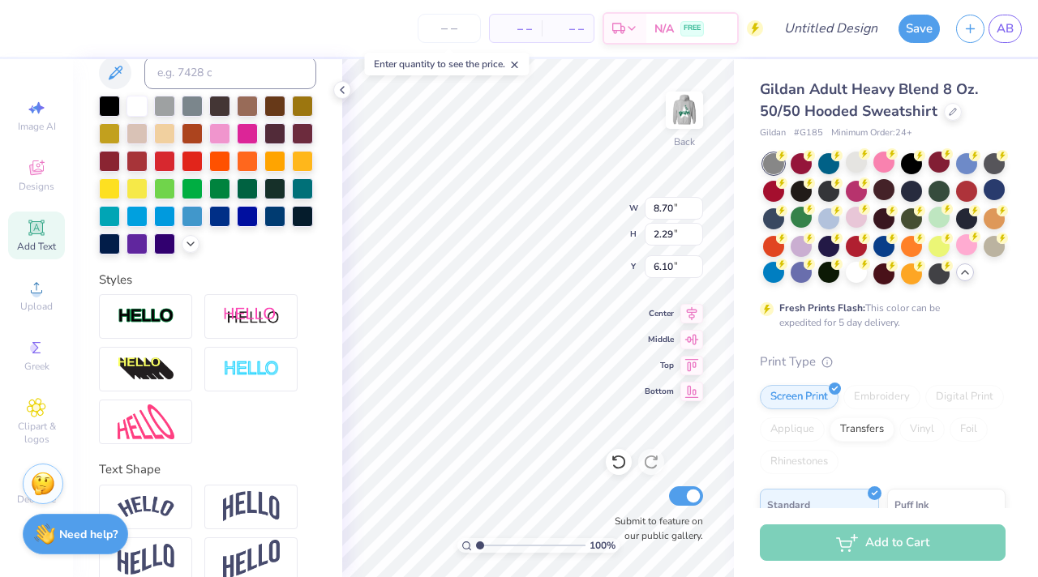
click at [242, 287] on div "Personalized Names Personalized Numbers Text Tool Add Font Font Wkwk Switch to …" at bounding box center [207, 318] width 269 height 518
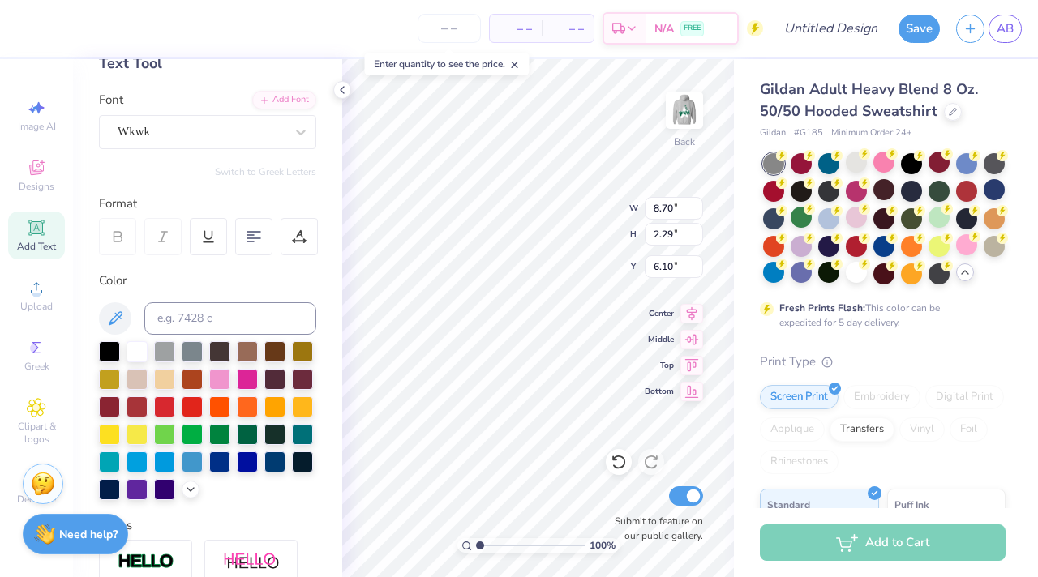
scroll to position [0, 0]
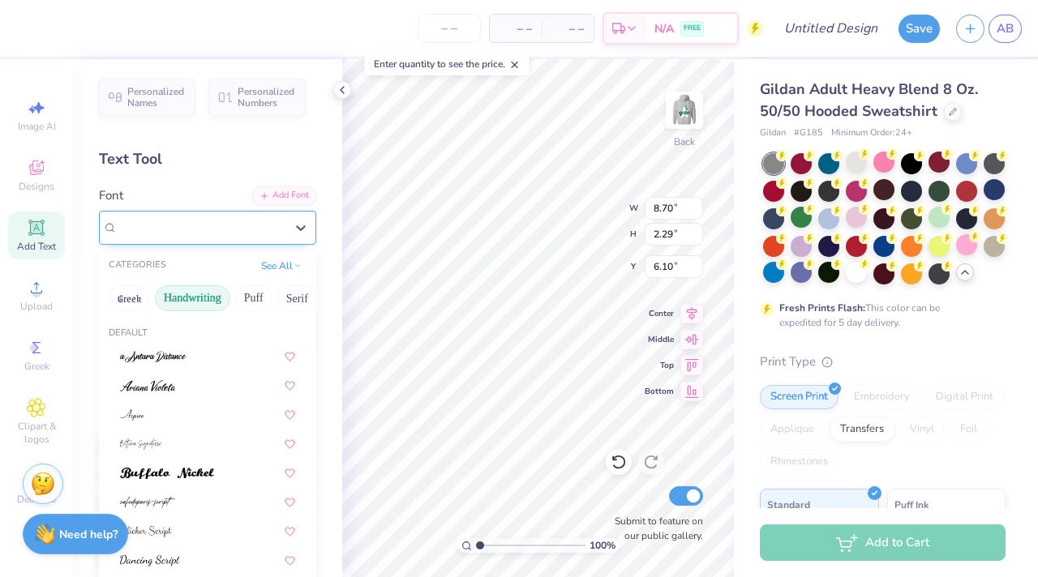
click at [231, 234] on div "Wkwk" at bounding box center [201, 227] width 170 height 25
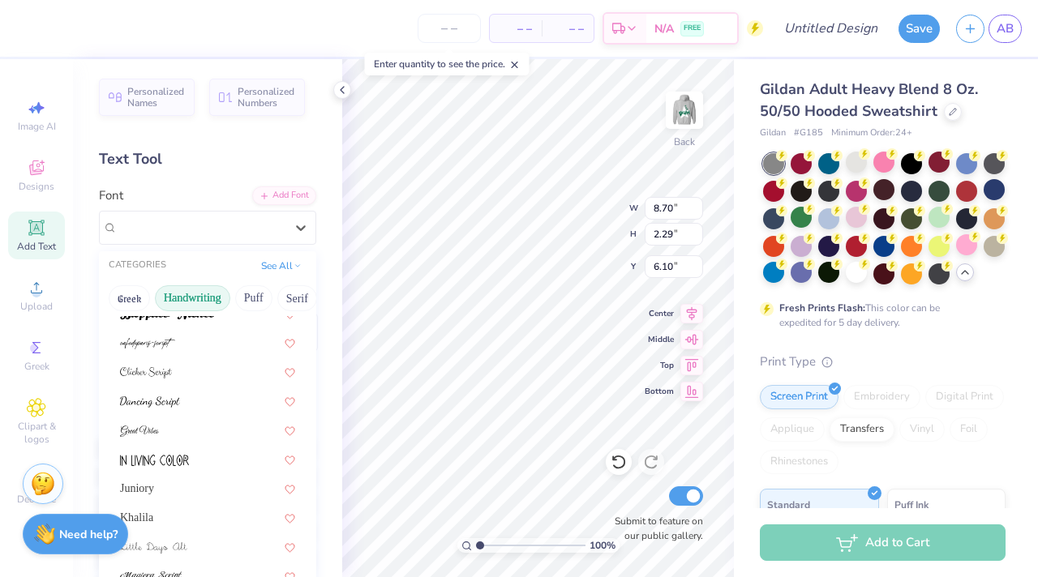
scroll to position [163, 0]
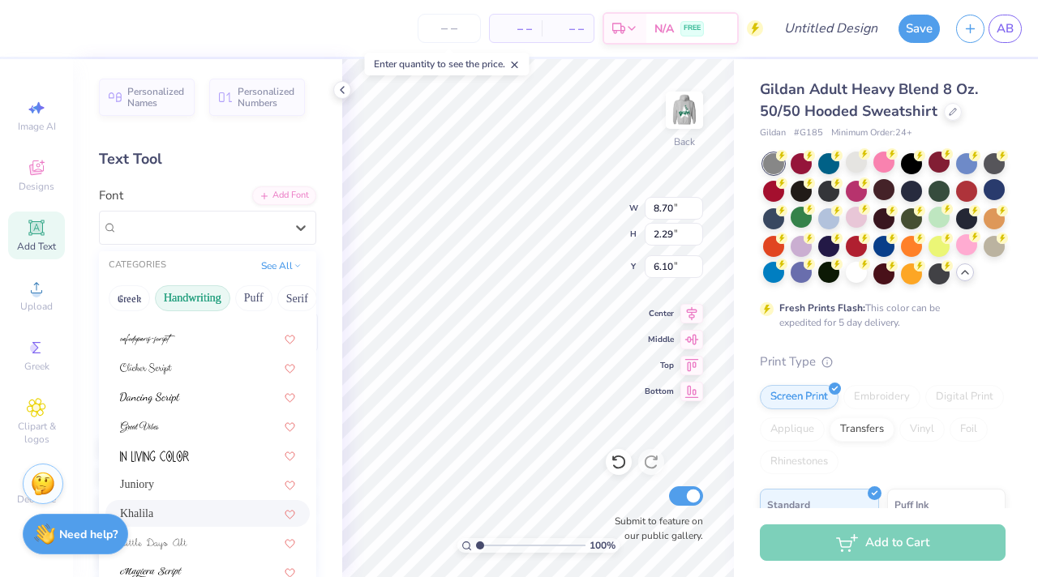
click at [208, 508] on div "Khalila" at bounding box center [207, 513] width 175 height 17
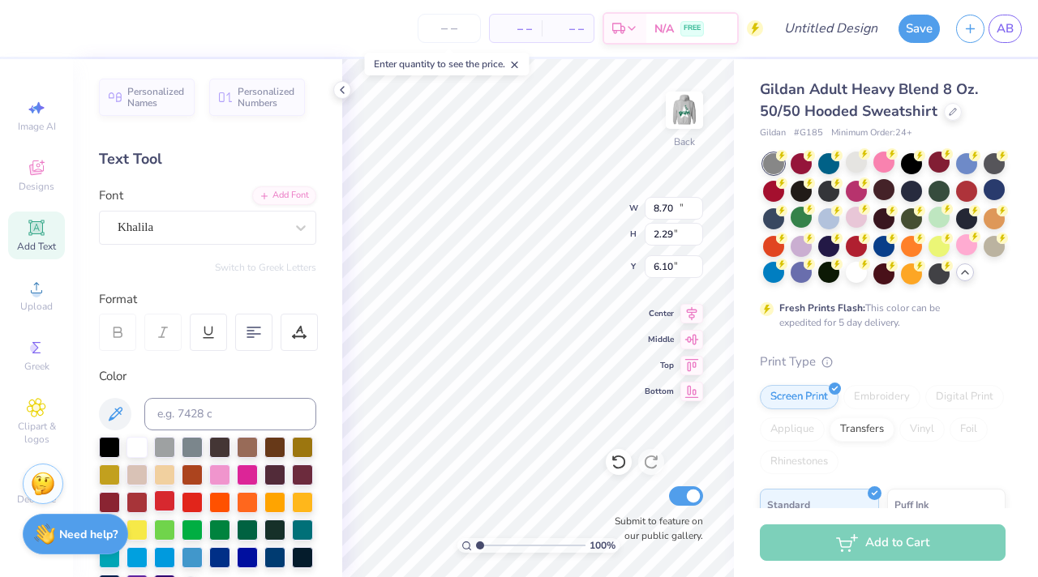
type input "13.39"
type input "2.35"
type input "6.08"
type input "9.69"
type input "1.70"
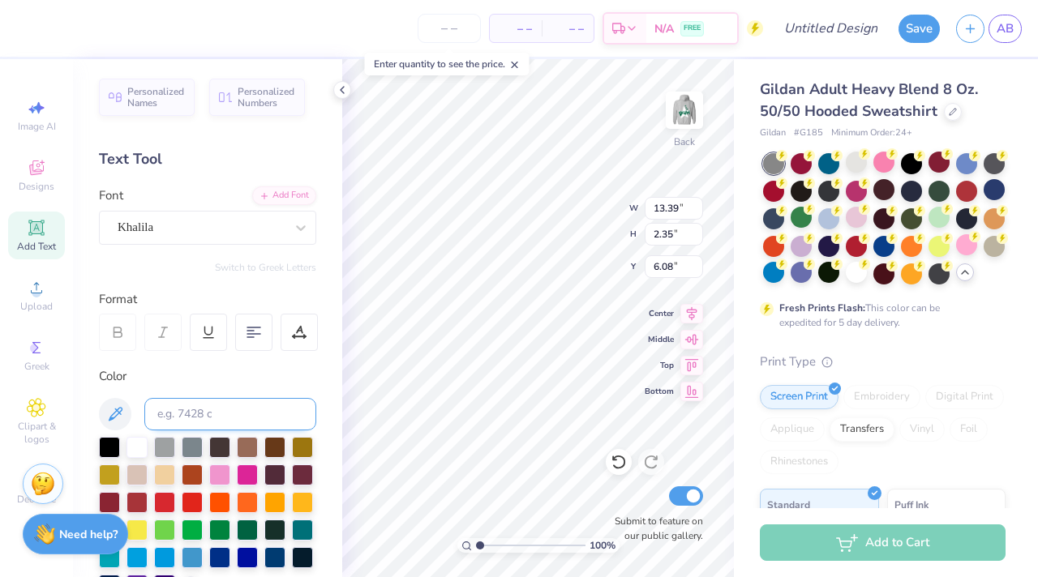
type input "6.72"
type input "8.20"
type input "1.44"
type input "6.99"
type input "8.15"
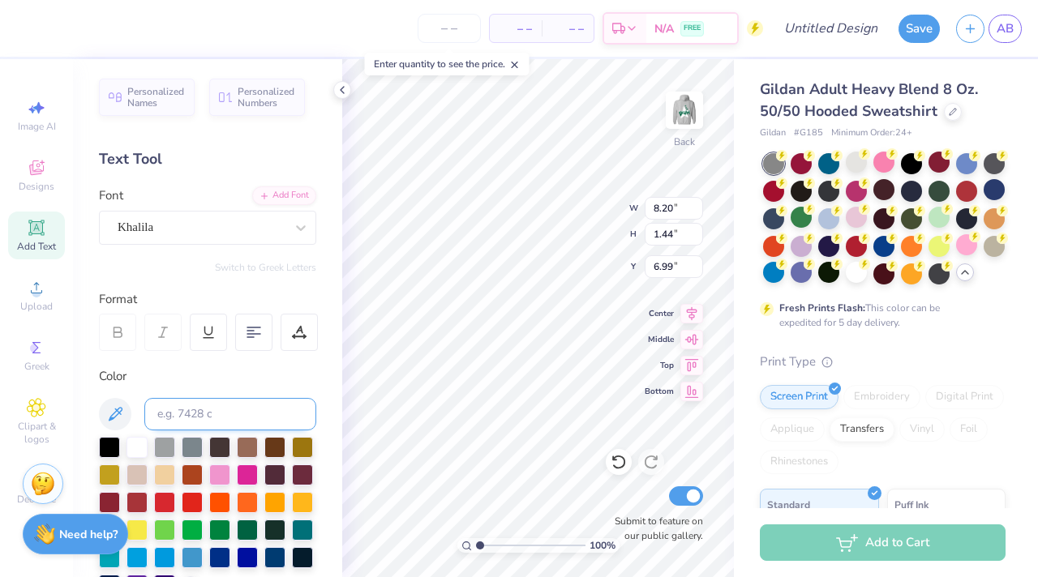
type input "1.43"
type input "3.00"
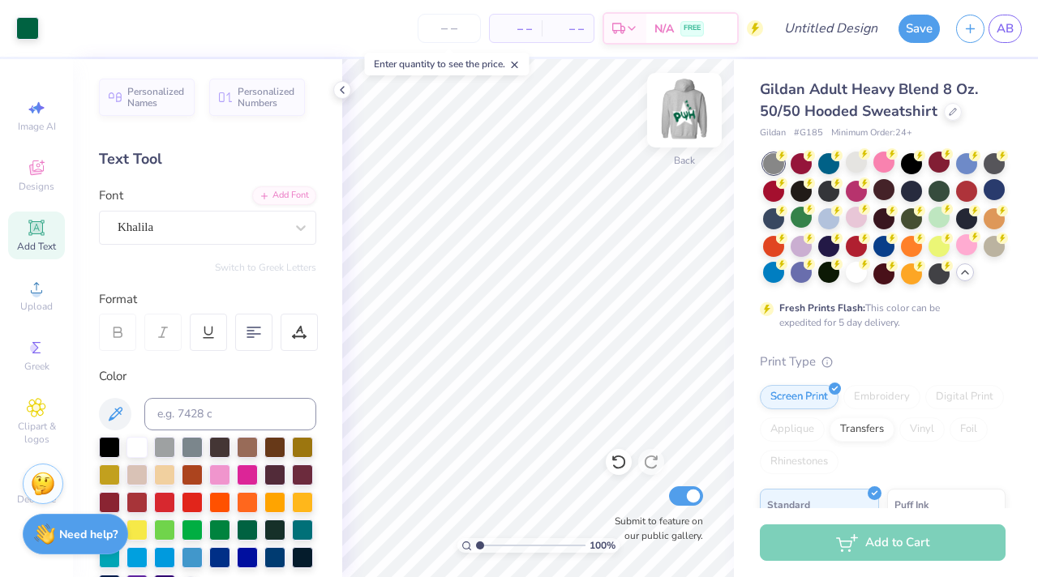
click at [693, 105] on img at bounding box center [684, 110] width 65 height 65
click at [675, 113] on img at bounding box center [684, 110] width 32 height 32
click at [850, 165] on div at bounding box center [856, 162] width 21 height 21
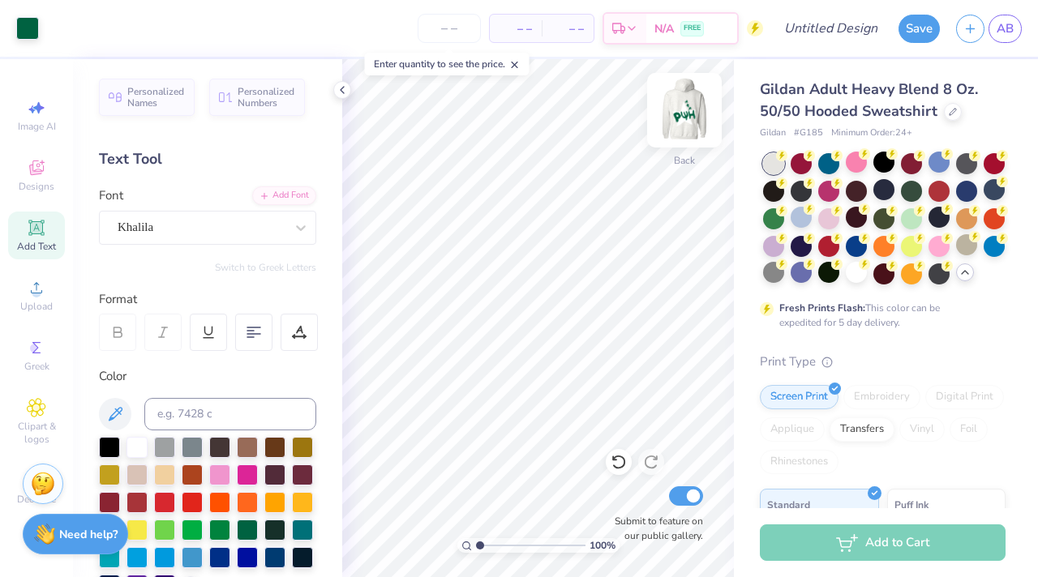
click at [701, 115] on img at bounding box center [684, 110] width 65 height 65
click at [696, 115] on img at bounding box center [684, 110] width 65 height 65
click at [693, 107] on img at bounding box center [684, 110] width 65 height 65
click at [692, 98] on img at bounding box center [684, 110] width 65 height 65
click at [918, 32] on button "Save" at bounding box center [918, 26] width 41 height 28
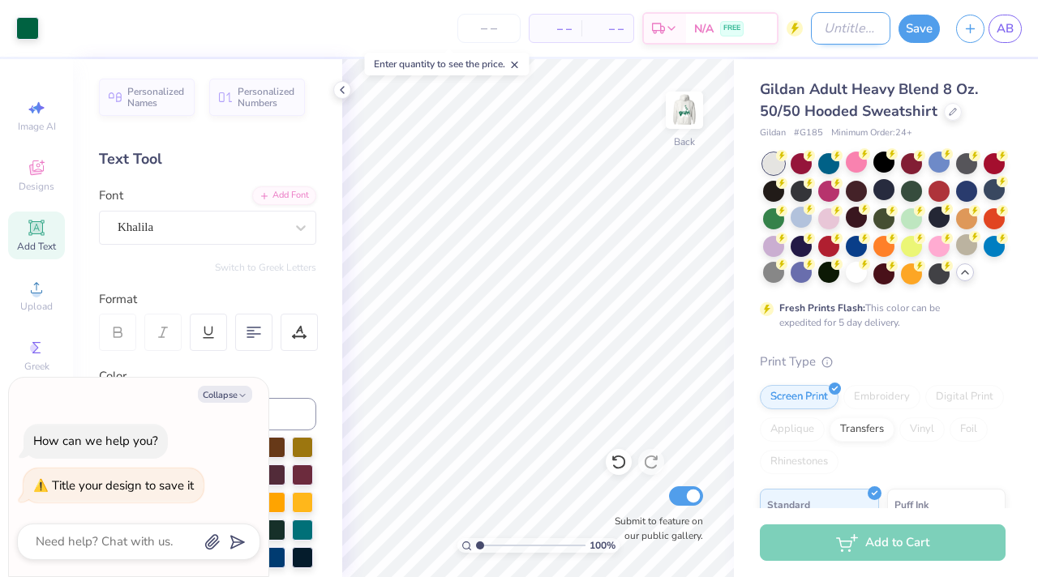
type textarea "x"
click at [838, 34] on input "Design Title" at bounding box center [850, 28] width 79 height 32
type input "s"
type textarea "x"
type input "sw"
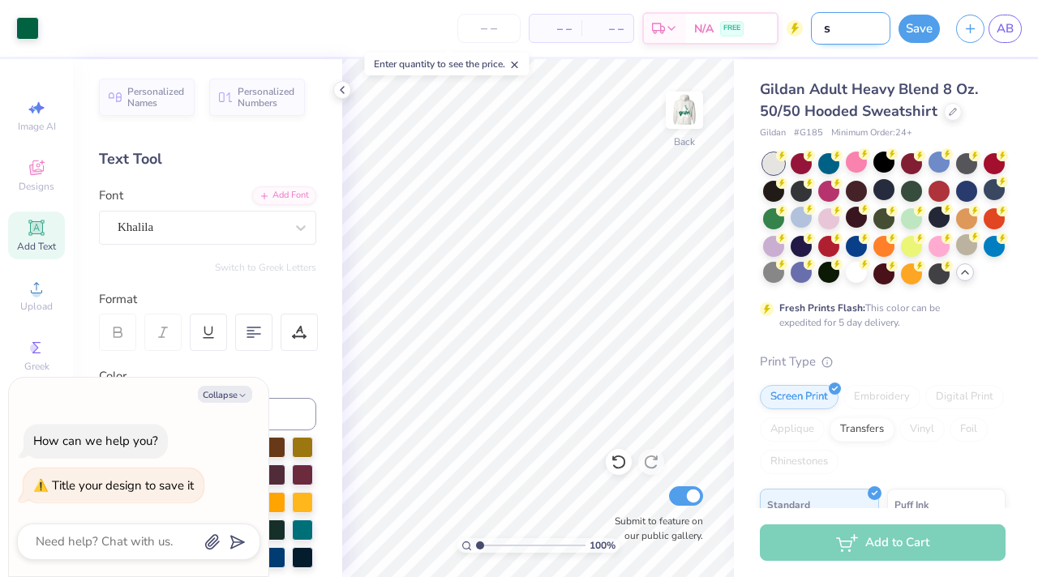
type textarea "x"
type input "swe"
type textarea "x"
type input "swea"
type textarea "x"
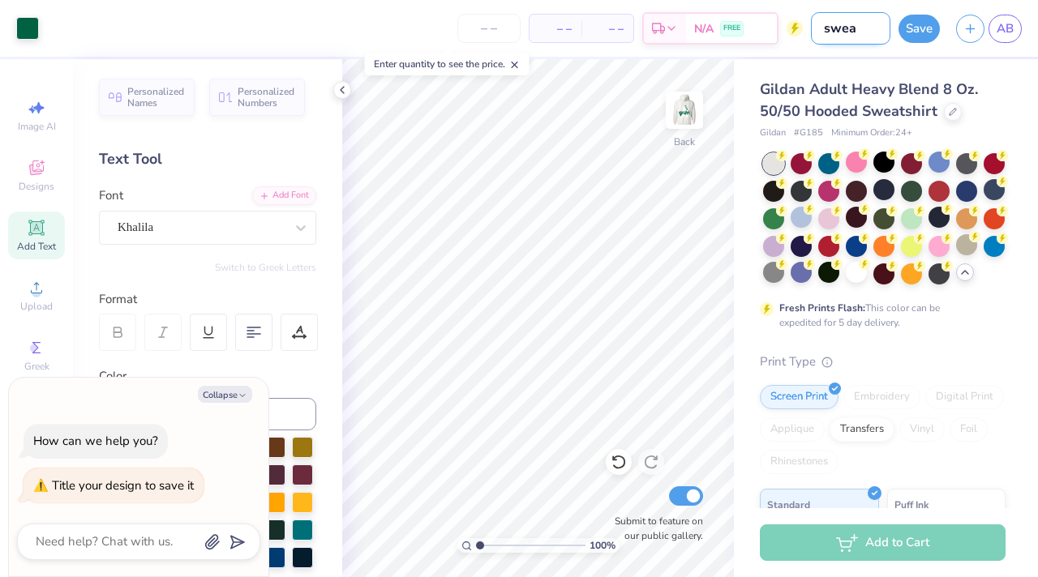
type input "sweat"
type textarea "x"
type input "sweats"
type textarea "x"
type input "sweatsh"
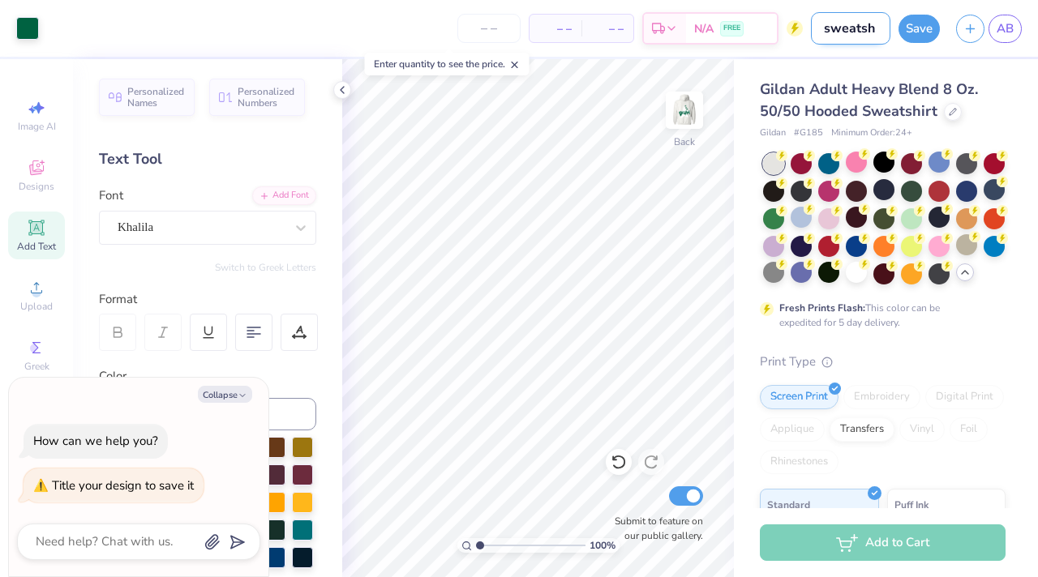
type textarea "x"
type input "sweatshi"
type textarea "x"
type input "sweatshir"
type textarea "x"
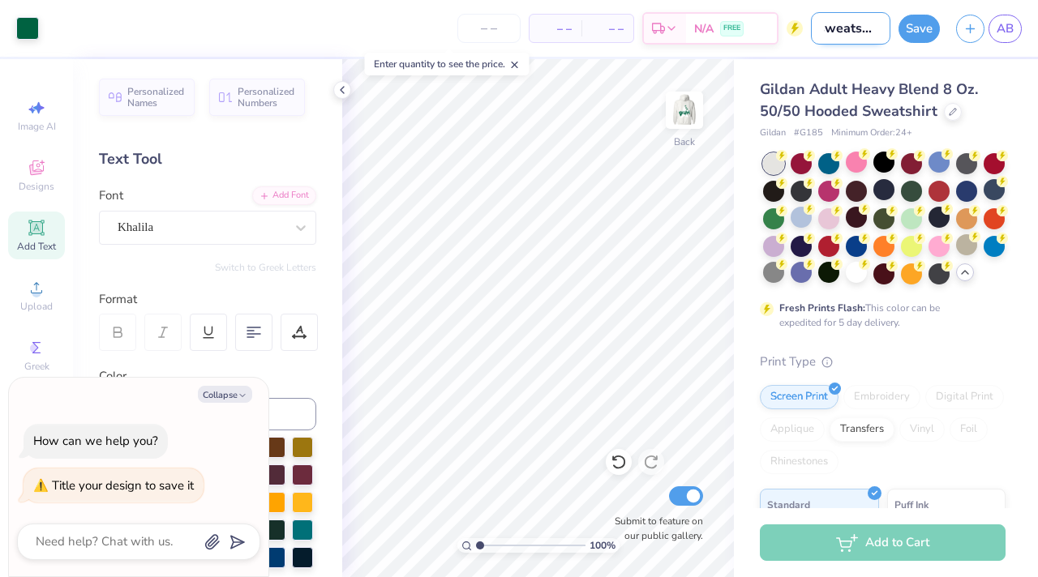
type input "sweatshirt"
type textarea "x"
type input "sweatshirt"
type textarea "x"
type input "sweatshirt 1"
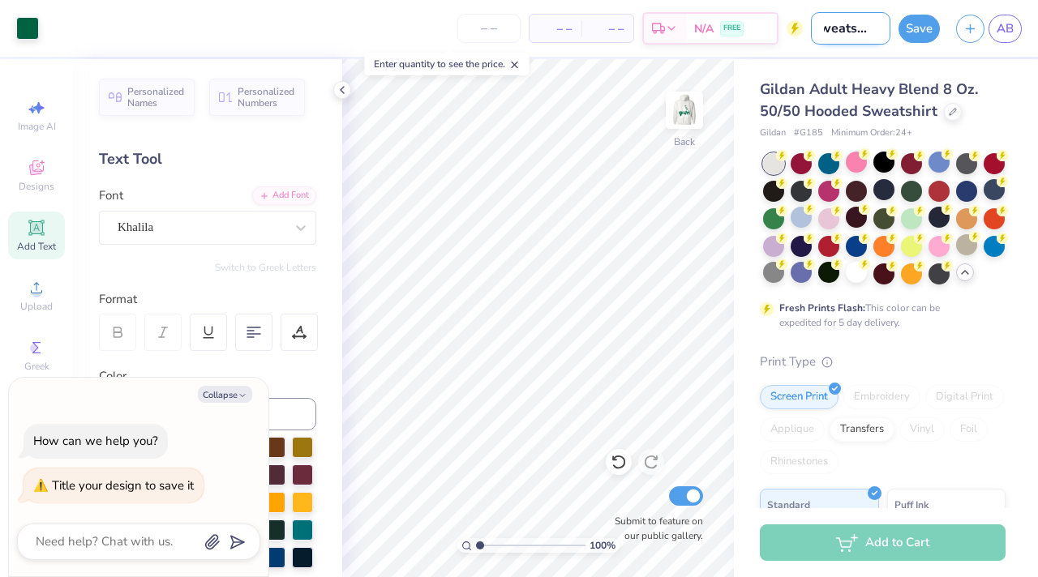
type textarea "x"
type input "sweatshirt 1"
click at [923, 30] on button "Save" at bounding box center [918, 26] width 41 height 28
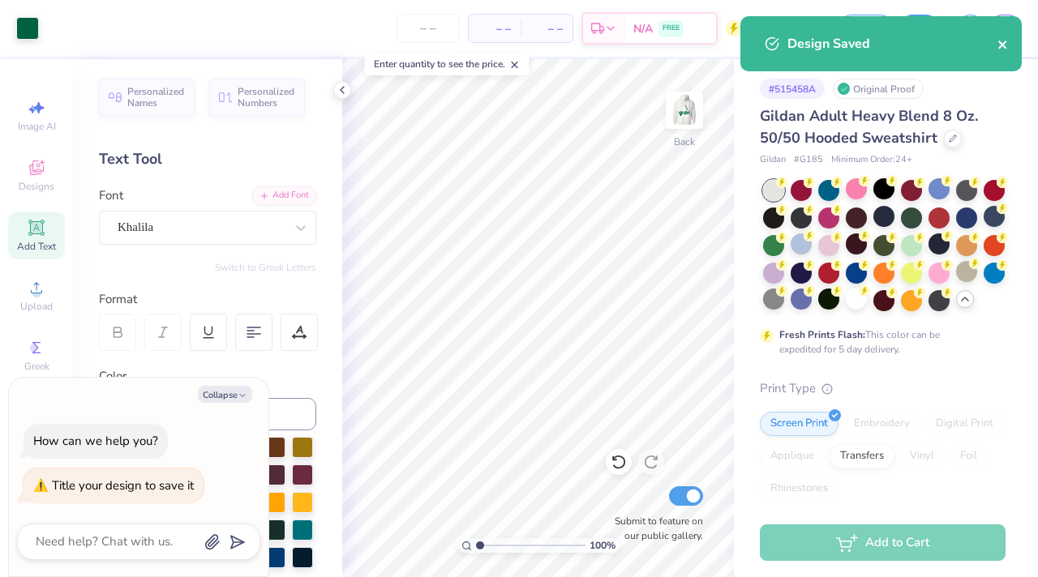
click at [1005, 40] on icon "close" at bounding box center [1002, 44] width 11 height 13
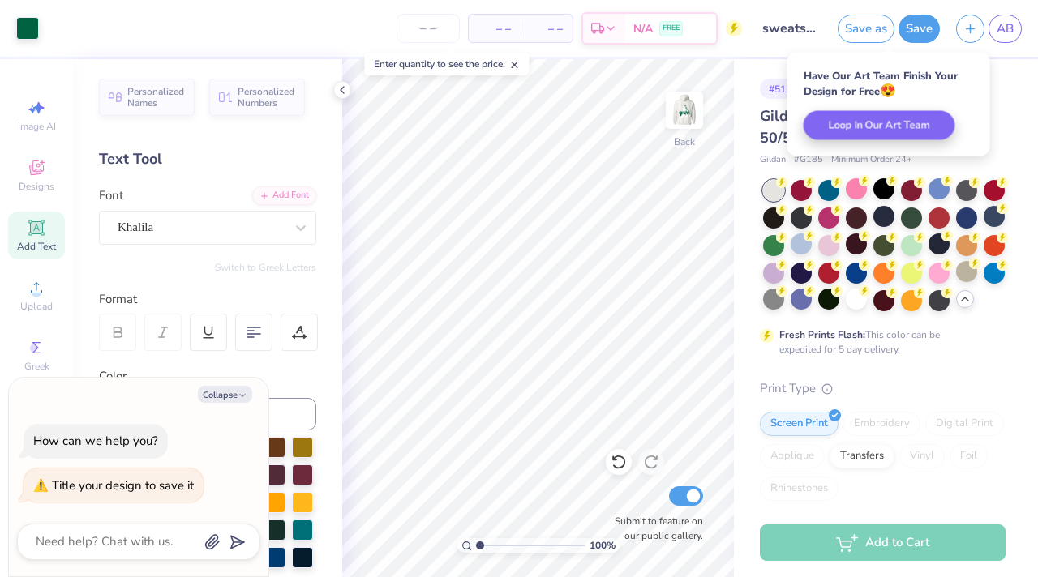
type textarea "x"
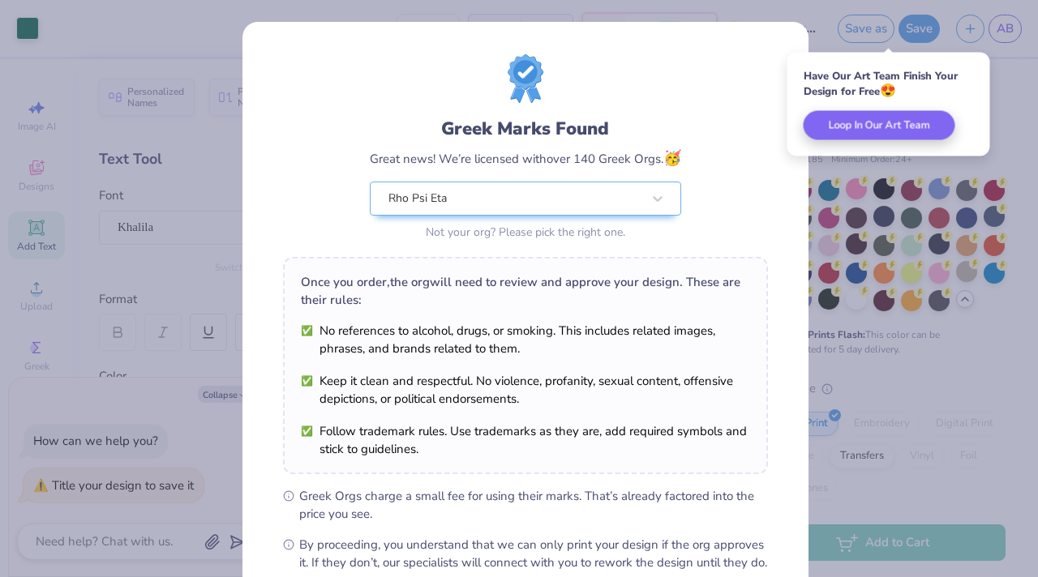
scroll to position [182, 0]
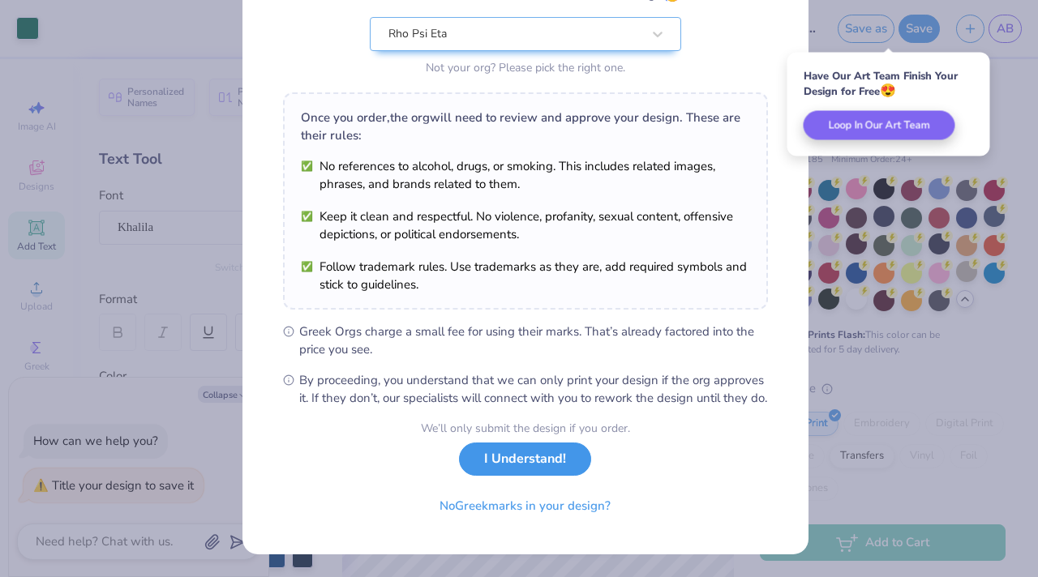
click at [524, 466] on button "I Understand!" at bounding box center [525, 459] width 132 height 33
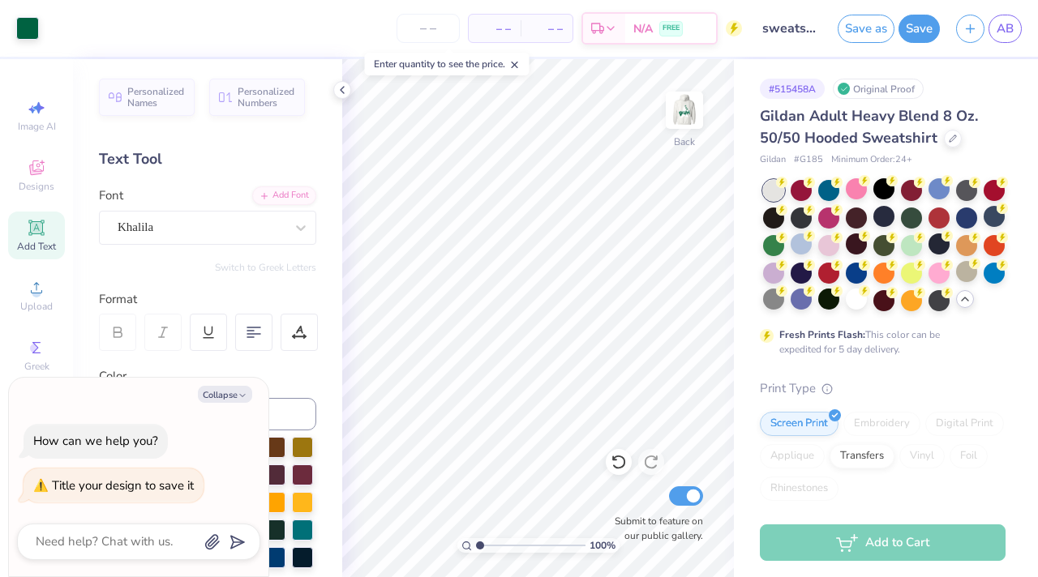
scroll to position [0, 0]
click at [1015, 26] on link "AB" at bounding box center [1004, 29] width 33 height 28
